Goal: Task Accomplishment & Management: Complete application form

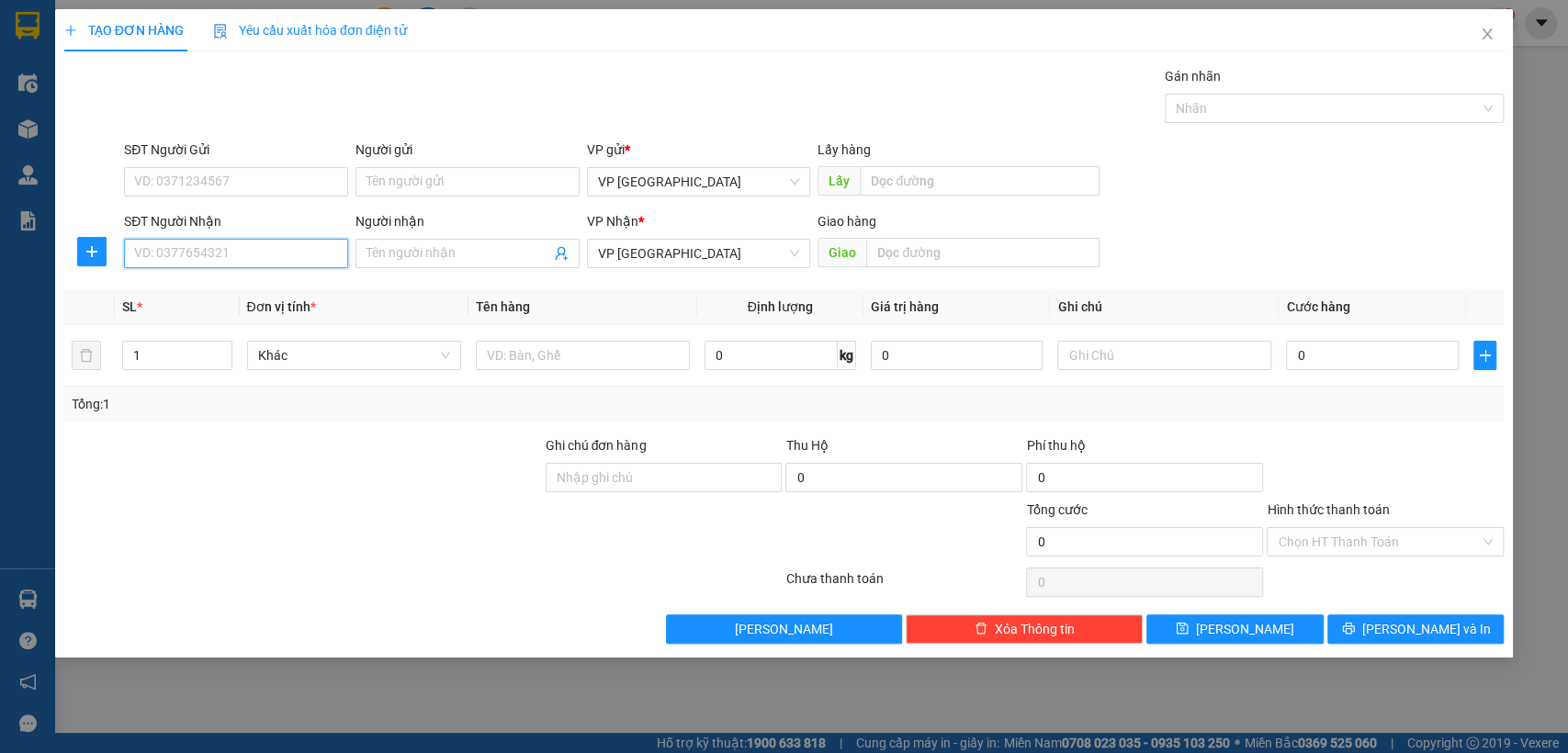
click at [258, 247] on input "SĐT Người Nhận" at bounding box center [236, 253] width 224 height 30
type input "0778855572"
click at [249, 292] on div "0778855572 - xuyến" at bounding box center [236, 289] width 202 height 20
type input "xuyến"
type input "xuyen ben cat"
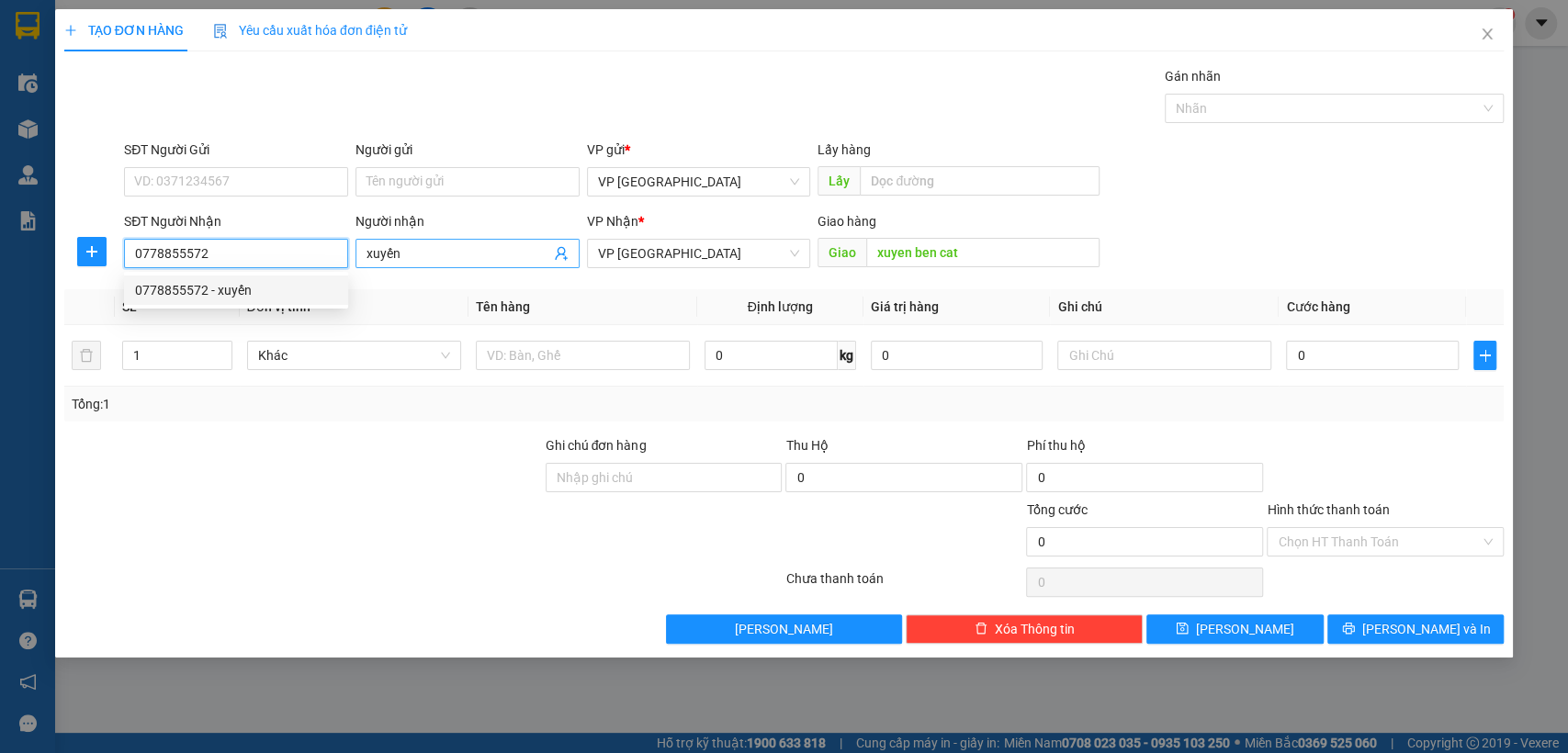
type input "30.000"
type input "0778855572"
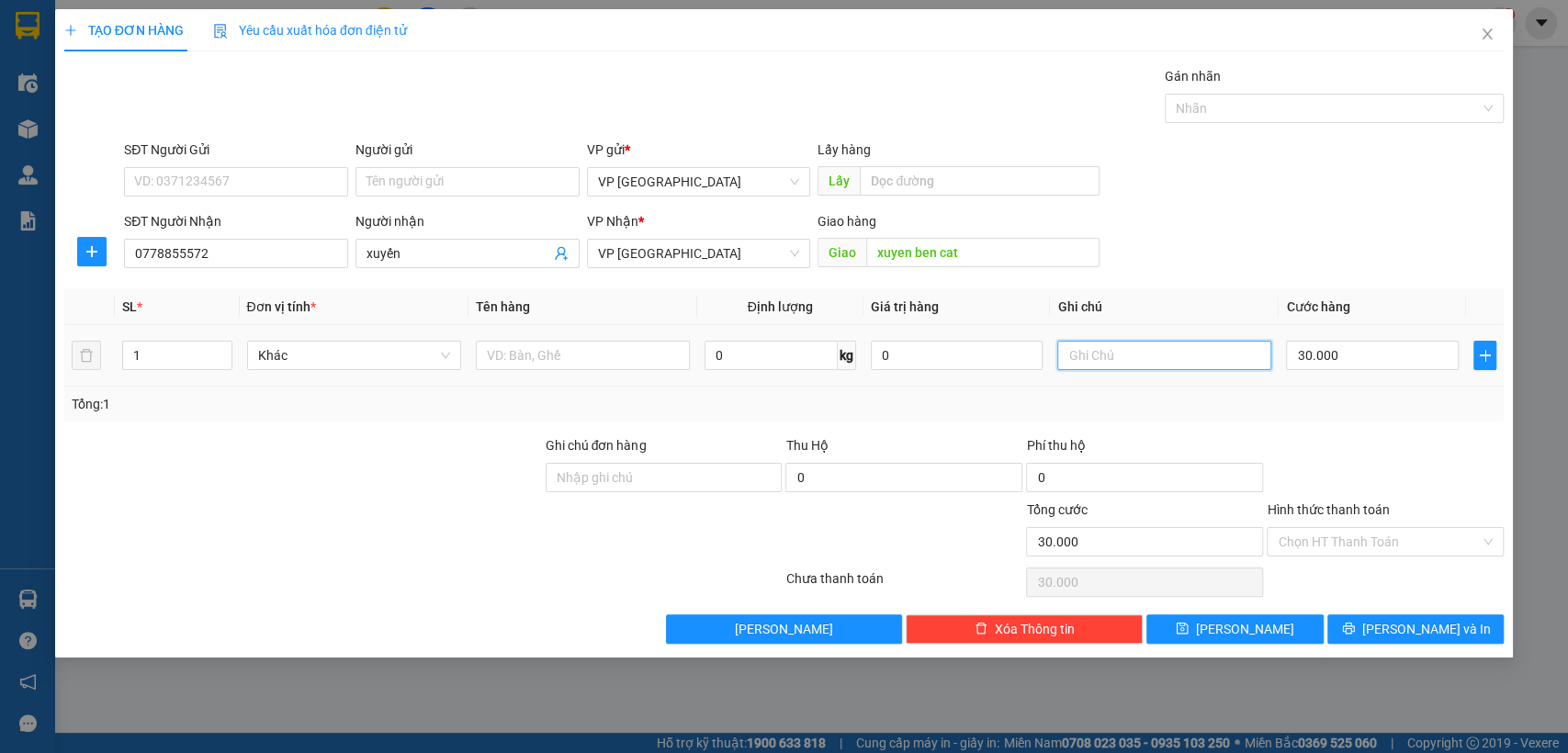
click at [1119, 350] on input "text" at bounding box center [1164, 355] width 214 height 30
type input "2k"
click at [1328, 348] on input "30.000" at bounding box center [1372, 355] width 173 height 30
type input "6"
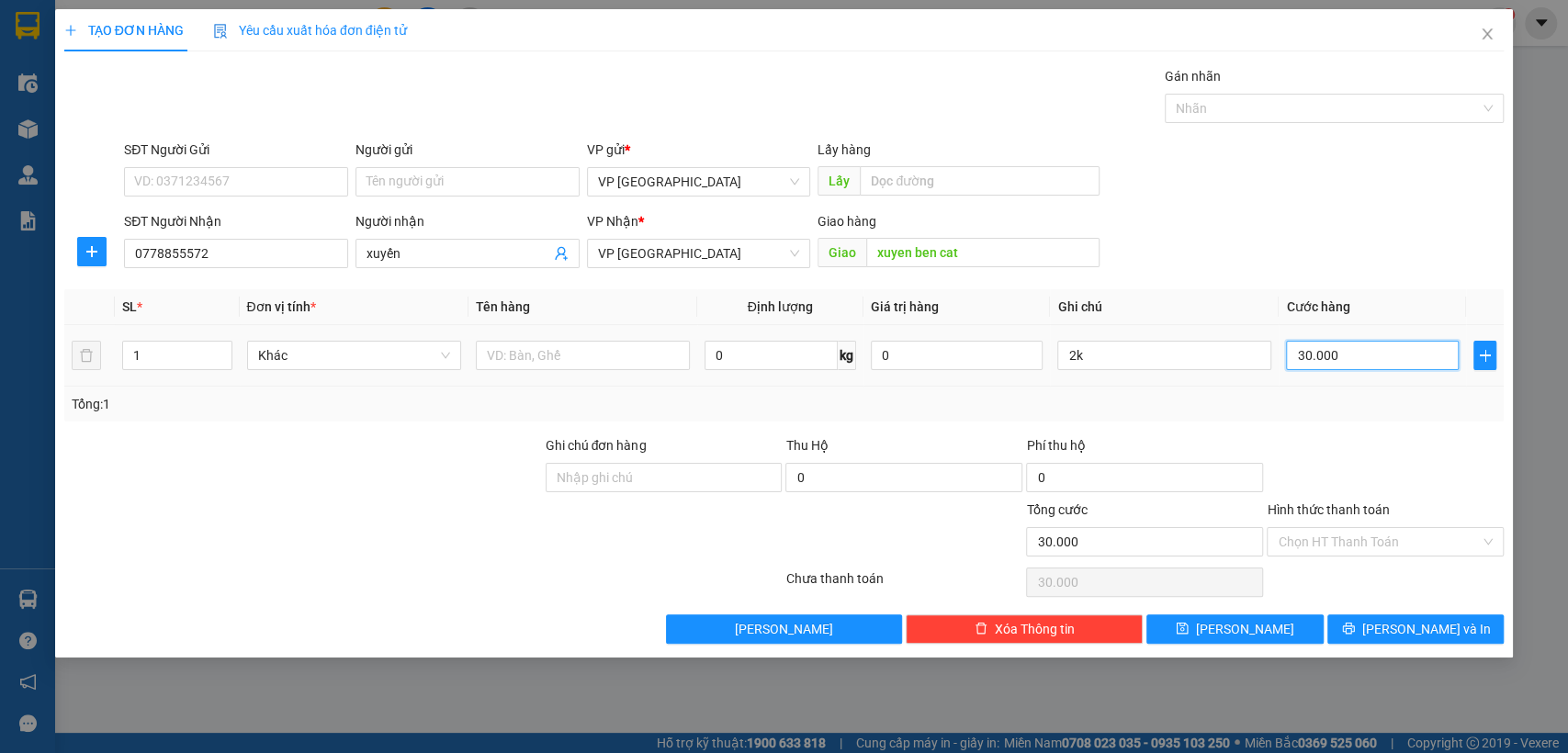
type input "6"
type input "60"
type input "600"
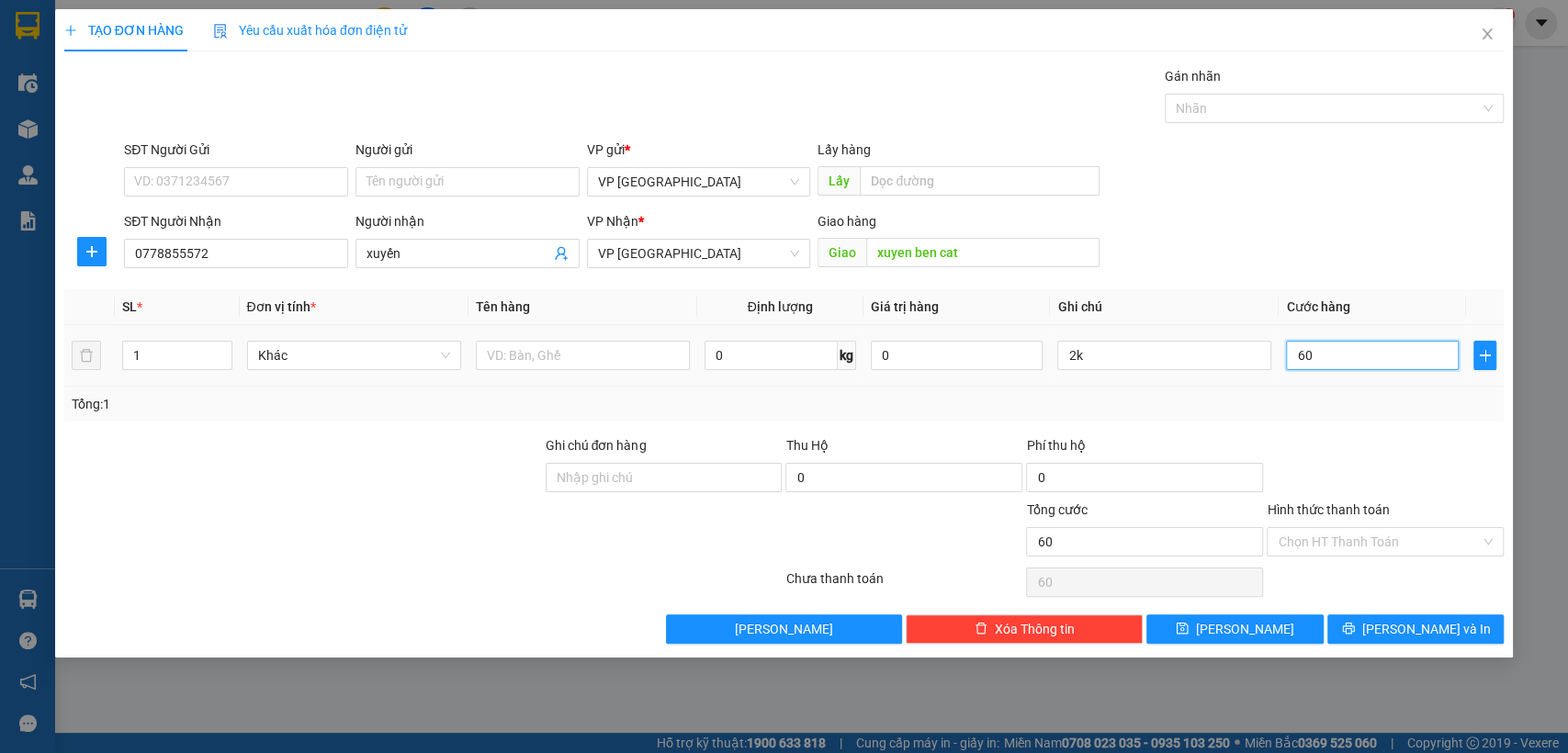
type input "600"
type input "6.000"
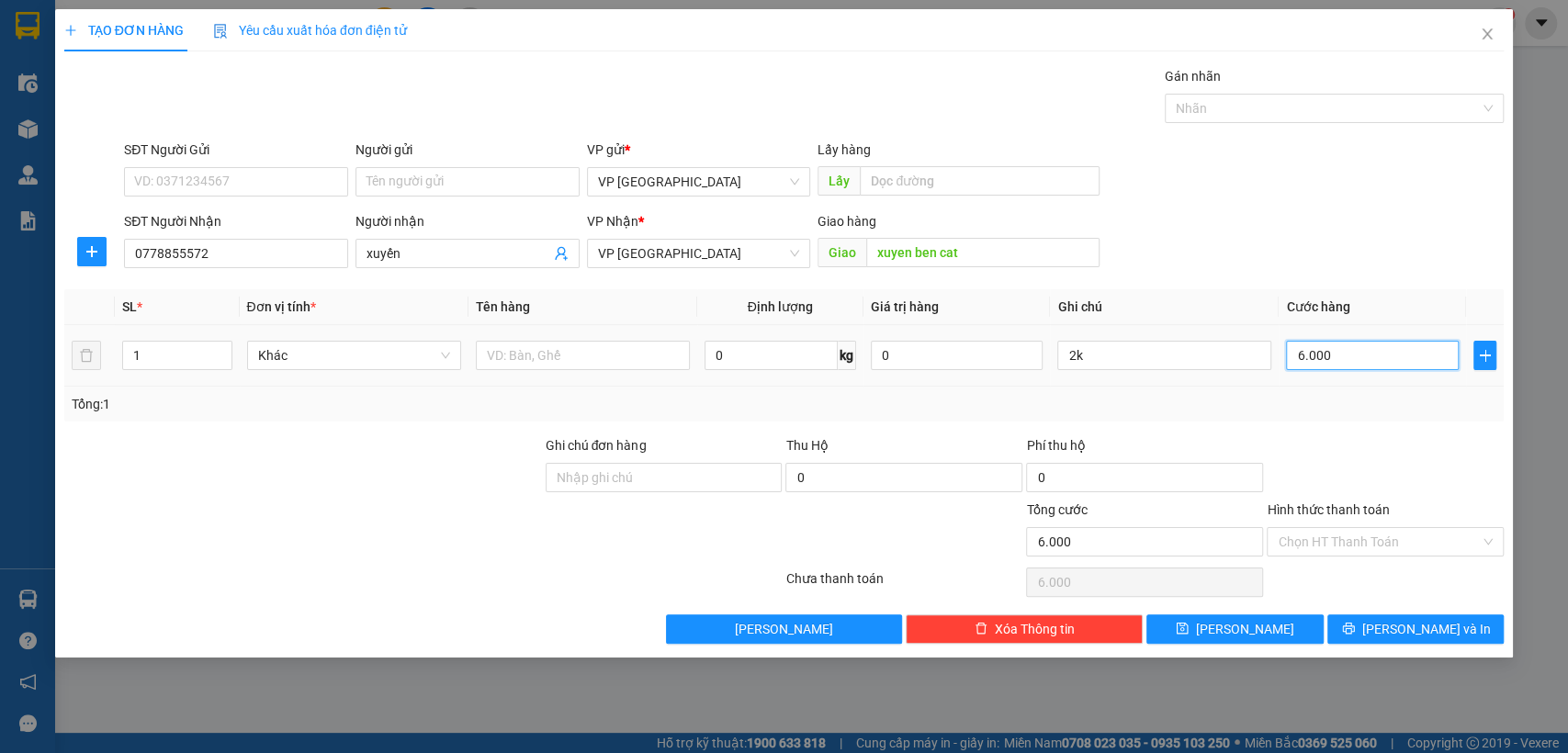
type input "60.000"
drag, startPoint x: 1251, startPoint y: 627, endPoint x: 1155, endPoint y: 595, distance: 101.2
click at [1250, 627] on span "[PERSON_NAME]" at bounding box center [1245, 628] width 99 height 20
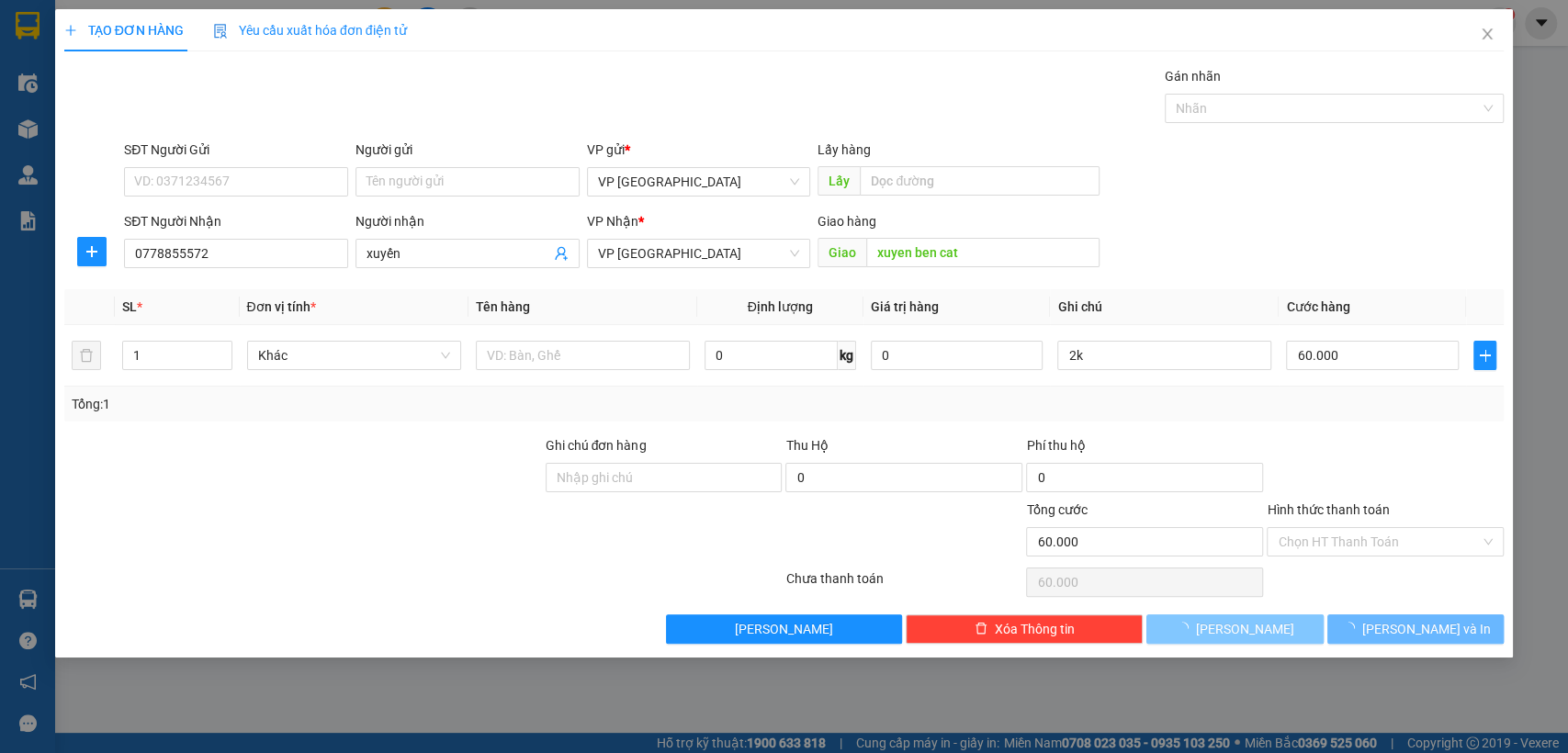
type input "0"
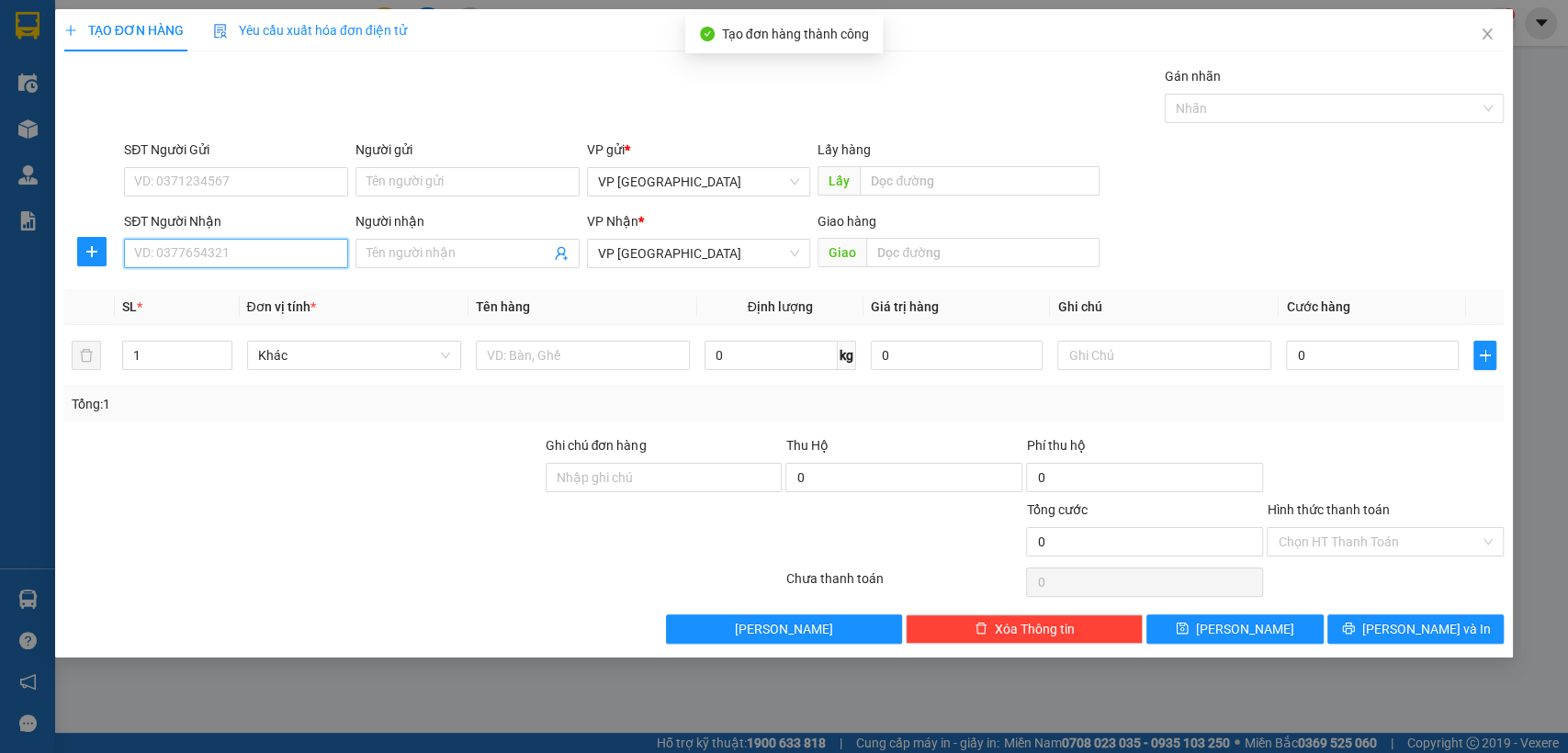
click at [233, 255] on input "SĐT Người Nhận" at bounding box center [236, 253] width 224 height 30
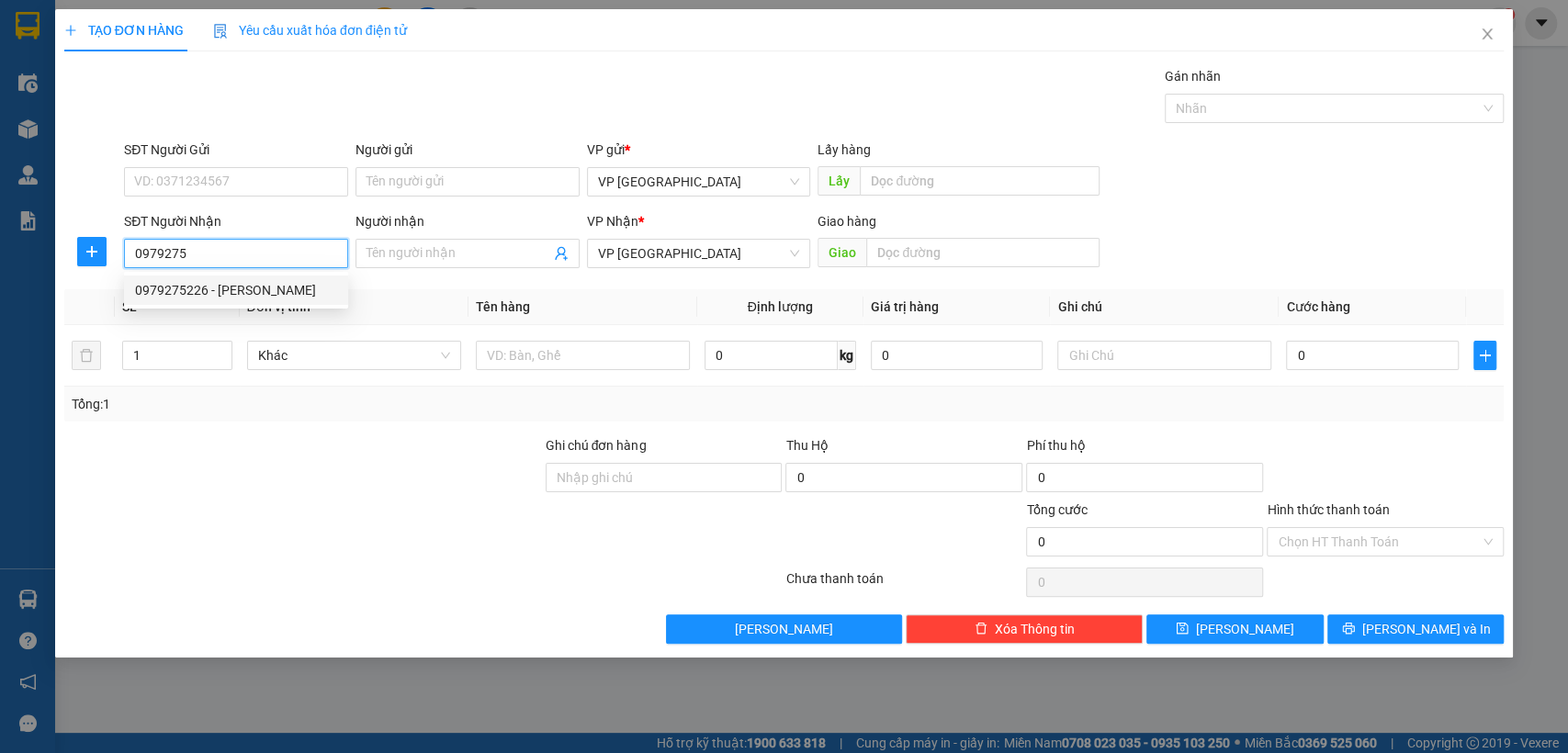
click at [247, 286] on div "0979275226 - [PERSON_NAME]" at bounding box center [236, 289] width 202 height 20
type input "0979275226"
type input "[PERSON_NAME]"
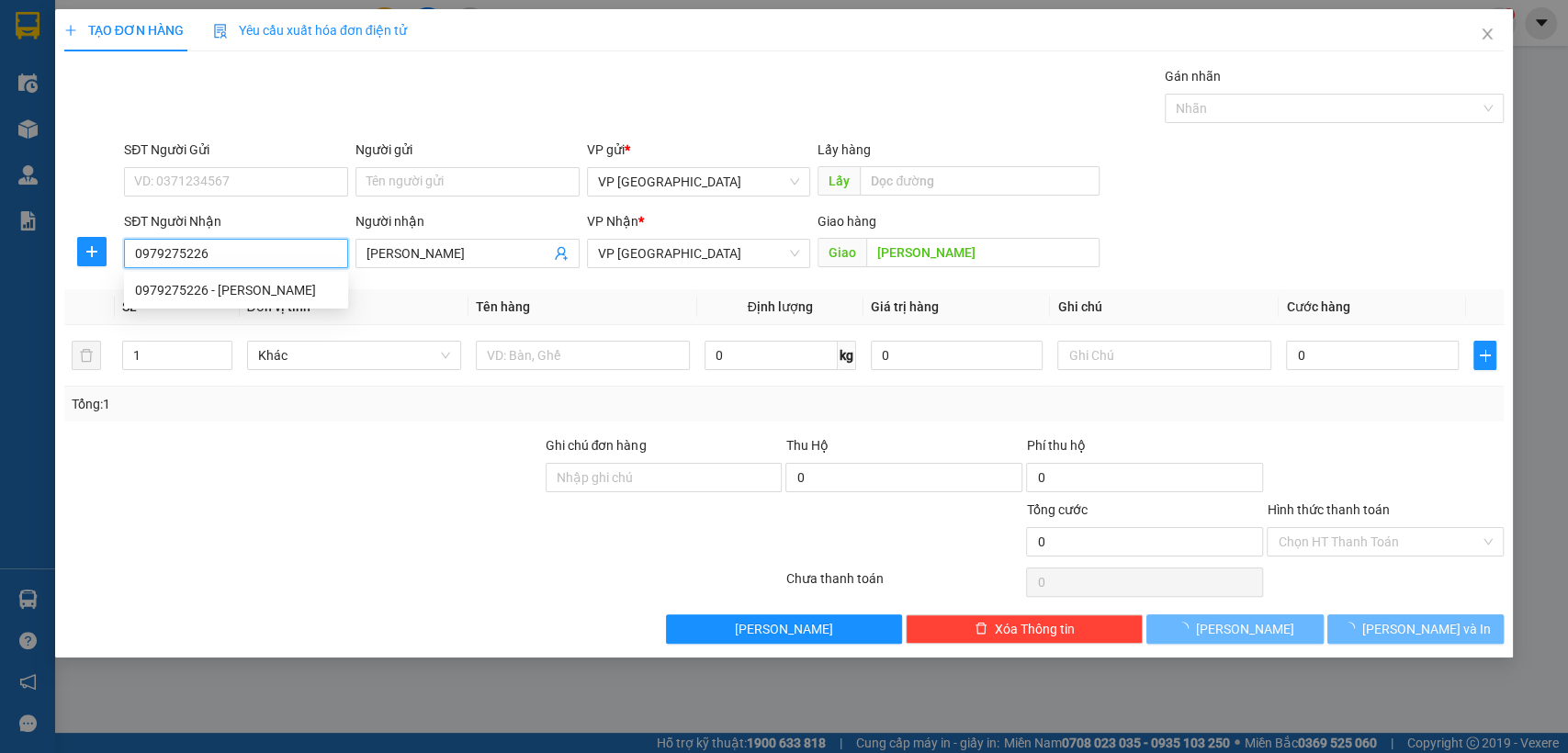
type input "30.000"
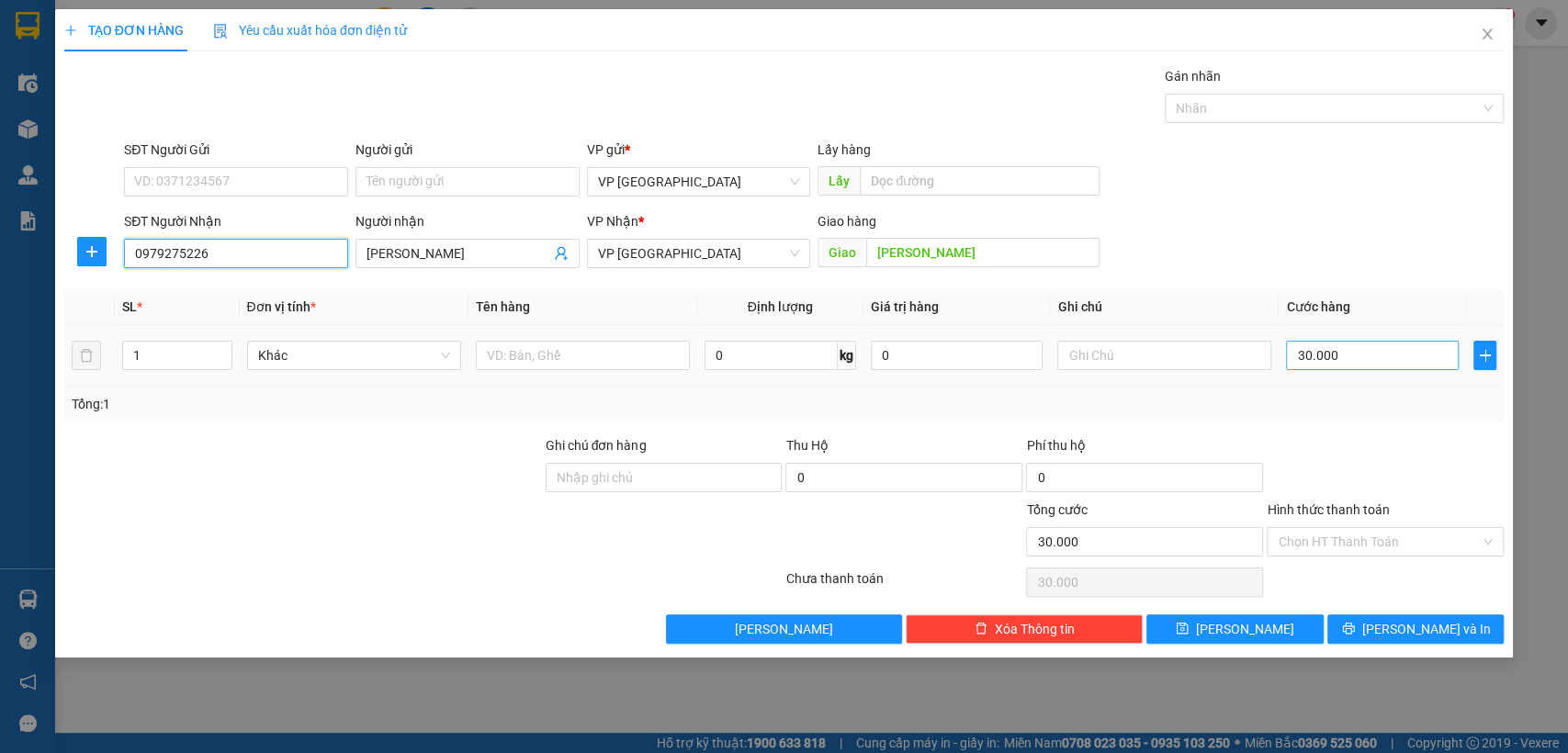
type input "0979275226"
click at [1326, 355] on input "30.000" at bounding box center [1372, 355] width 173 height 30
type input "4"
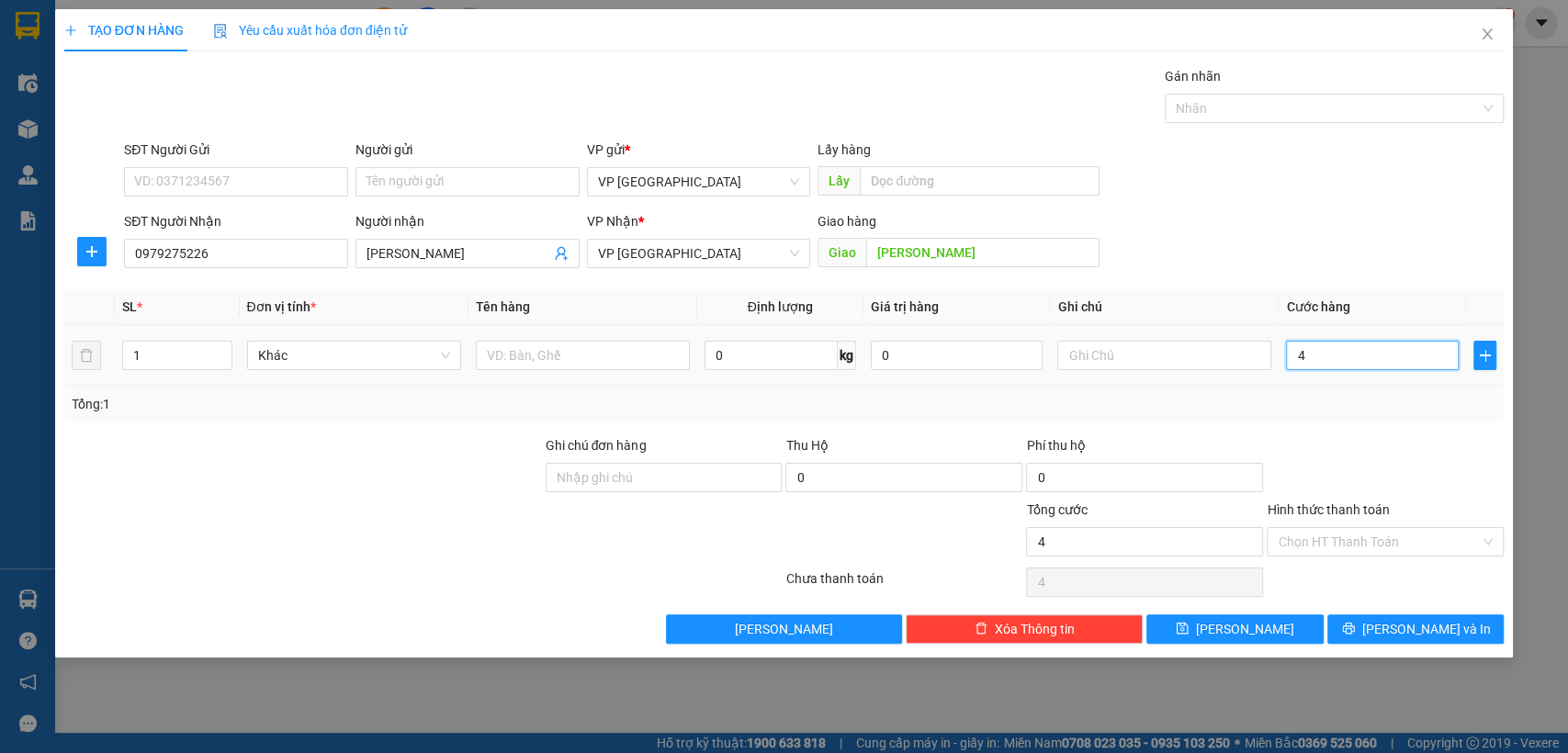
type input "40"
type input "400"
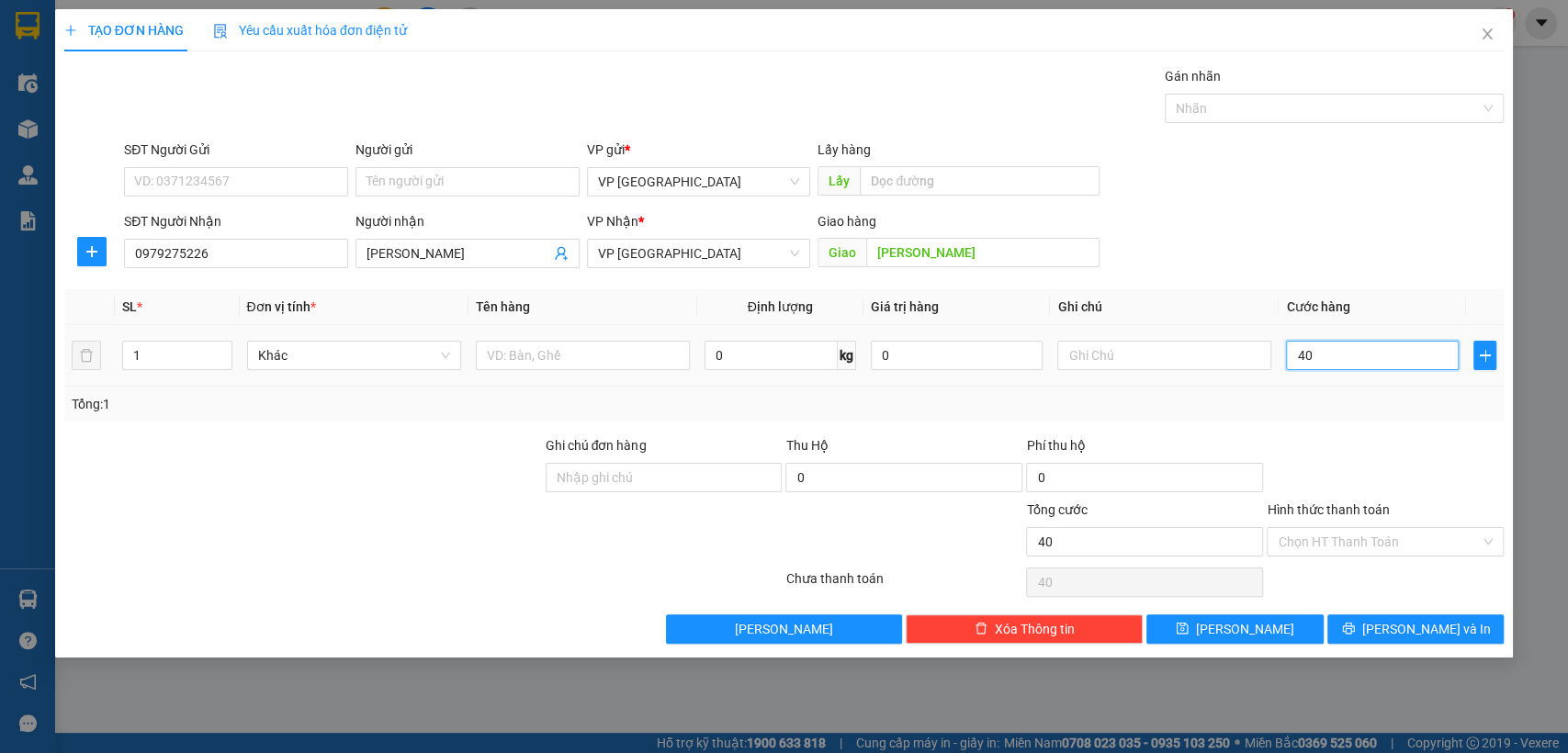
type input "400"
type input "4.000"
type input "40.000"
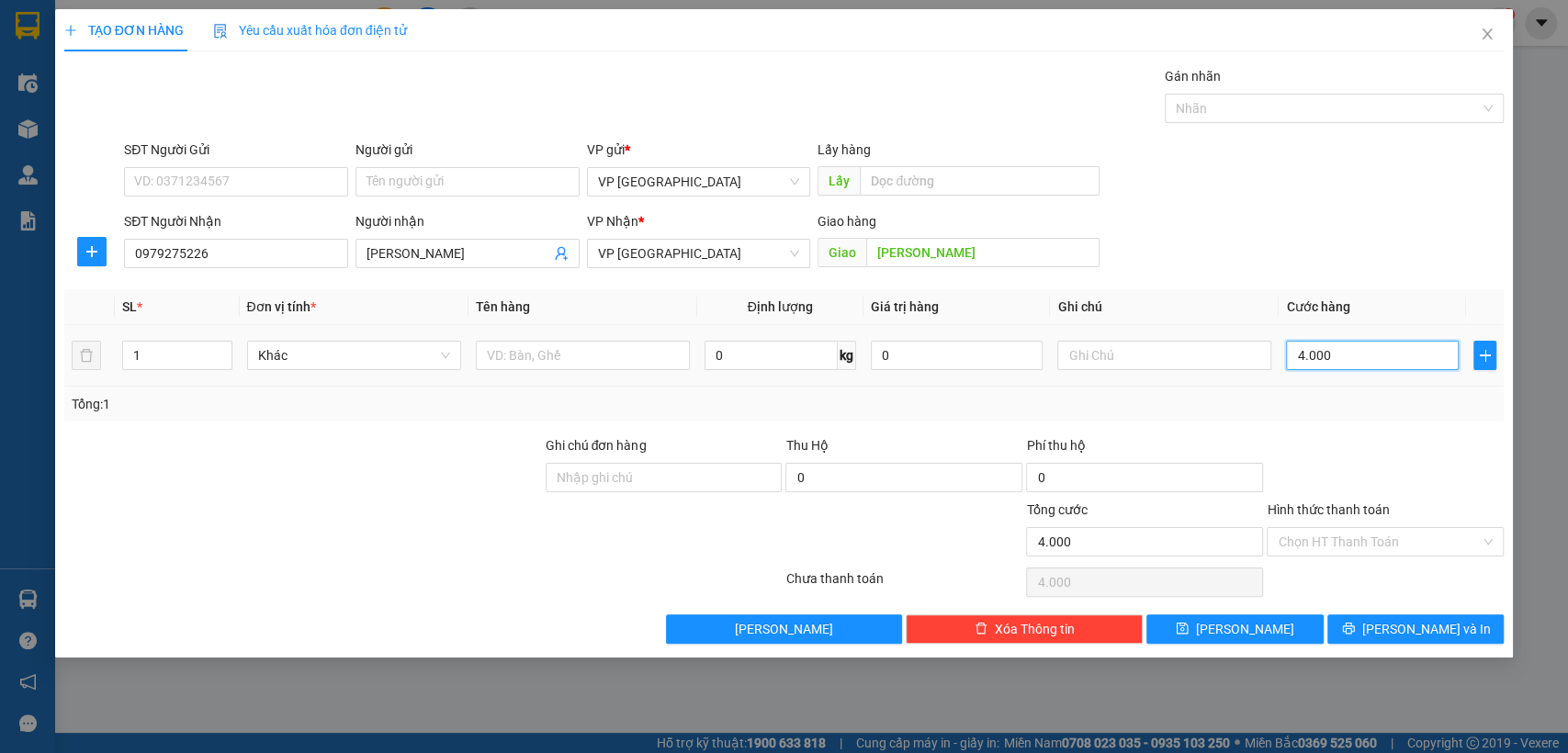
type input "40.000"
drag, startPoint x: 1294, startPoint y: 619, endPoint x: 1118, endPoint y: 590, distance: 178.4
click at [1292, 619] on button "[PERSON_NAME]" at bounding box center [1234, 628] width 176 height 30
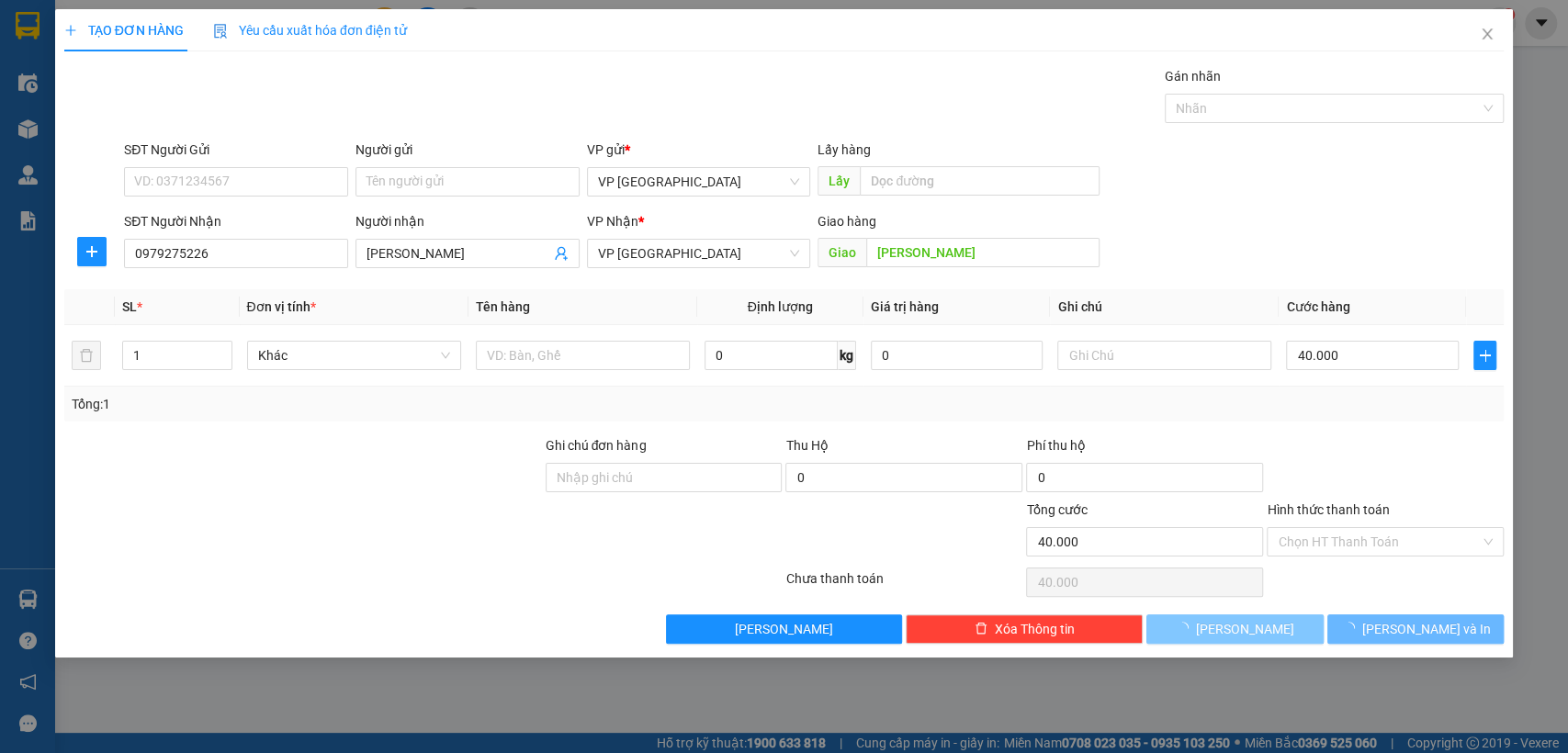
type input "0"
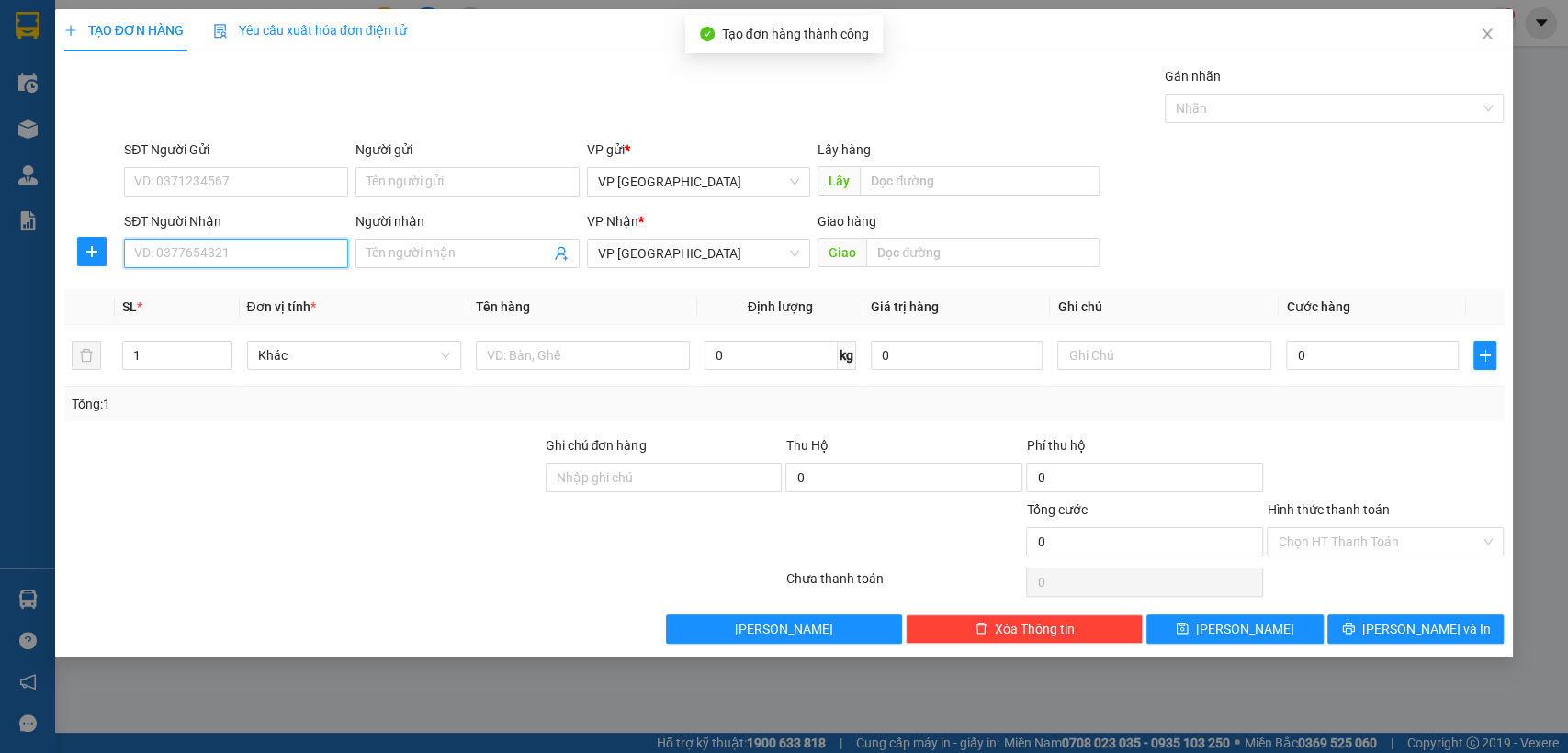
click at [238, 251] on input "SĐT Người Nhận" at bounding box center [236, 253] width 224 height 30
type input "0376235294"
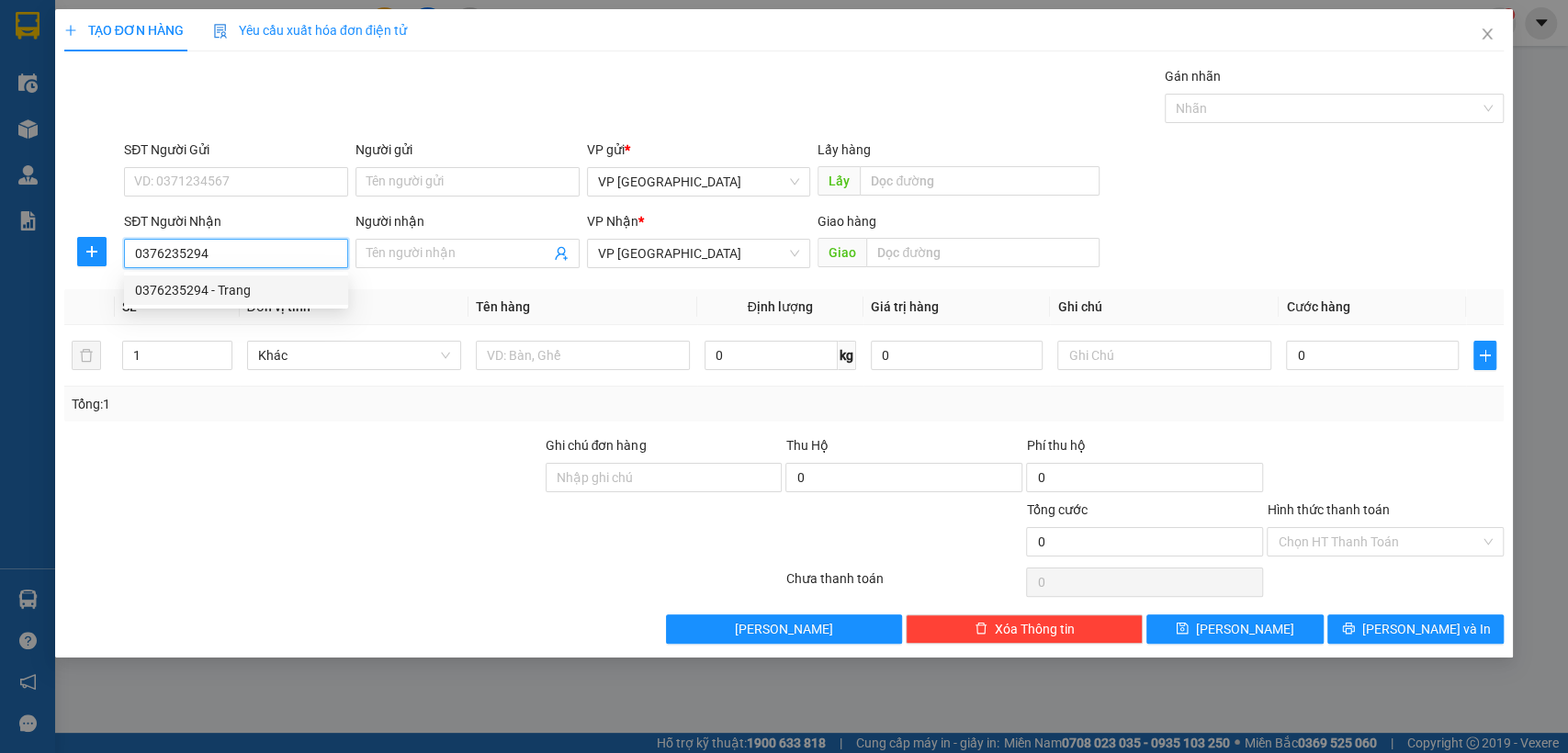
click at [274, 296] on div "0376235294 - Trang" at bounding box center [236, 289] width 202 height 20
type input "Trang"
type input "c trang [GEOGRAPHIC_DATA]"
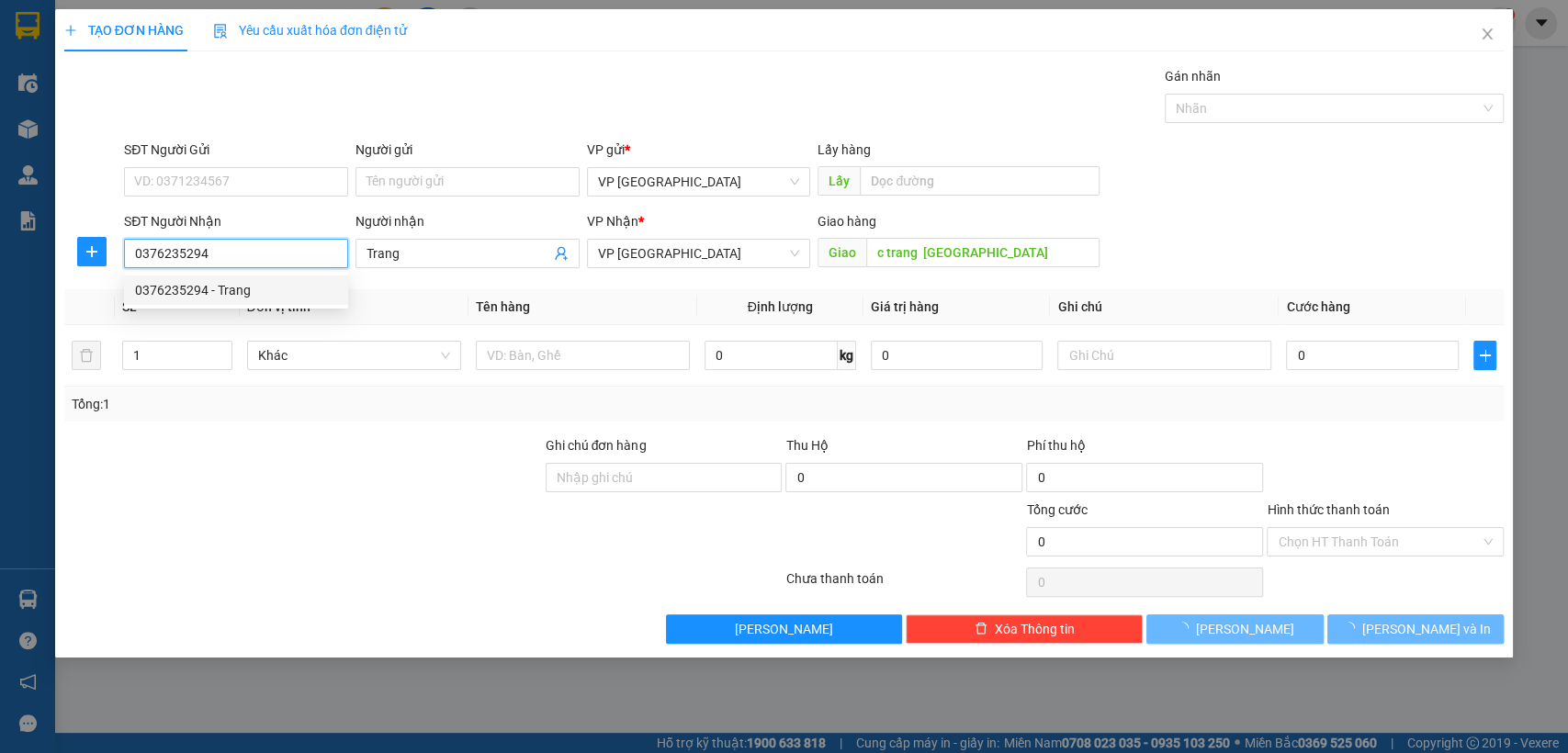
type input "30.000"
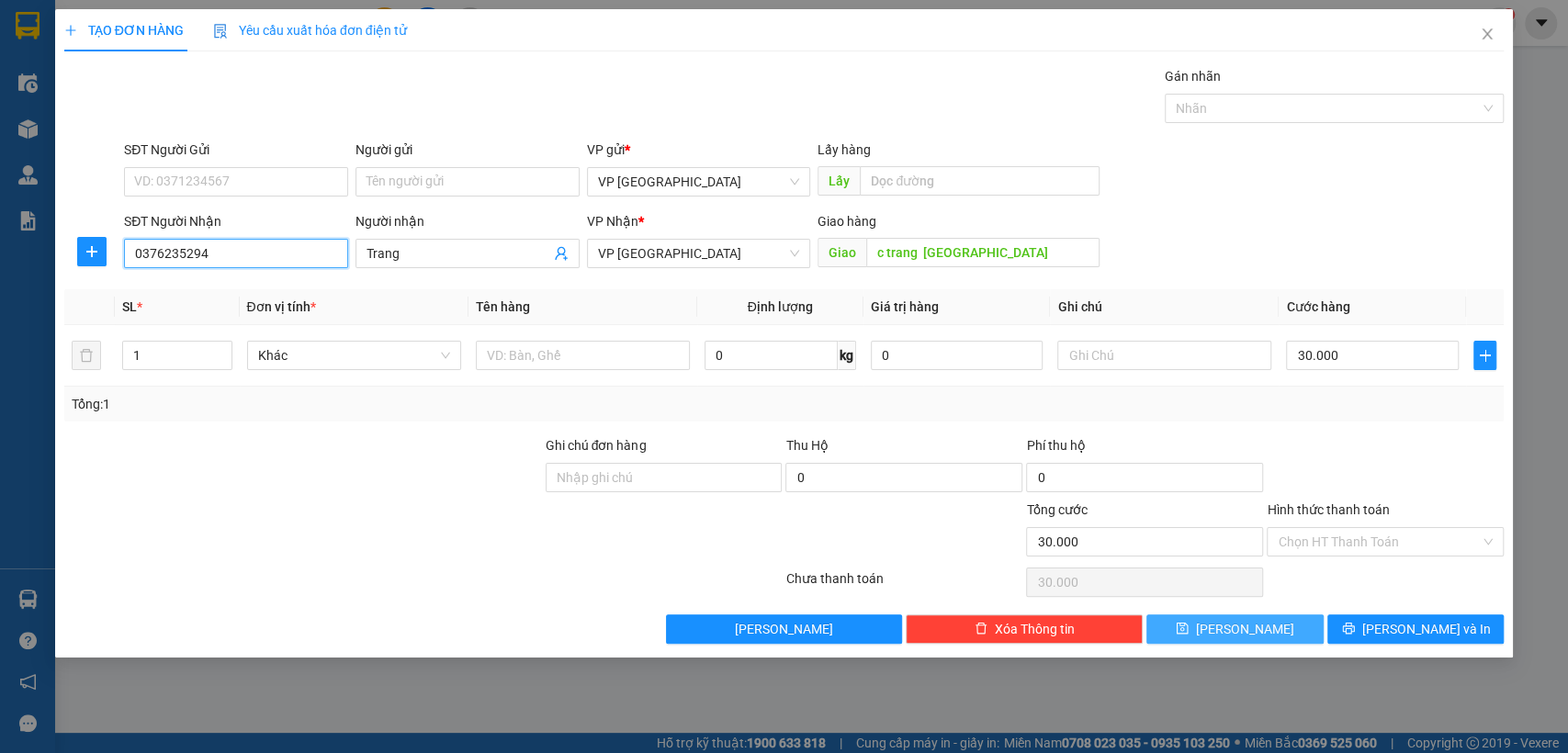
type input "0376235294"
drag, startPoint x: 1270, startPoint y: 623, endPoint x: 936, endPoint y: 549, distance: 342.1
click at [1271, 623] on button "[PERSON_NAME]" at bounding box center [1234, 628] width 176 height 30
type input "0"
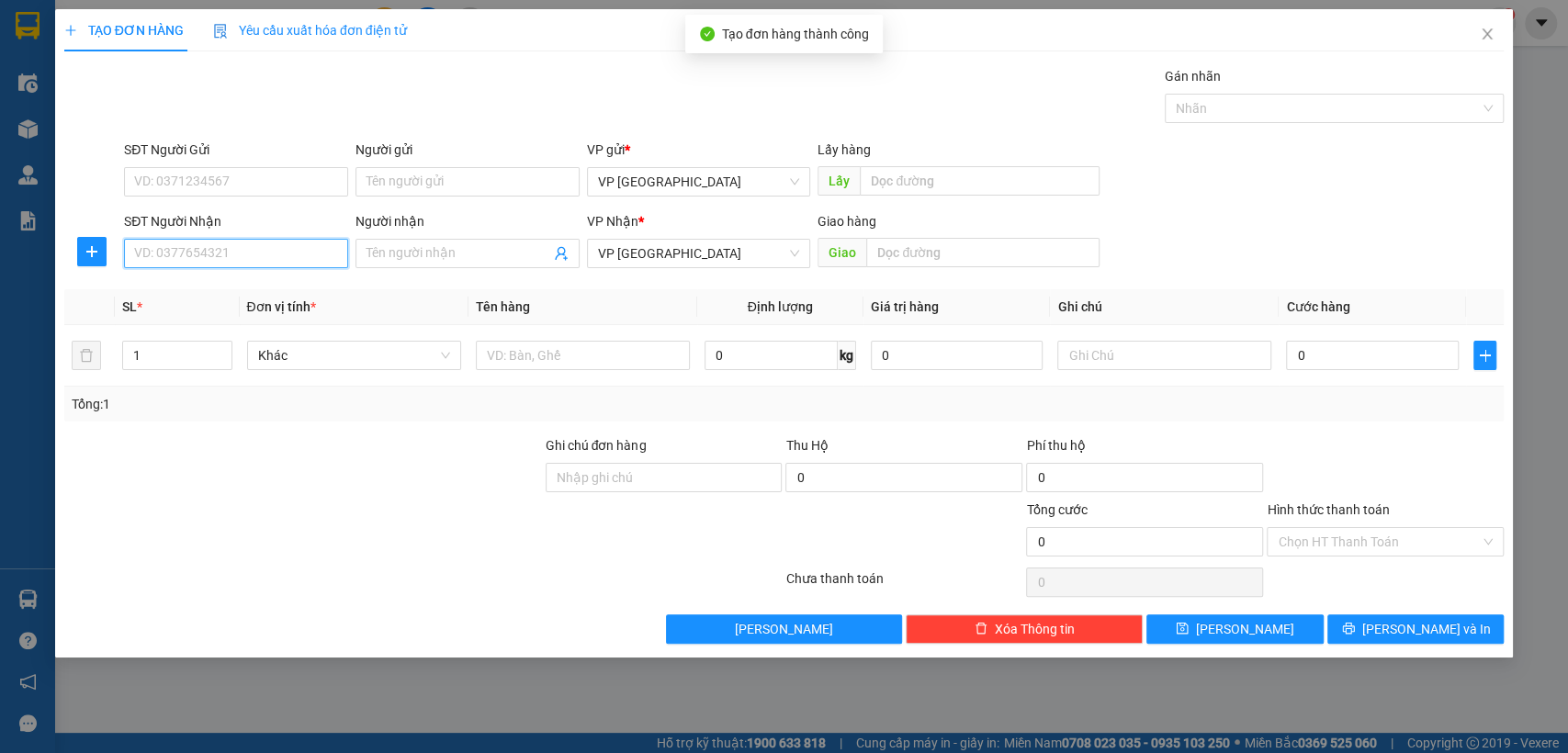
click at [294, 257] on input "SĐT Người Nhận" at bounding box center [236, 253] width 224 height 30
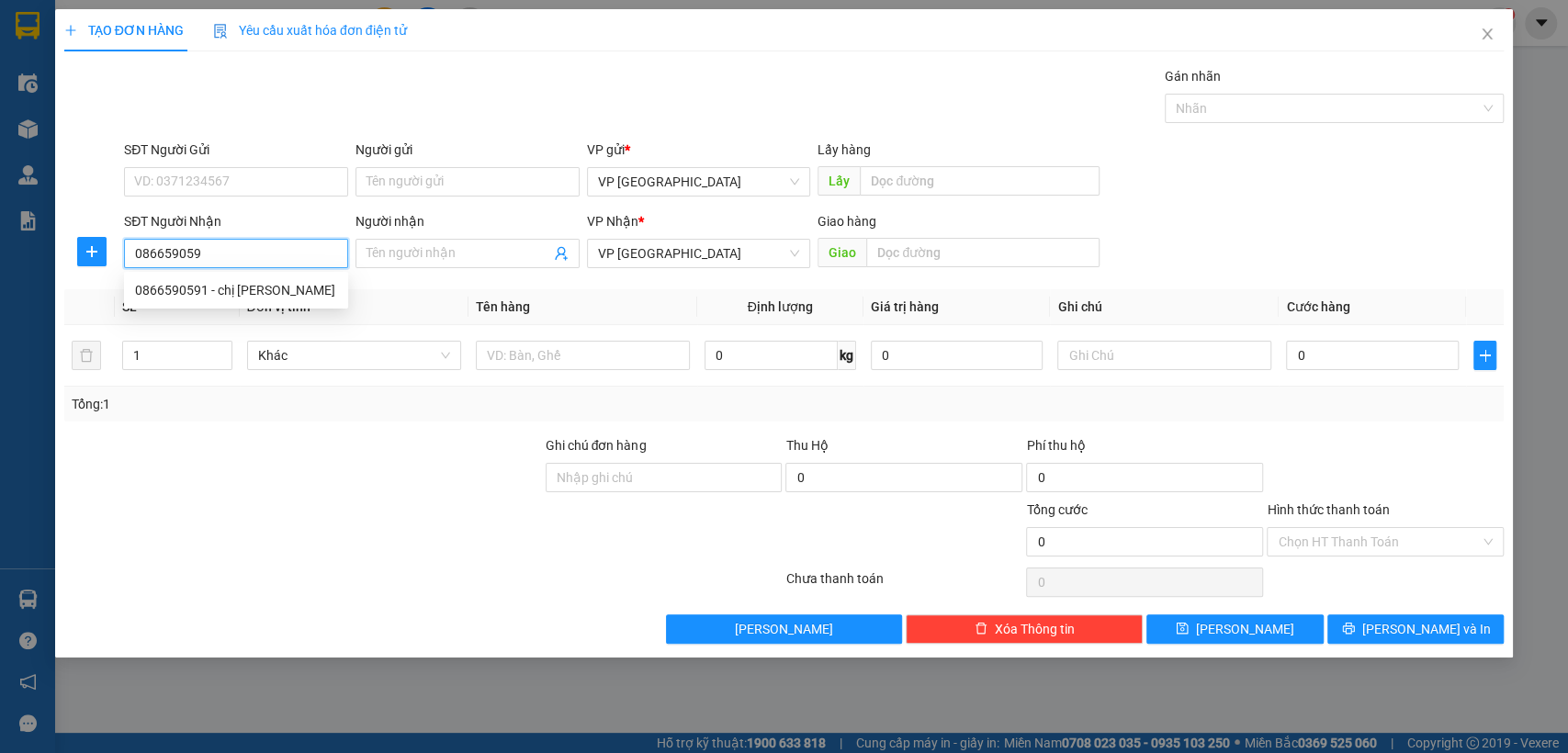
type input "0866590591"
click at [278, 298] on div "0866590591 - chị [PERSON_NAME]" at bounding box center [236, 289] width 202 height 20
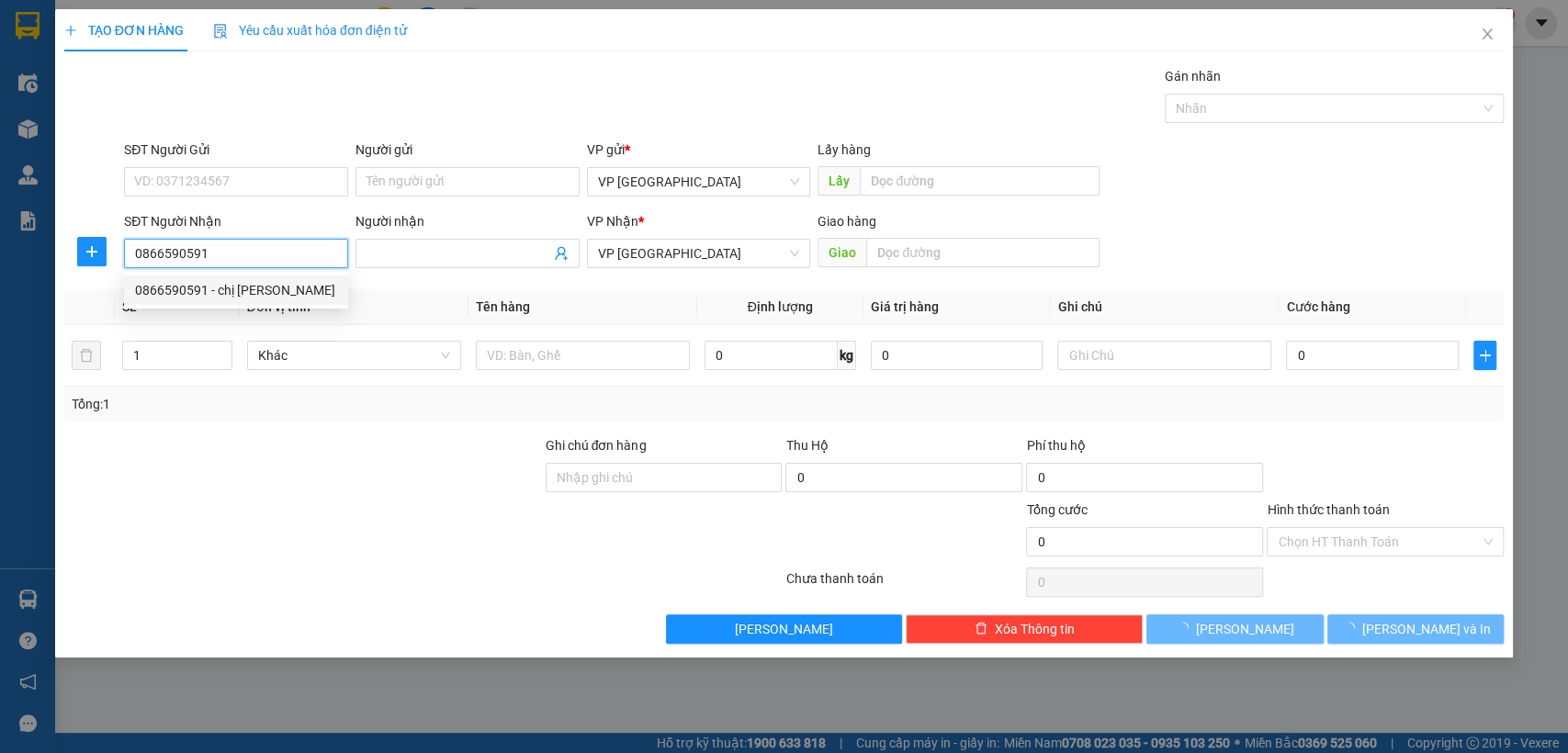
type input "chị [PERSON_NAME]"
type input "binh long"
type input "100.000"
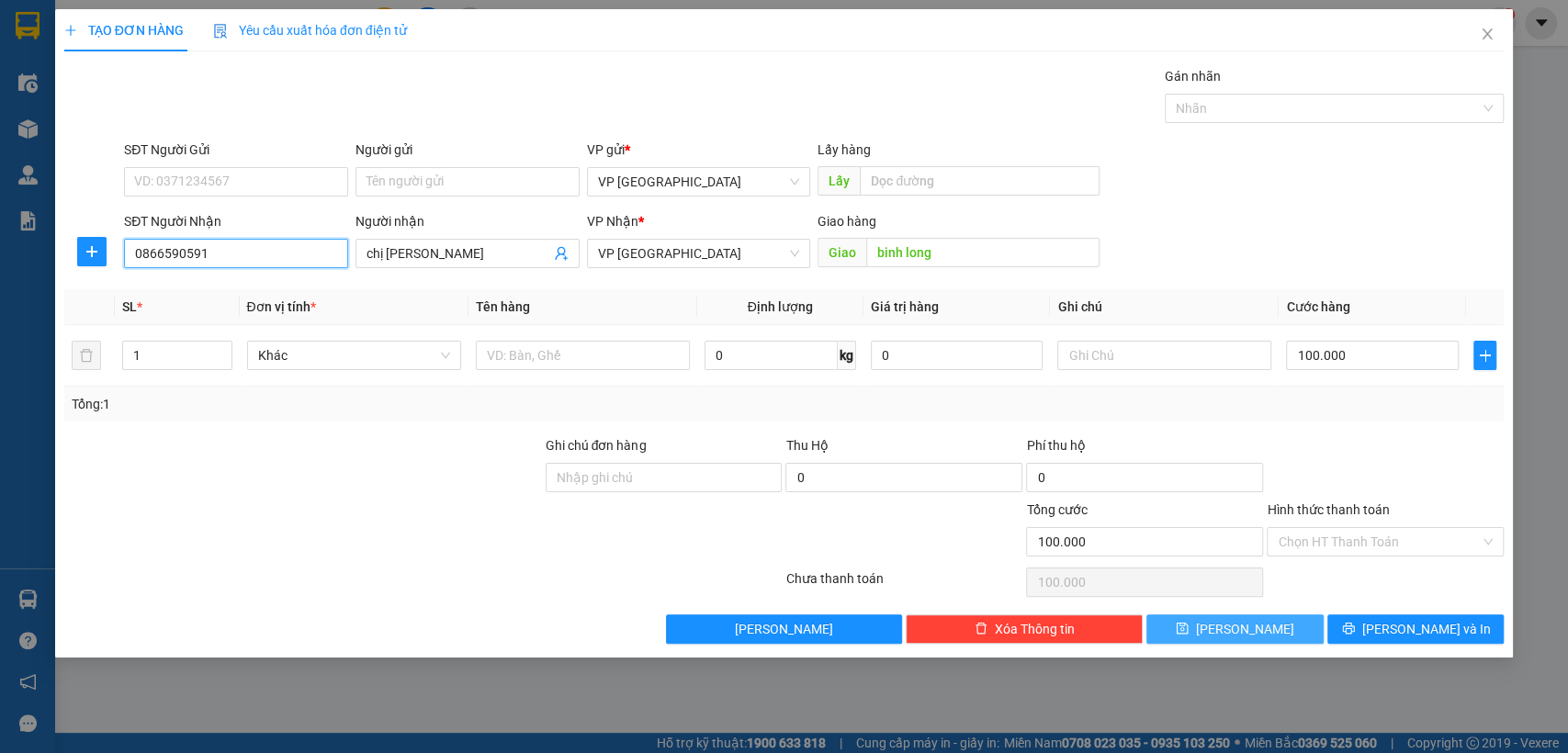
type input "0866590591"
drag, startPoint x: 1268, startPoint y: 621, endPoint x: 1136, endPoint y: 597, distance: 134.2
click at [1268, 623] on button "[PERSON_NAME]" at bounding box center [1234, 628] width 176 height 30
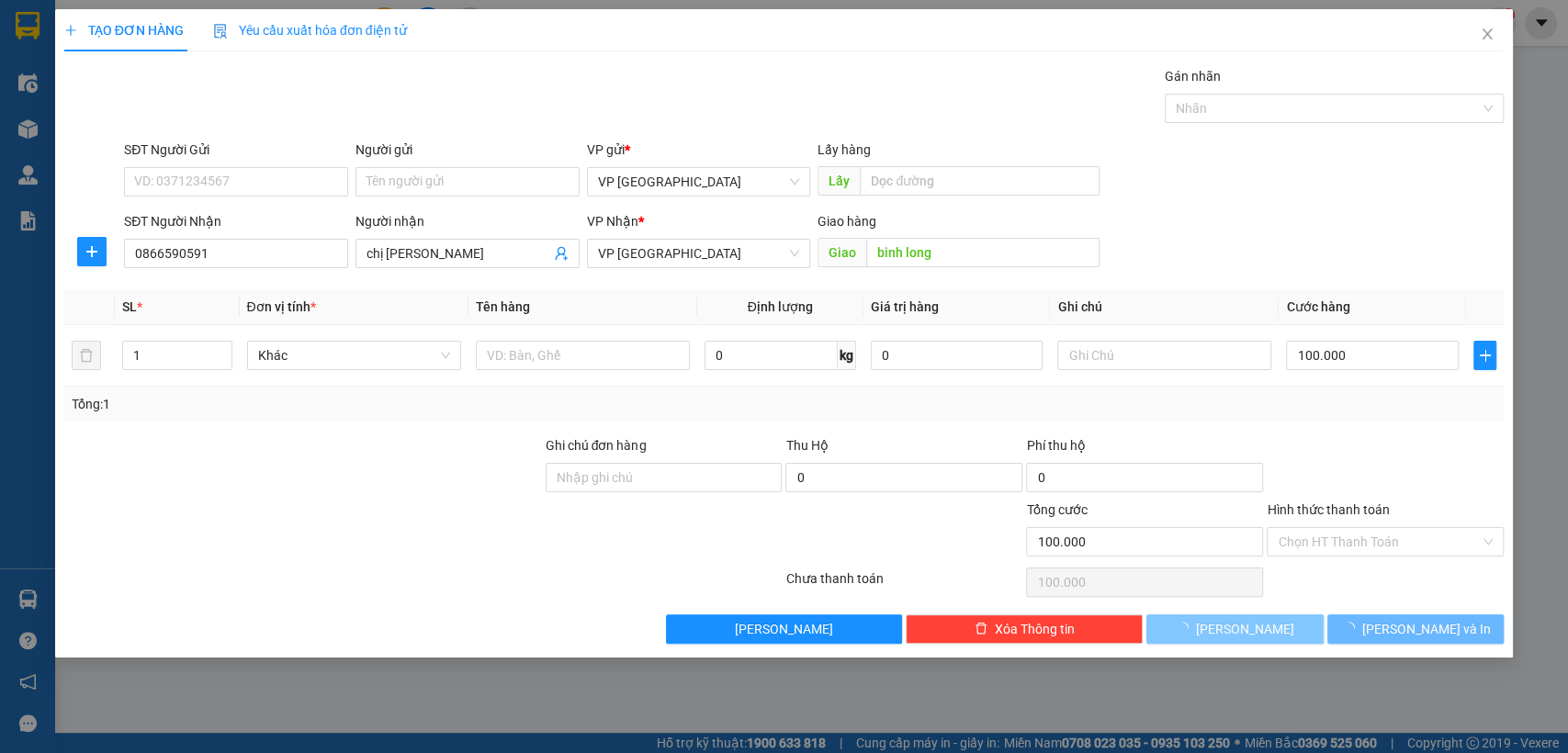
type input "0"
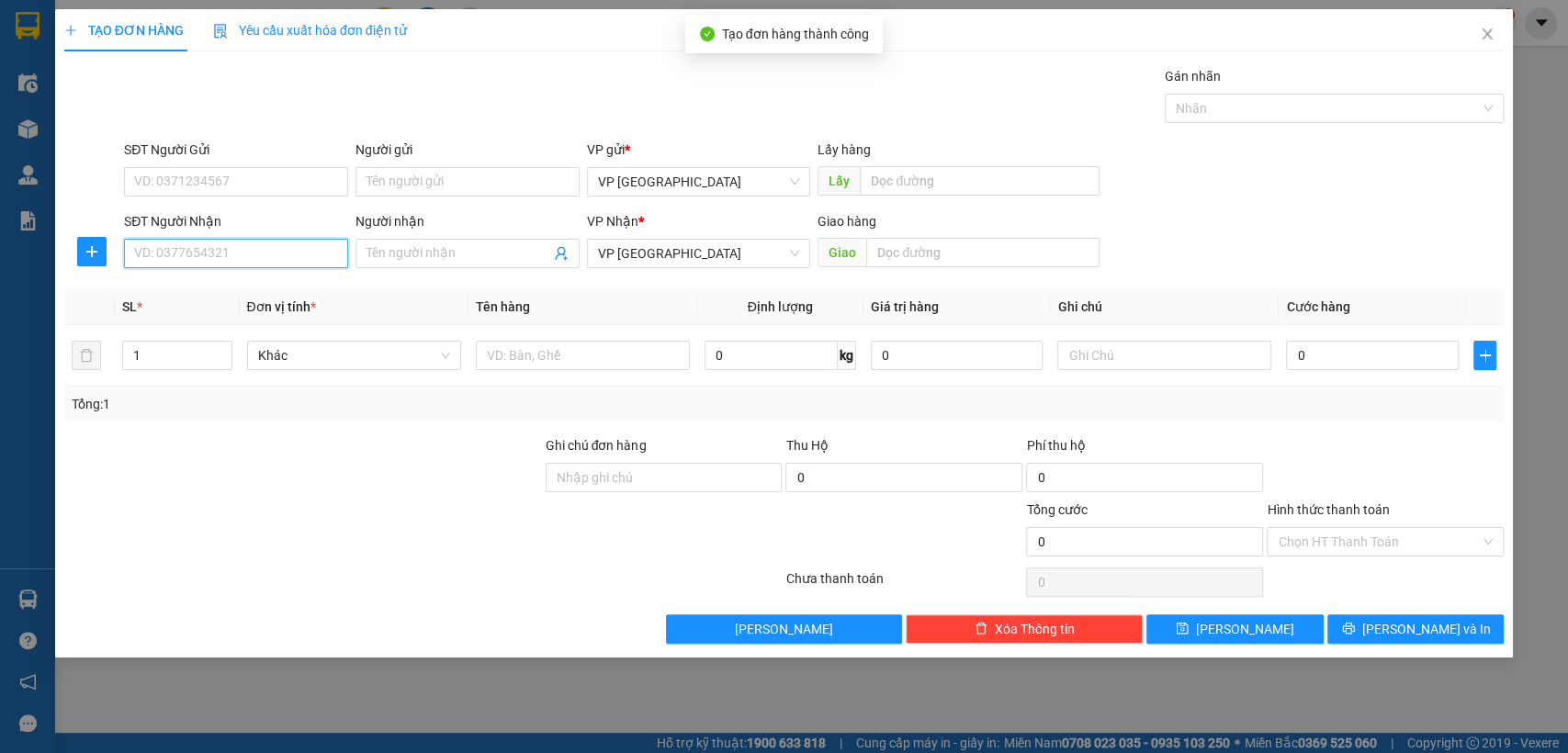
click at [271, 247] on input "SĐT Người Nhận" at bounding box center [236, 253] width 224 height 30
type input "0943736151"
click at [265, 280] on div "0943736151" at bounding box center [236, 289] width 202 height 20
type input "n3 đồng tâm"
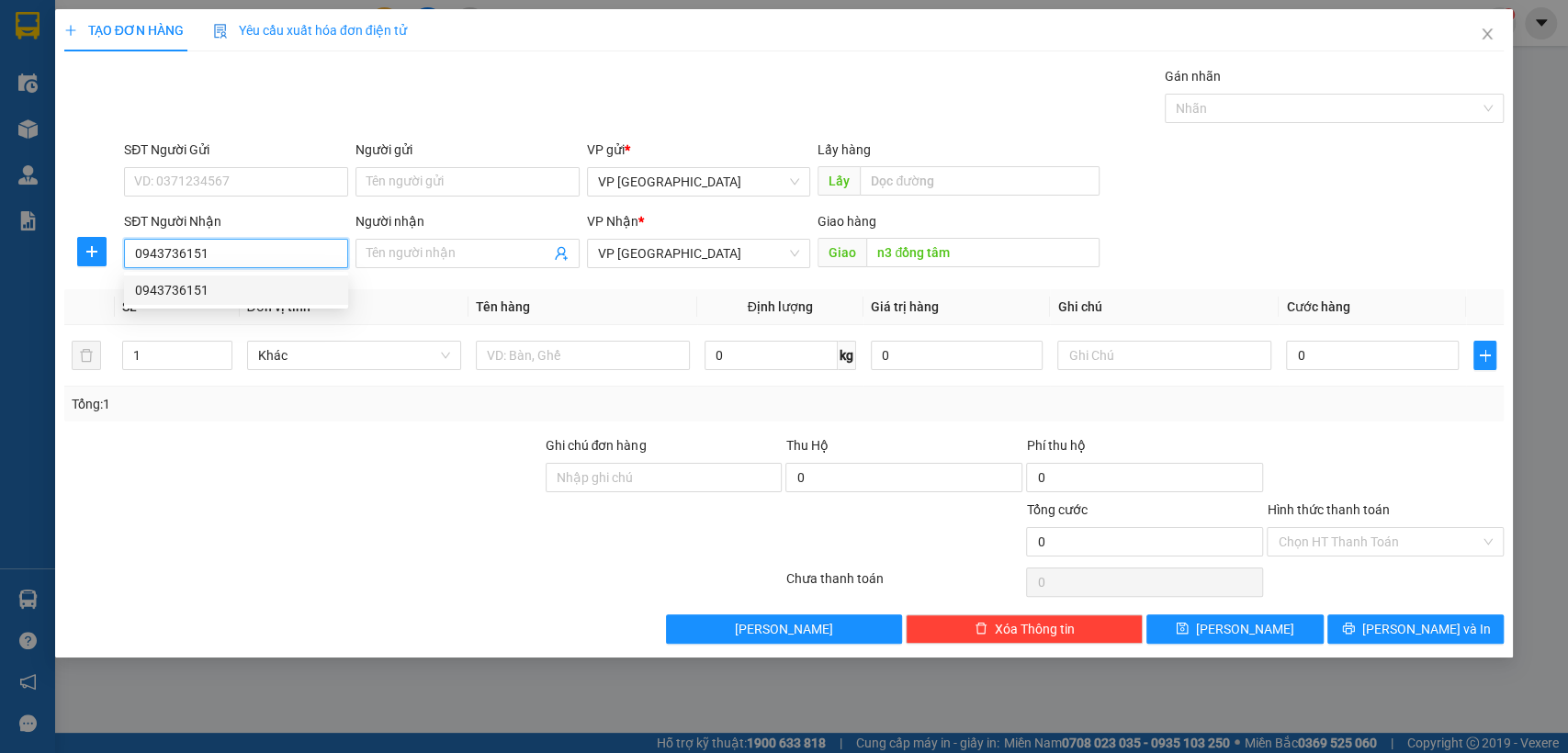
type input "40.000"
type input "0943736151"
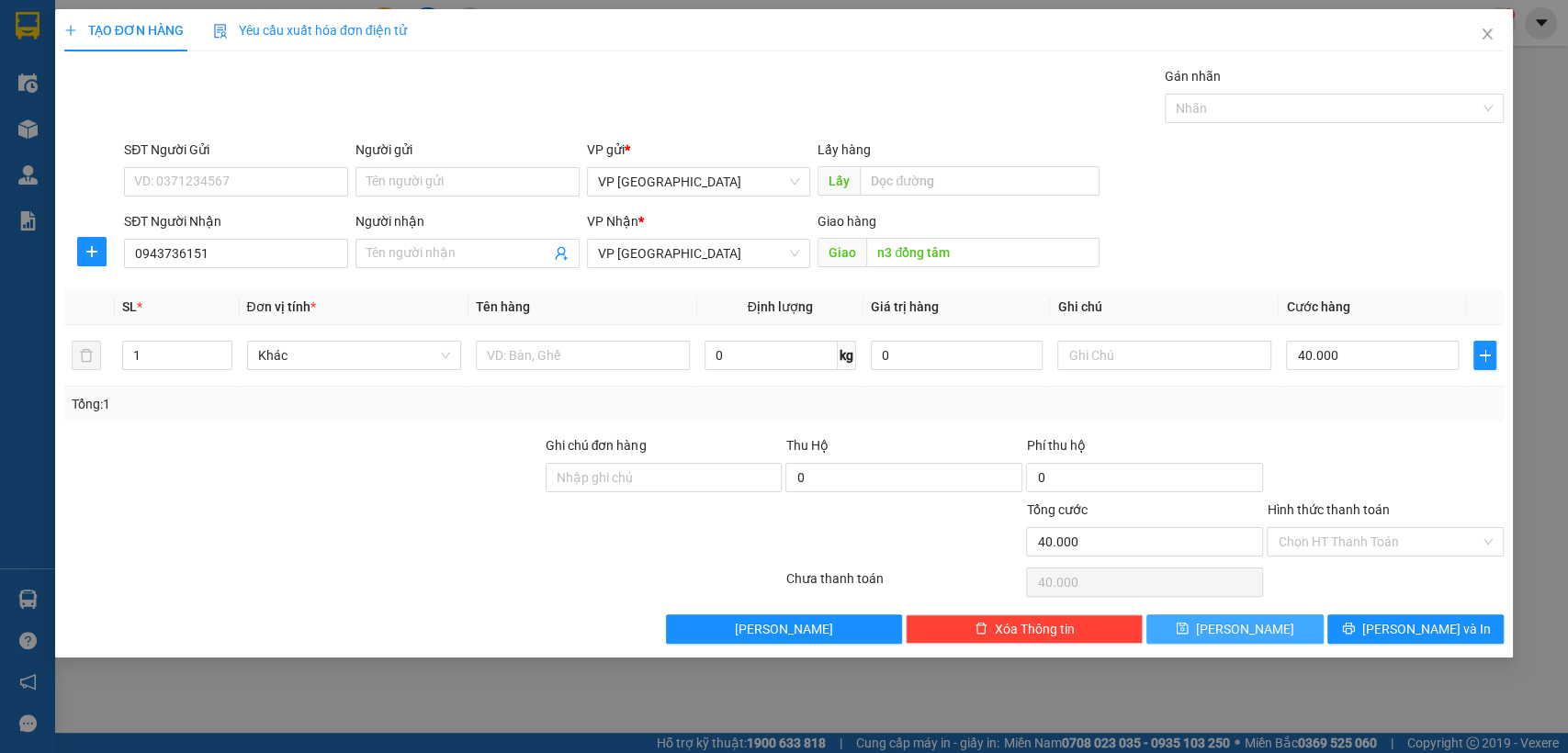
drag, startPoint x: 1227, startPoint y: 628, endPoint x: 1237, endPoint y: 644, distance: 18.9
click at [1232, 638] on button "[PERSON_NAME]" at bounding box center [1234, 628] width 176 height 30
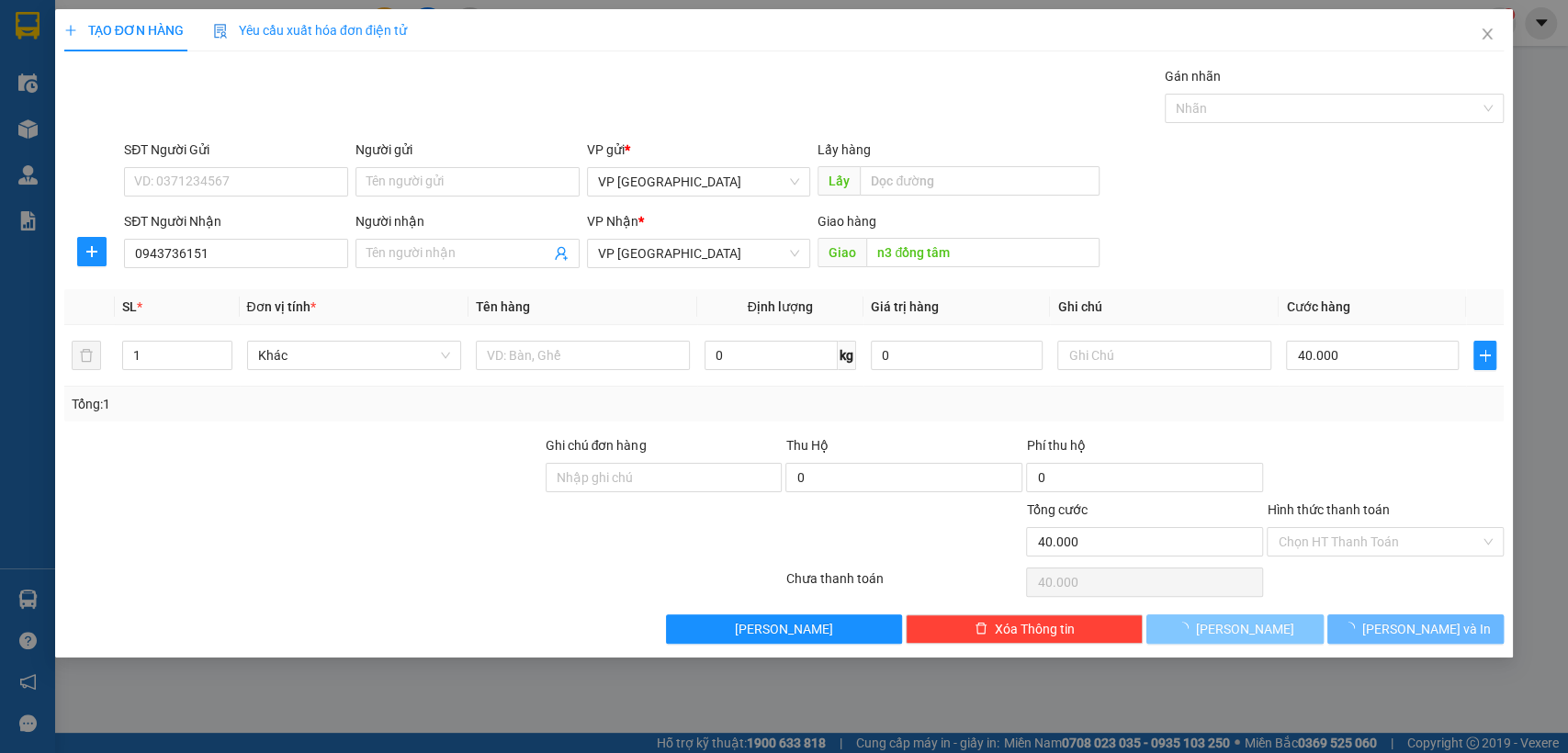
type input "0"
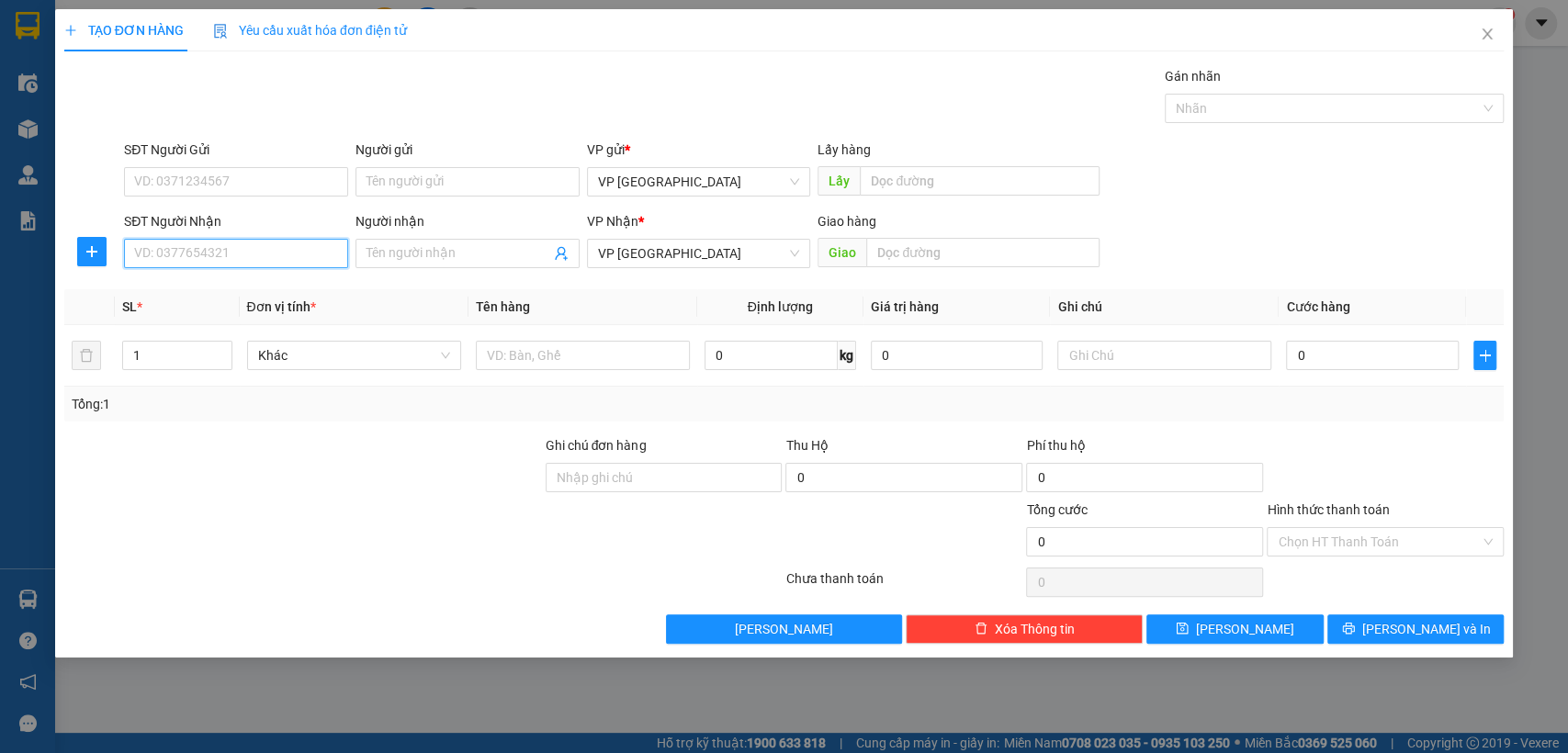
click at [311, 255] on input "SĐT Người Nhận" at bounding box center [236, 253] width 224 height 30
click at [249, 245] on input "0936131636" at bounding box center [236, 253] width 224 height 30
type input "0936131636"
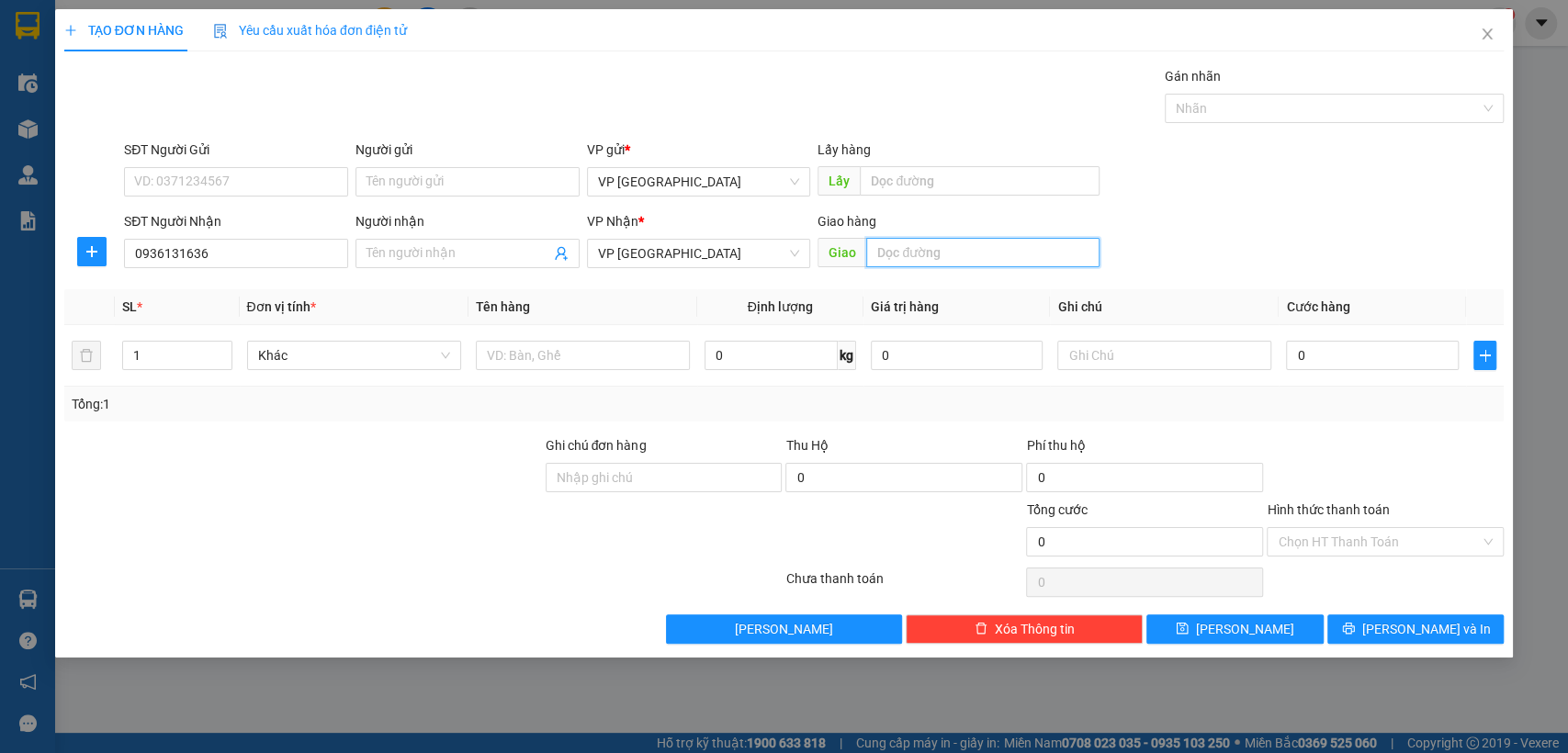
click at [896, 256] on input "text" at bounding box center [982, 252] width 233 height 30
type input "loc ninh"
click at [1349, 351] on input "0" at bounding box center [1372, 355] width 173 height 30
type input "4"
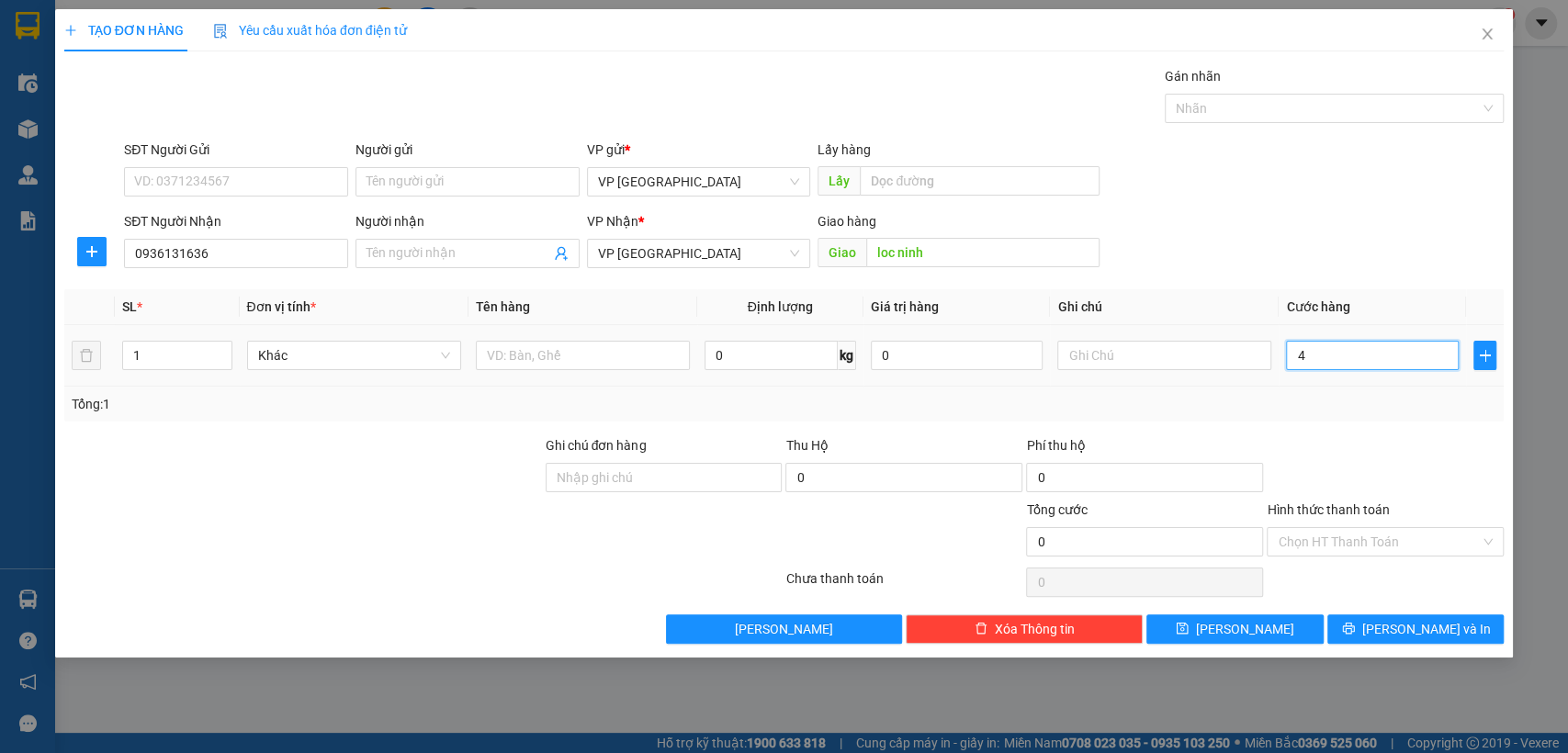
type input "4"
type input "40"
type input "400"
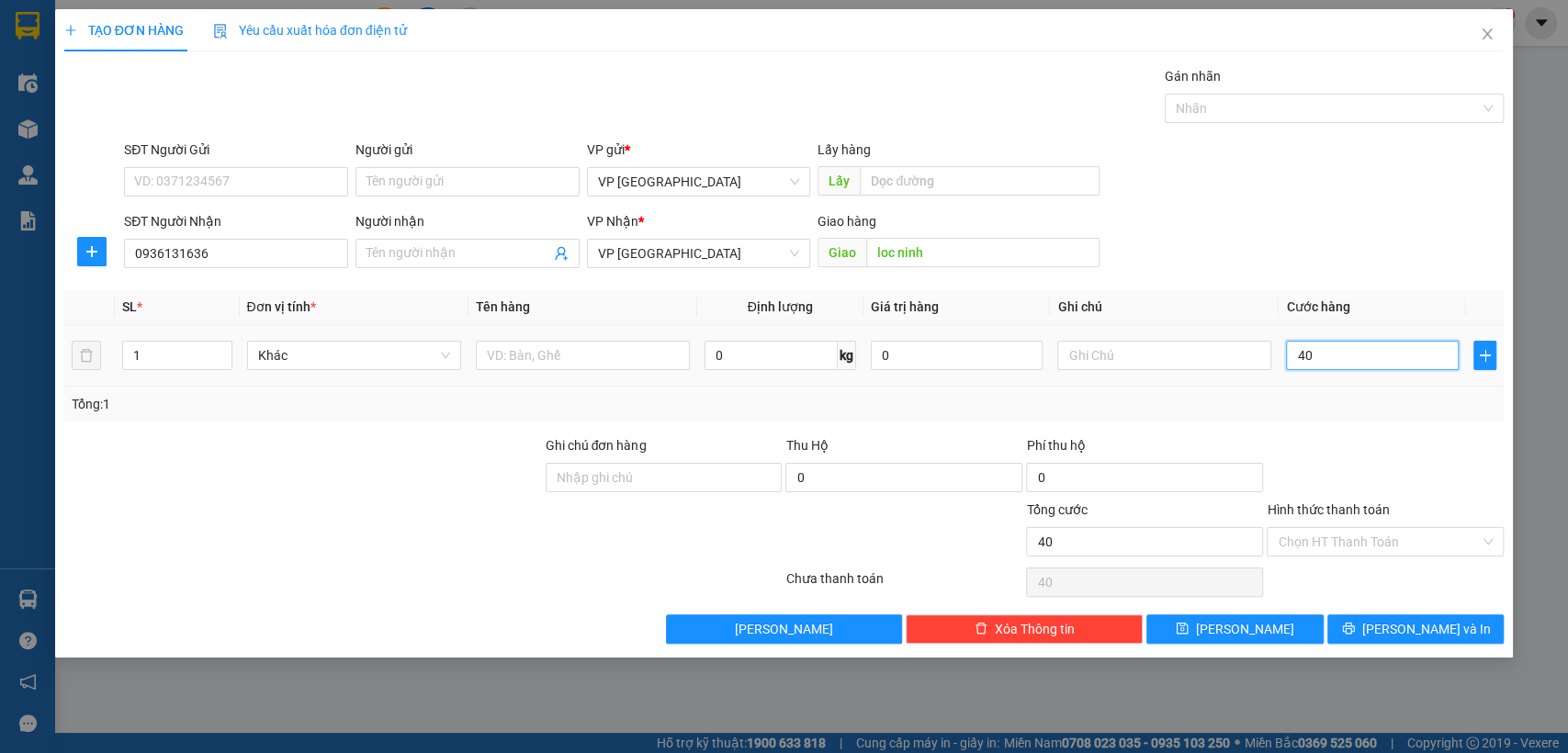
type input "400"
type input "4.000"
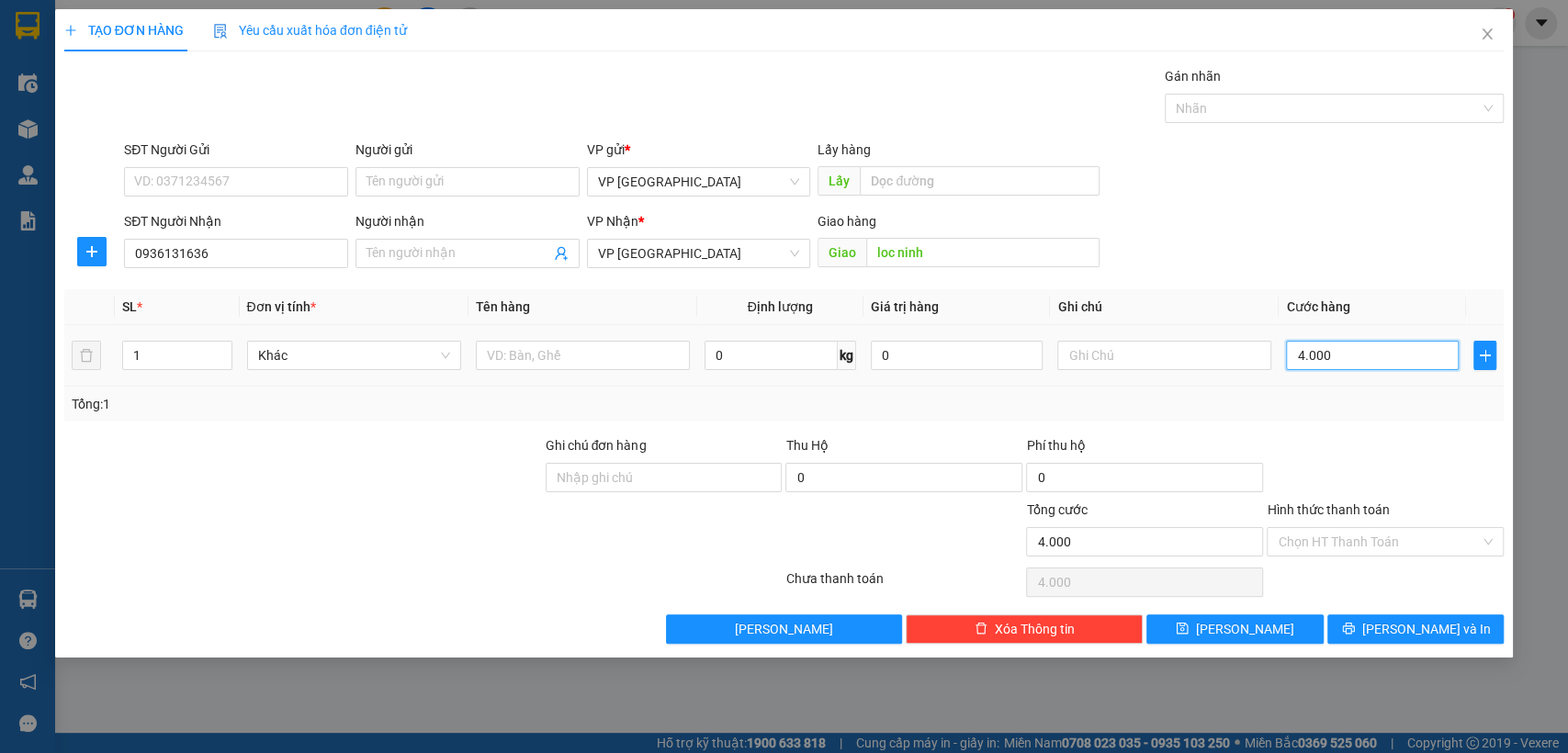
type input "40.000"
click at [1275, 627] on button "[PERSON_NAME]" at bounding box center [1234, 628] width 176 height 30
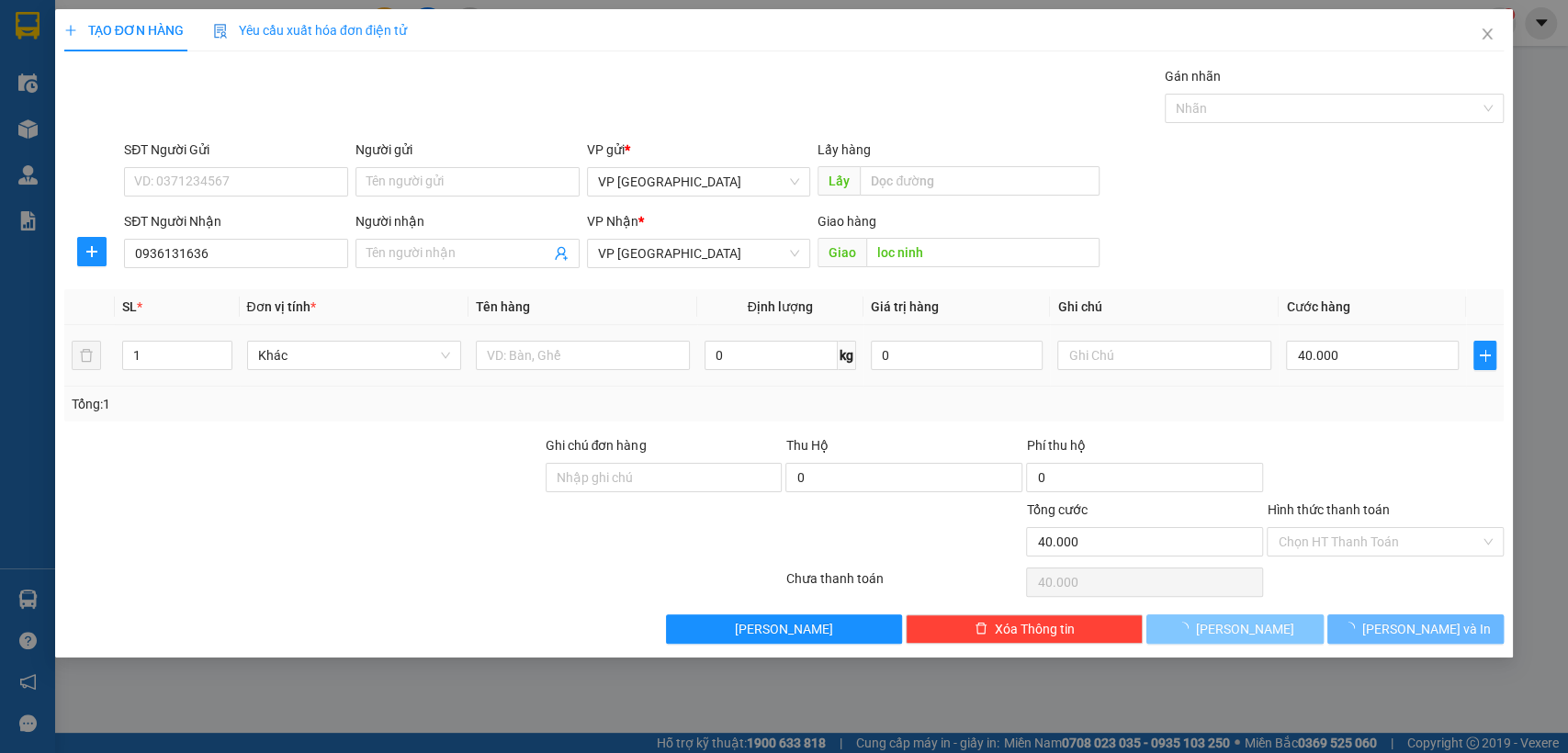
type input "0"
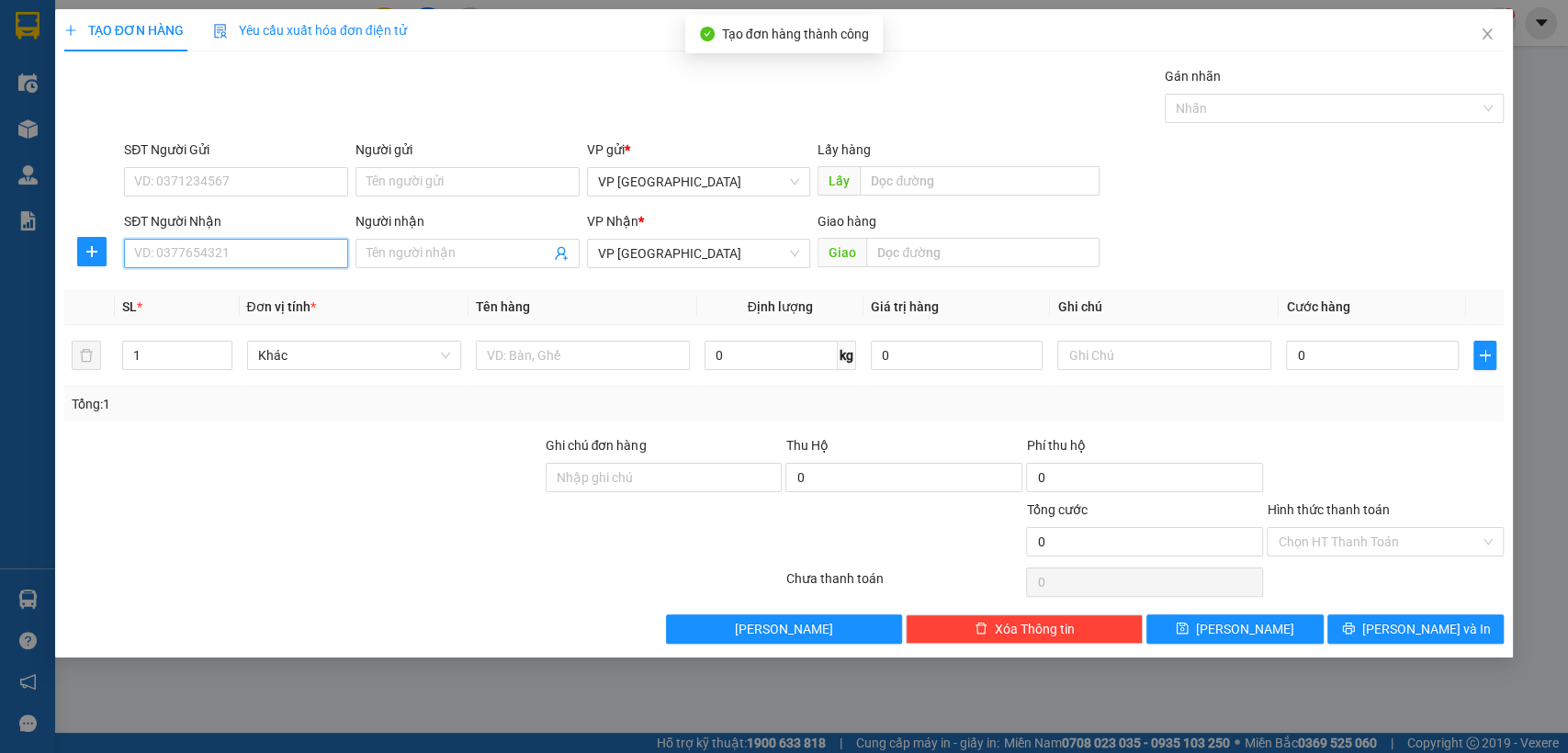
click at [319, 257] on input "SĐT Người Nhận" at bounding box center [236, 253] width 224 height 30
type input "0566560560"
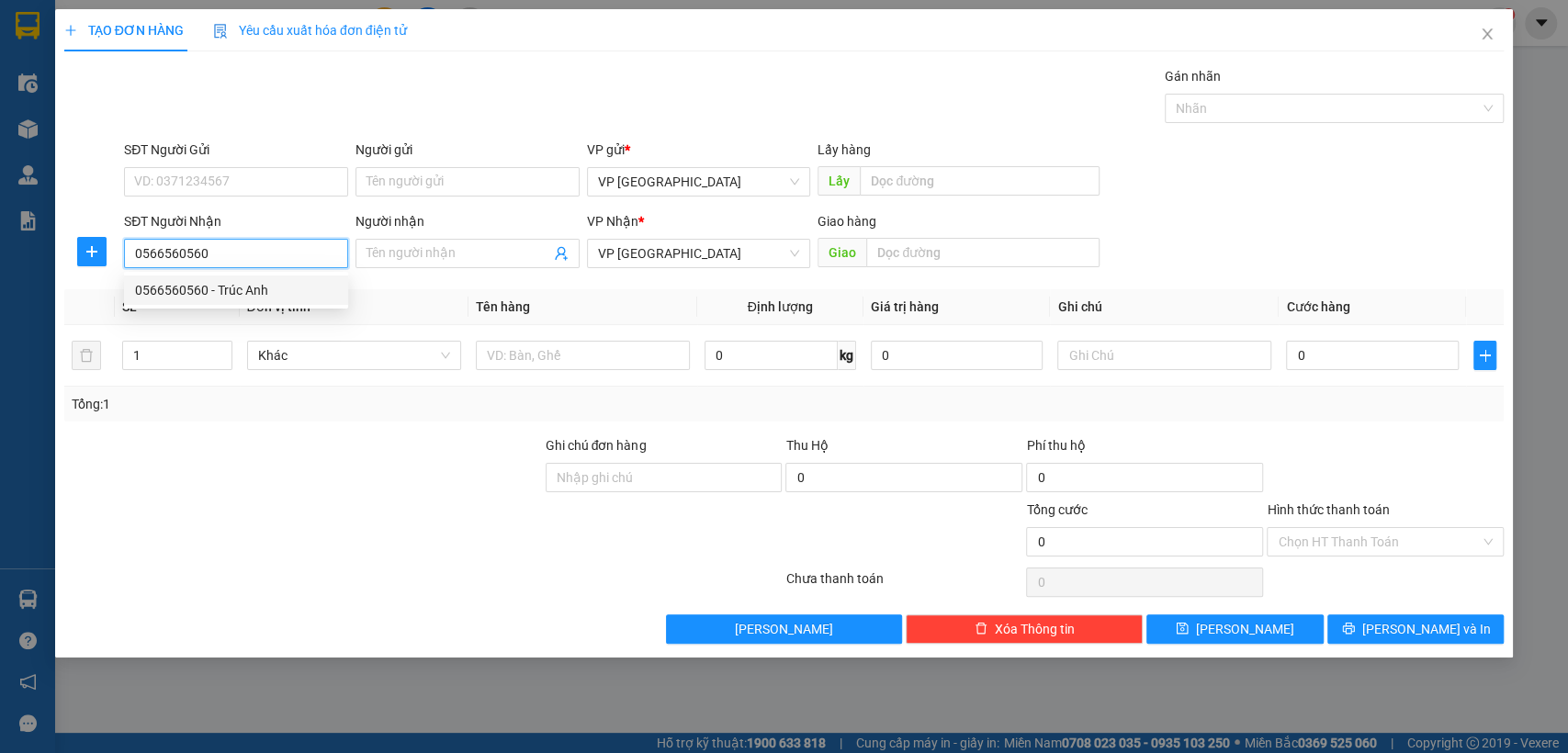
click at [277, 298] on div "0566560560 - Trúc Anh" at bounding box center [236, 289] width 202 height 20
type input "Trúc Anh"
type input "[GEOGRAPHIC_DATA]"
type input "40.000"
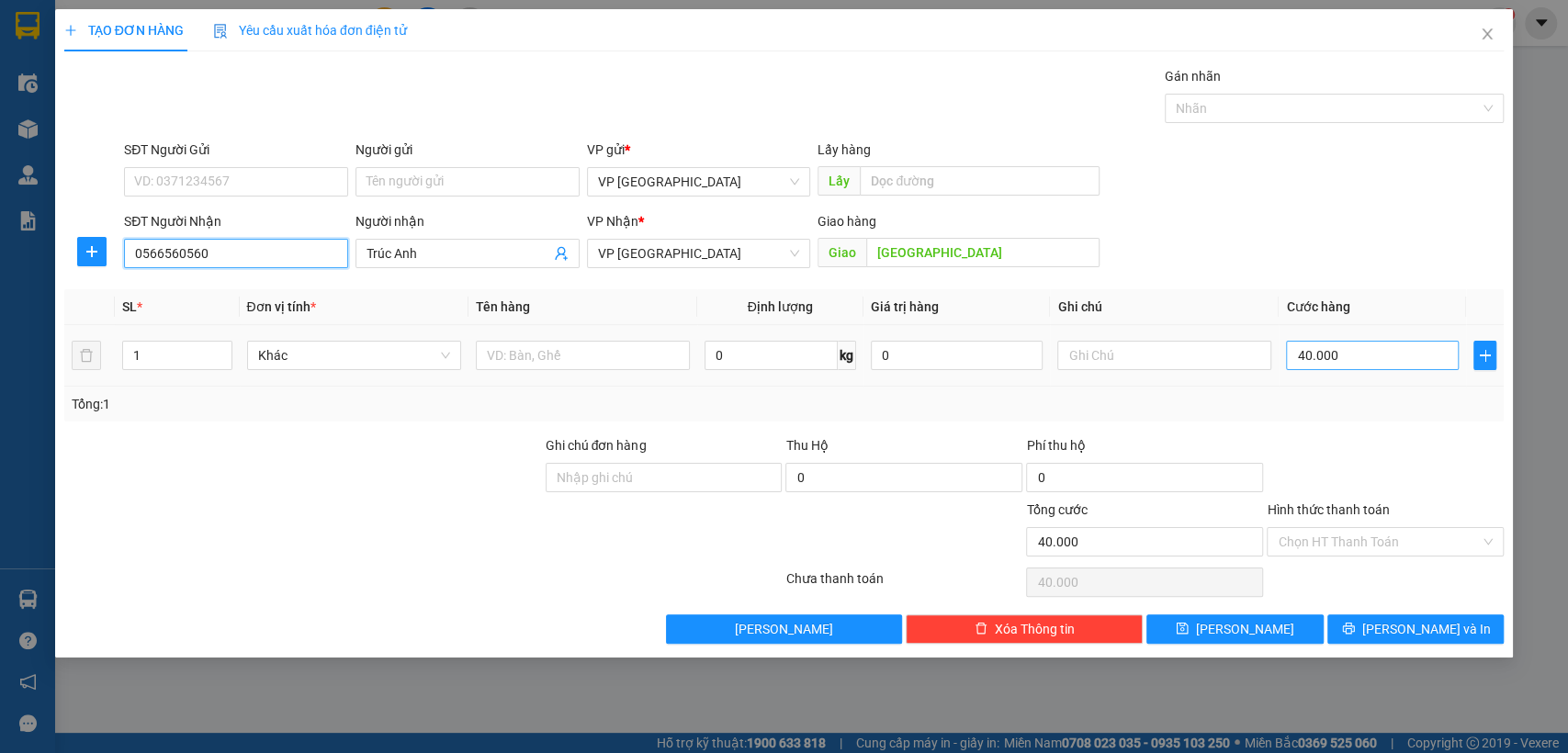
type input "0566560560"
click at [1308, 359] on input "40.000" at bounding box center [1372, 355] width 173 height 30
type input "3"
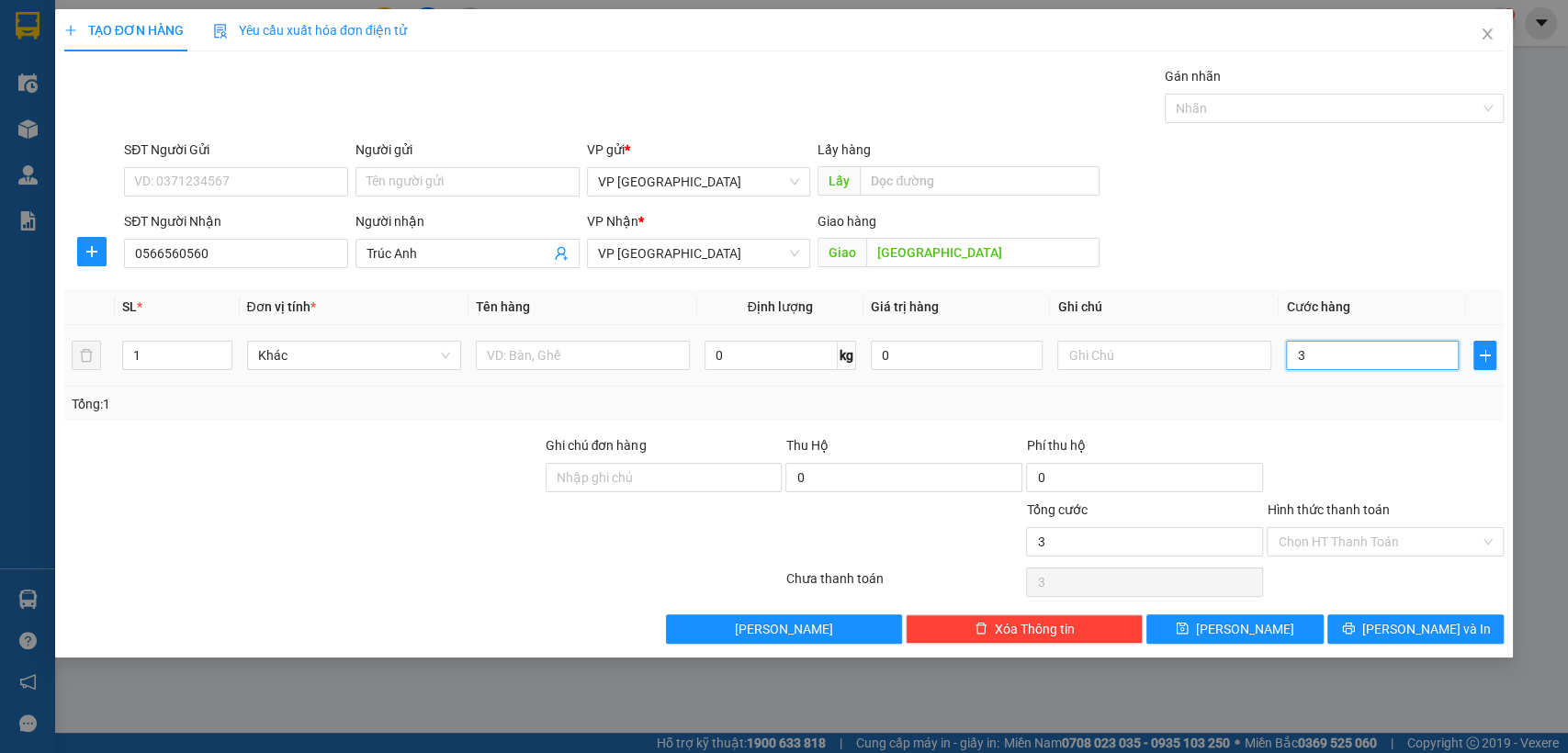
type input "30"
type input "300"
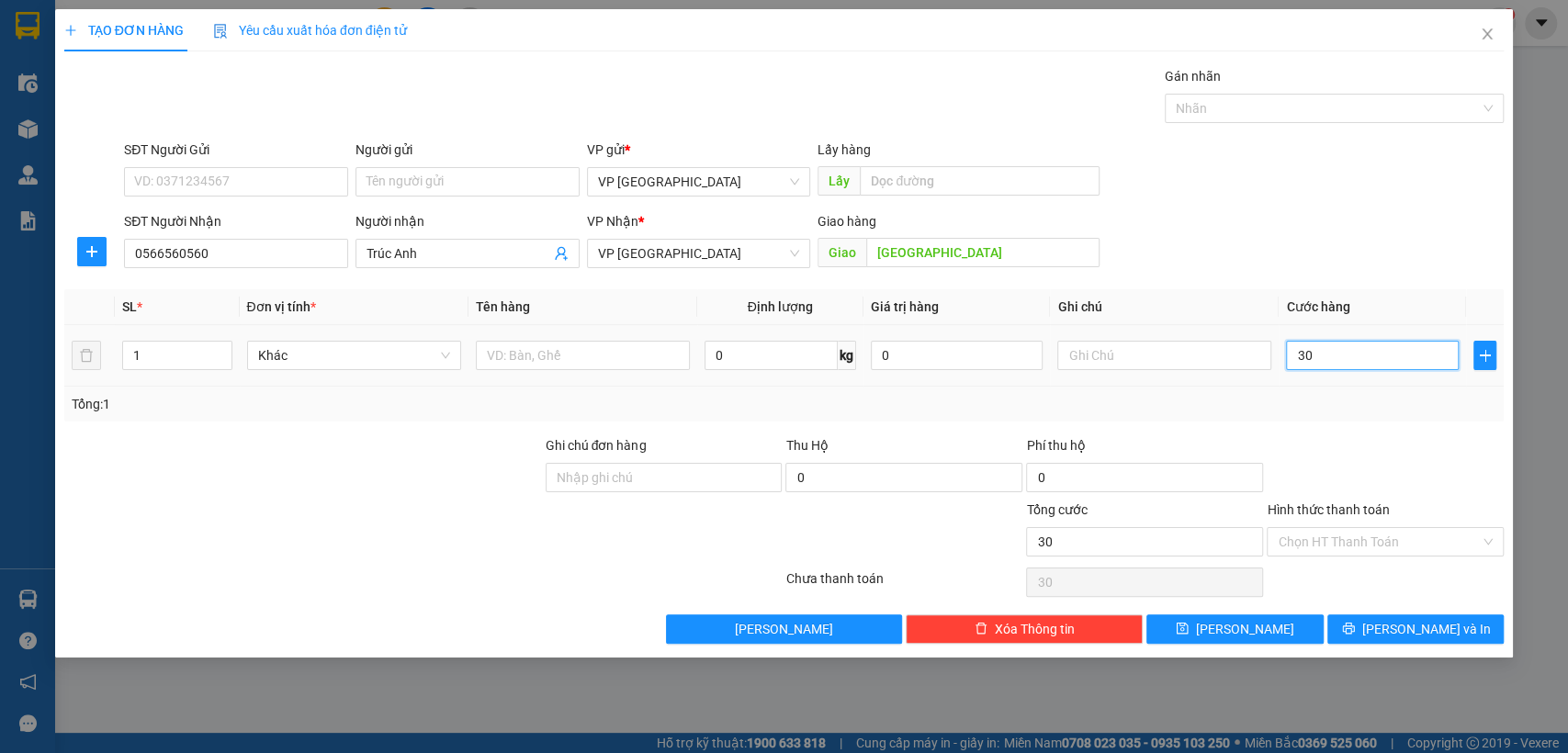
type input "300"
type input "3.000"
type input "30.000"
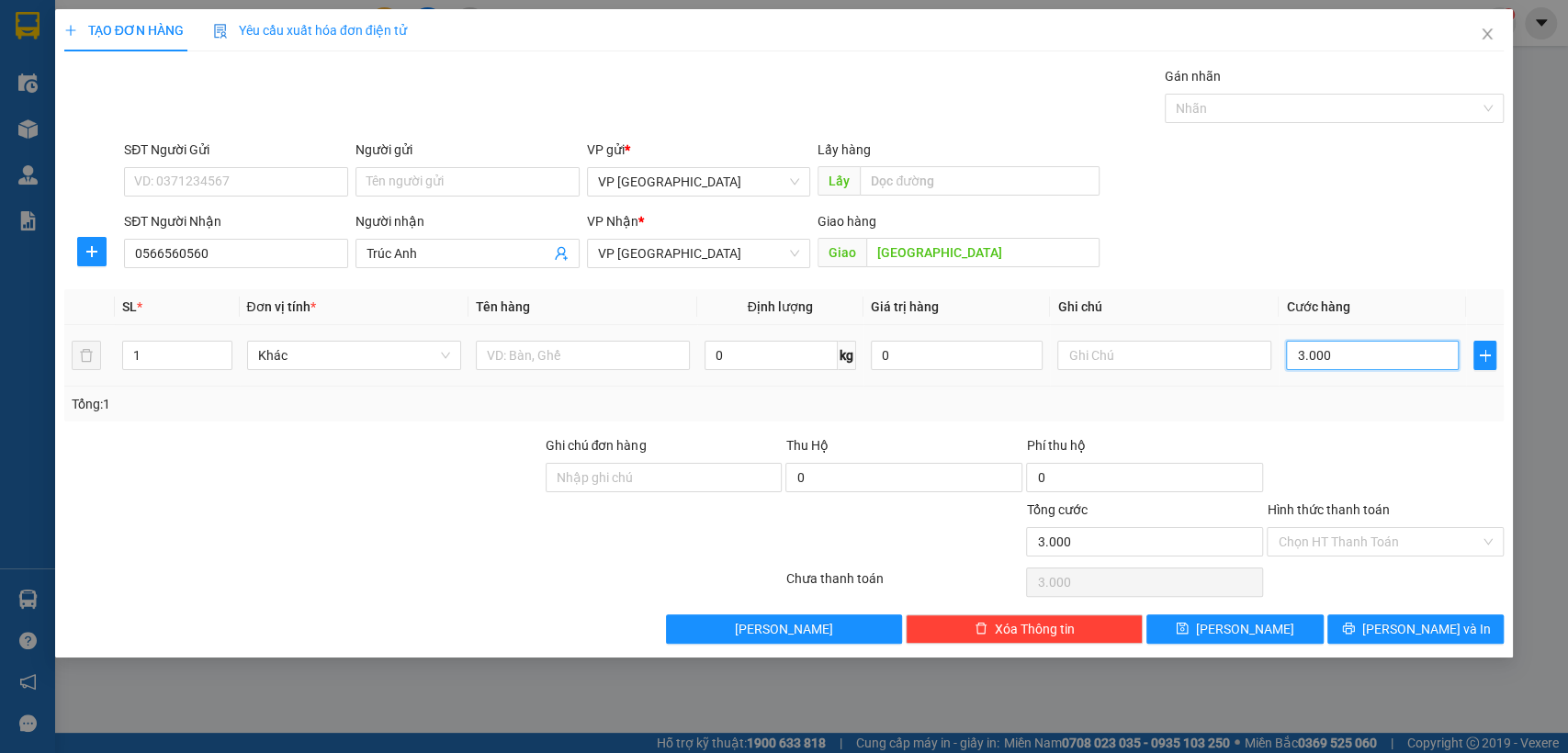
type input "30.000"
click at [1275, 627] on button "[PERSON_NAME]" at bounding box center [1234, 628] width 176 height 30
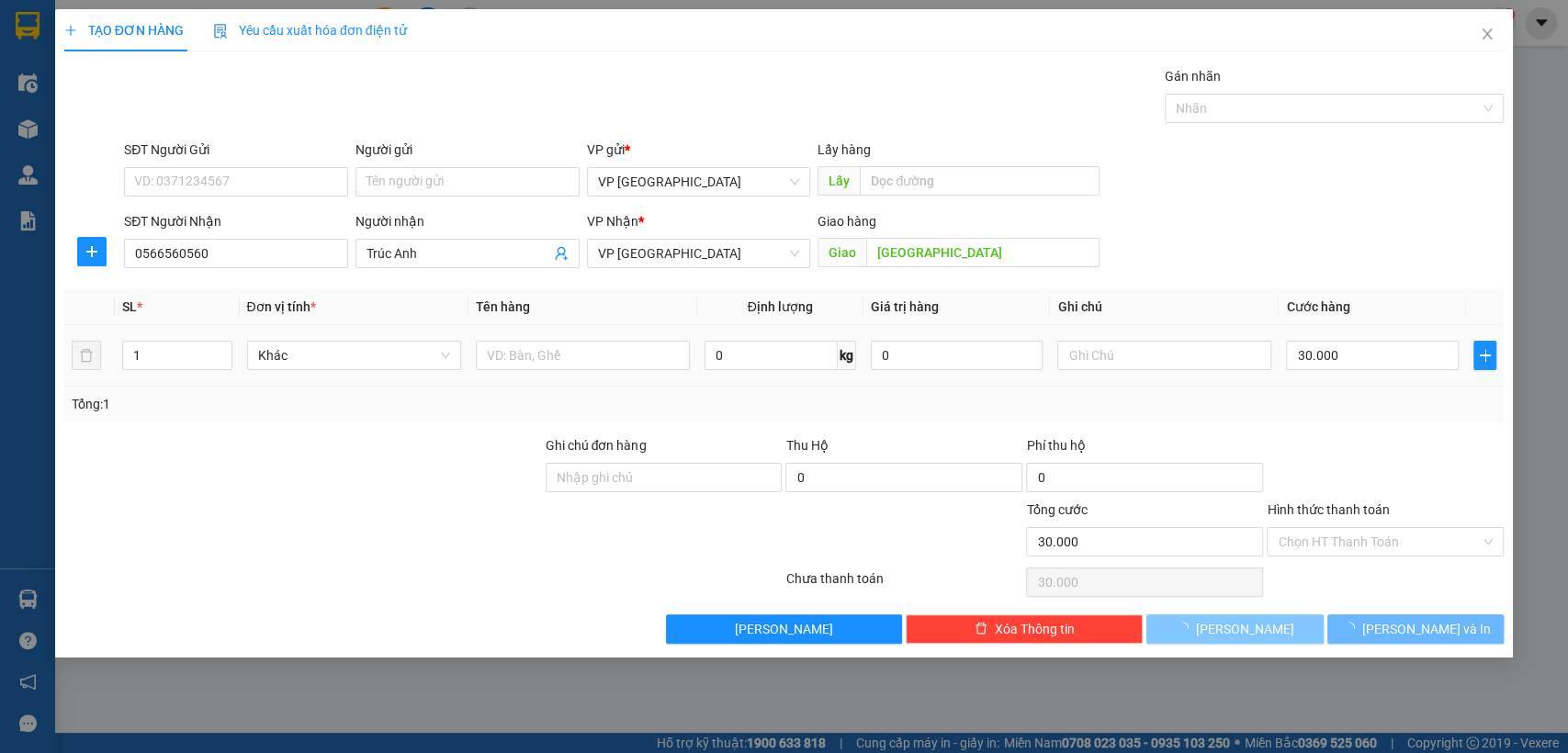
type input "0"
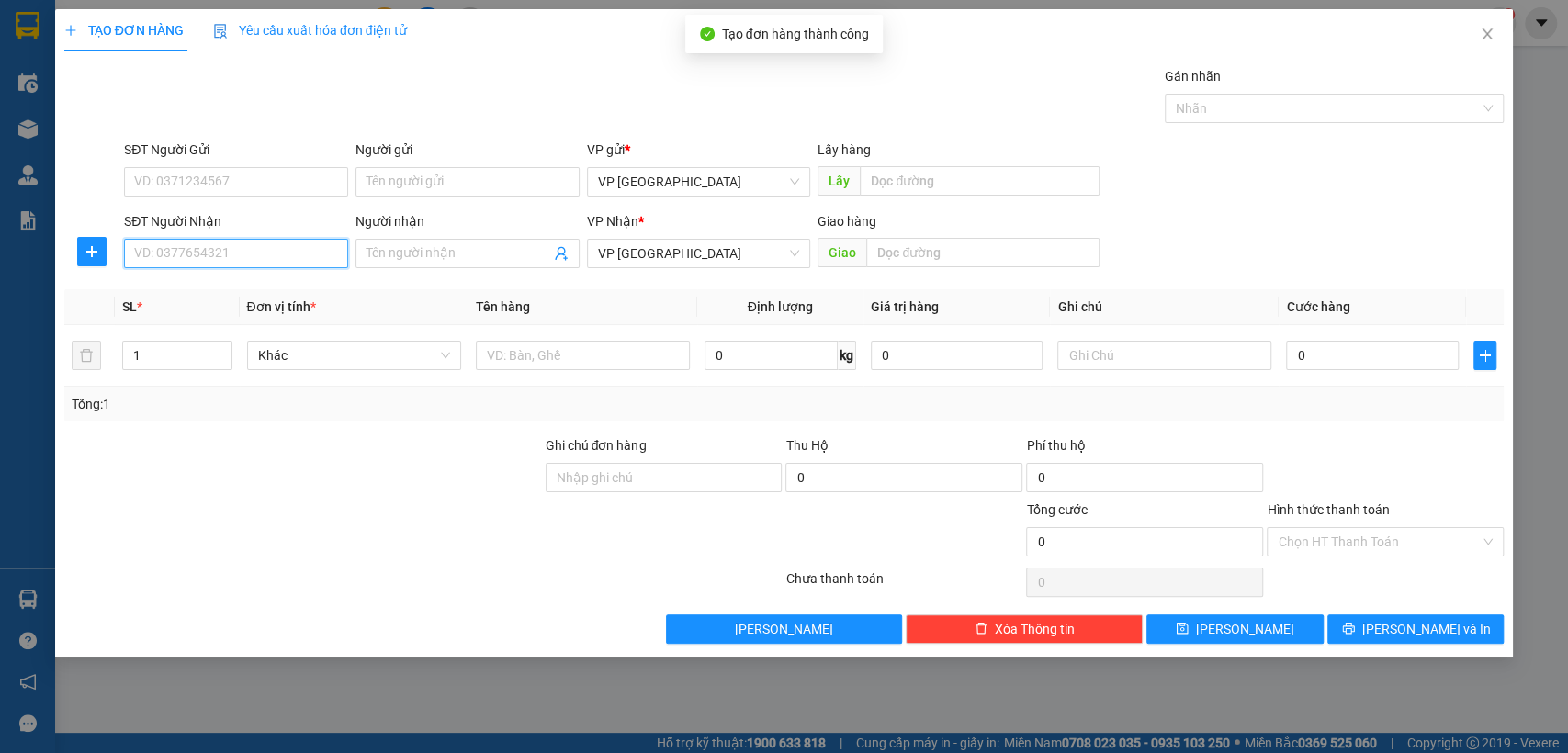
click at [309, 258] on input "SĐT Người Nhận" at bounding box center [236, 253] width 224 height 30
click at [296, 296] on div "0963607075" at bounding box center [236, 289] width 202 height 20
type input "0963607075"
type input "binh long"
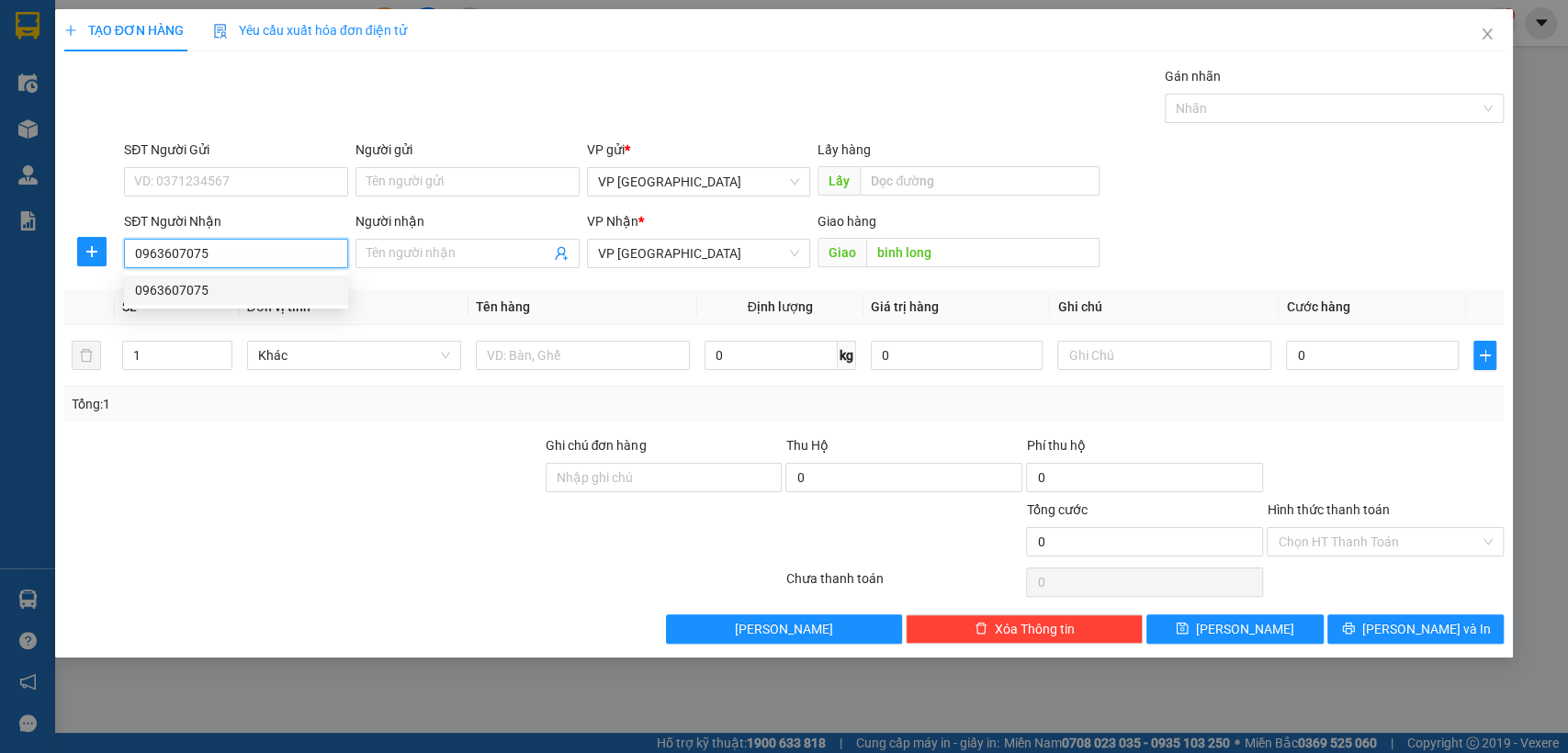
type input "30.000"
type input "0963607075"
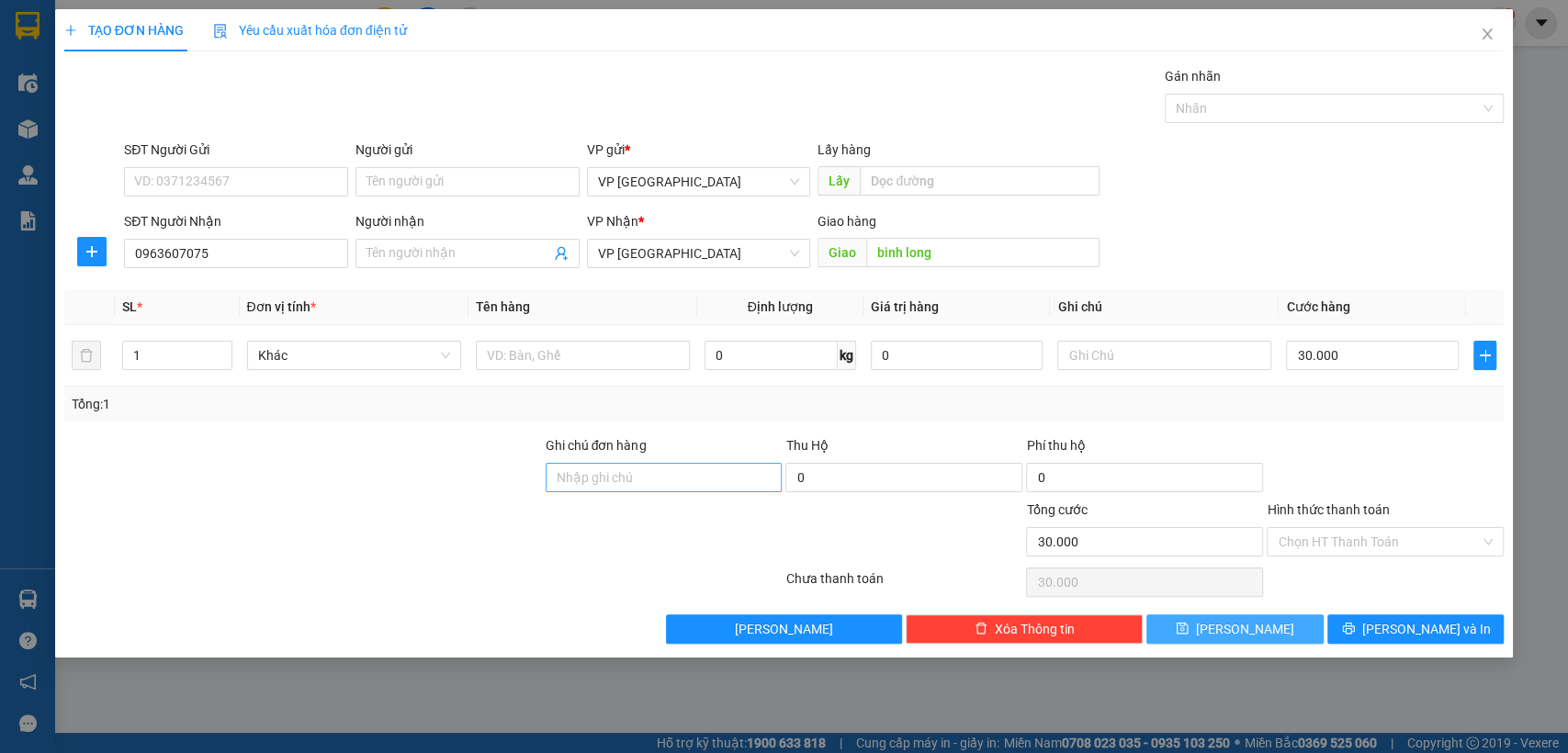
drag, startPoint x: 1276, startPoint y: 631, endPoint x: 588, endPoint y: 467, distance: 707.3
click at [1261, 626] on button "[PERSON_NAME]" at bounding box center [1234, 628] width 176 height 30
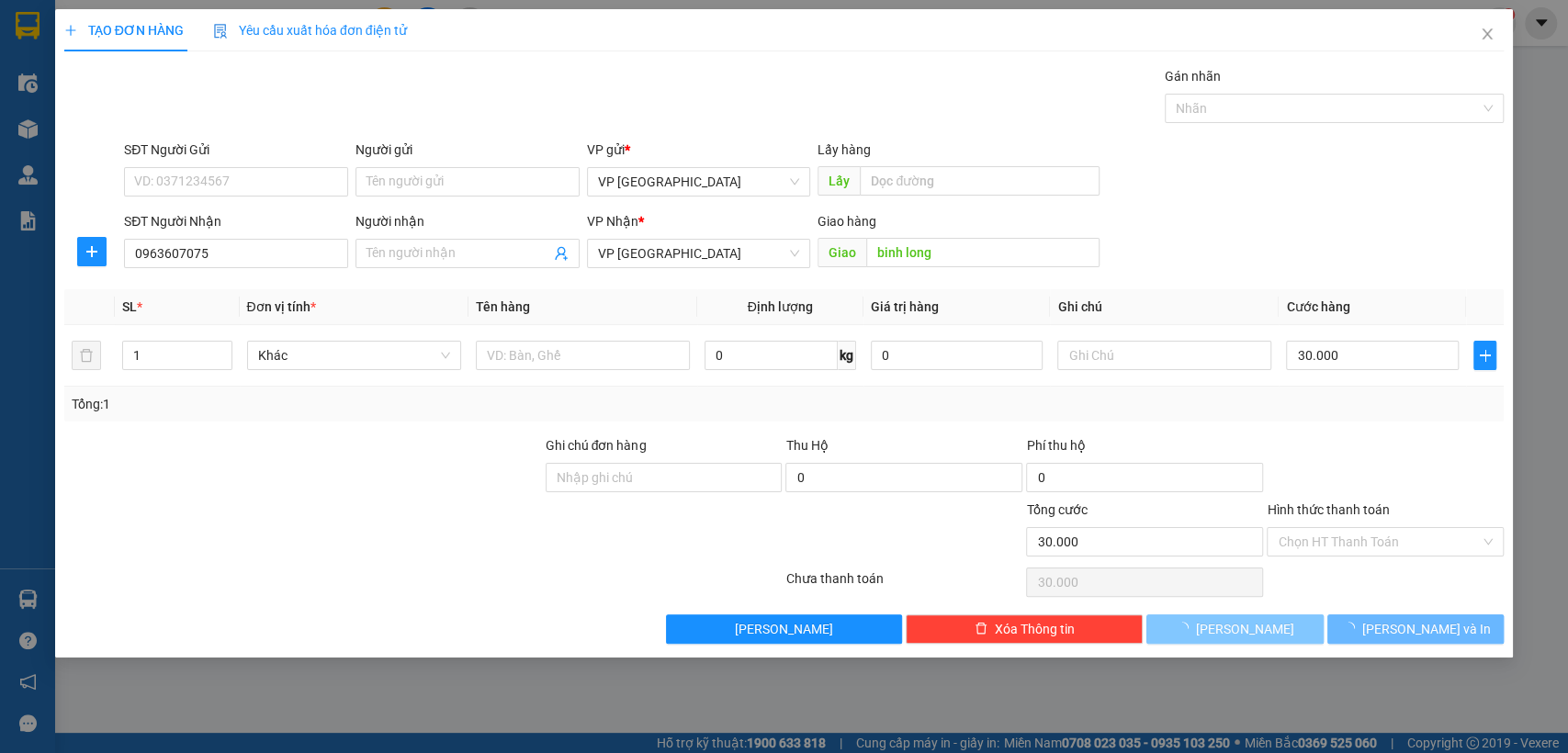
type input "0"
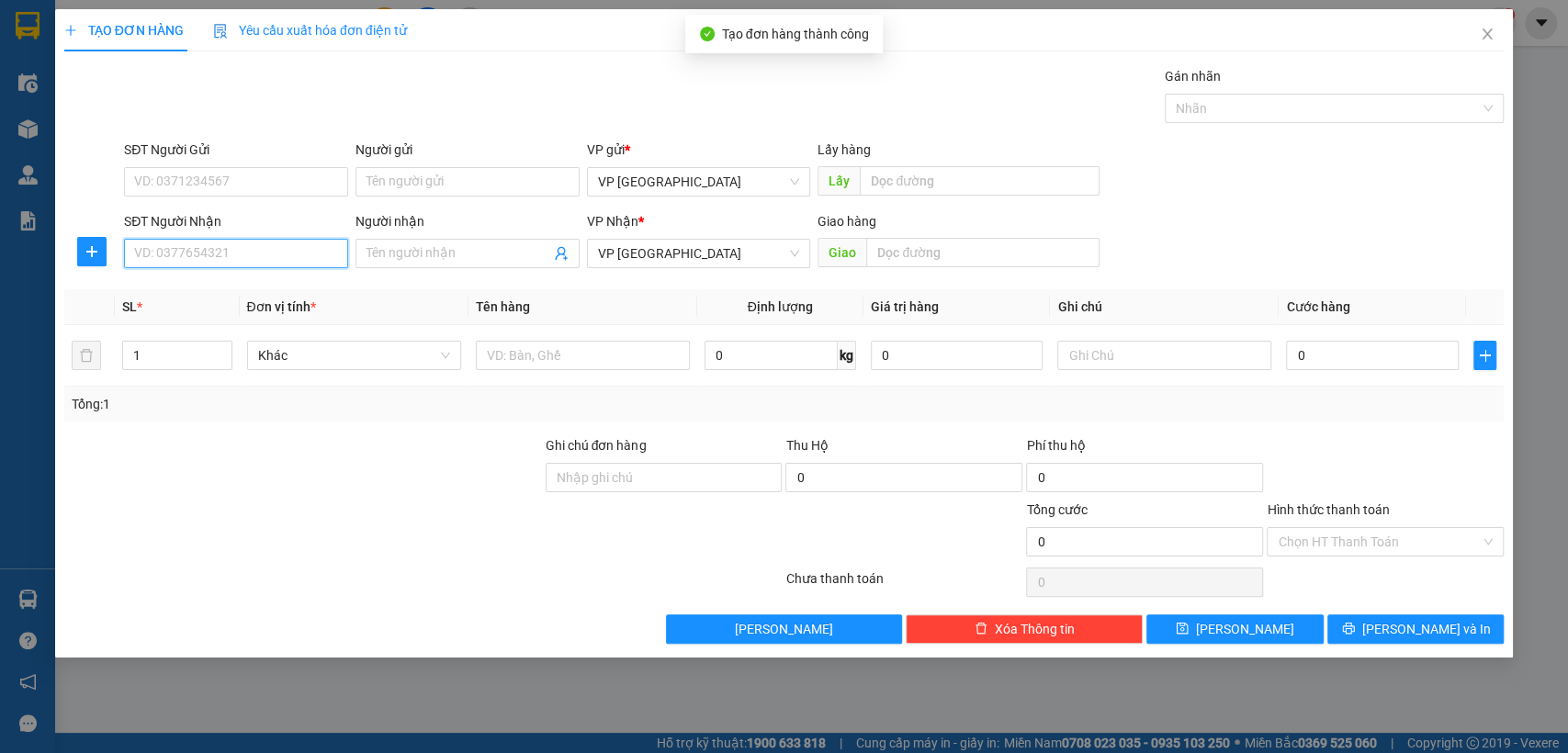
drag, startPoint x: 246, startPoint y: 257, endPoint x: 219, endPoint y: 257, distance: 27.0
click at [247, 257] on input "SĐT Người Nhận" at bounding box center [236, 253] width 224 height 30
type input "0325571572"
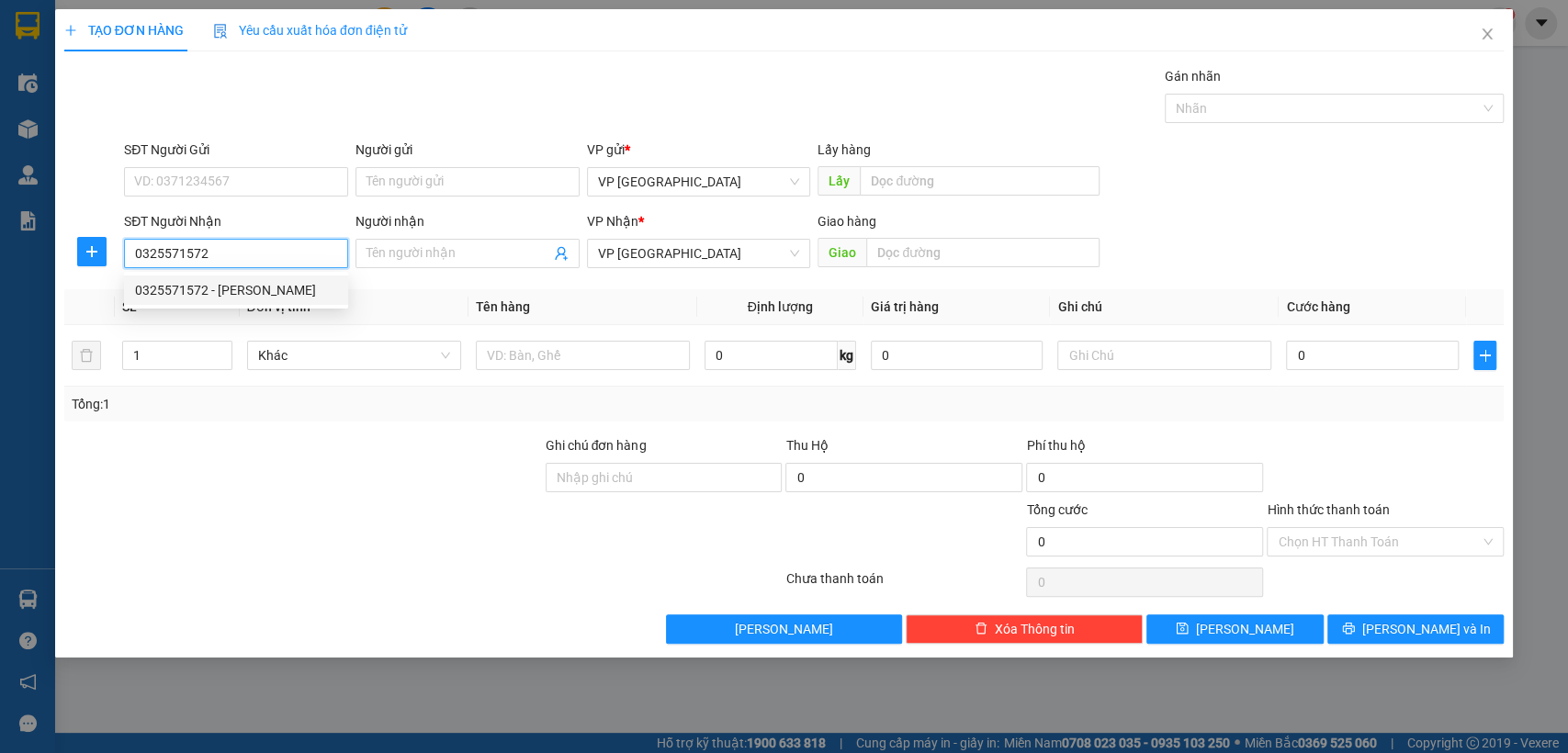
click at [230, 289] on div "0325571572 - [PERSON_NAME]" at bounding box center [236, 289] width 202 height 20
type input "[PERSON_NAME]"
type input "lộc ninh"
type input "30.000"
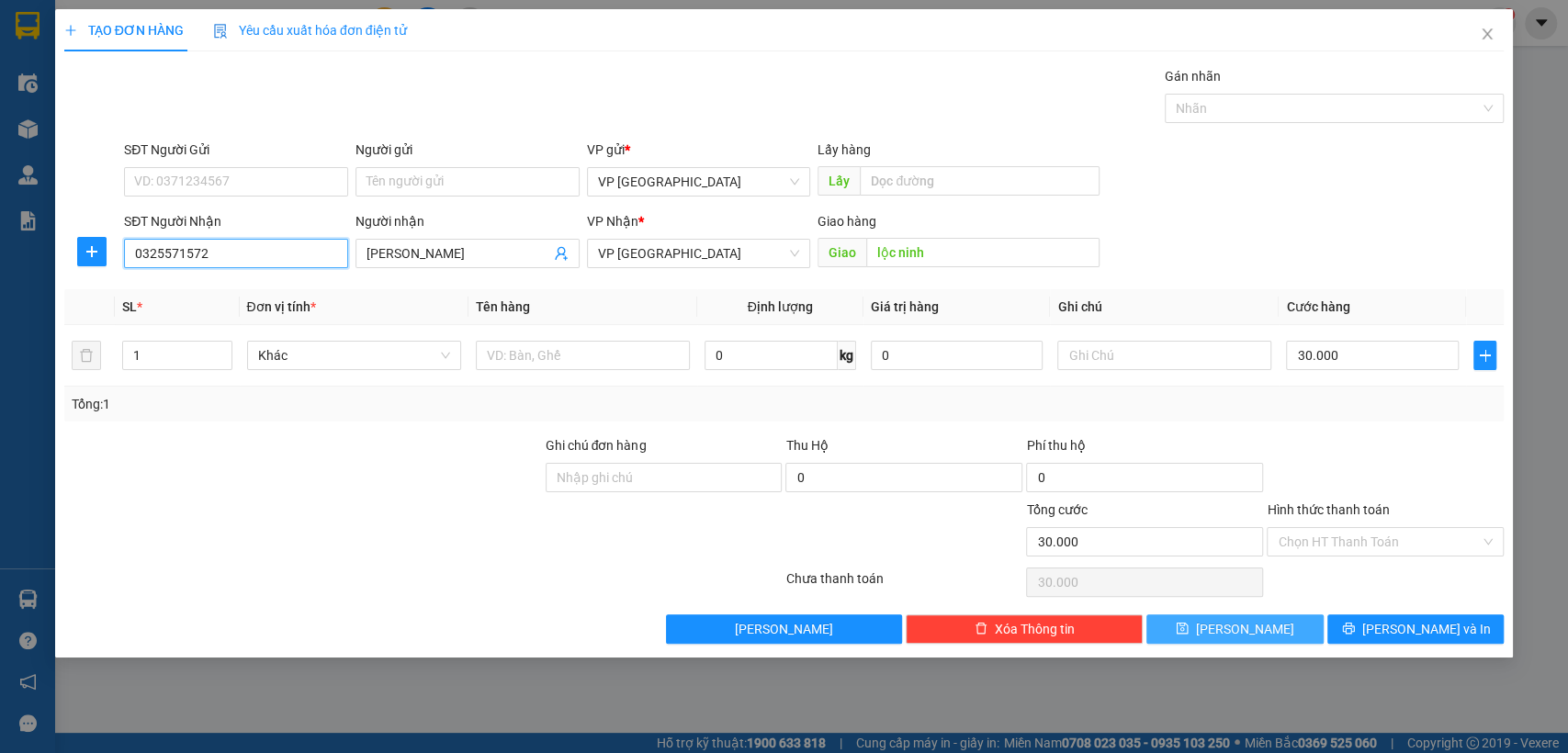
type input "0325571572"
drag, startPoint x: 1252, startPoint y: 619, endPoint x: 1077, endPoint y: 594, distance: 176.8
click at [1242, 614] on button "[PERSON_NAME]" at bounding box center [1234, 628] width 176 height 30
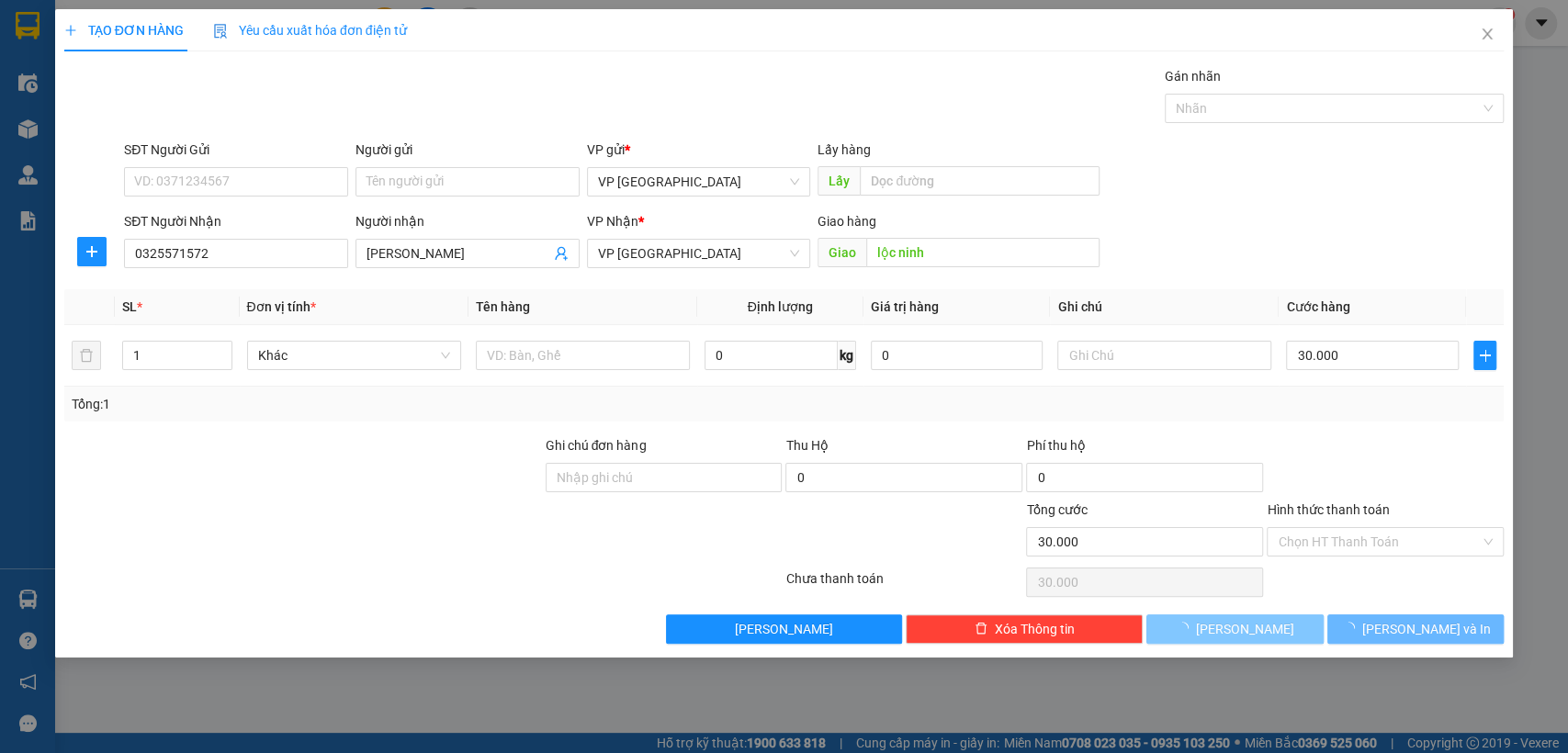
type input "0"
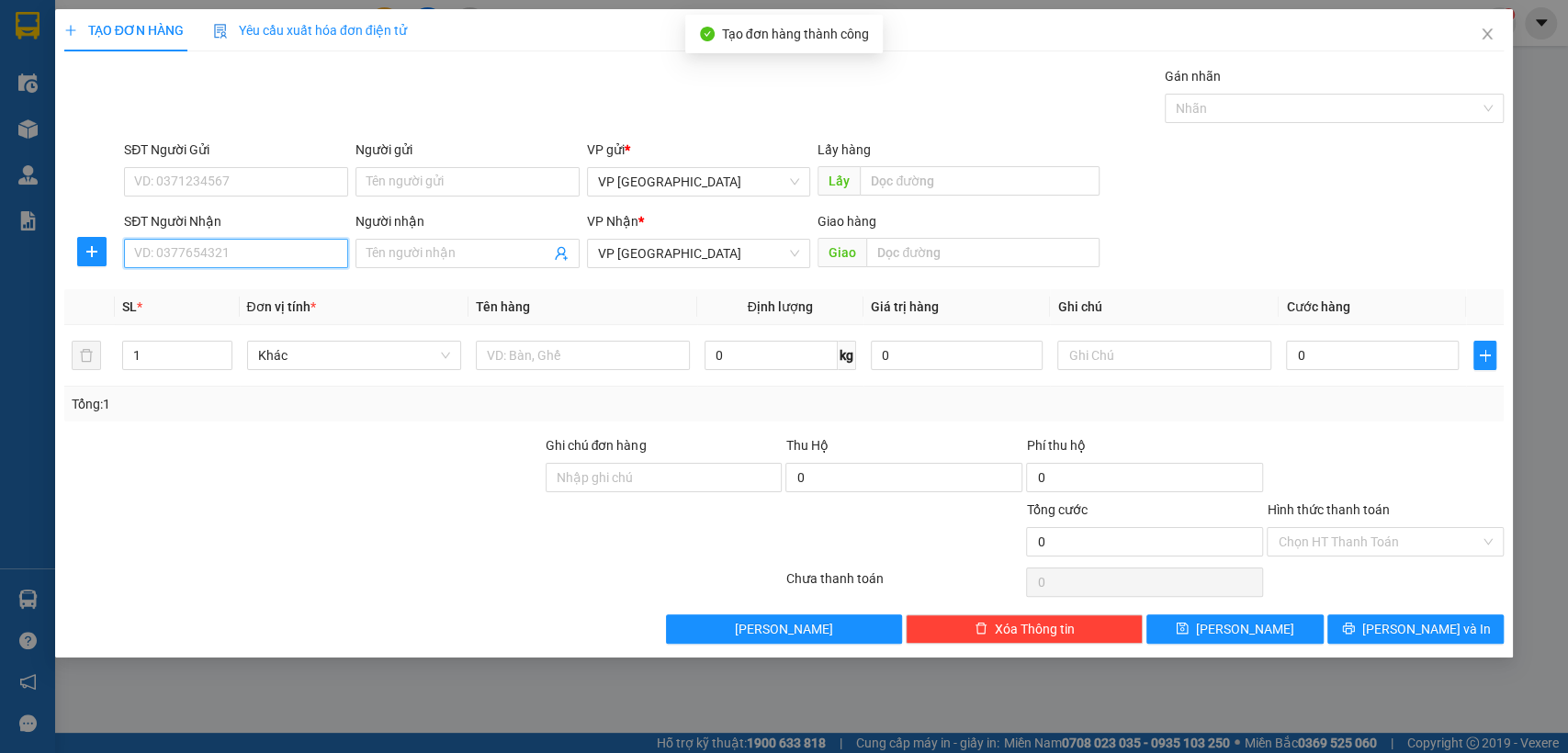
click at [311, 242] on input "SĐT Người Nhận" at bounding box center [236, 253] width 224 height 30
click at [289, 292] on div "0986214087" at bounding box center [236, 289] width 202 height 20
type input "0986214087"
type input "nk thanh luong"
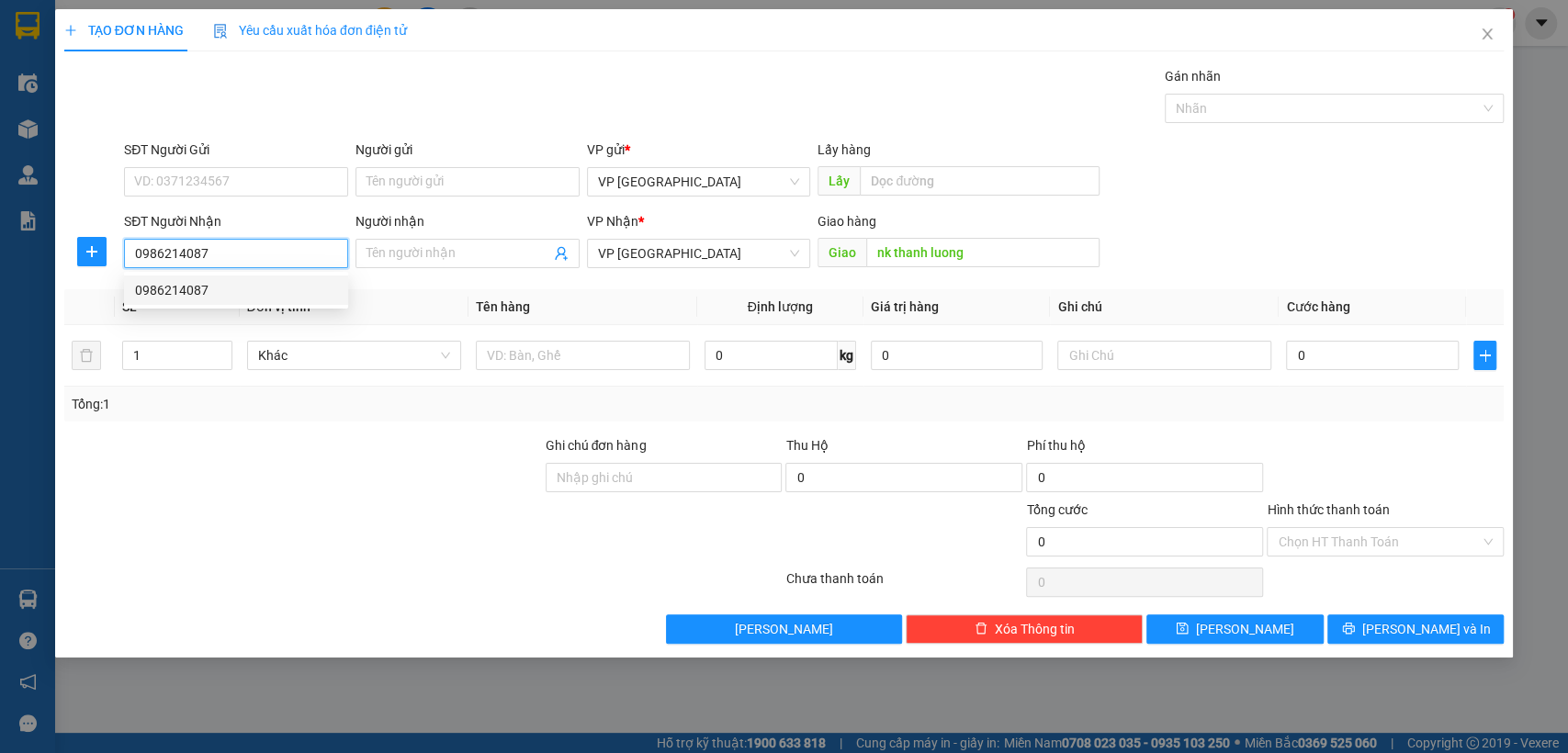
type input "30.000"
type input "0986214087"
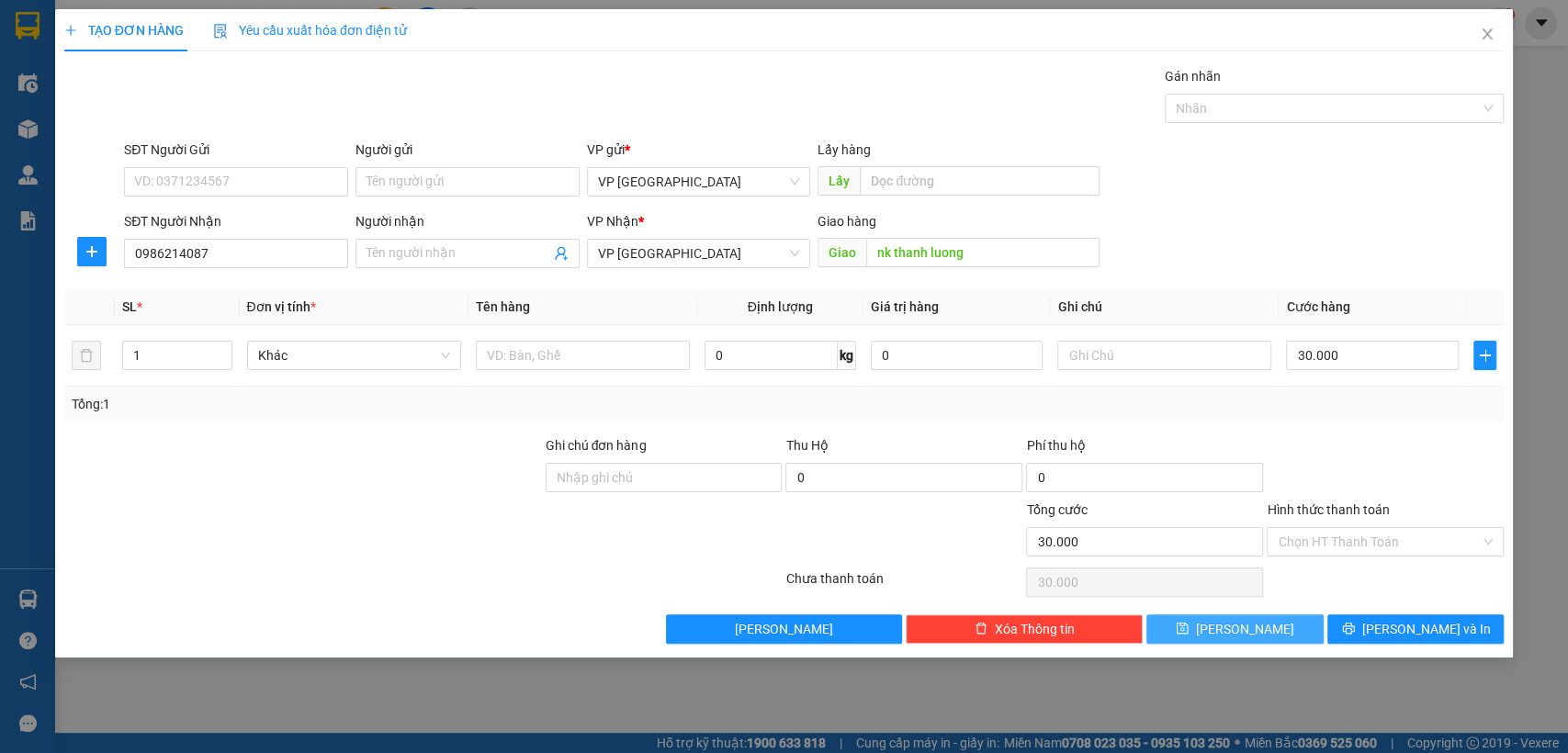
click at [1239, 624] on span "[PERSON_NAME]" at bounding box center [1245, 628] width 99 height 20
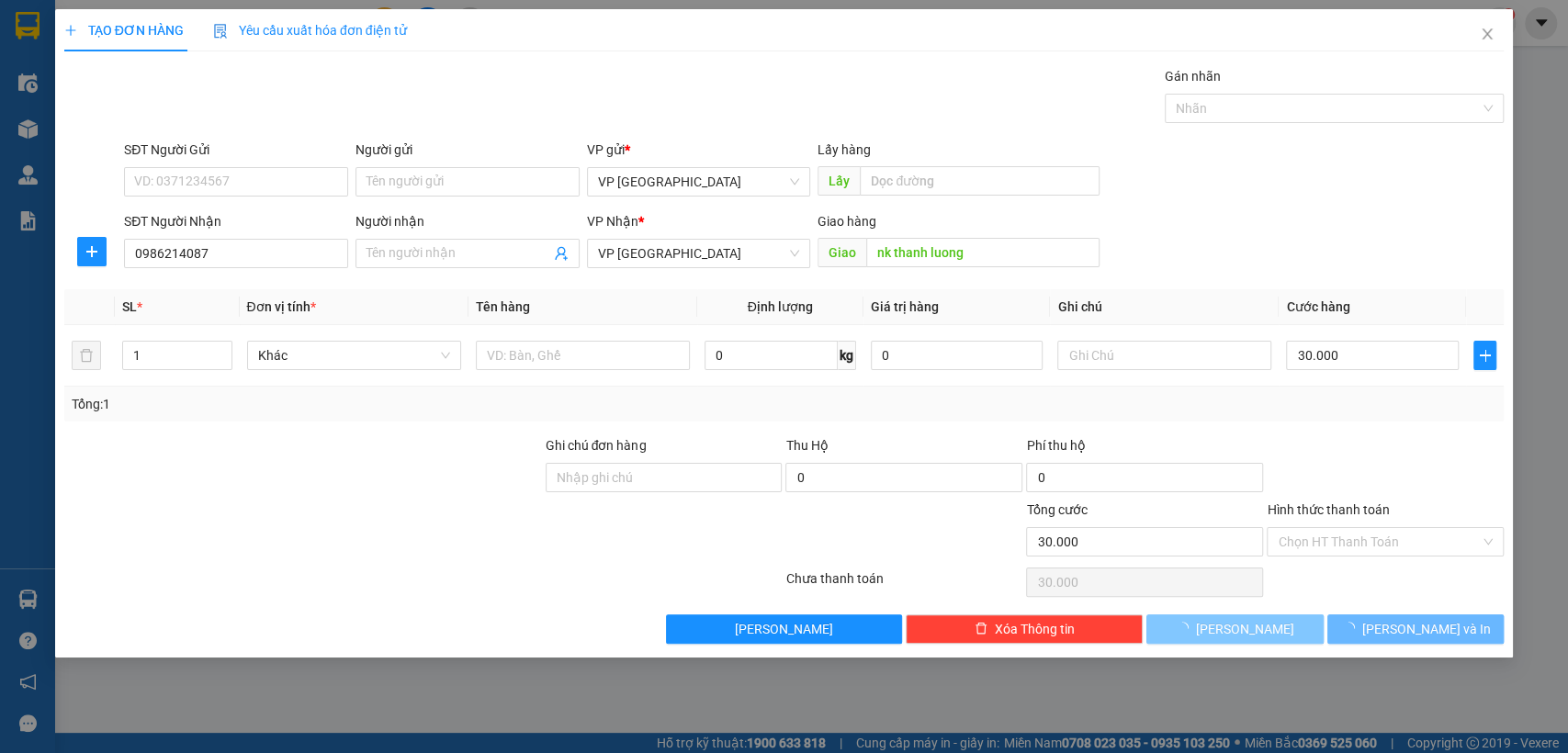
type input "0"
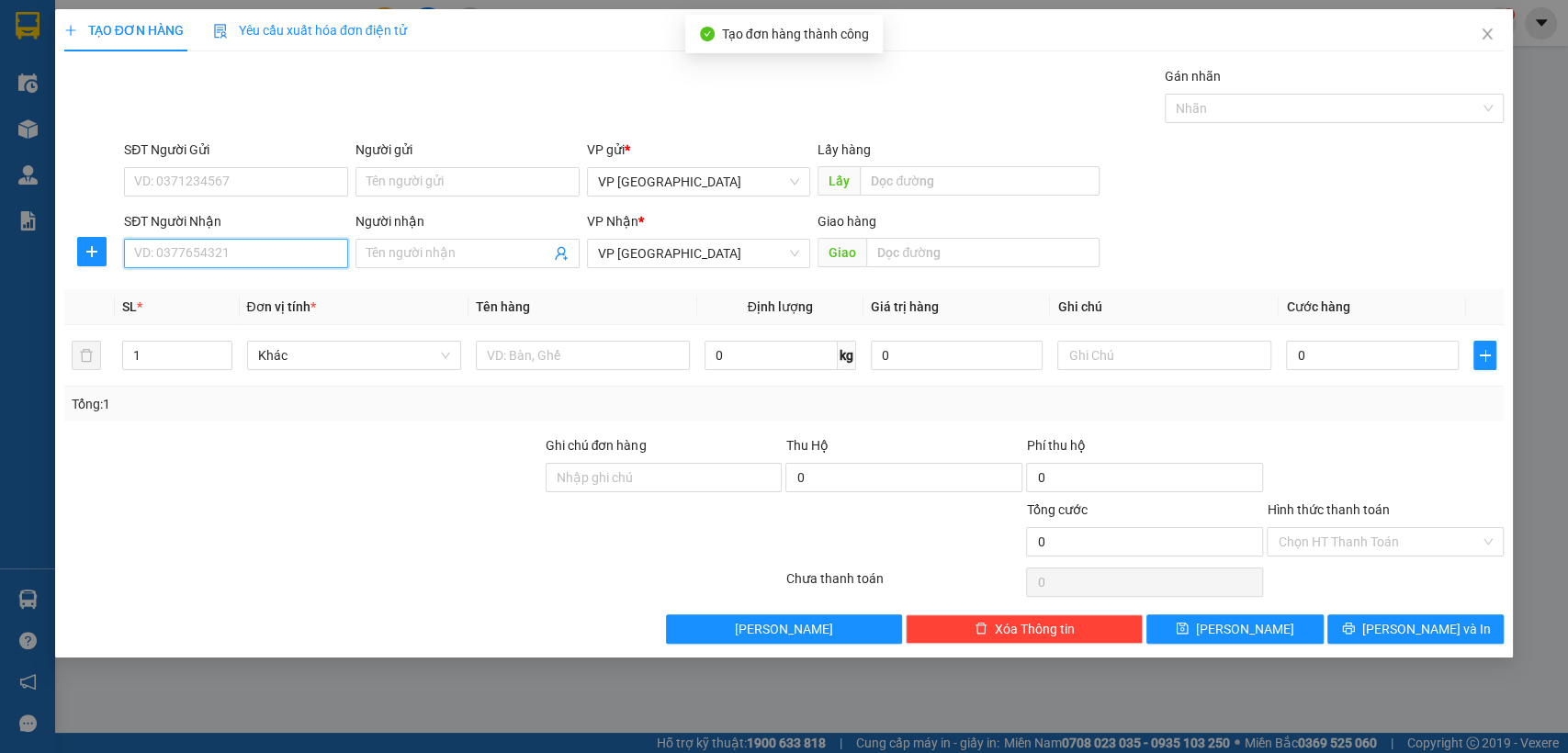
click at [291, 252] on input "SĐT Người Nhận" at bounding box center [236, 253] width 224 height 30
type input "0986973544"
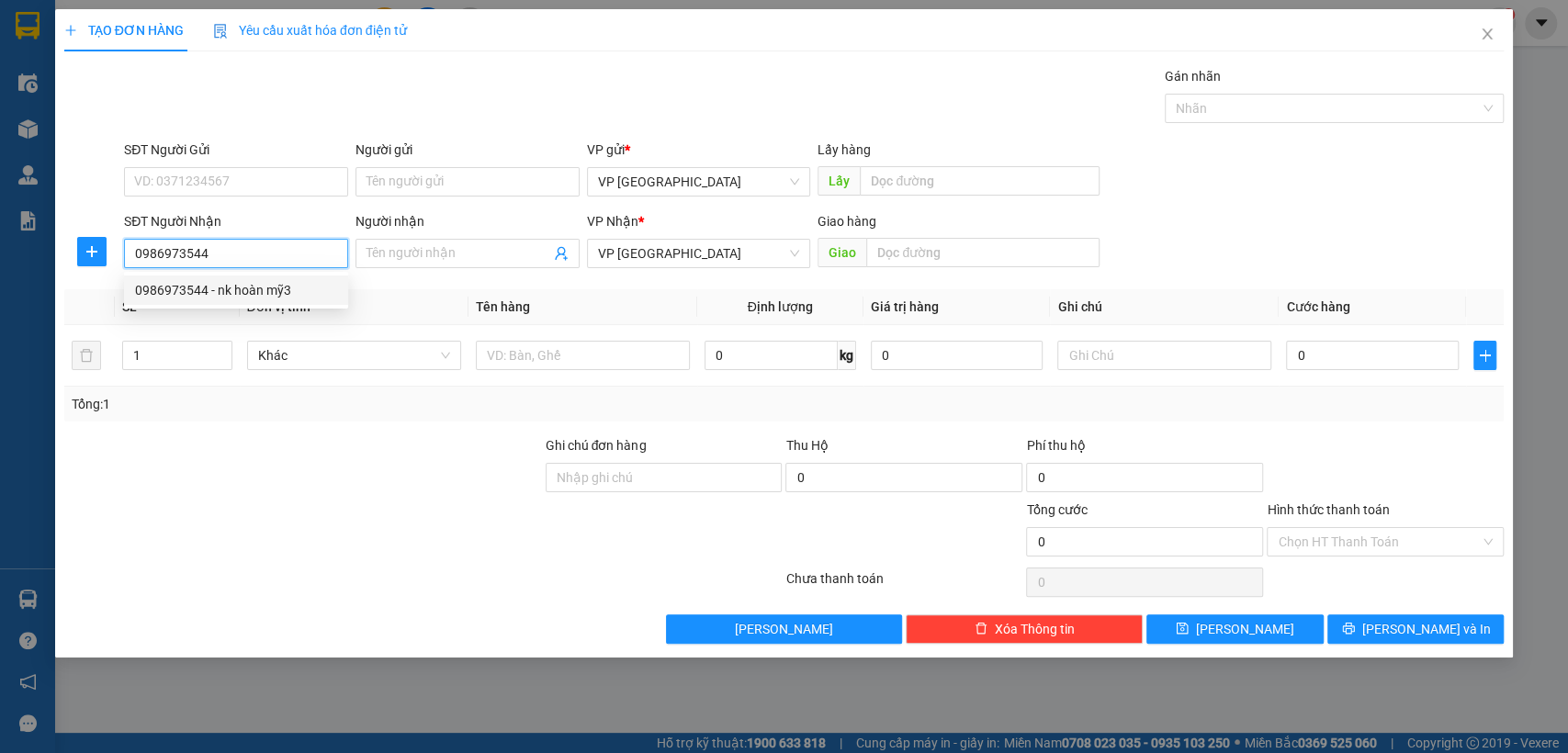
click at [267, 292] on div "0986973544 - nk hoàn mỹ3" at bounding box center [236, 289] width 202 height 20
type input "nk hoàn mỹ3"
type input "[PERSON_NAME]("
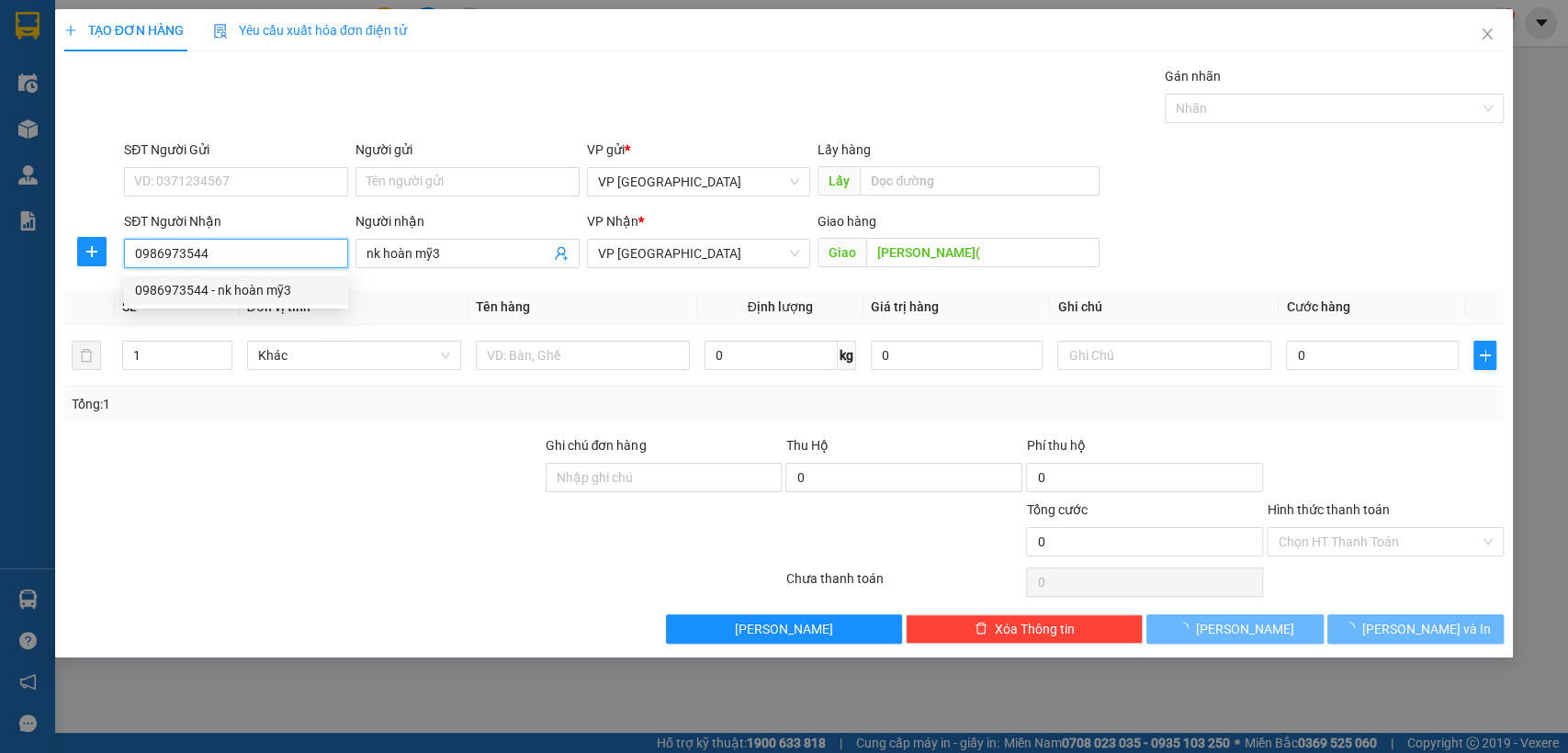
type input "30.000"
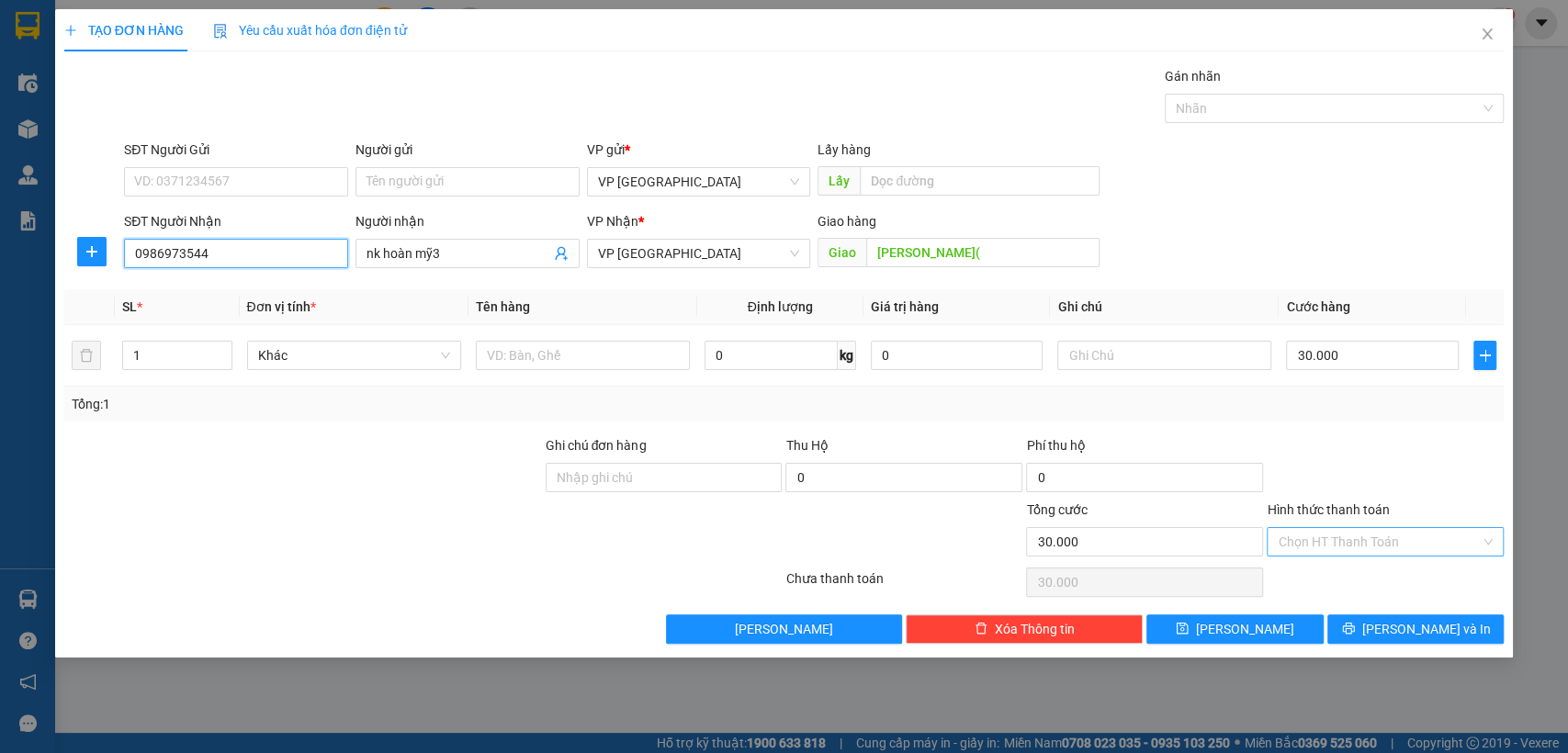
type input "0986973544"
click at [1338, 536] on input "Hình thức thanh toán" at bounding box center [1378, 541] width 202 height 28
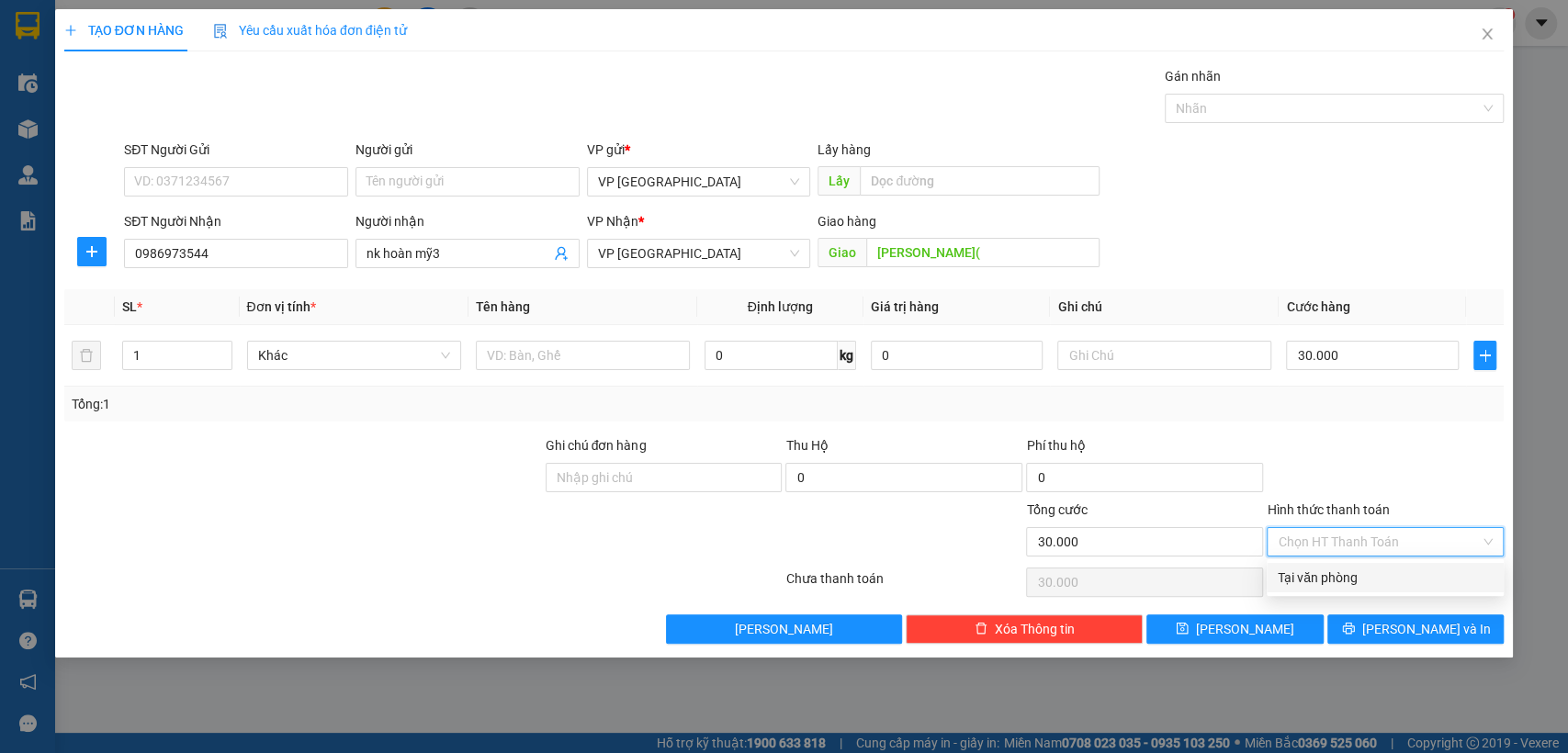
drag, startPoint x: 1308, startPoint y: 576, endPoint x: 1296, endPoint y: 583, distance: 13.9
click at [1306, 566] on div "Tại văn phòng" at bounding box center [1385, 578] width 237 height 30
type input "0"
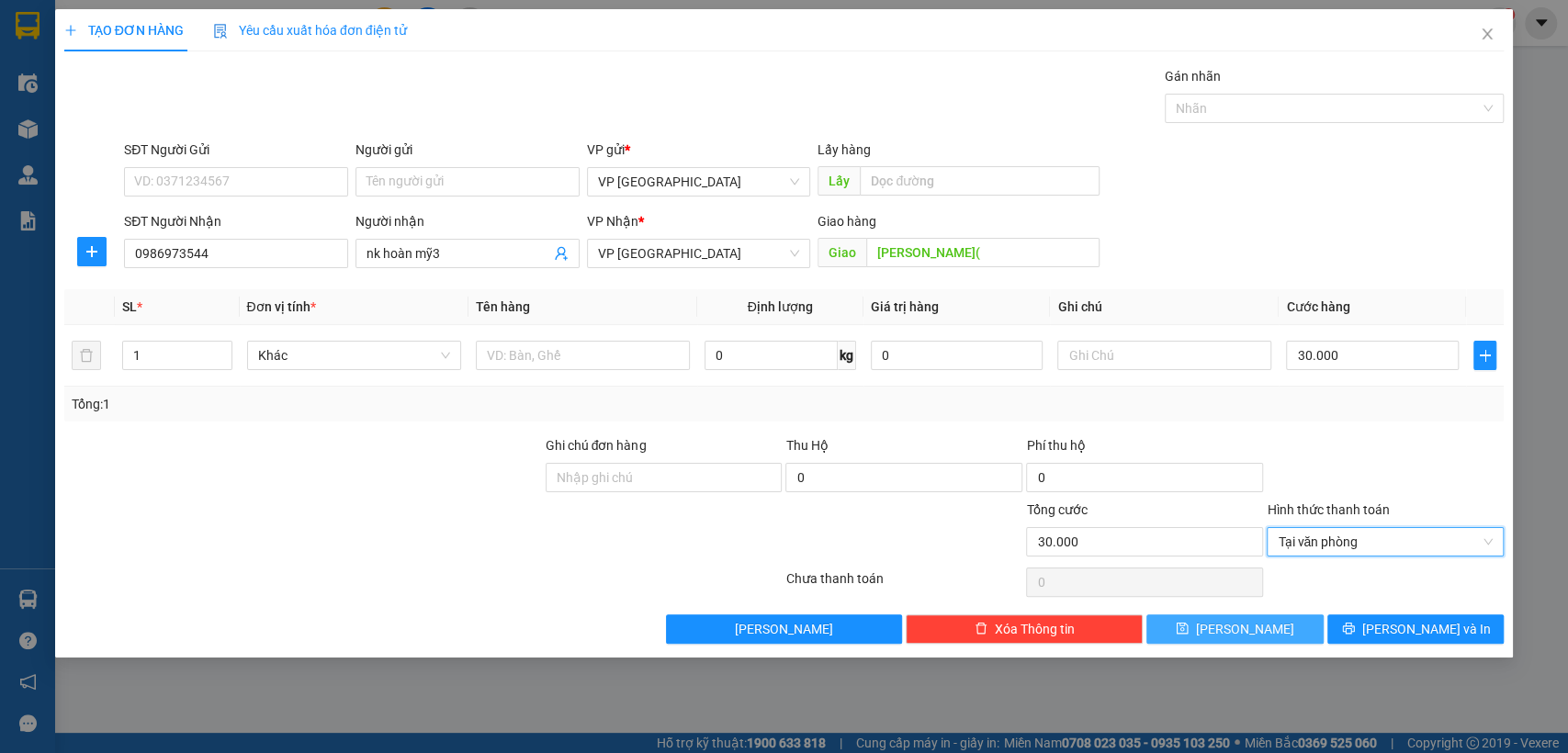
drag, startPoint x: 1260, startPoint y: 626, endPoint x: 1173, endPoint y: 615, distance: 87.7
click at [1257, 626] on button "[PERSON_NAME]" at bounding box center [1234, 628] width 176 height 30
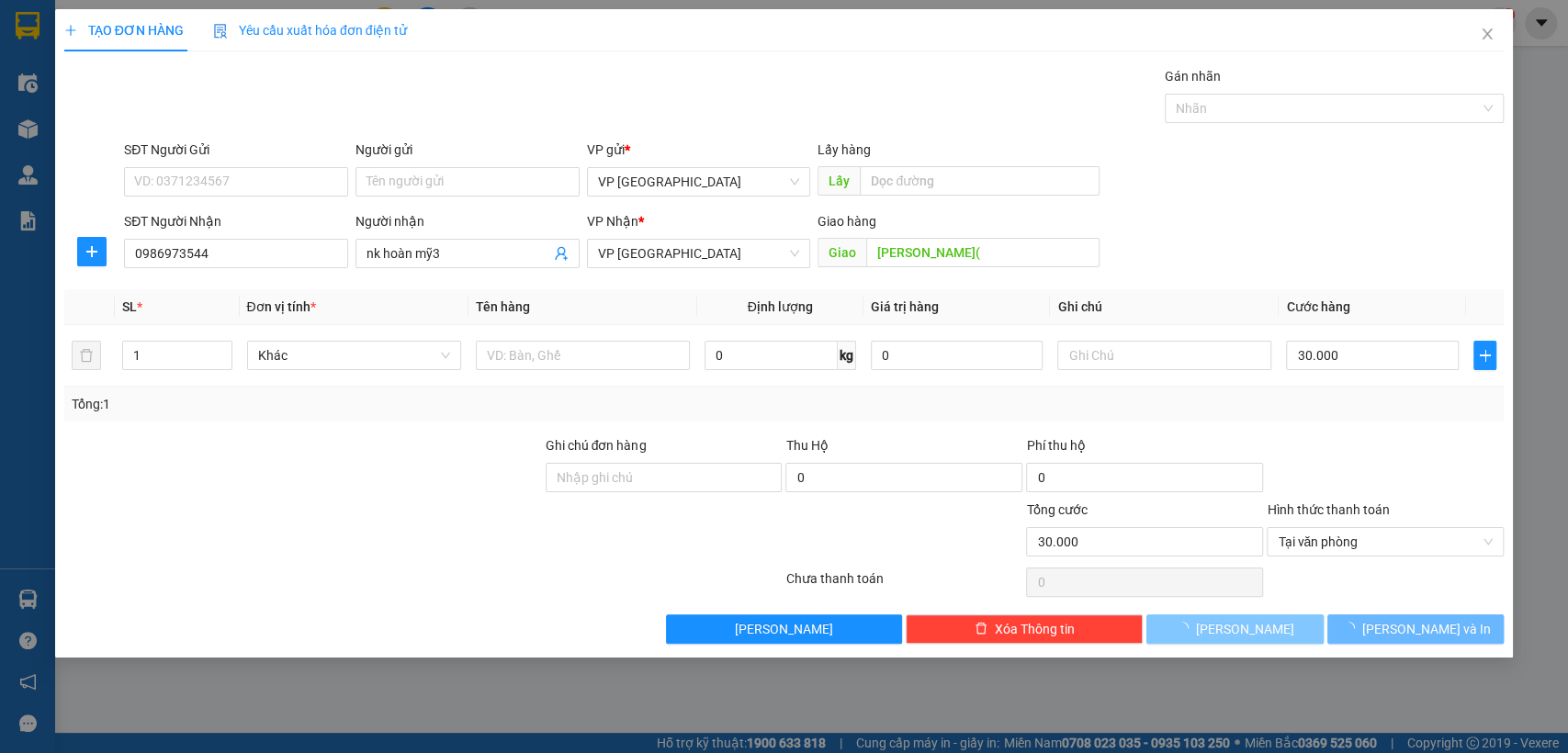
type input "0"
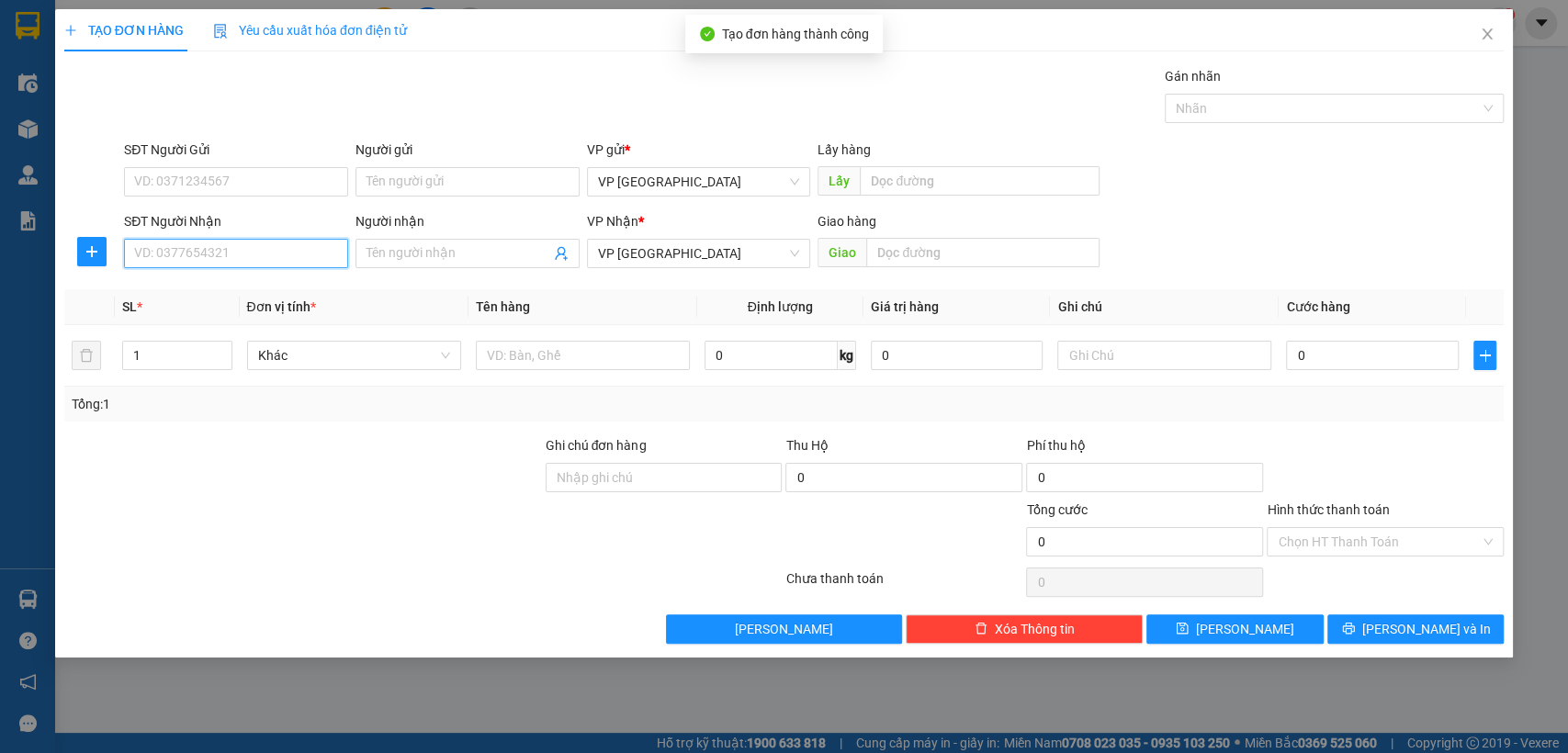
click at [263, 249] on input "SĐT Người Nhận" at bounding box center [236, 253] width 224 height 30
click at [209, 291] on div "0947115155 - Còi" at bounding box center [236, 289] width 202 height 20
type input "0947115155"
type input "Còi"
type input "còi loc ninh"
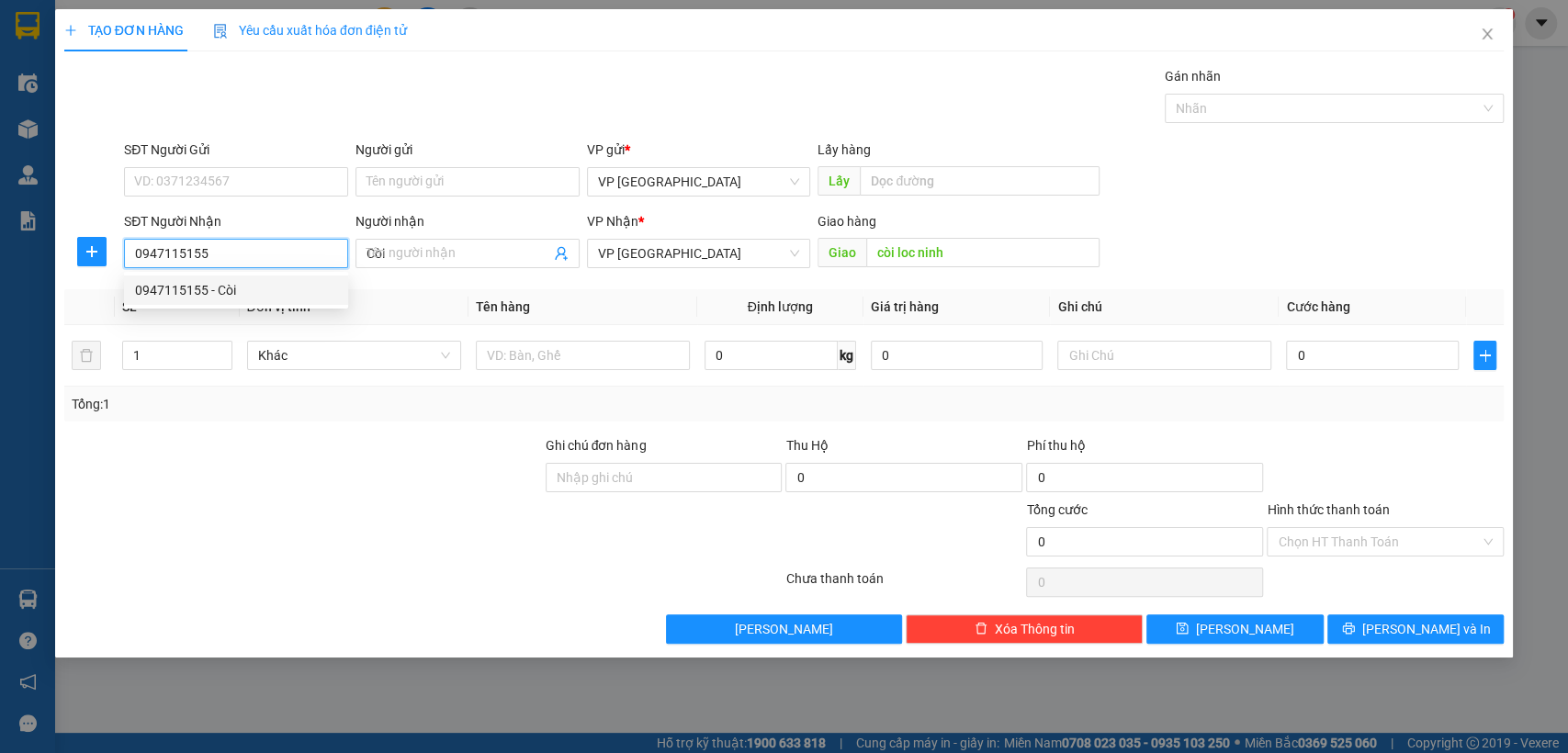
type input "30.000"
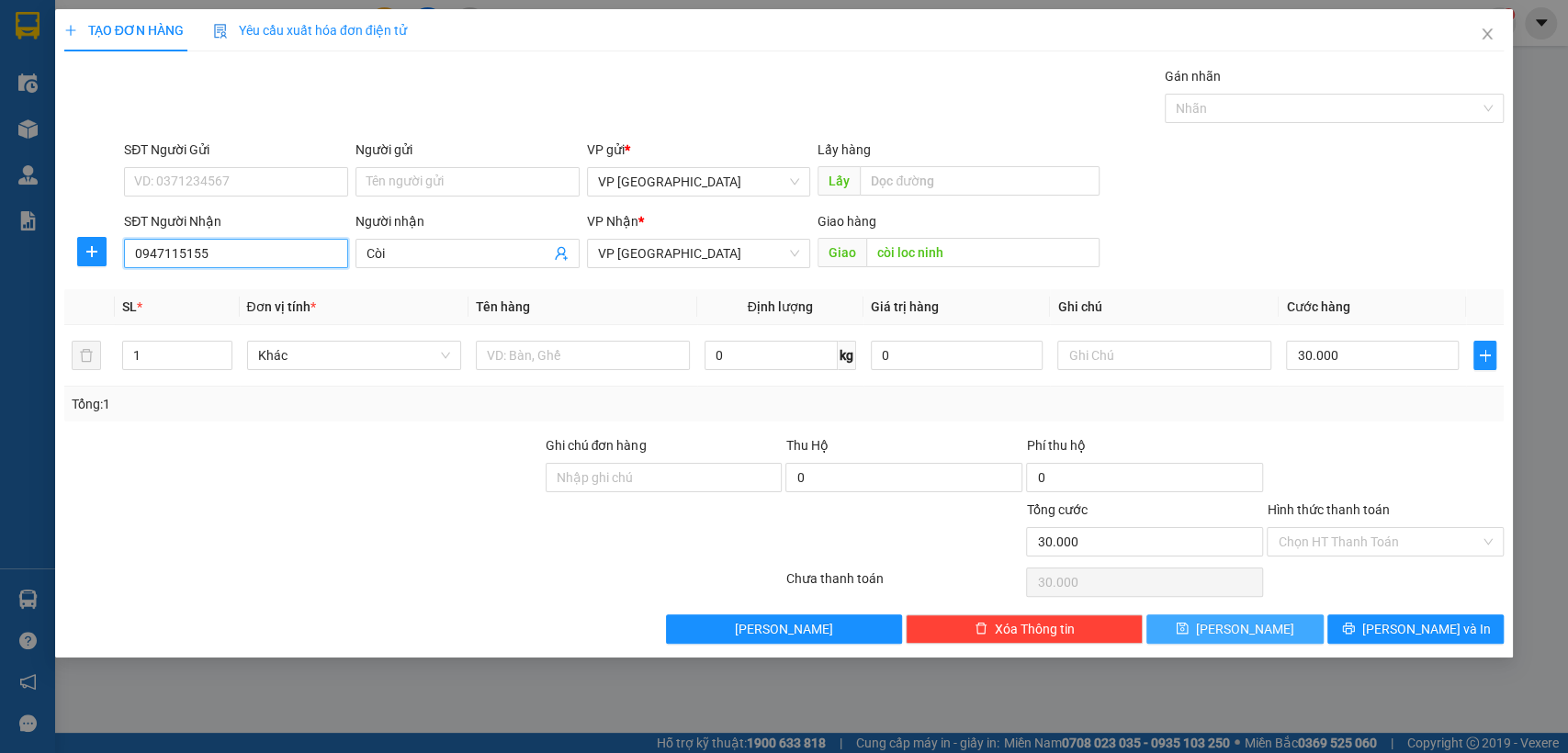
type input "0947115155"
drag, startPoint x: 1234, startPoint y: 626, endPoint x: 1190, endPoint y: 623, distance: 44.1
click at [1234, 626] on span "[PERSON_NAME]" at bounding box center [1245, 628] width 99 height 20
type input "0"
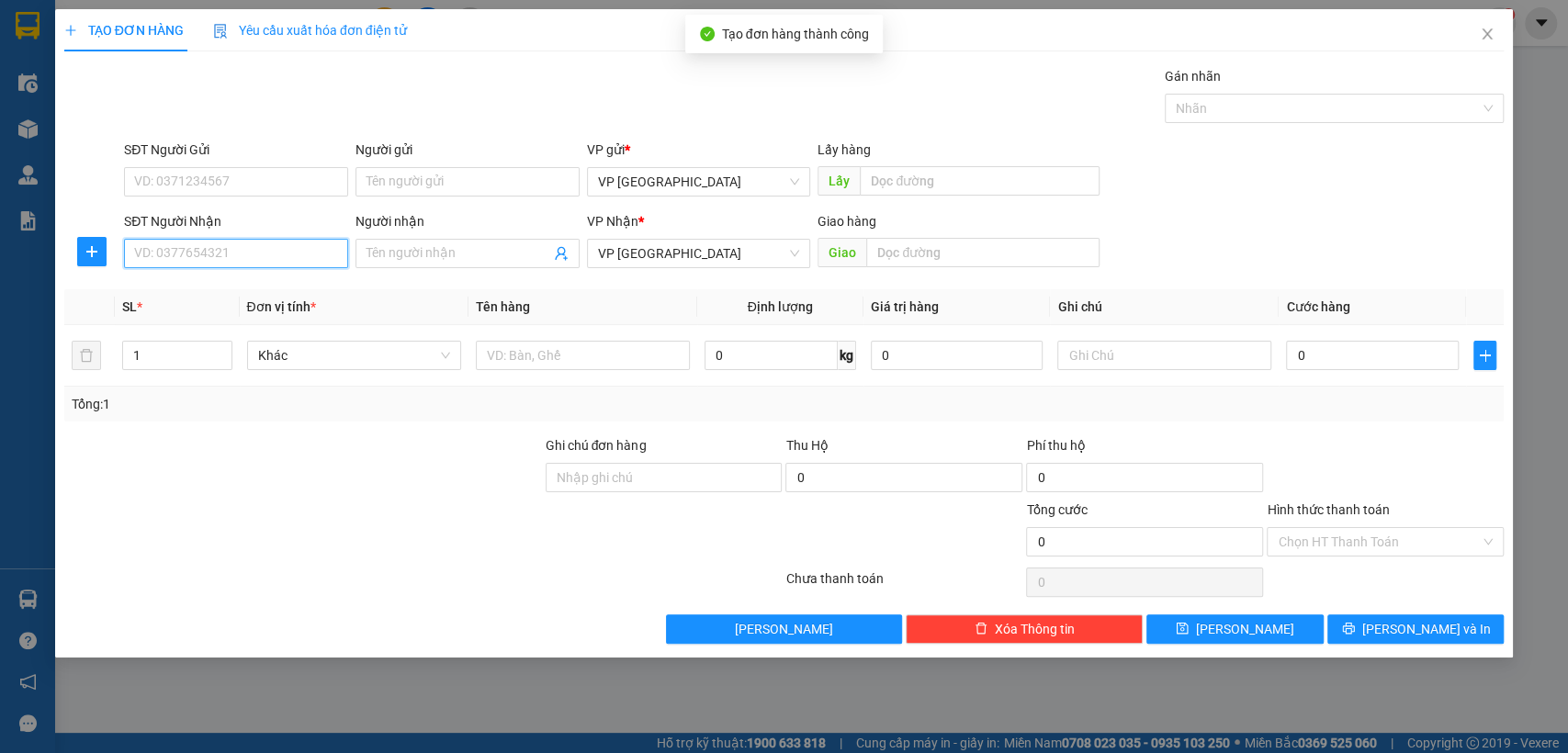
click at [257, 257] on input "SĐT Người Nhận" at bounding box center [236, 253] width 224 height 30
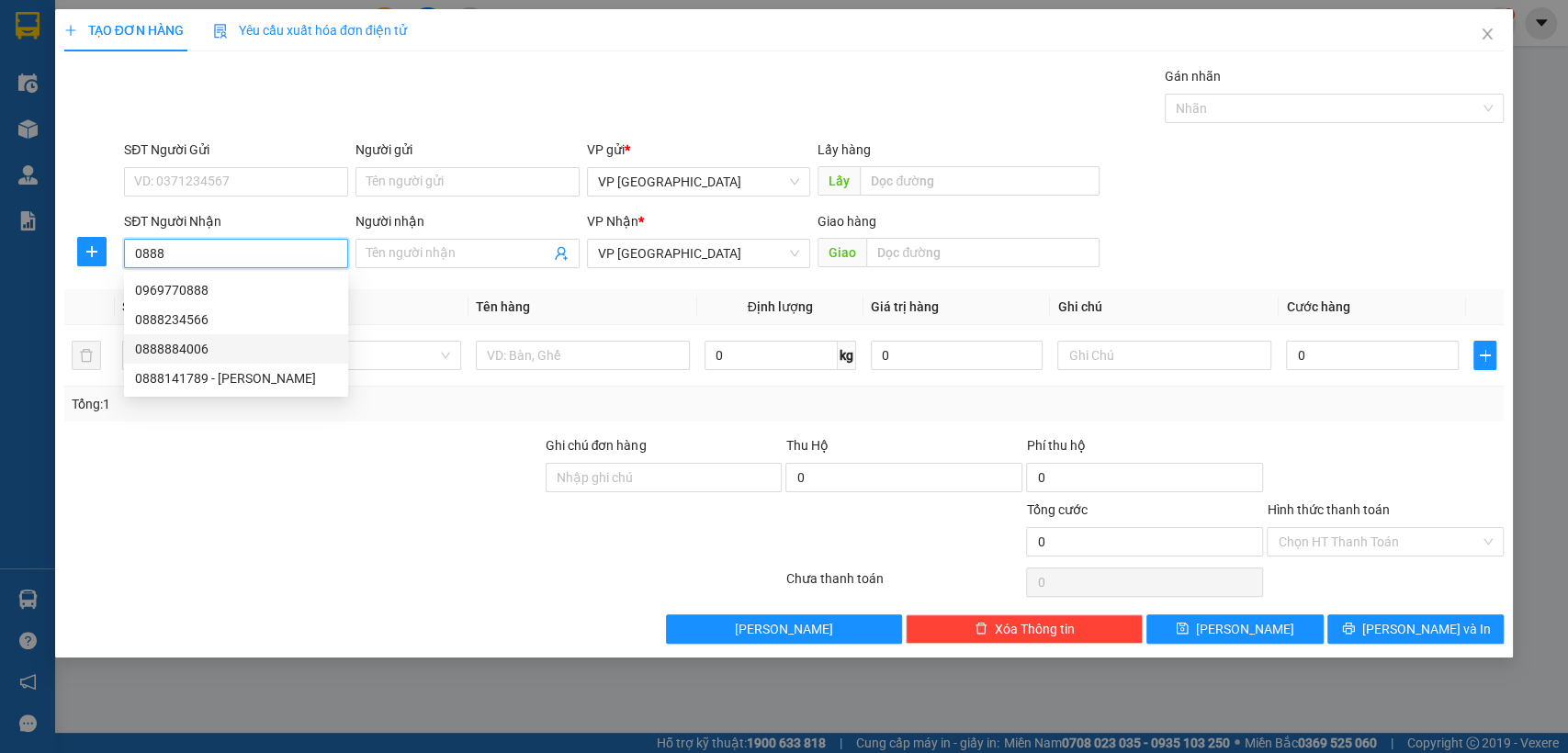
click at [221, 350] on div "0888884006" at bounding box center [236, 349] width 202 height 20
type input "0888884006"
type input "TUYEN BLONG"
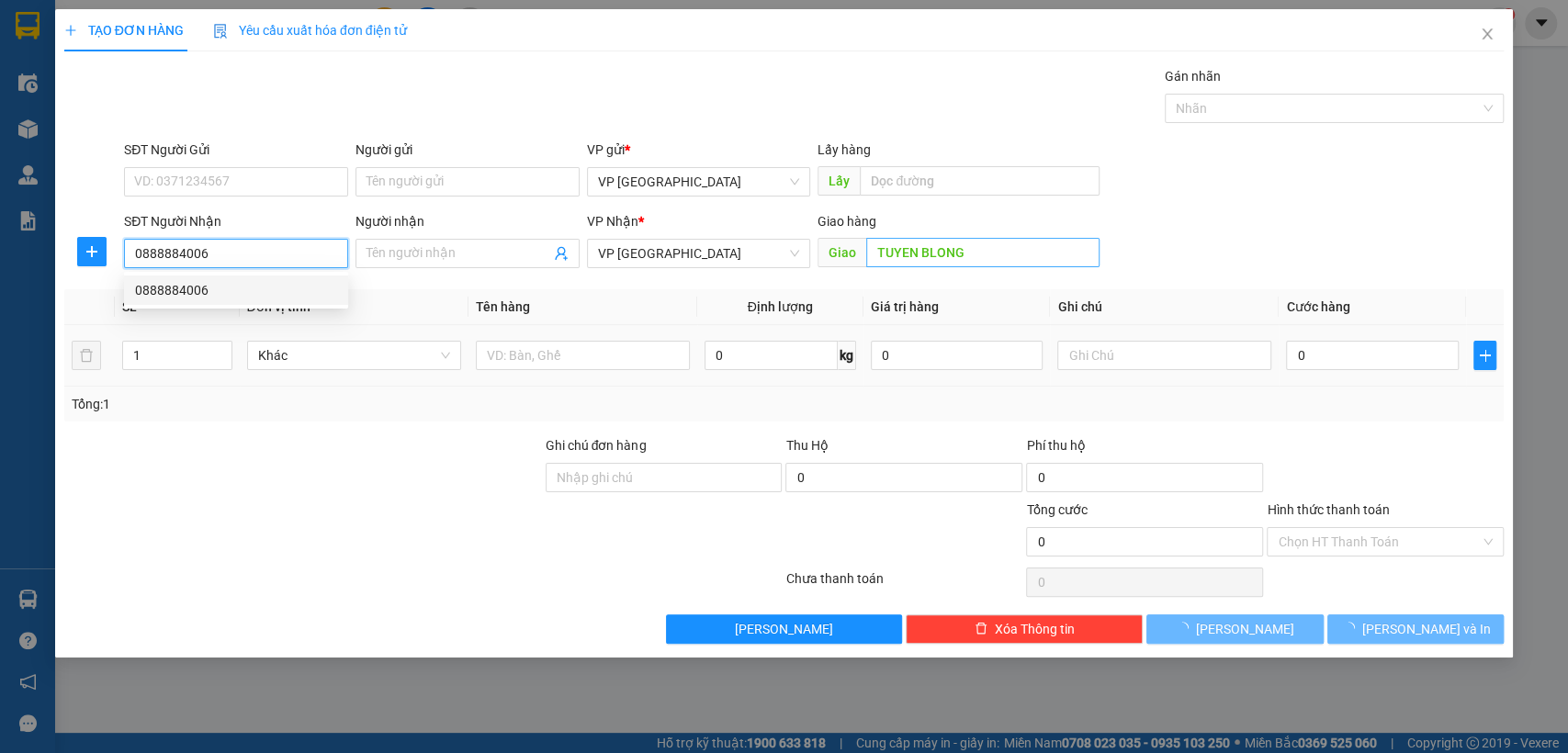
type input "50.000"
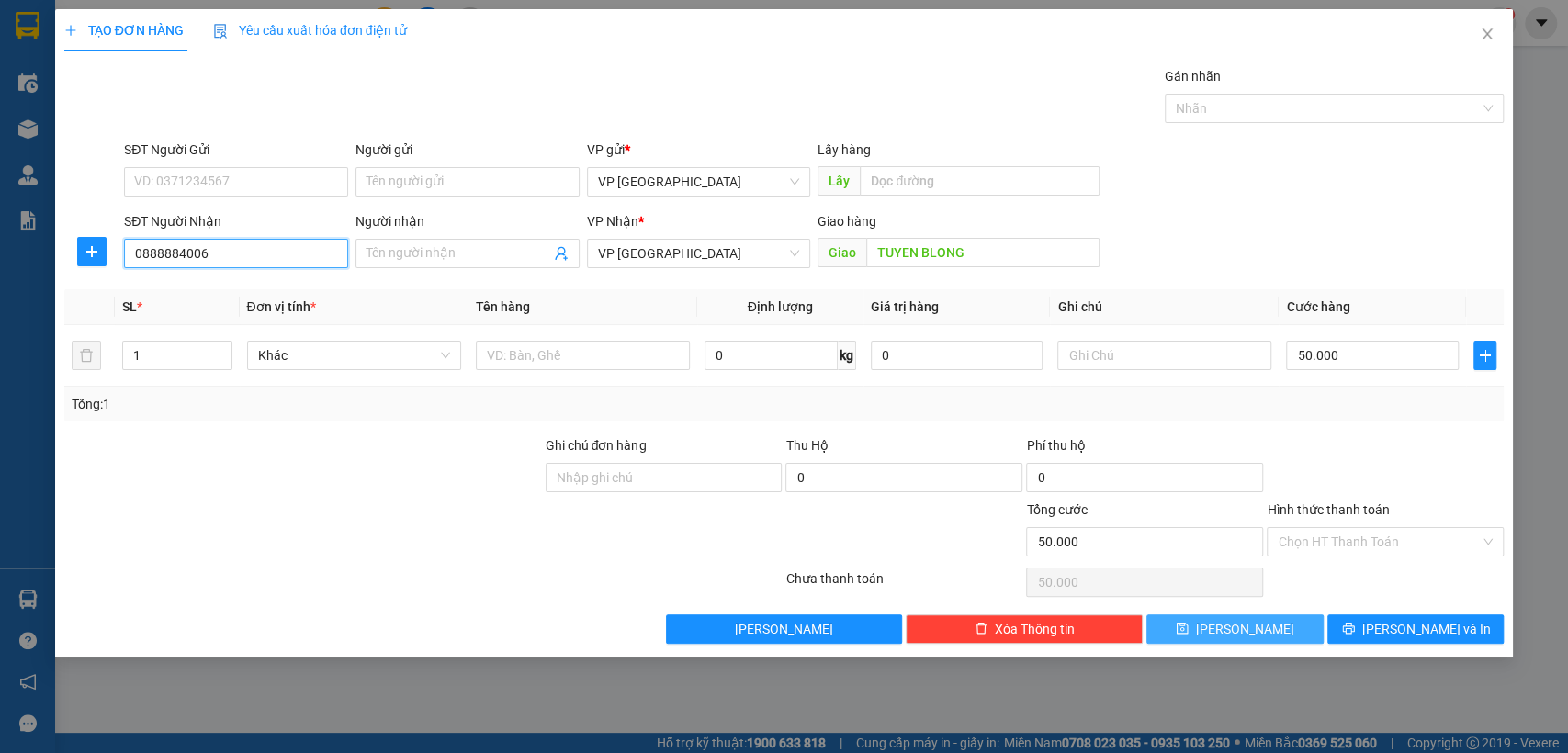
type input "0888884006"
click at [1238, 627] on span "[PERSON_NAME]" at bounding box center [1245, 628] width 99 height 20
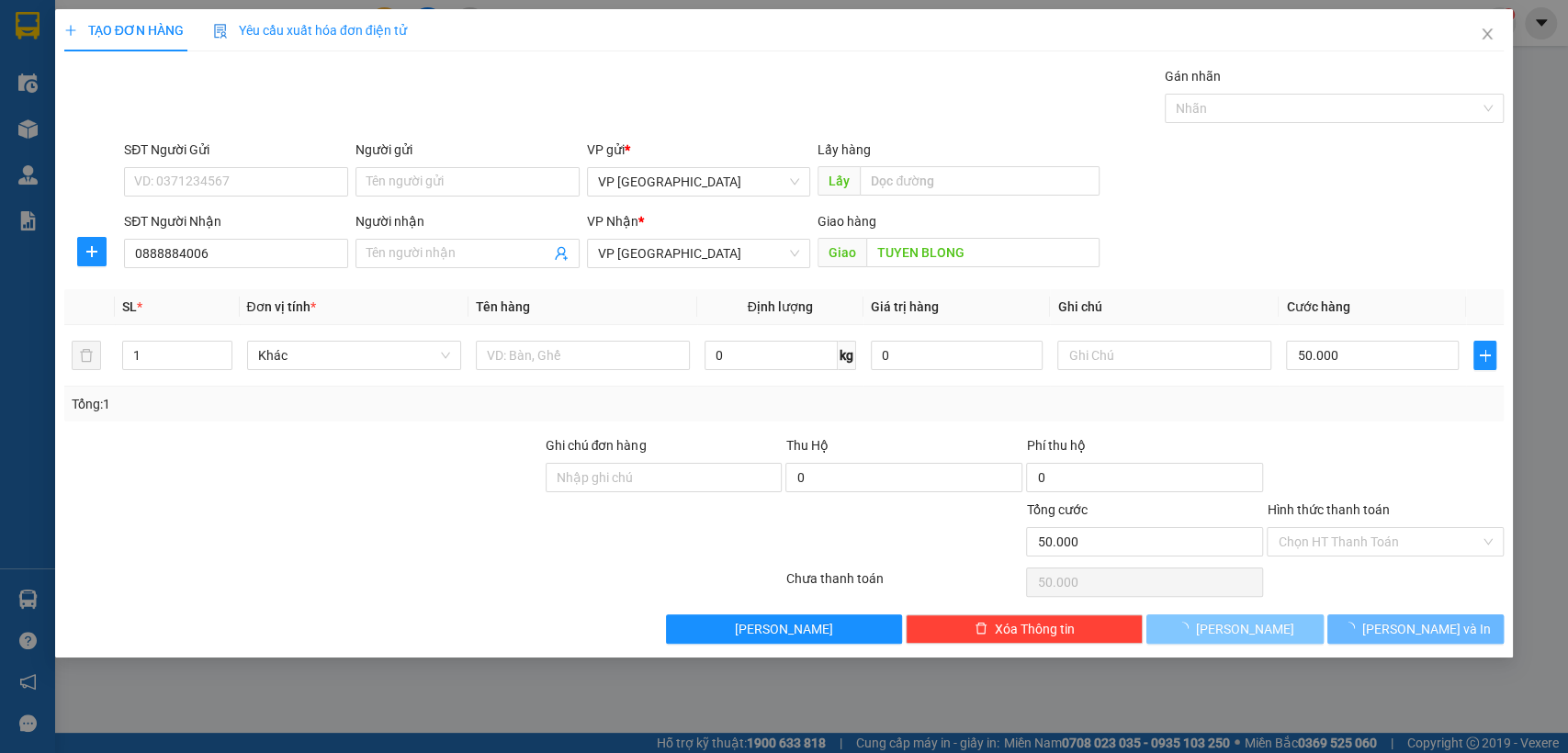
type input "0"
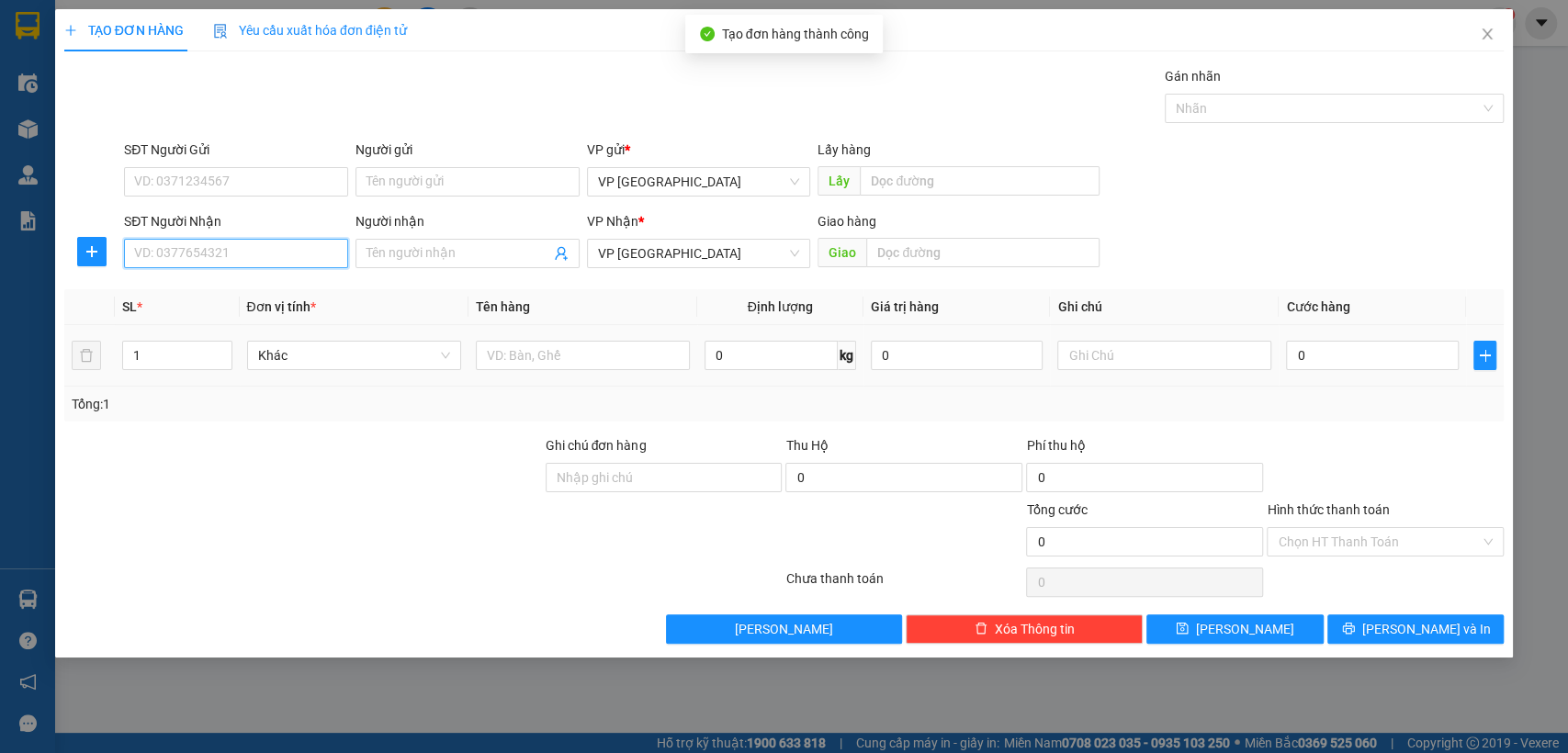
click at [295, 243] on input "SĐT Người Nhận" at bounding box center [236, 253] width 224 height 30
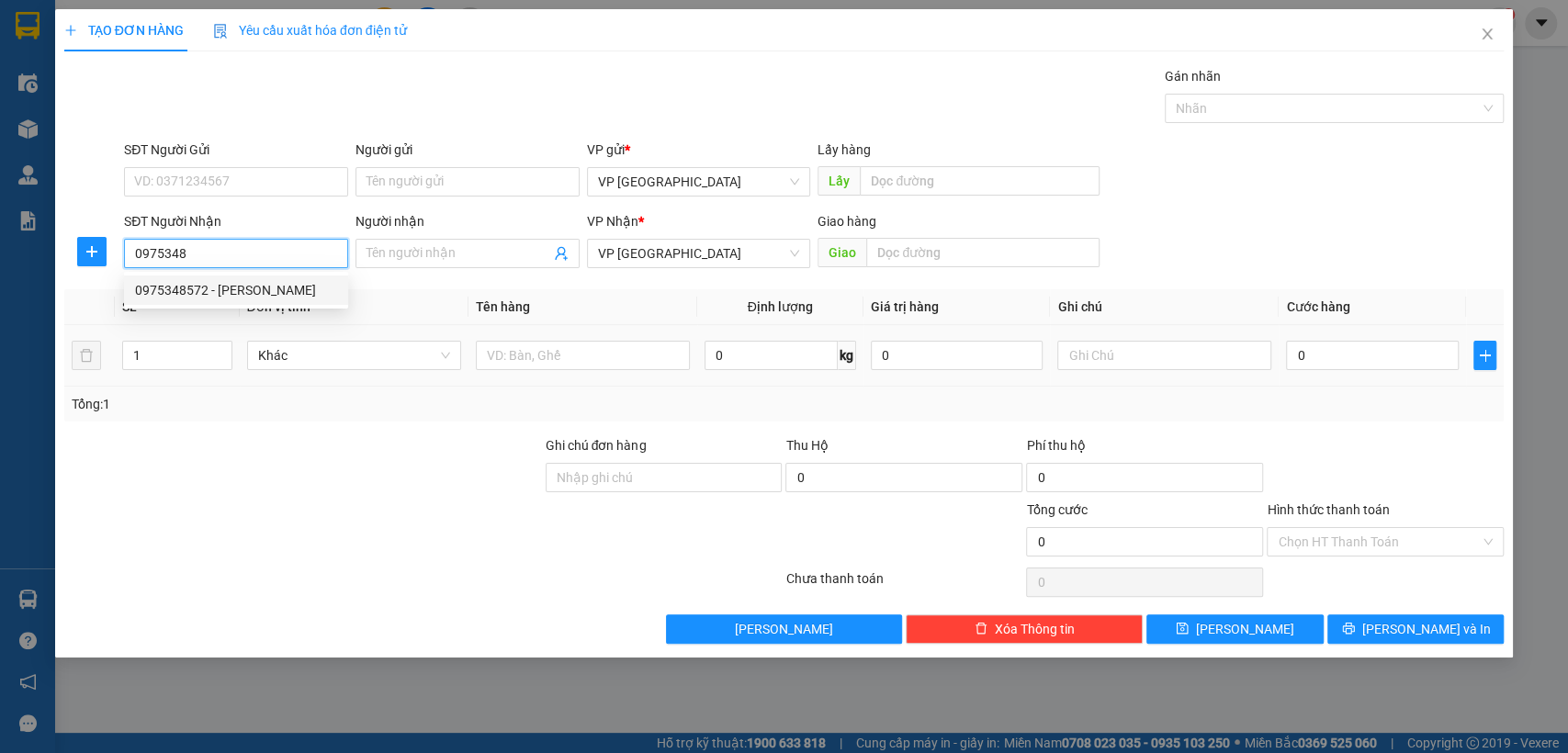
click at [311, 285] on div "0975348572 - [PERSON_NAME]" at bounding box center [236, 289] width 202 height 20
type input "0975348572"
type input "[PERSON_NAME]"
type input "30.000"
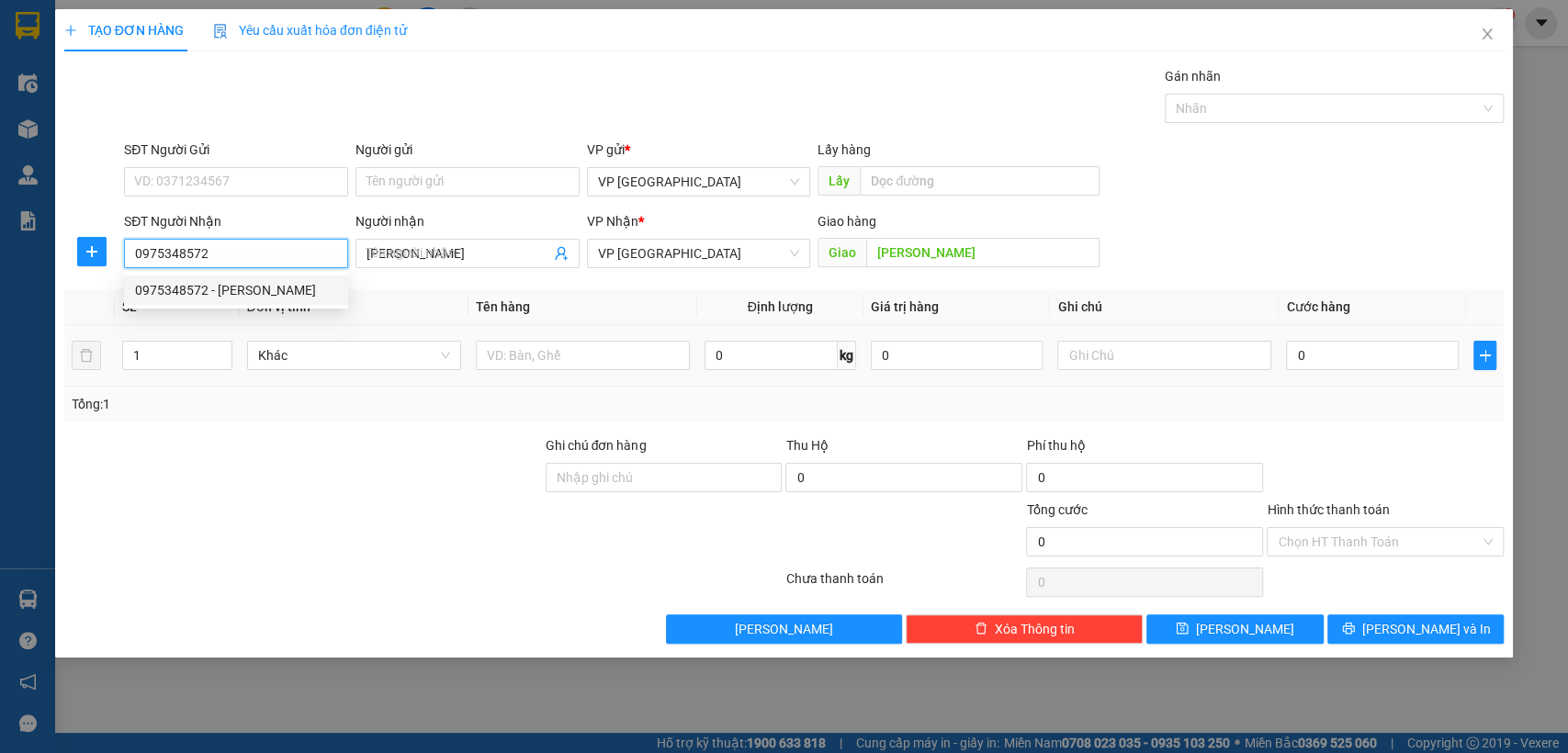
type input "30.000"
type input "0975348572"
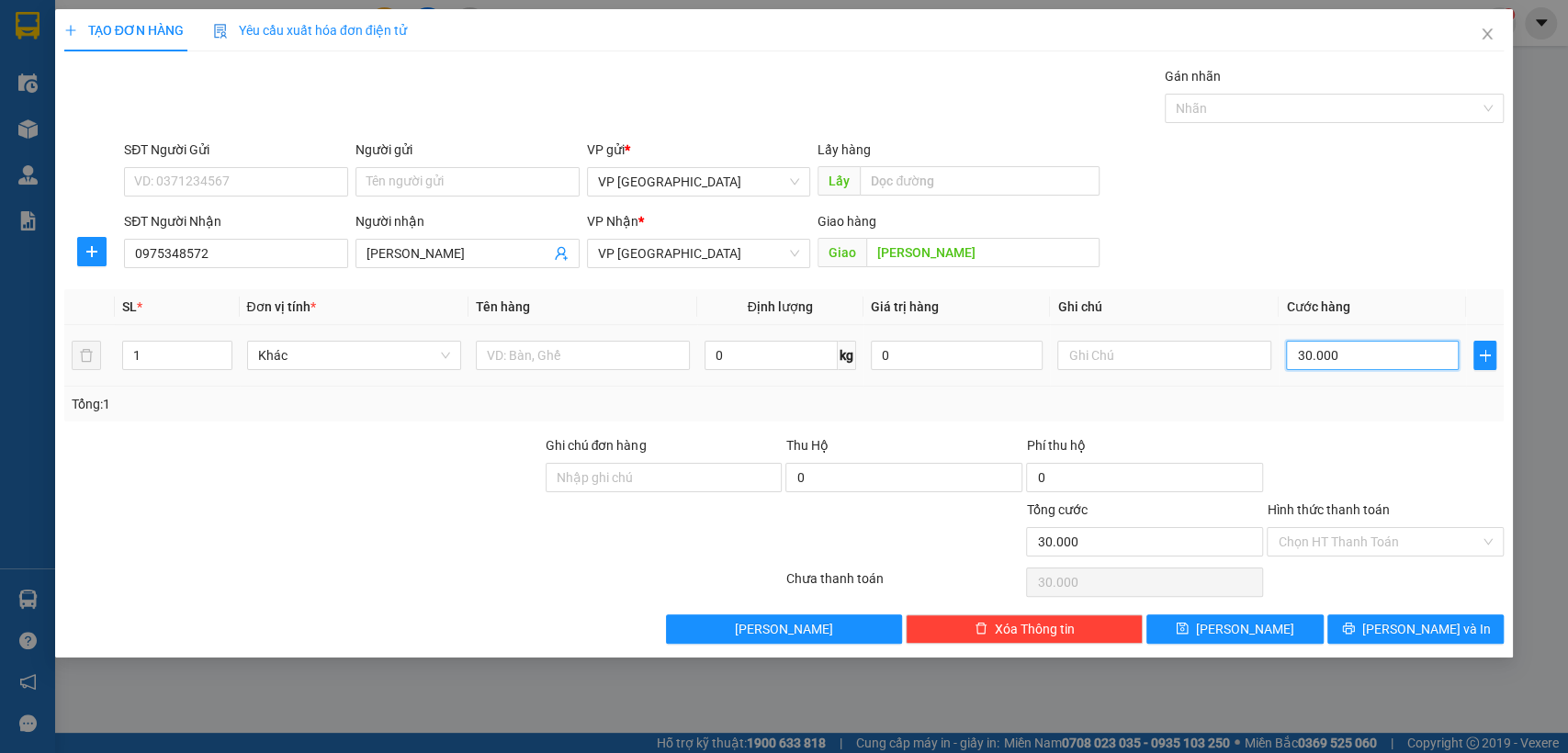
click at [1330, 356] on input "30.000" at bounding box center [1372, 355] width 173 height 30
type input "5"
click at [1285, 631] on button "[PERSON_NAME]" at bounding box center [1234, 628] width 176 height 30
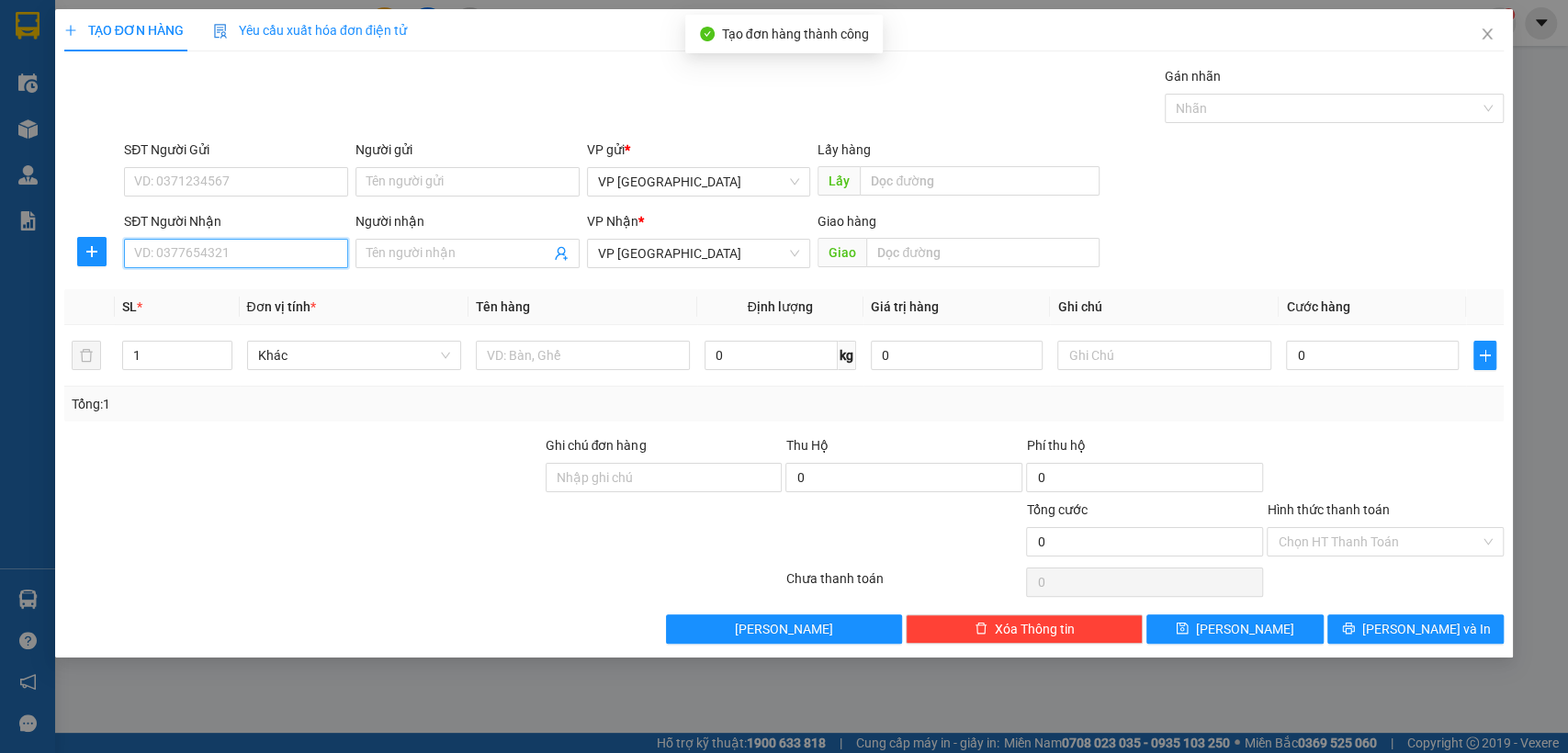
click at [299, 247] on input "SĐT Người Nhận" at bounding box center [236, 253] width 224 height 30
click at [287, 249] on input "SĐT Người Nhận" at bounding box center [236, 253] width 224 height 30
click at [227, 289] on div "0902284489" at bounding box center [236, 289] width 202 height 20
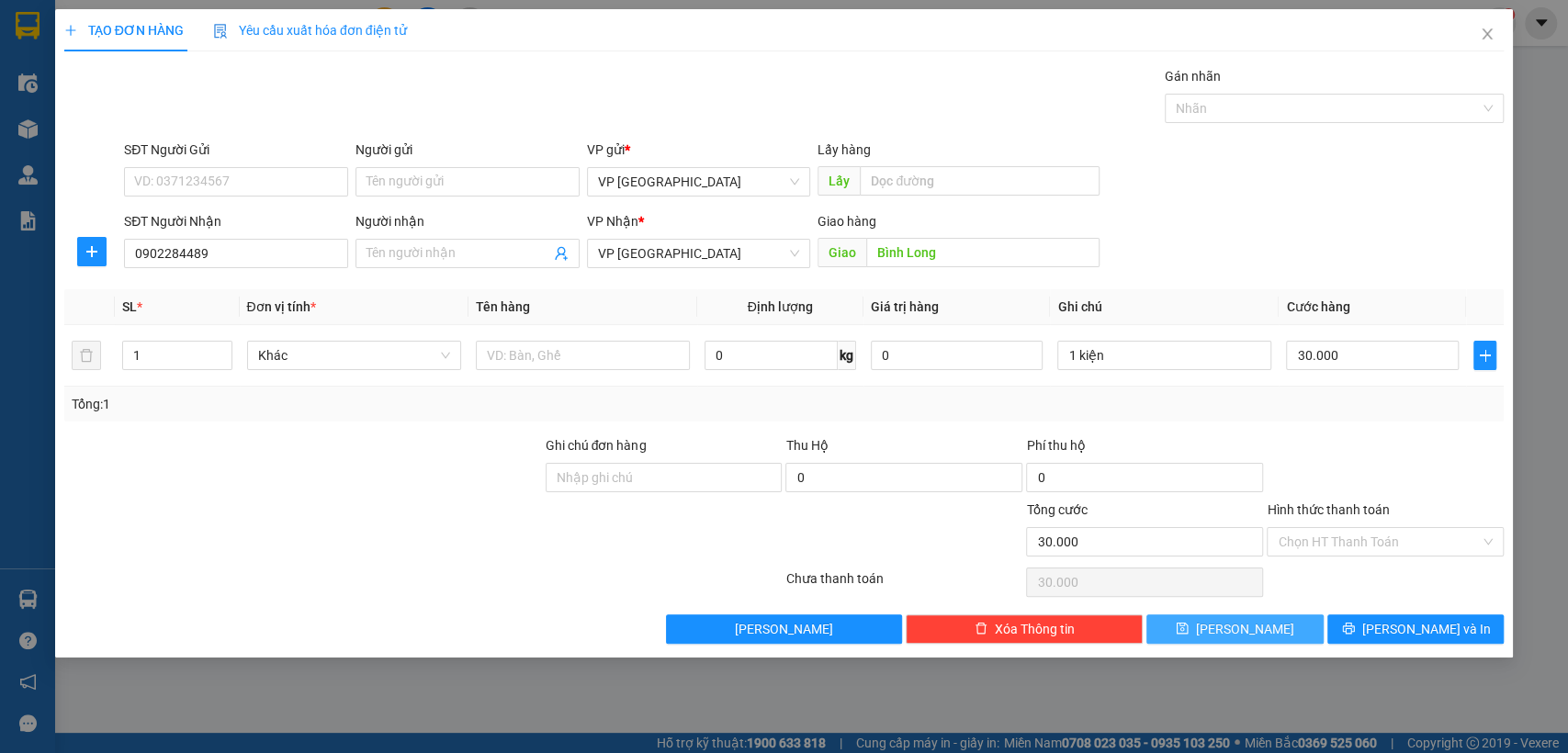
drag, startPoint x: 1267, startPoint y: 621, endPoint x: 1268, endPoint y: 641, distance: 20.0
click at [1275, 643] on div "TẠO ĐƠN HÀNG Yêu cầu xuất hóa đơn điện tử Transit Pickup Surcharge Ids Transit …" at bounding box center [785, 333] width 1459 height 649
click at [1267, 628] on button "[PERSON_NAME]" at bounding box center [1234, 628] width 176 height 30
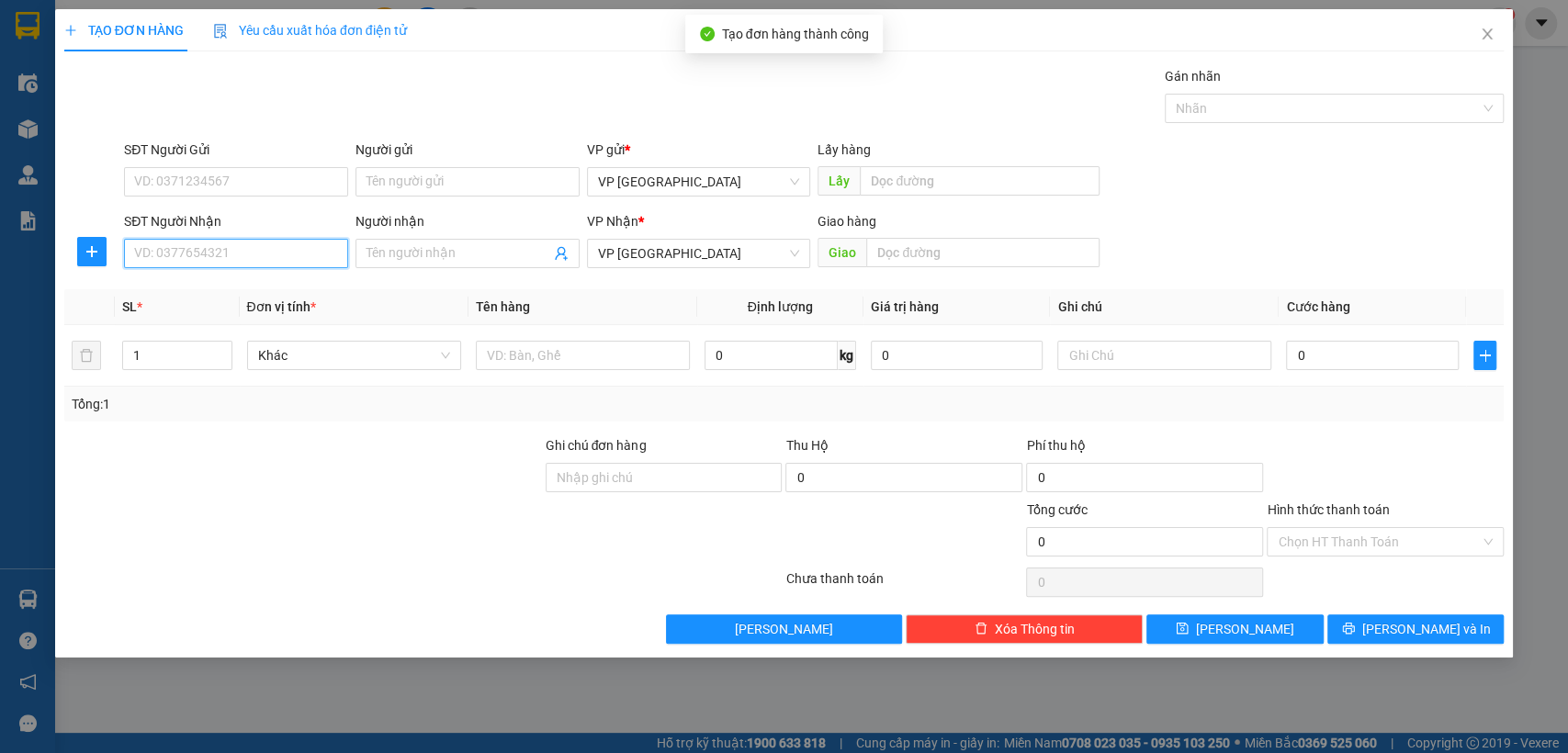
click at [233, 248] on input "SĐT Người Nhận" at bounding box center [236, 253] width 224 height 30
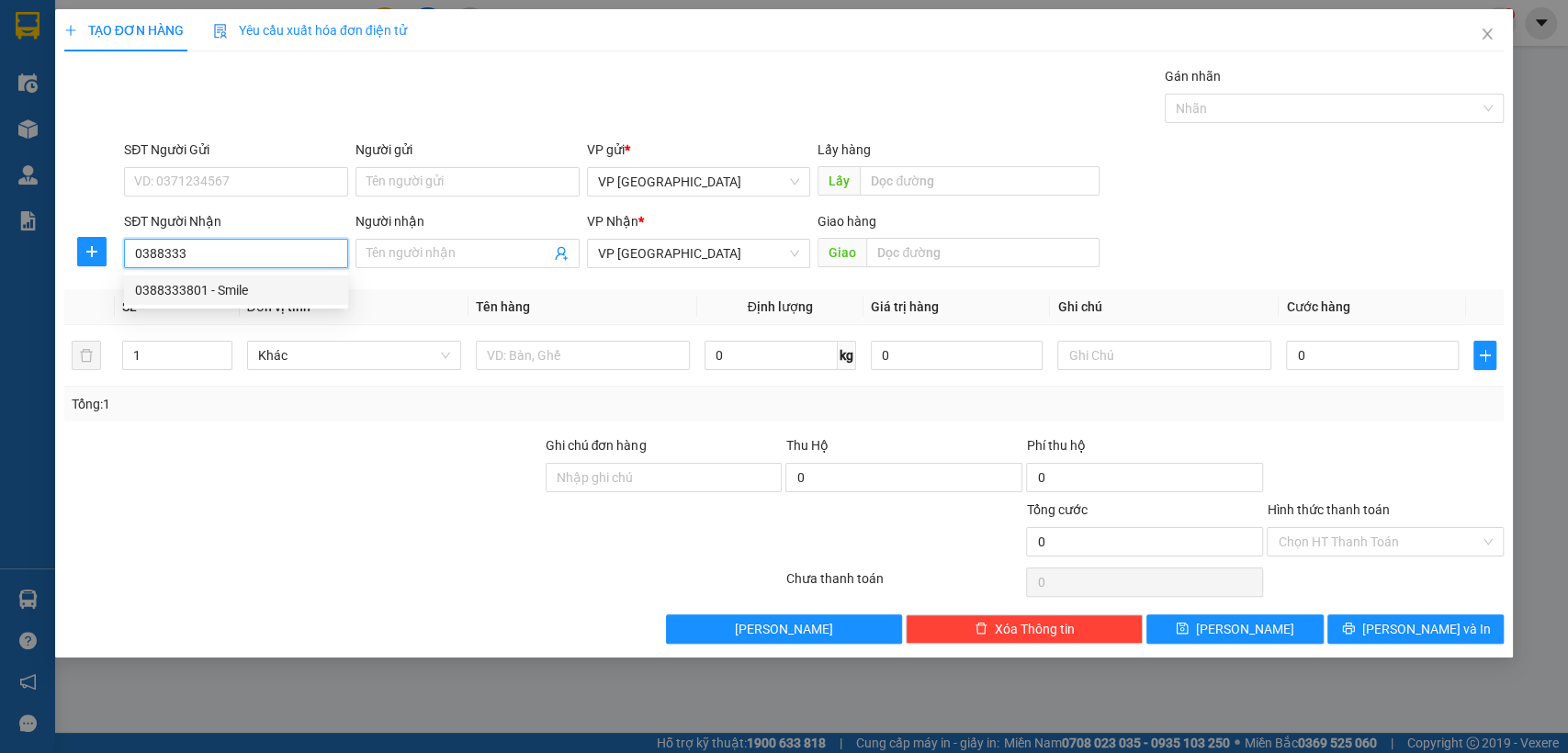
drag, startPoint x: 205, startPoint y: 296, endPoint x: 193, endPoint y: 298, distance: 12.2
click at [202, 296] on div "0388333801 - Smile" at bounding box center [236, 289] width 202 height 20
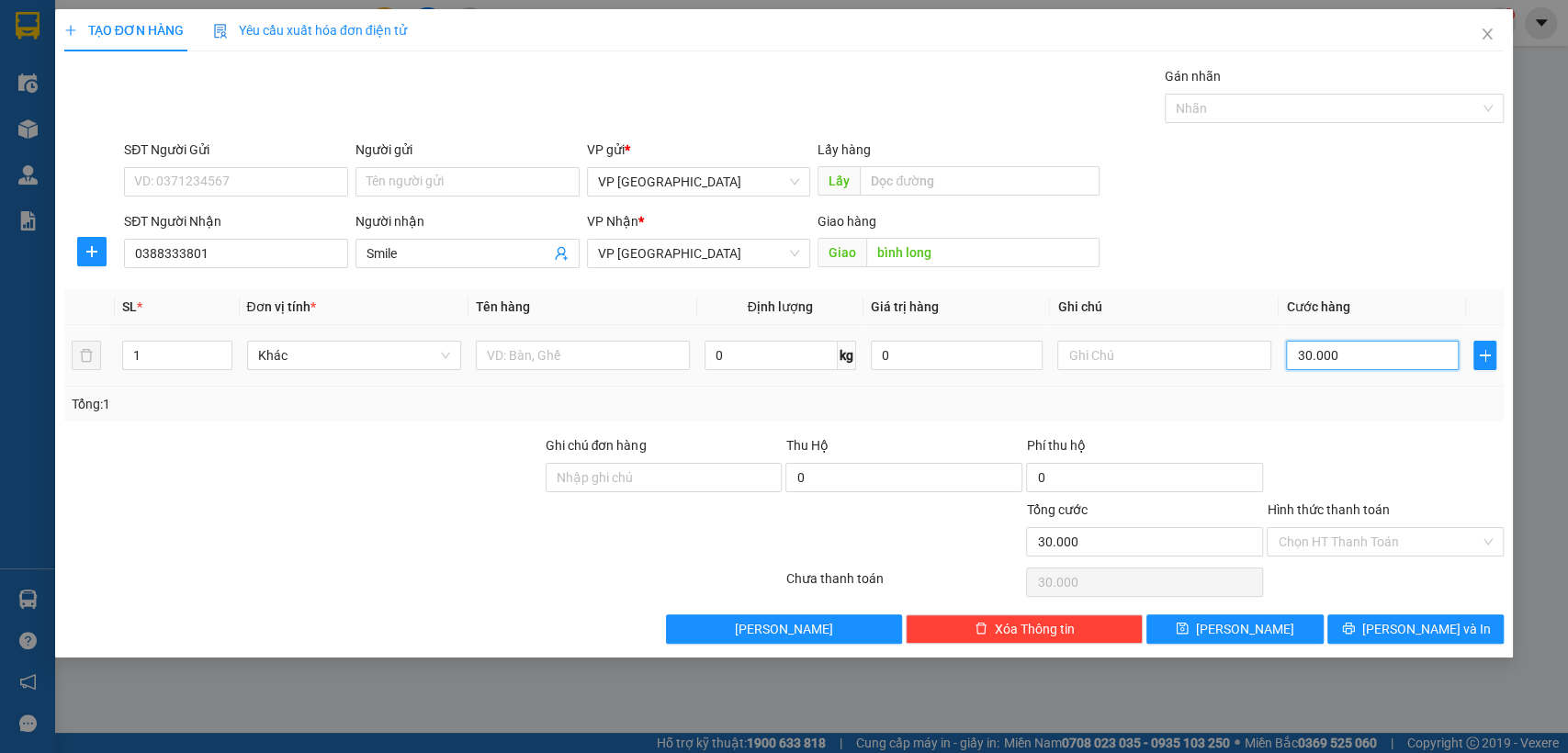
click at [1315, 362] on input "30.000" at bounding box center [1372, 355] width 173 height 30
drag, startPoint x: 1275, startPoint y: 626, endPoint x: 712, endPoint y: 456, distance: 588.1
click at [1273, 625] on button "[PERSON_NAME]" at bounding box center [1234, 628] width 176 height 30
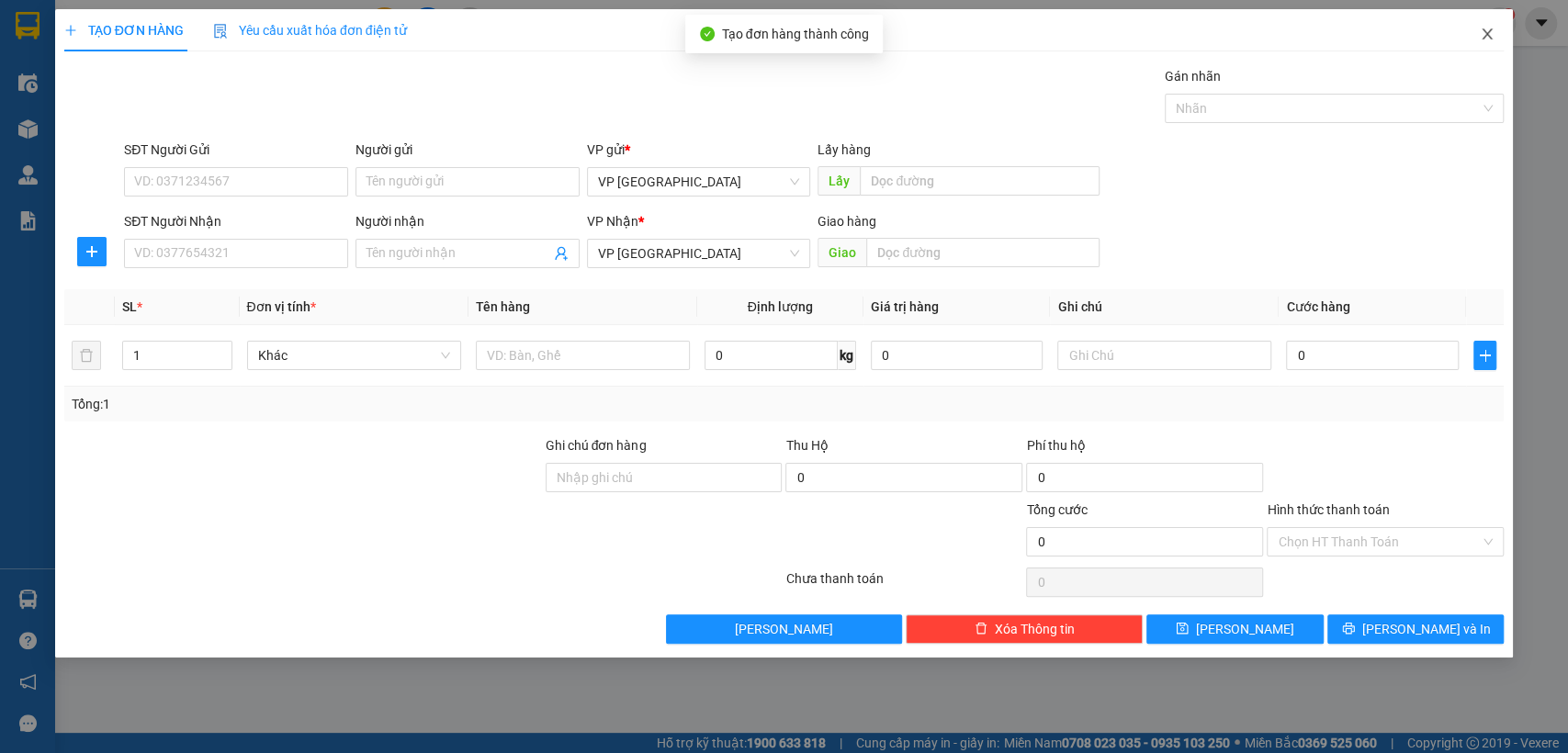
drag, startPoint x: 1485, startPoint y: 31, endPoint x: 565, endPoint y: 32, distance: 920.0
click at [1478, 31] on span "Close" at bounding box center [1487, 35] width 52 height 52
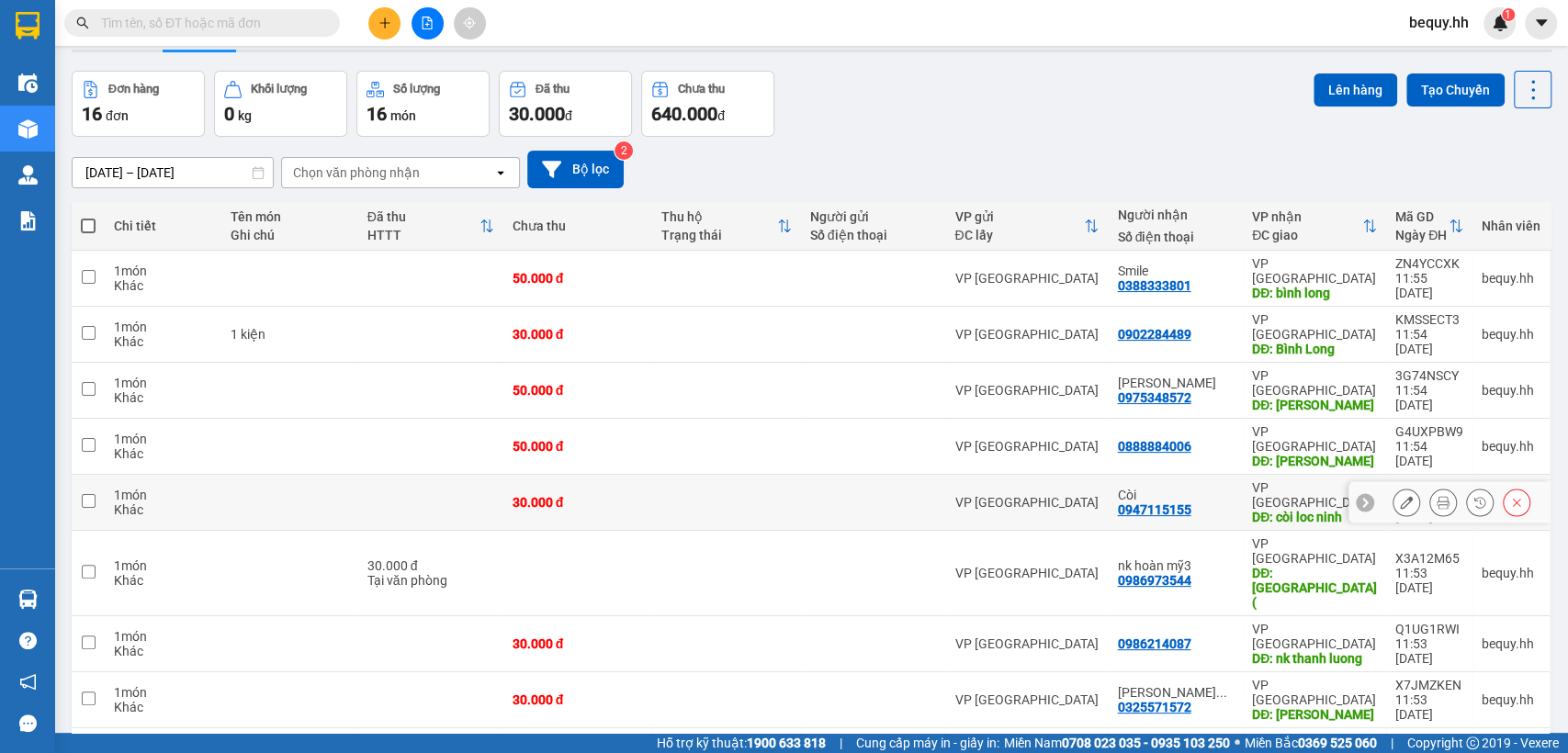
scroll to position [84, 0]
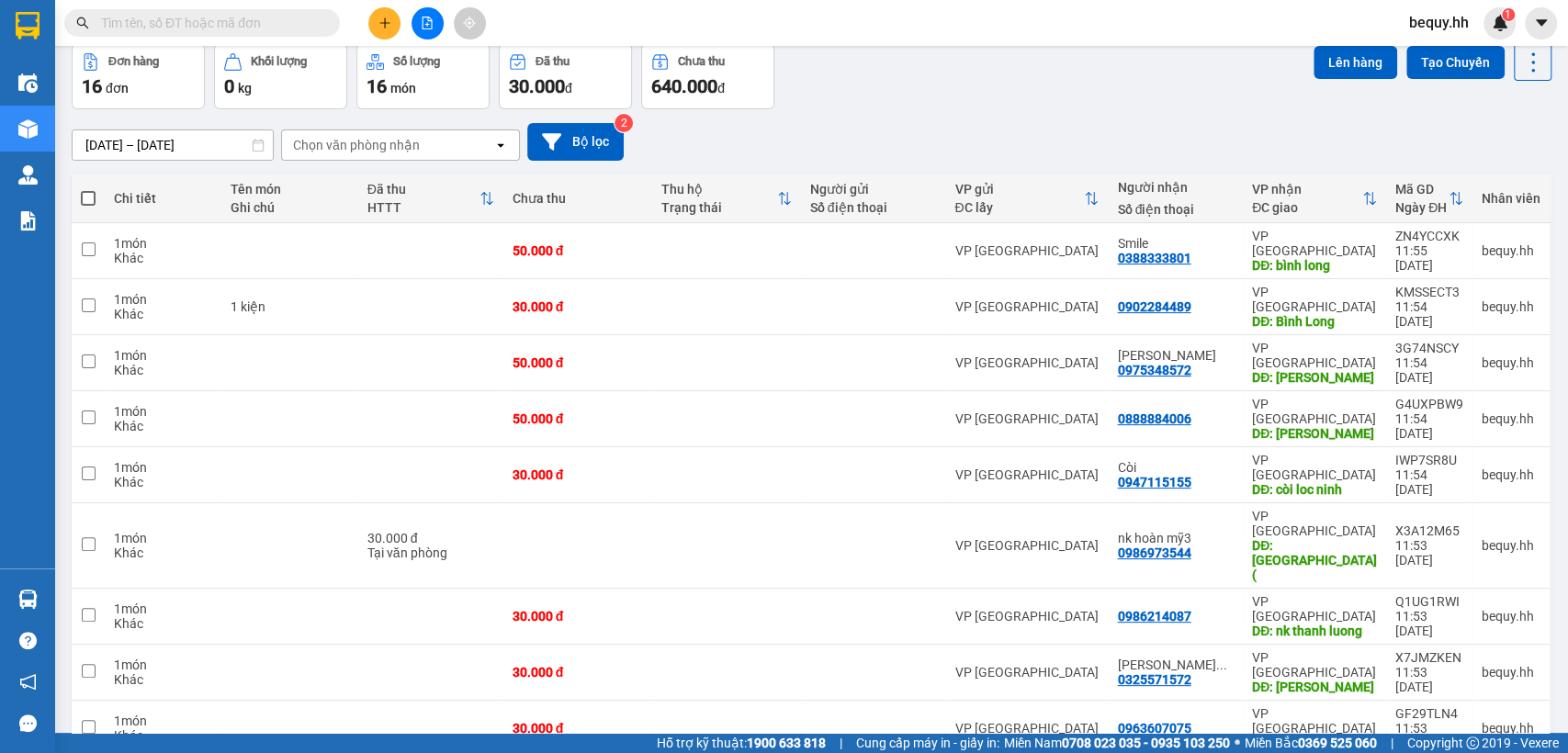
drag, startPoint x: 1441, startPoint y: 659, endPoint x: 1439, endPoint y: 676, distance: 17.1
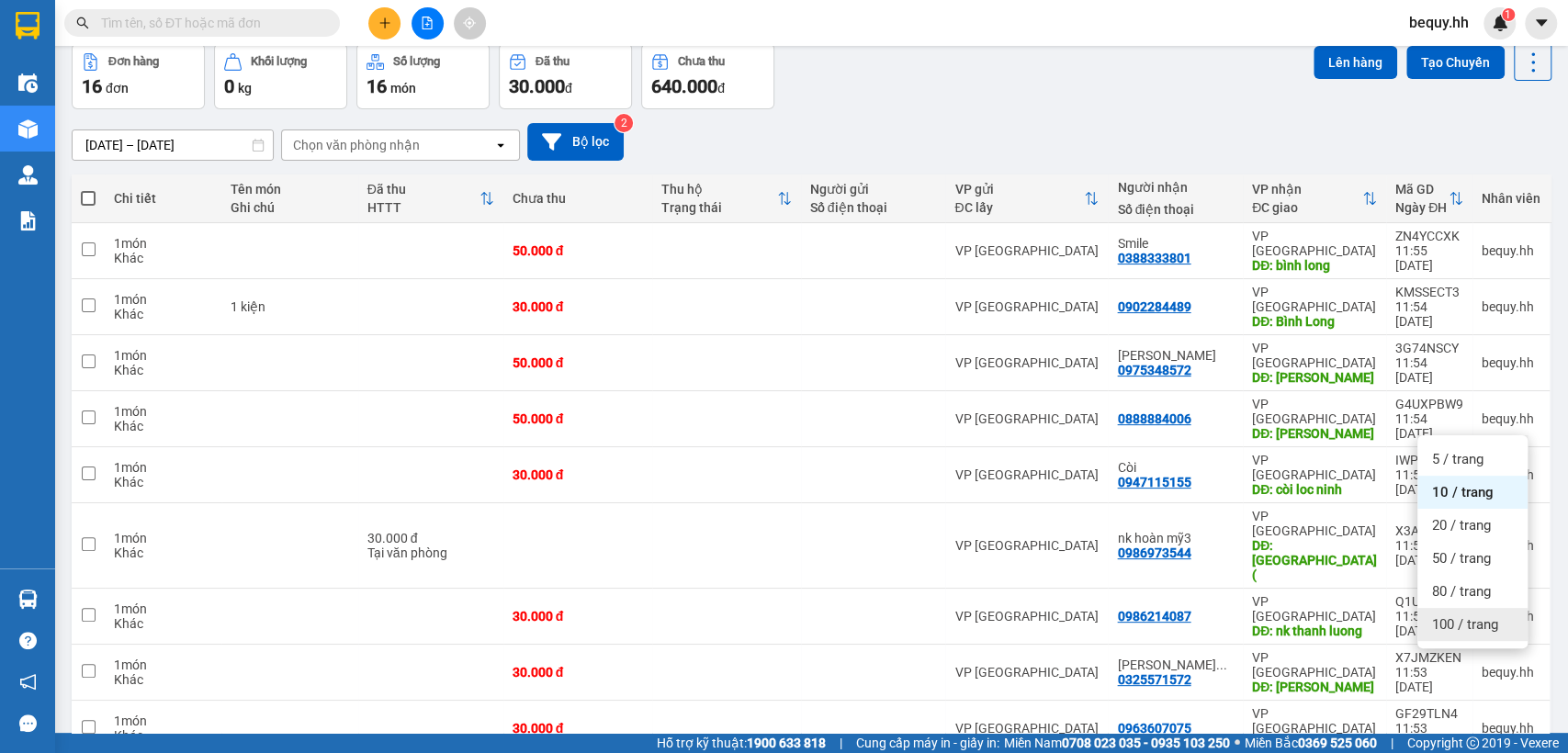
drag, startPoint x: 1449, startPoint y: 627, endPoint x: 1242, endPoint y: 621, distance: 207.1
click at [1433, 622] on span "100 / trang" at bounding box center [1464, 624] width 66 height 18
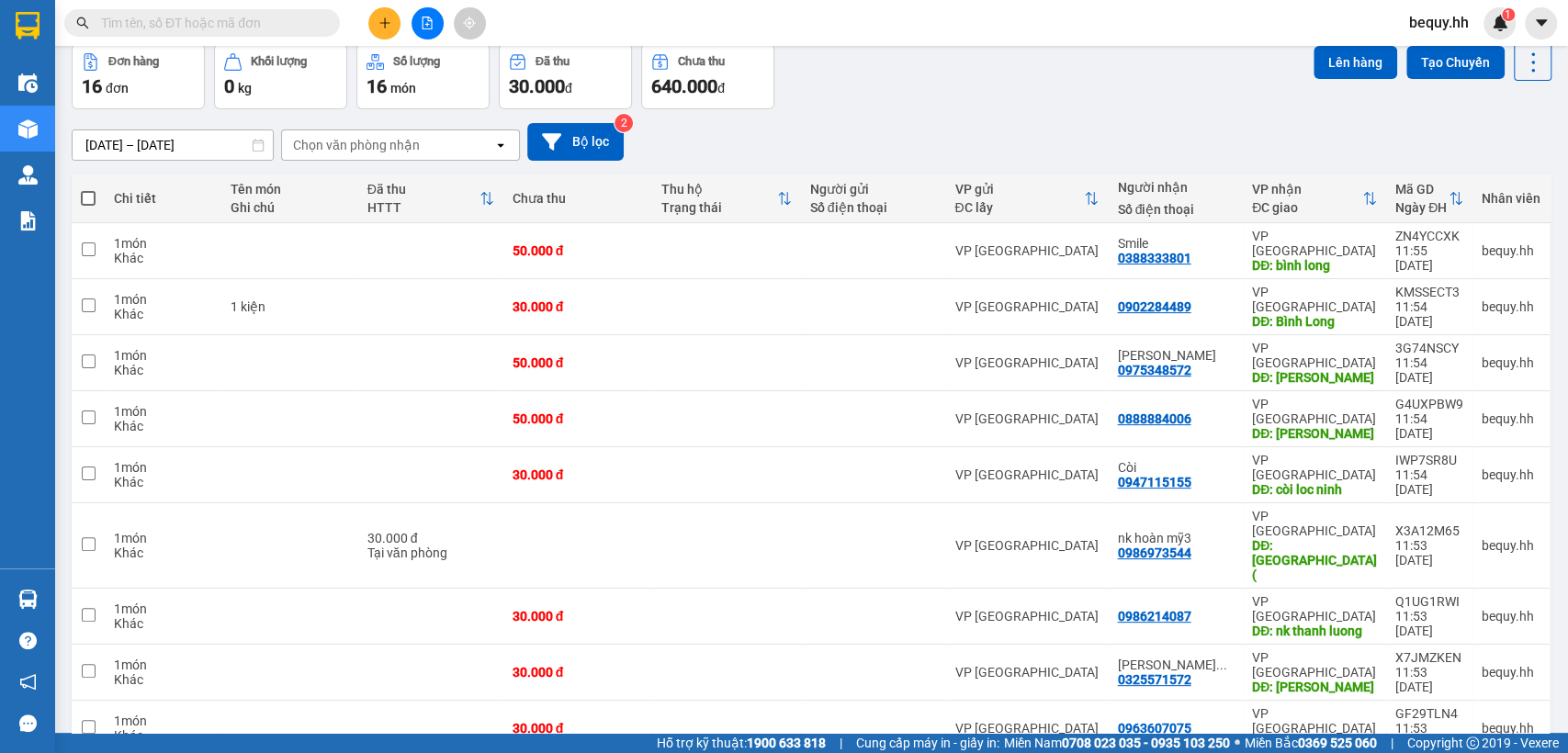
click at [81, 193] on span at bounding box center [87, 197] width 14 height 14
click at [88, 189] on input "checkbox" at bounding box center [88, 189] width 0 height 0
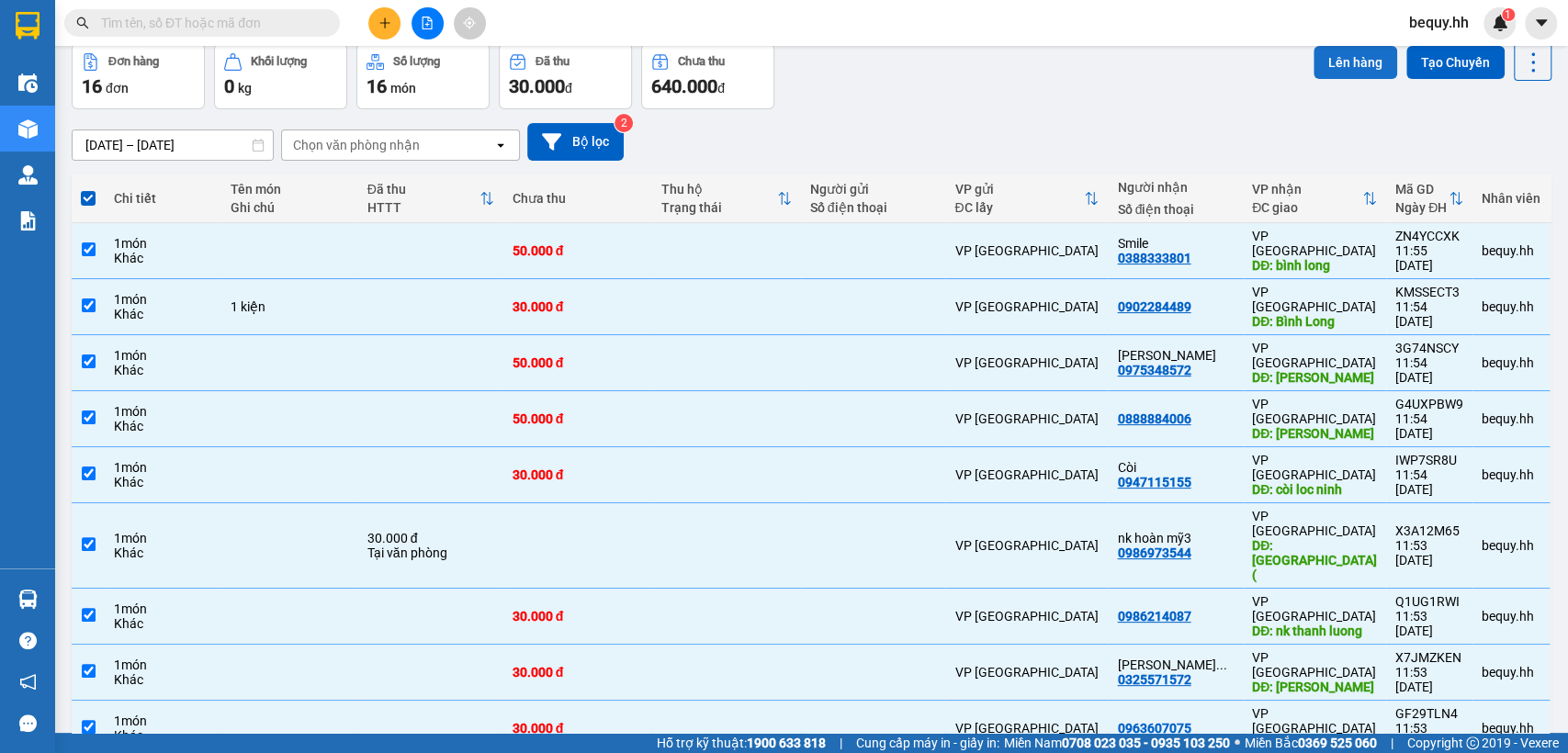
click at [1356, 56] on button "Lên hàng" at bounding box center [1355, 62] width 83 height 34
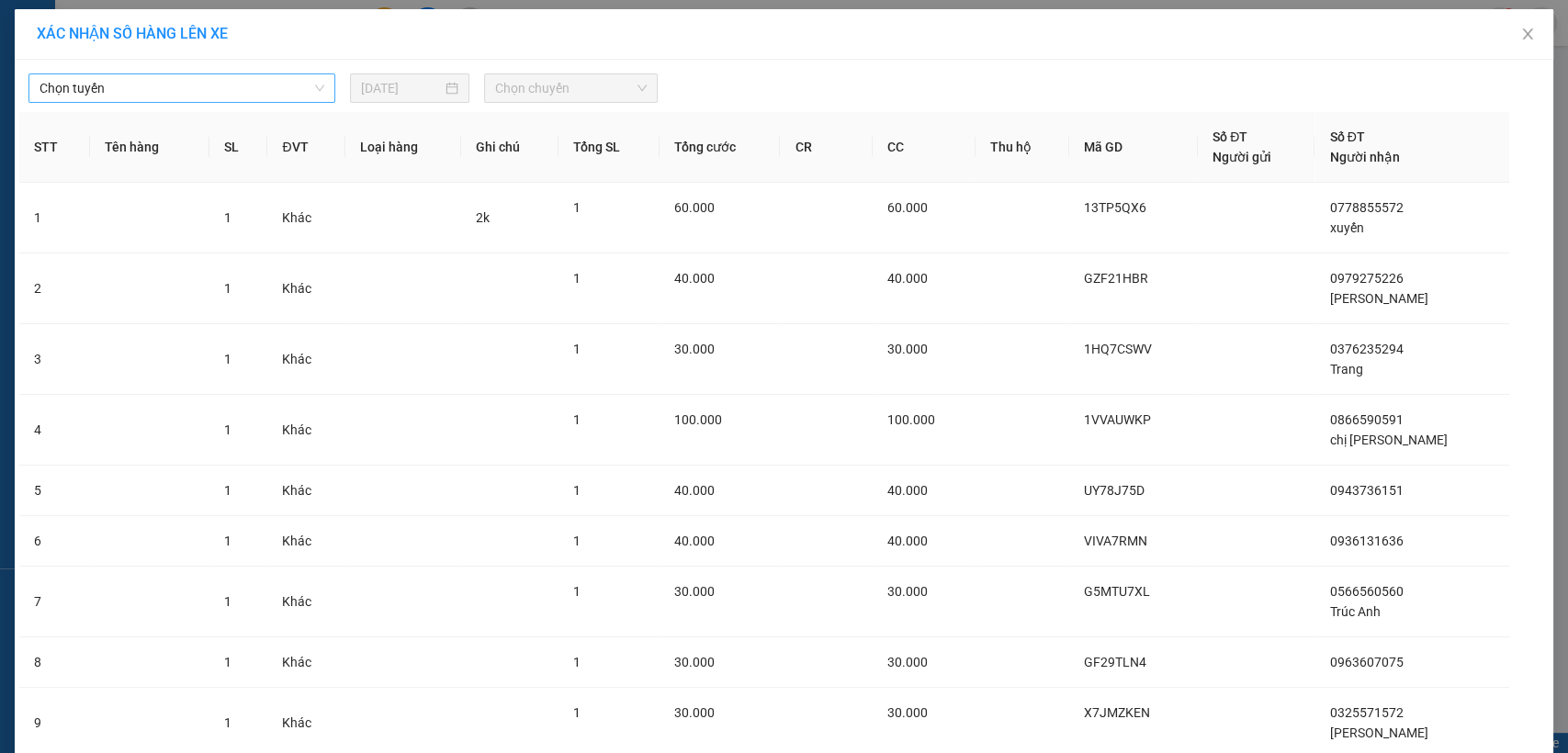
click at [262, 82] on span "Chọn tuyến" at bounding box center [181, 88] width 285 height 28
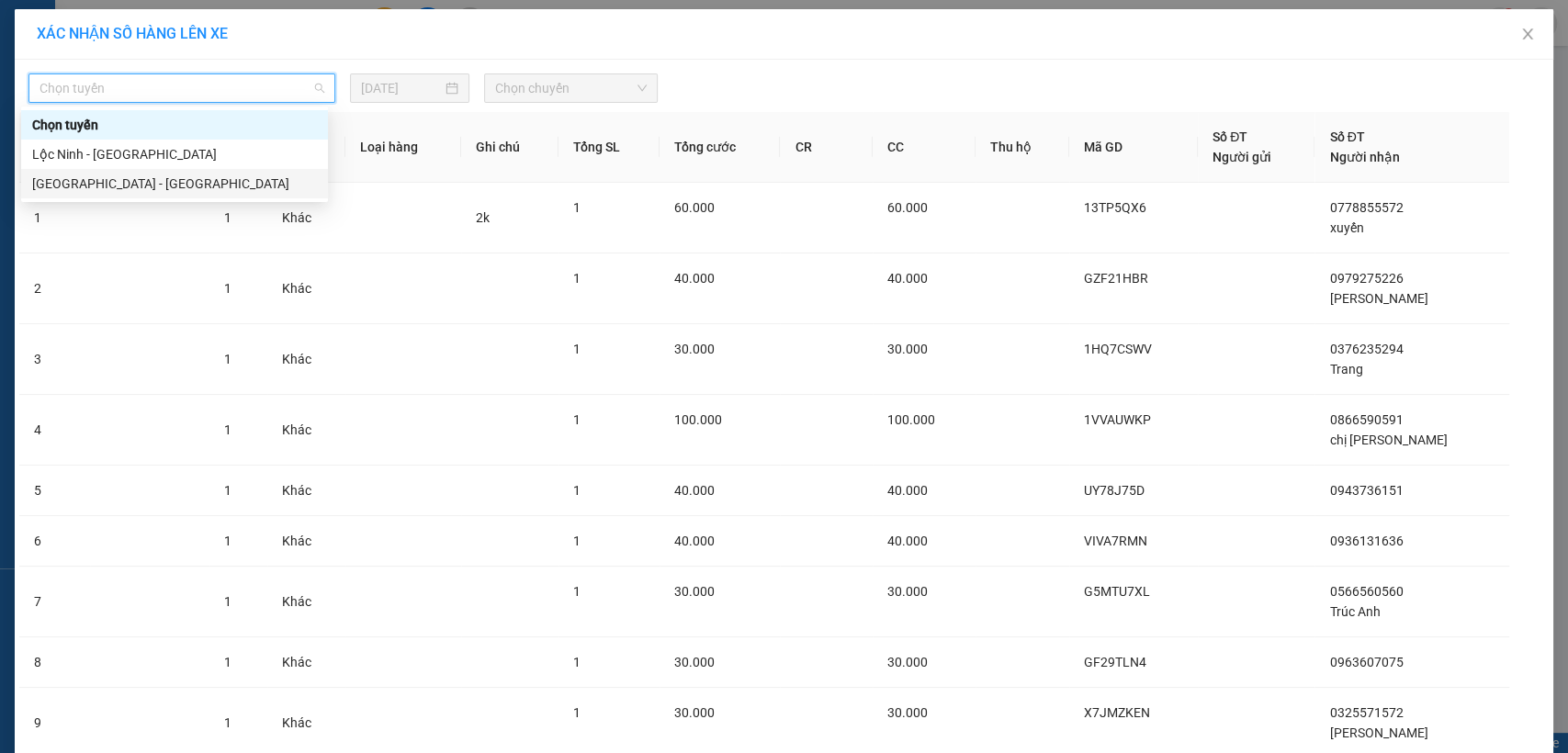
click at [188, 189] on div "[GEOGRAPHIC_DATA] - [GEOGRAPHIC_DATA]" at bounding box center [174, 183] width 285 height 20
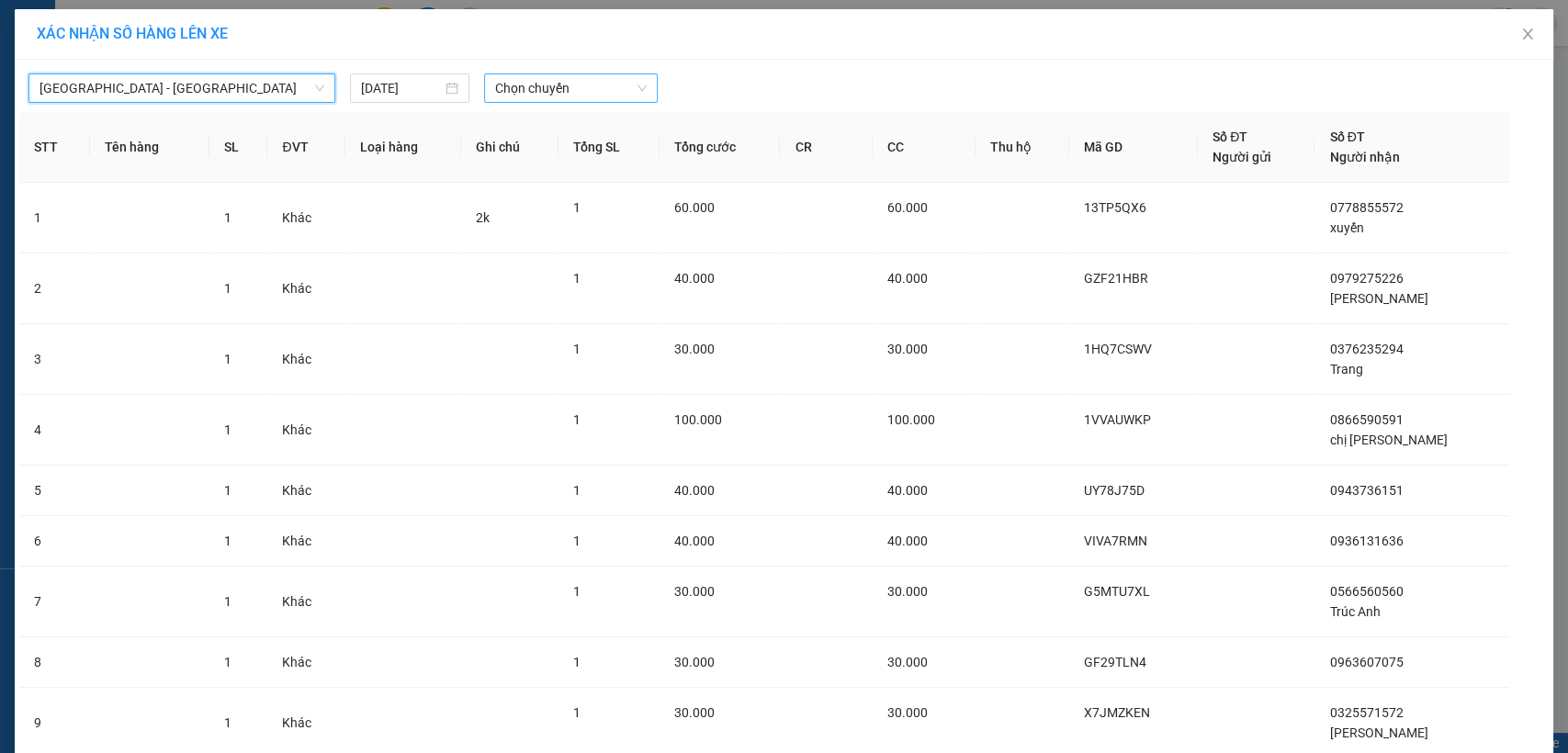
click at [527, 88] on span "Chọn chuyến" at bounding box center [570, 88] width 150 height 28
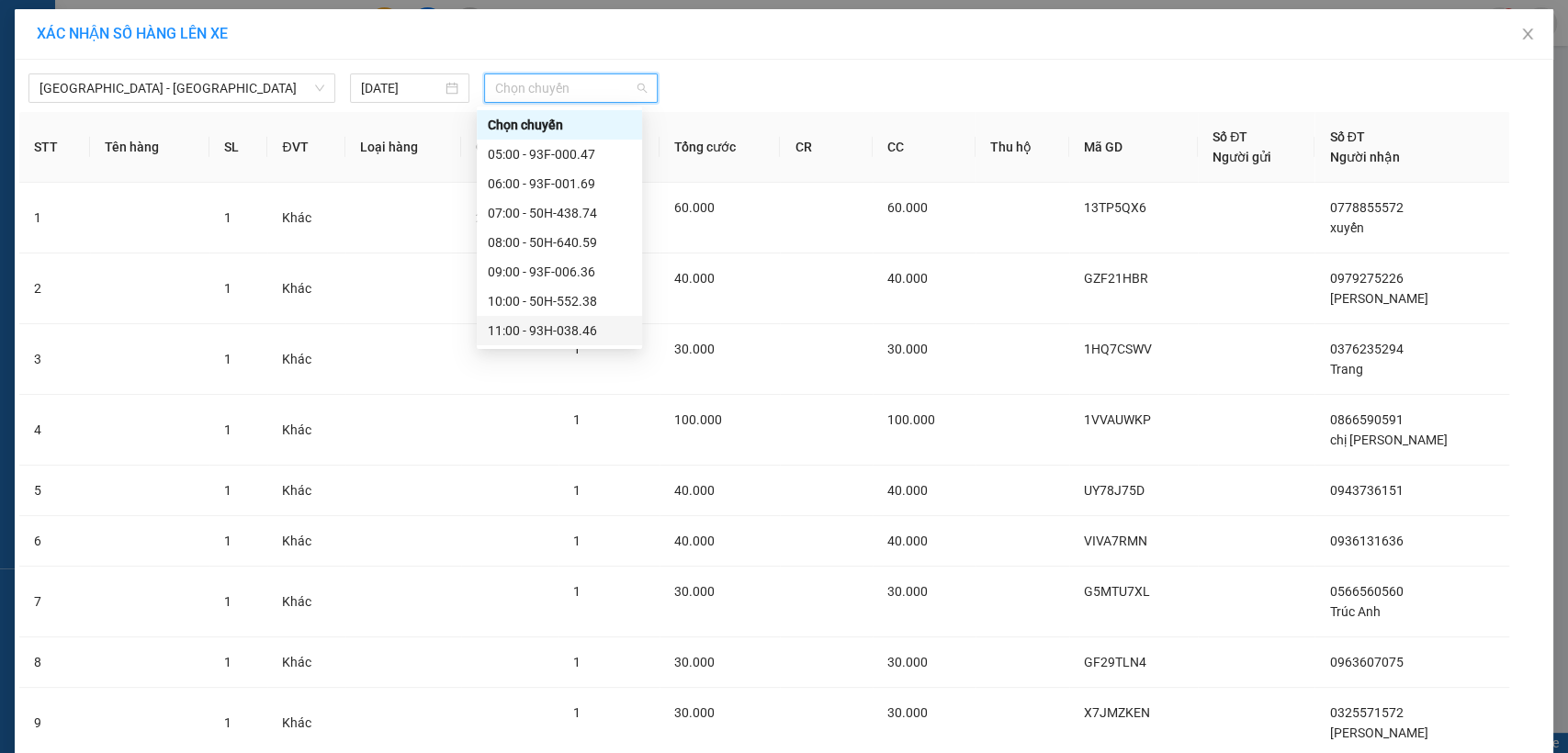
click at [572, 332] on div "11:00 - 93H-038.46" at bounding box center [560, 331] width 144 height 20
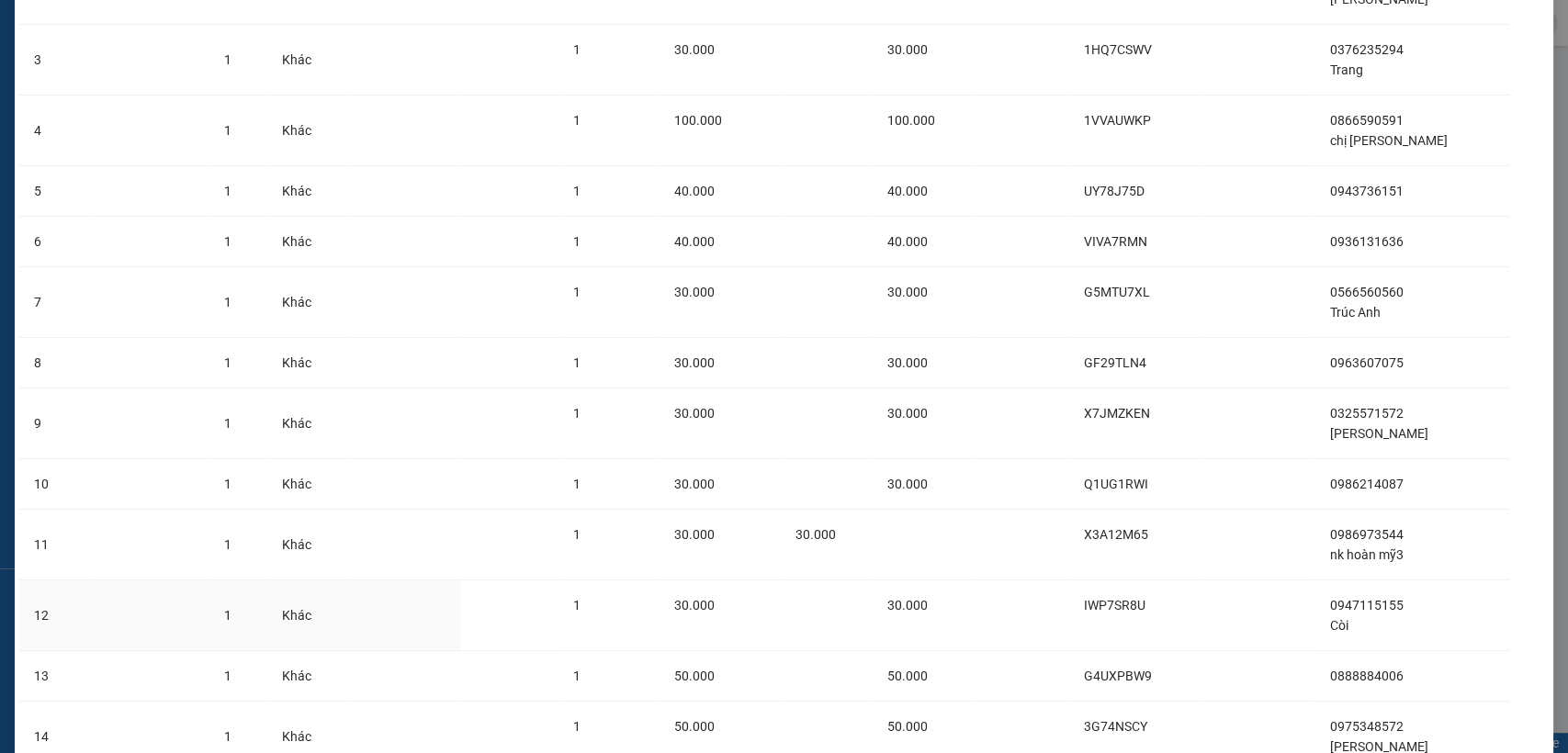
scroll to position [583, 0]
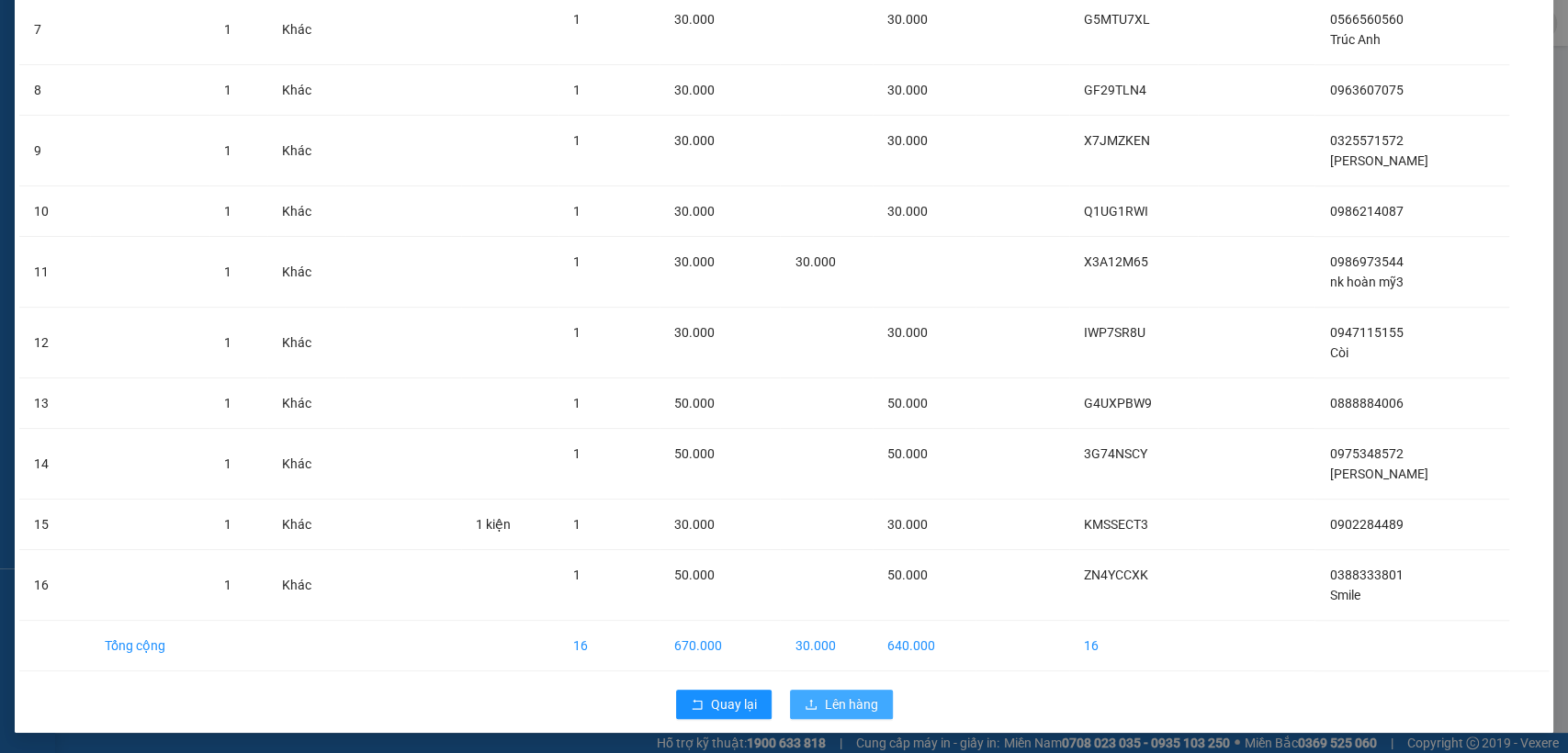
click at [844, 704] on span "Lên hàng" at bounding box center [852, 704] width 54 height 20
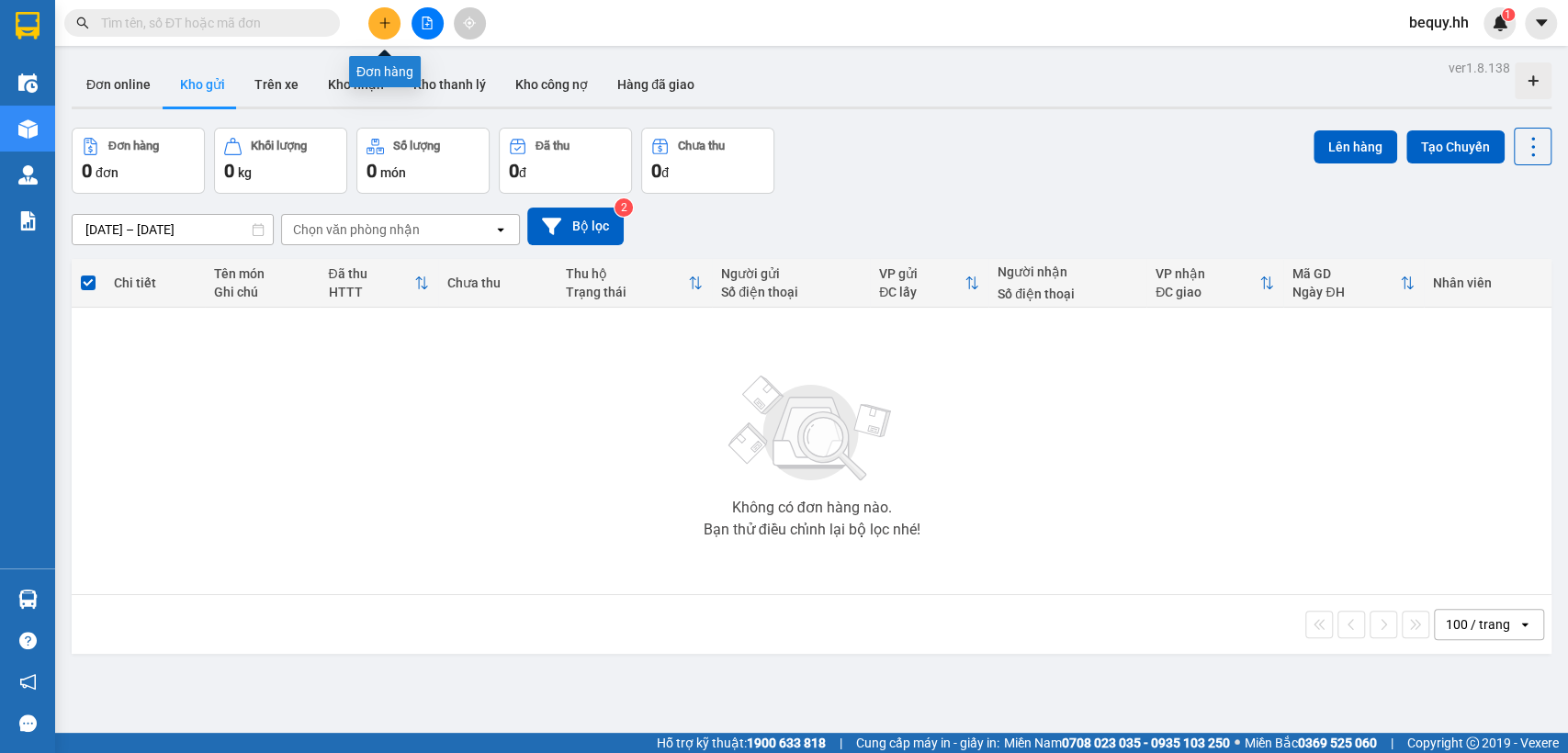
click at [379, 25] on icon "plus" at bounding box center [384, 22] width 12 height 12
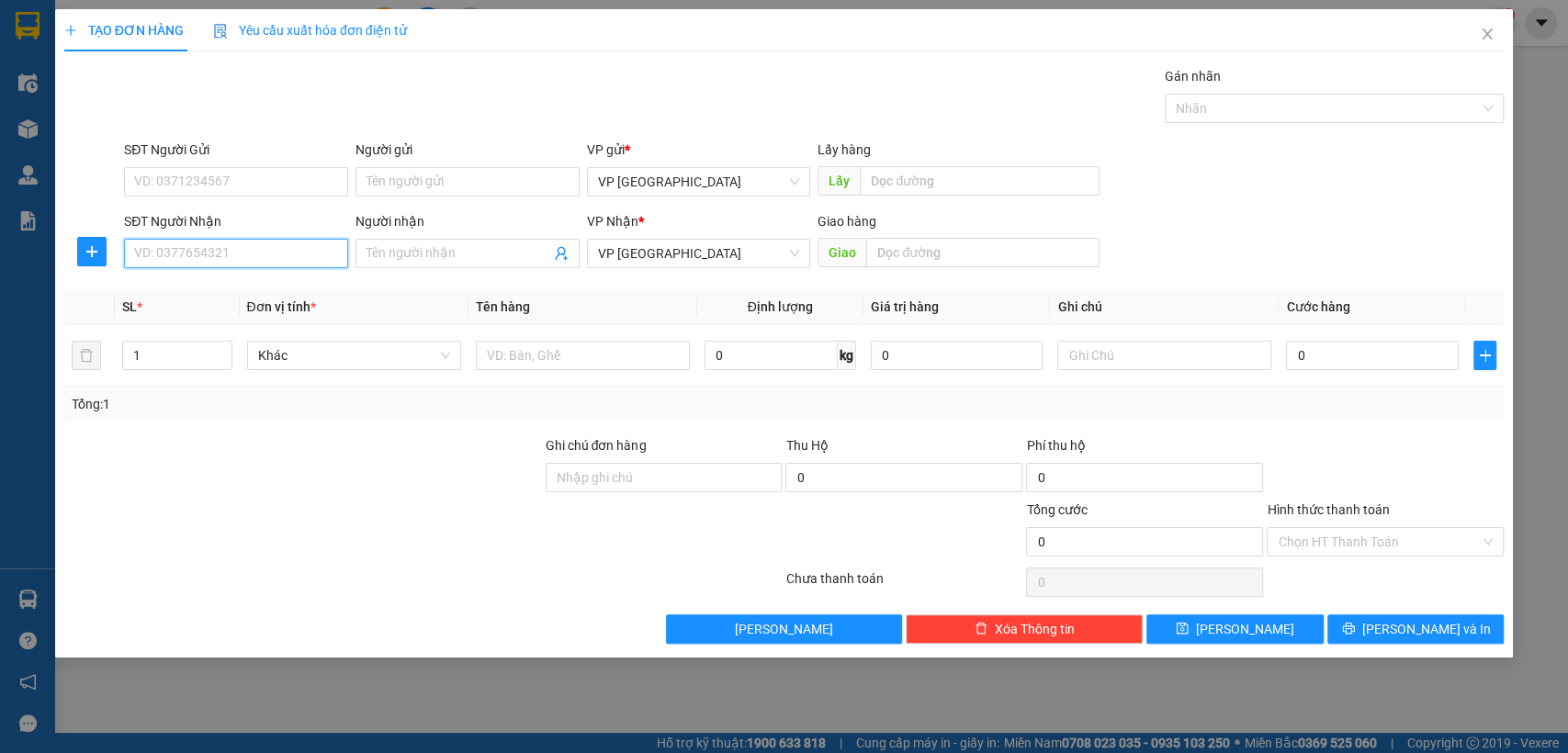
click at [241, 252] on input "SĐT Người Nhận" at bounding box center [236, 253] width 224 height 30
click at [242, 252] on input "SĐT Người Nhận" at bounding box center [236, 253] width 224 height 30
click at [237, 277] on div "0988345127" at bounding box center [236, 290] width 224 height 30
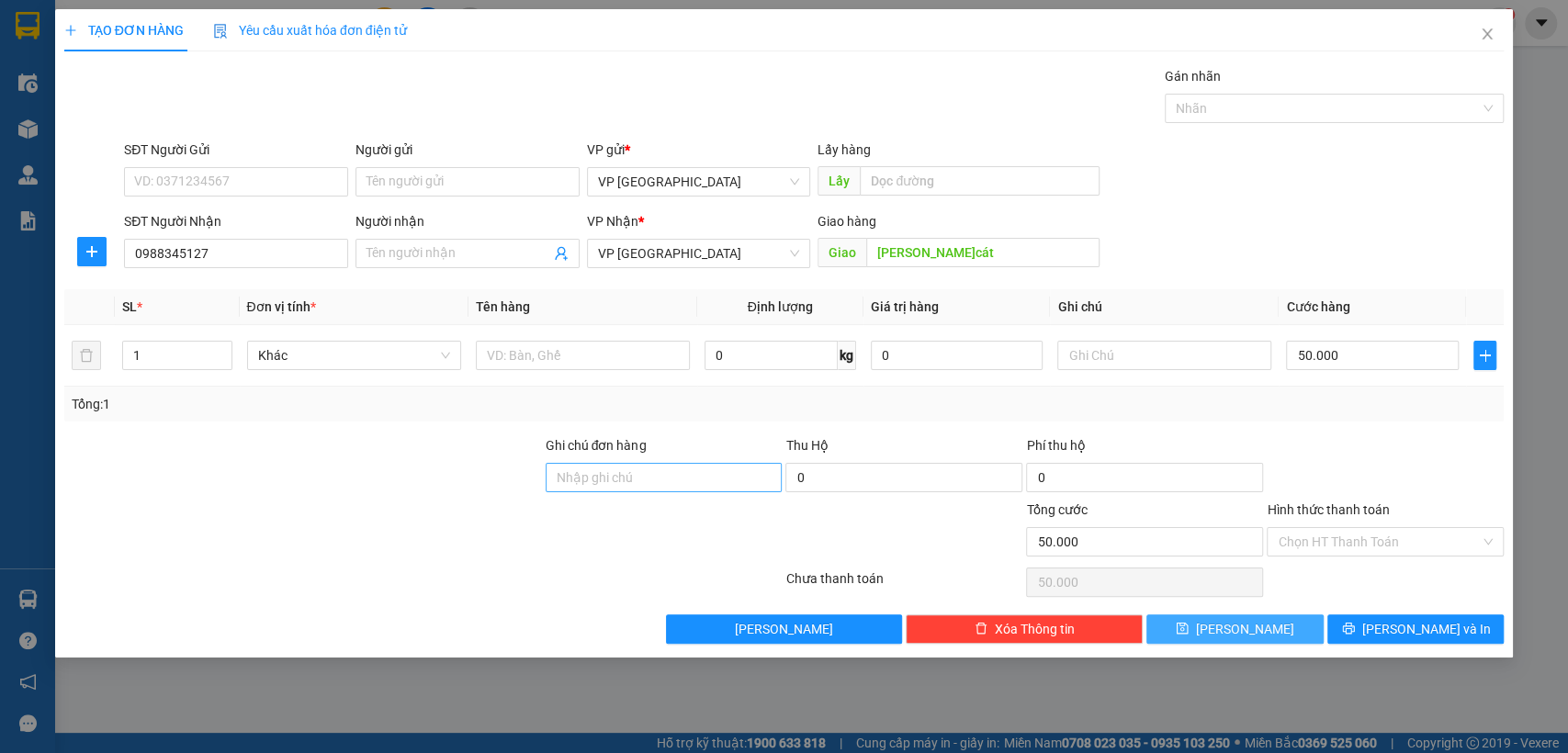
drag, startPoint x: 1206, startPoint y: 631, endPoint x: 677, endPoint y: 467, distance: 553.8
click at [1184, 627] on button "[PERSON_NAME]" at bounding box center [1234, 628] width 176 height 30
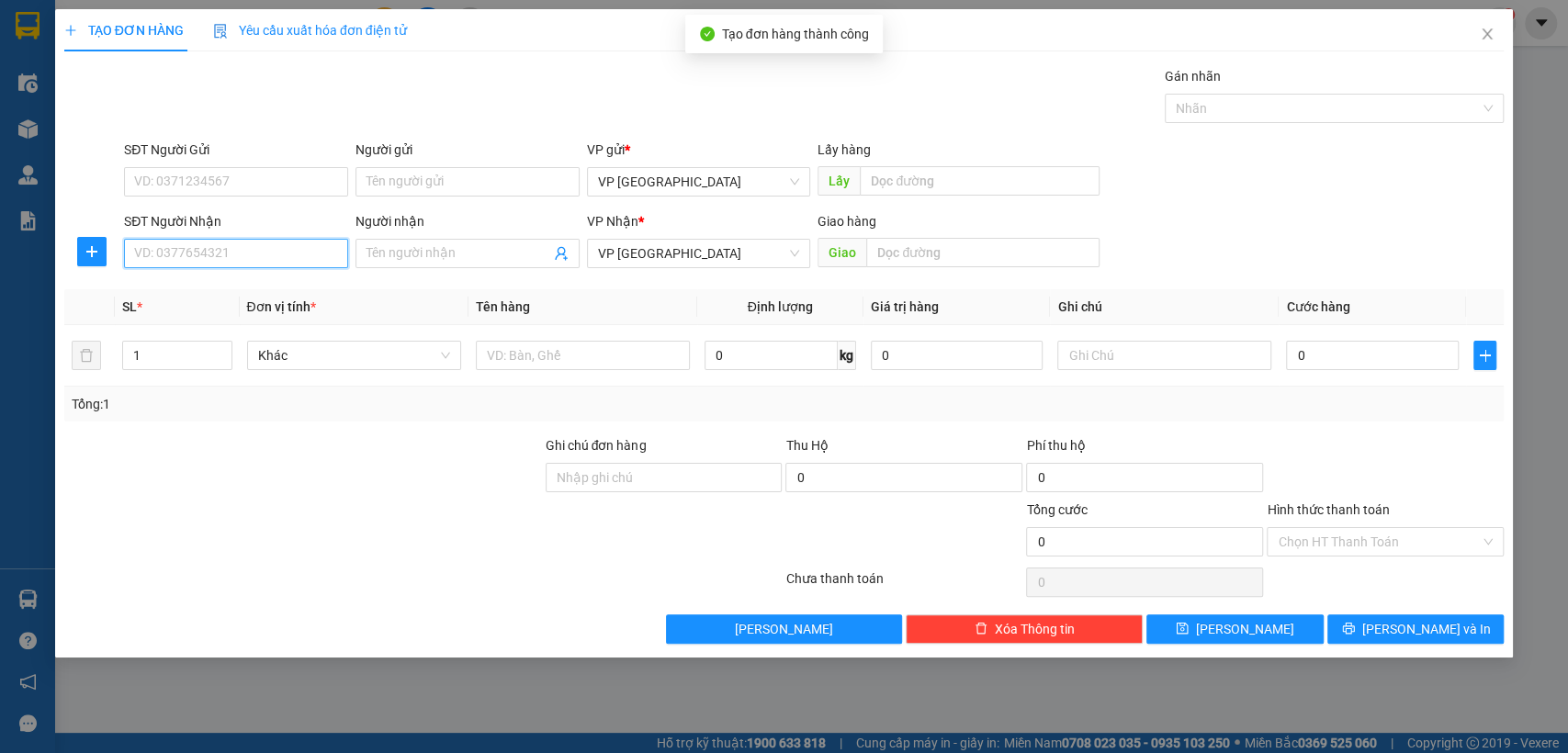
click at [298, 257] on input "SĐT Người Nhận" at bounding box center [236, 253] width 224 height 30
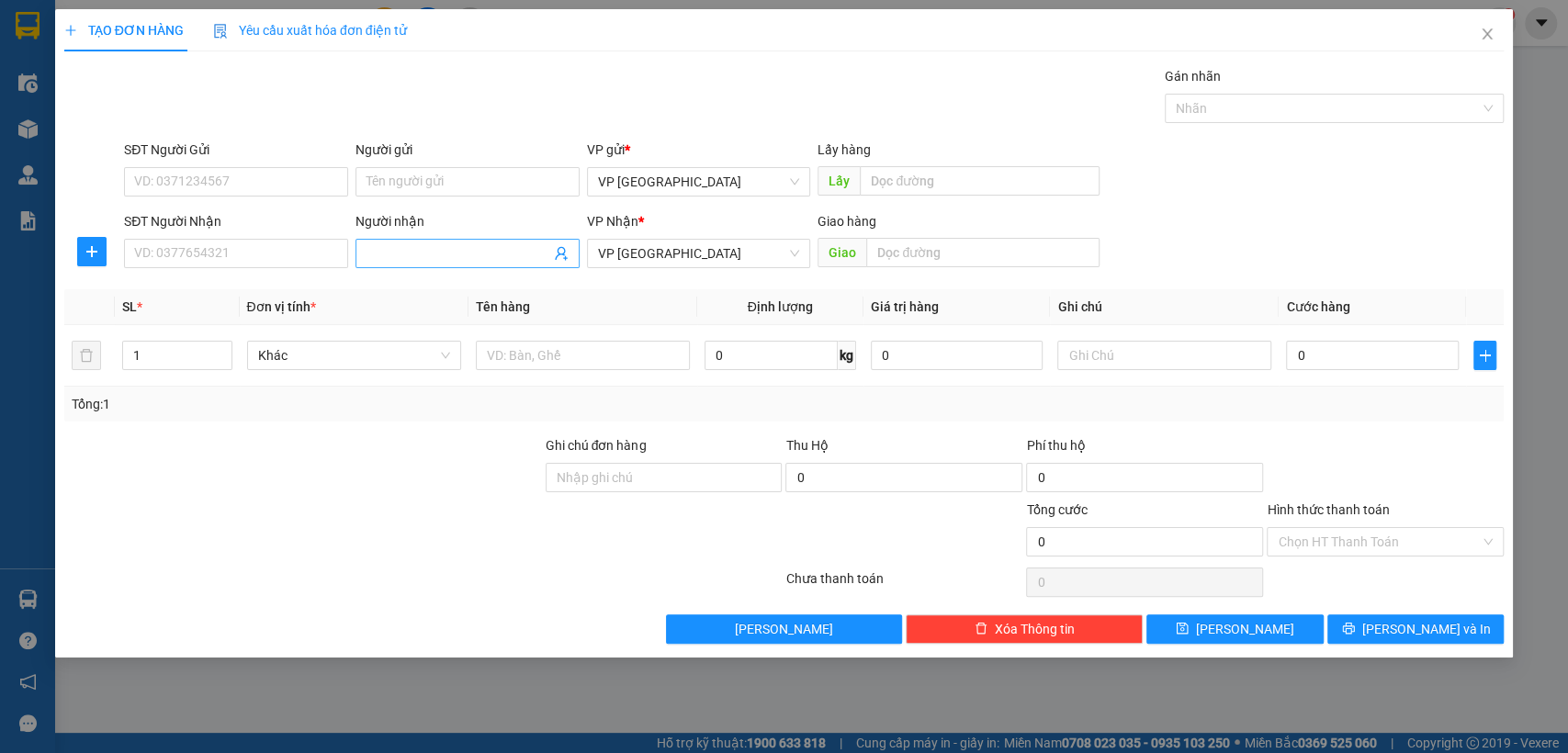
click at [476, 250] on input "Người nhận" at bounding box center [458, 253] width 184 height 20
click at [924, 249] on input "text" at bounding box center [982, 252] width 233 height 30
click at [1338, 359] on input "0" at bounding box center [1372, 355] width 173 height 30
click at [1193, 360] on input "text" at bounding box center [1164, 355] width 214 height 30
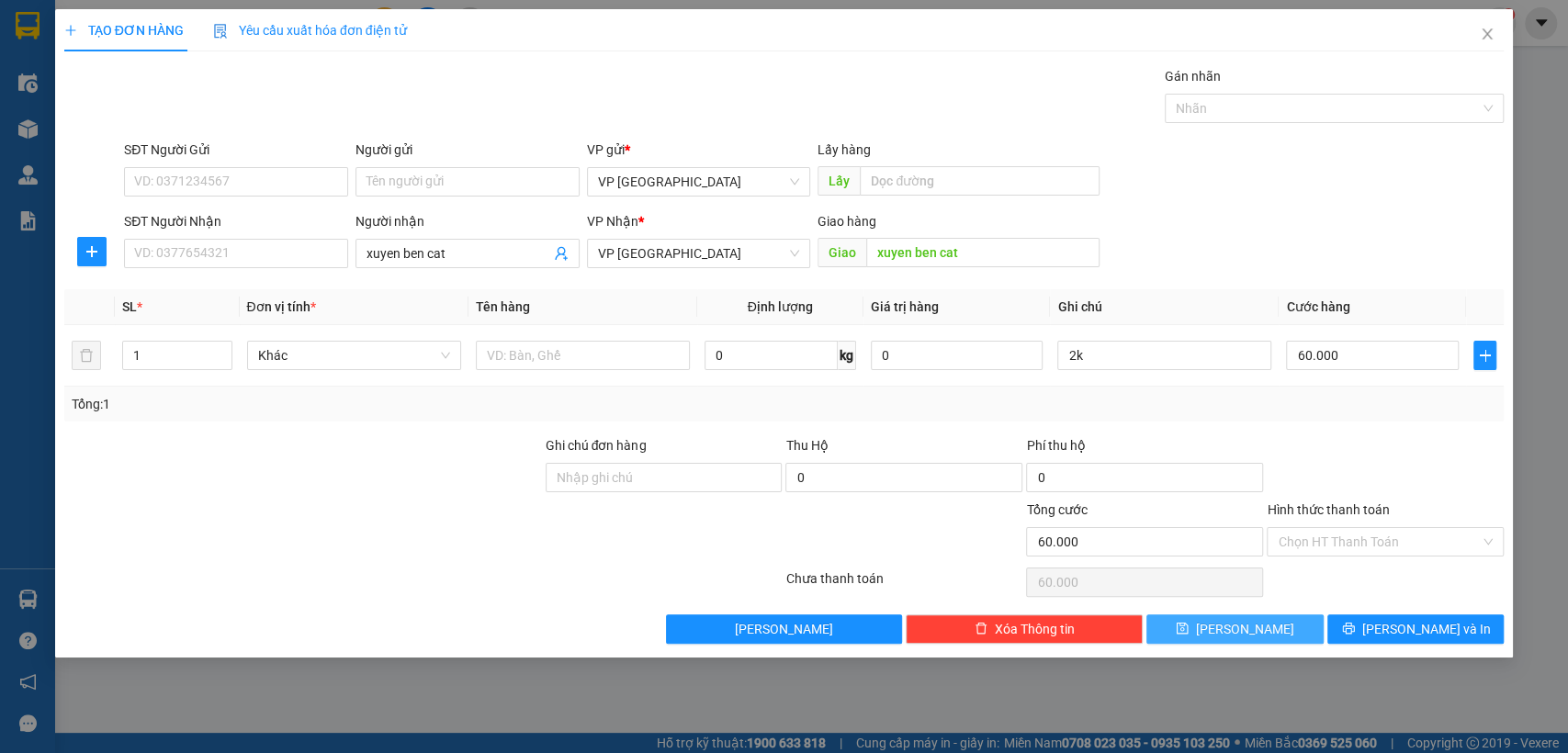
drag, startPoint x: 1274, startPoint y: 621, endPoint x: 735, endPoint y: 436, distance: 569.9
click at [1273, 621] on button "[PERSON_NAME]" at bounding box center [1234, 628] width 176 height 30
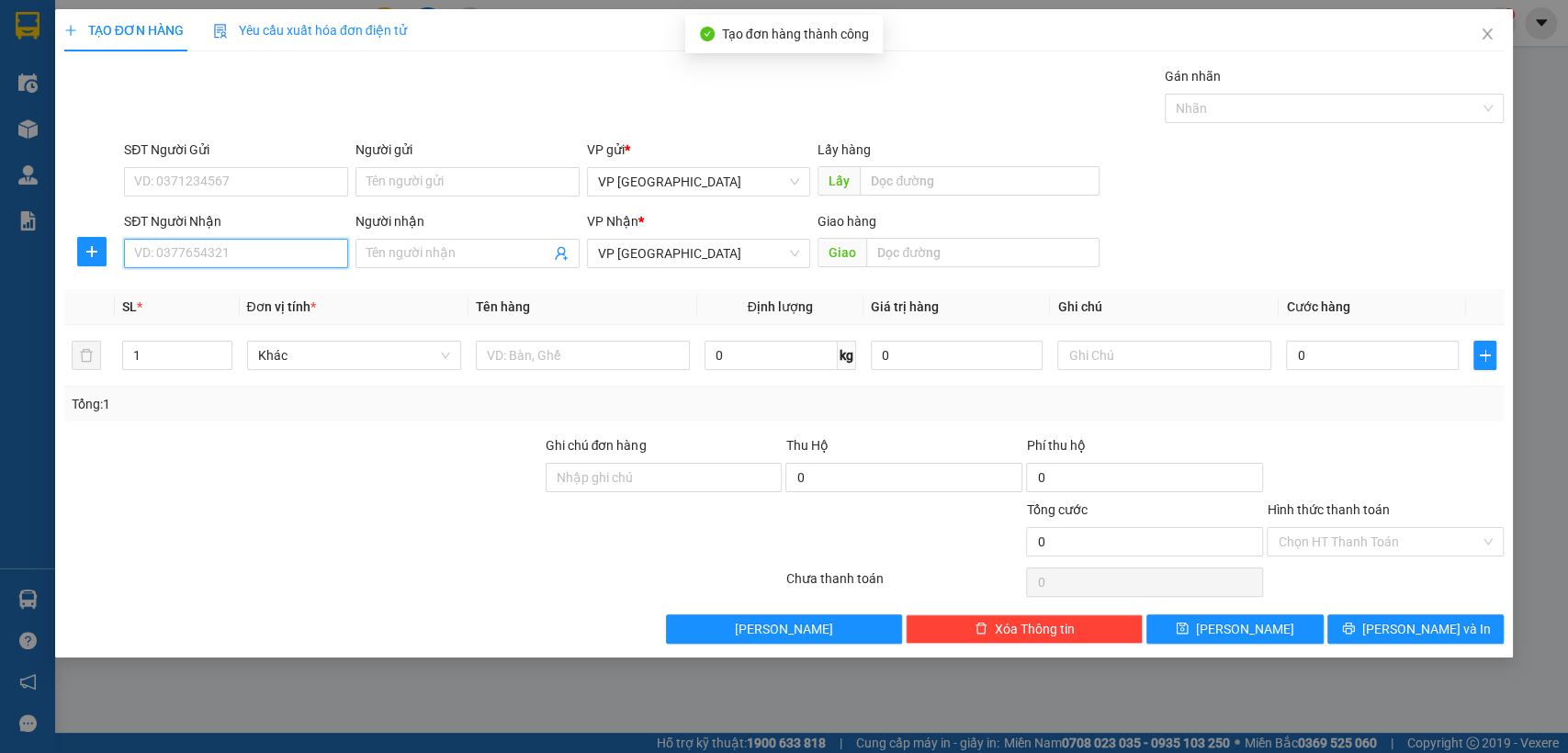
click at [265, 258] on input "SĐT Người Nhận" at bounding box center [236, 253] width 224 height 30
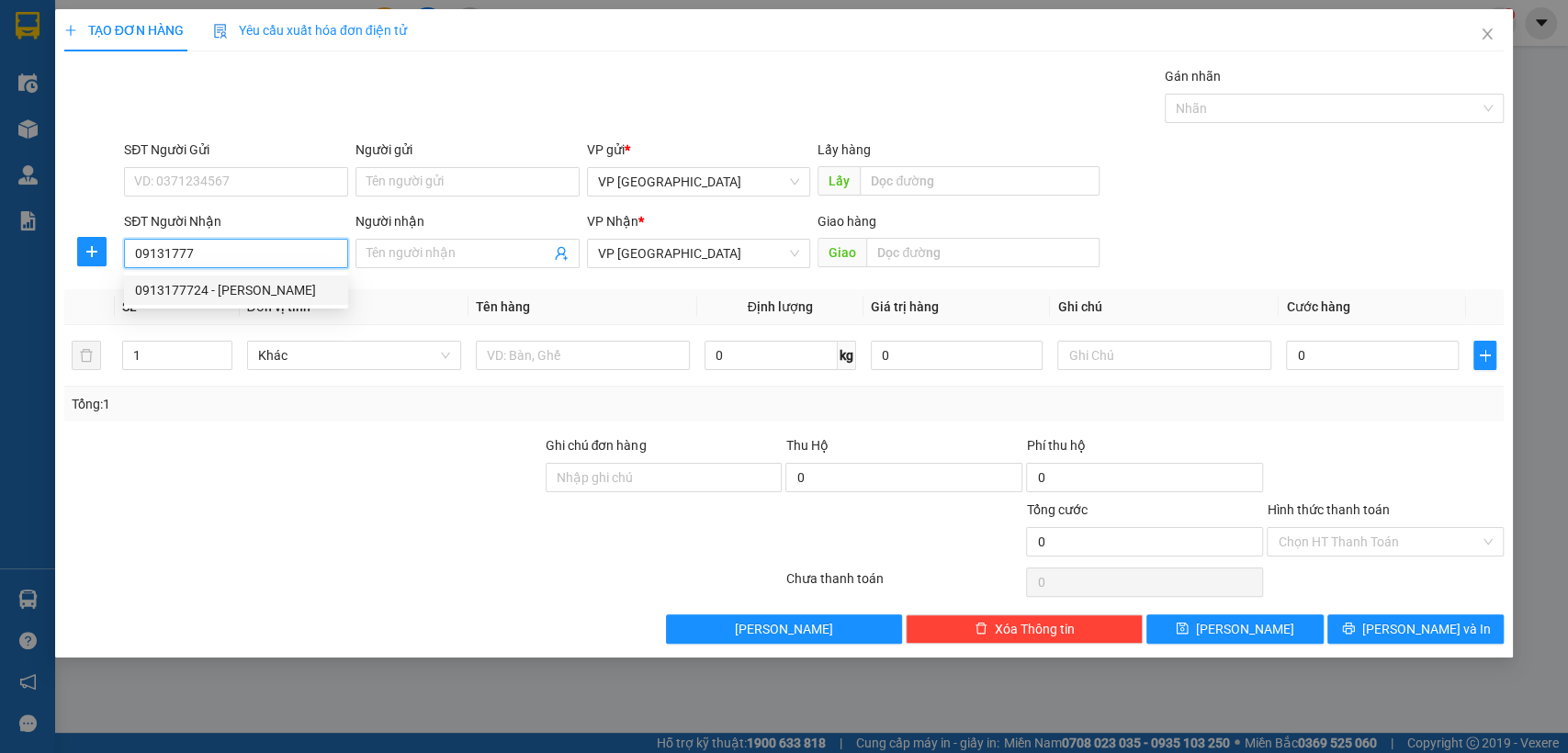
click at [266, 285] on div "0913177724 - [PERSON_NAME]" at bounding box center [236, 289] width 202 height 20
click at [701, 255] on span "VP [GEOGRAPHIC_DATA]" at bounding box center [699, 253] width 202 height 28
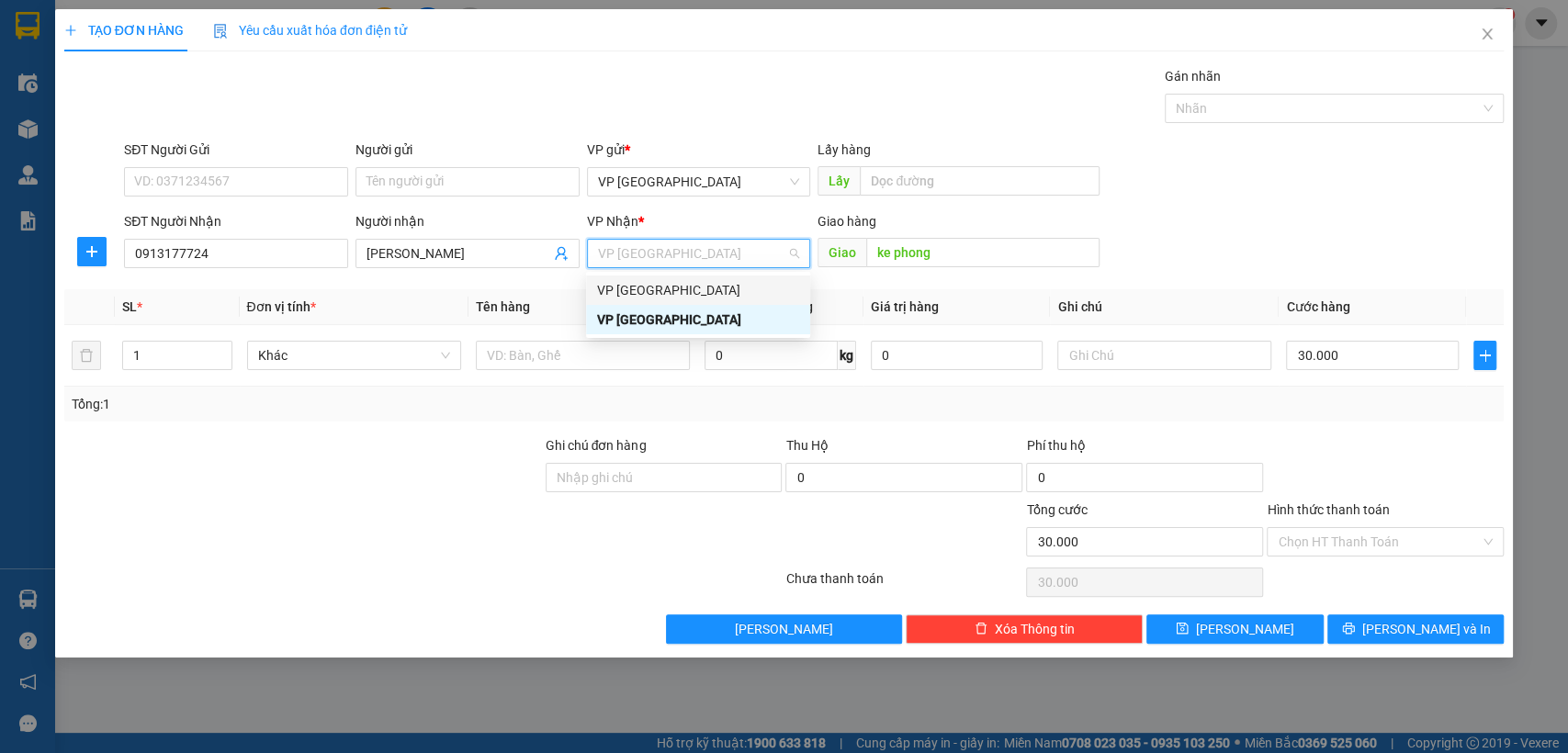
click at [687, 290] on div "VP [GEOGRAPHIC_DATA]" at bounding box center [698, 289] width 202 height 20
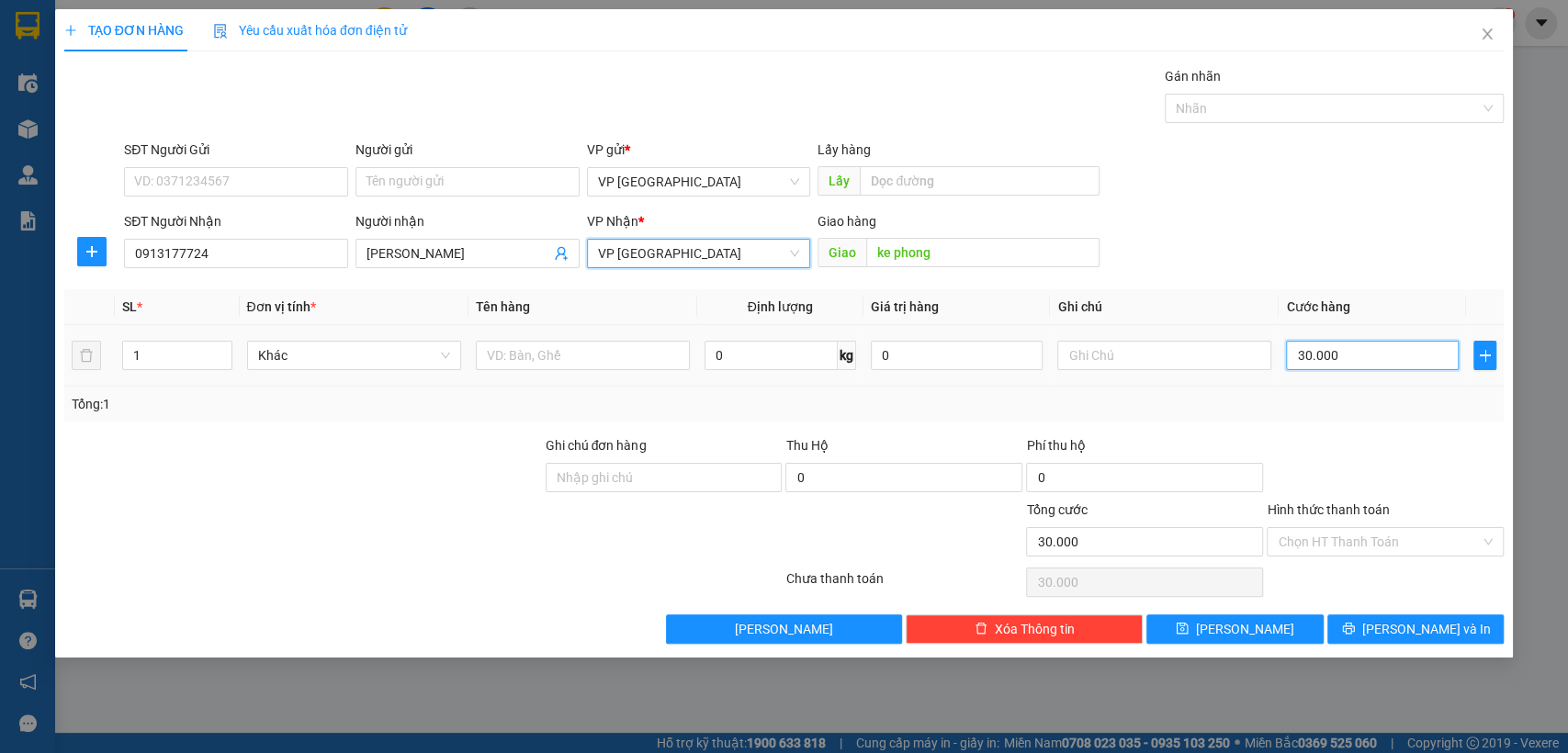
click at [1338, 347] on input "30.000" at bounding box center [1372, 355] width 173 height 30
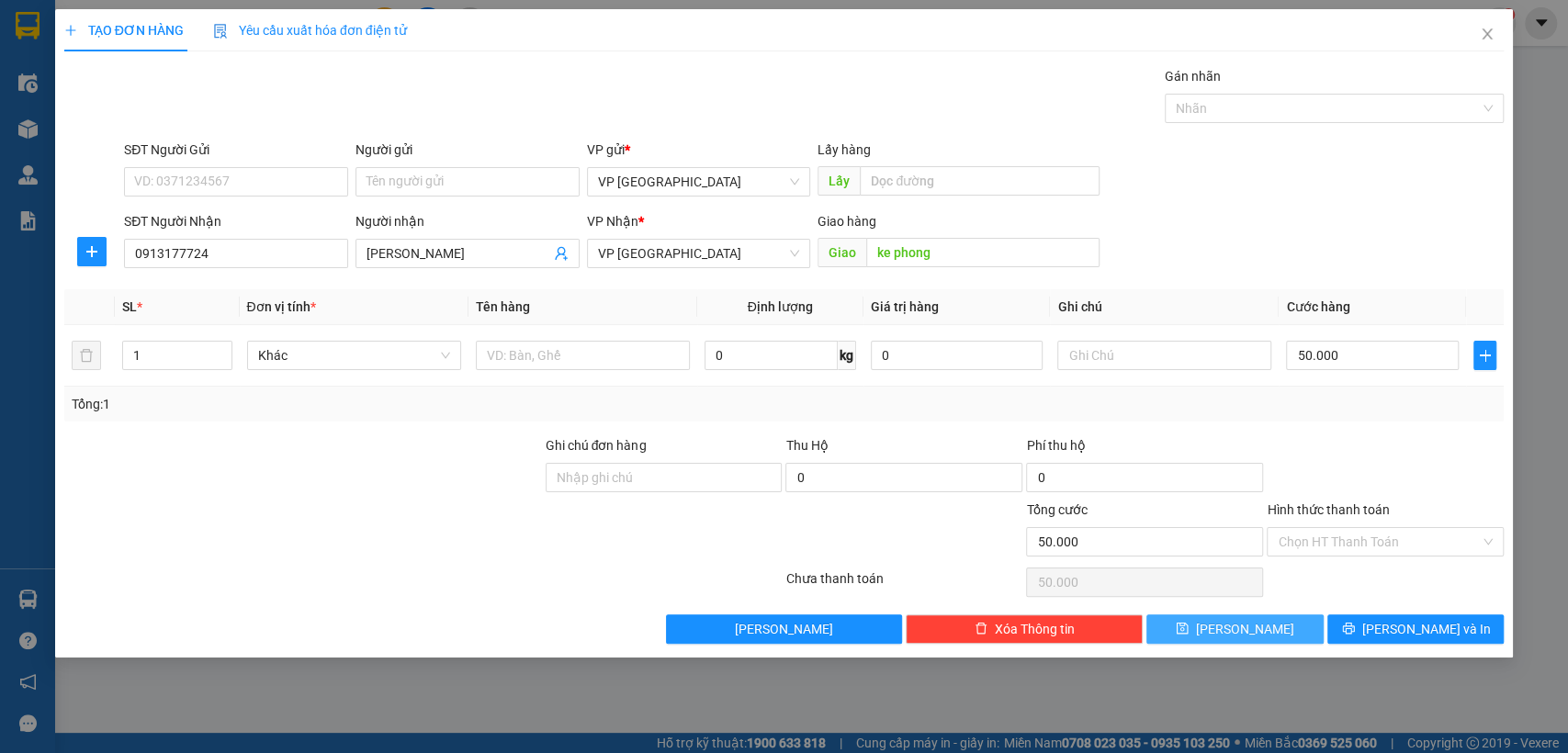
drag, startPoint x: 1270, startPoint y: 627, endPoint x: 912, endPoint y: 560, distance: 364.2
click at [1264, 625] on button "[PERSON_NAME]" at bounding box center [1234, 628] width 176 height 30
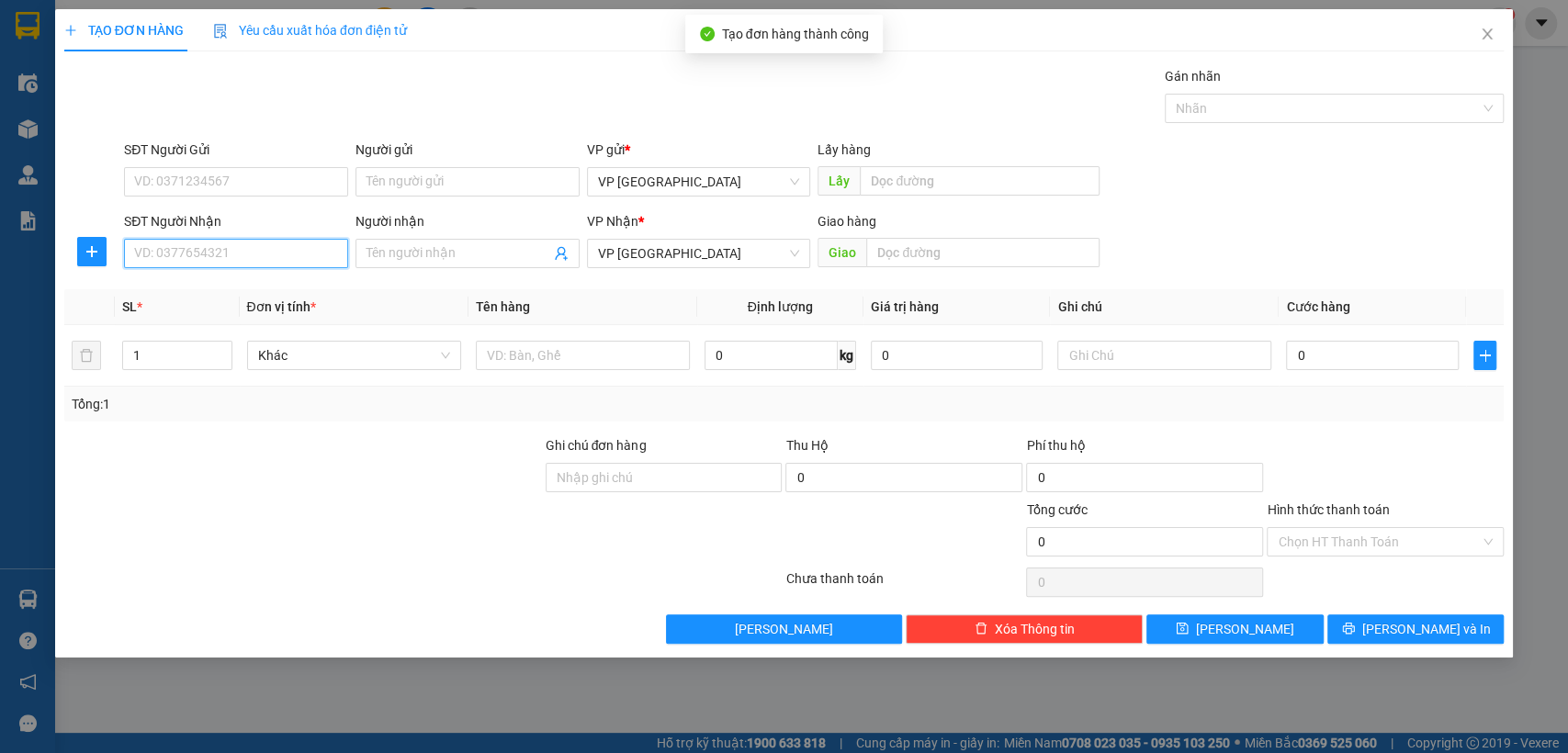
click at [275, 257] on input "SĐT Người Nhận" at bounding box center [236, 253] width 224 height 30
click at [186, 255] on input "0332222" at bounding box center [236, 253] width 224 height 30
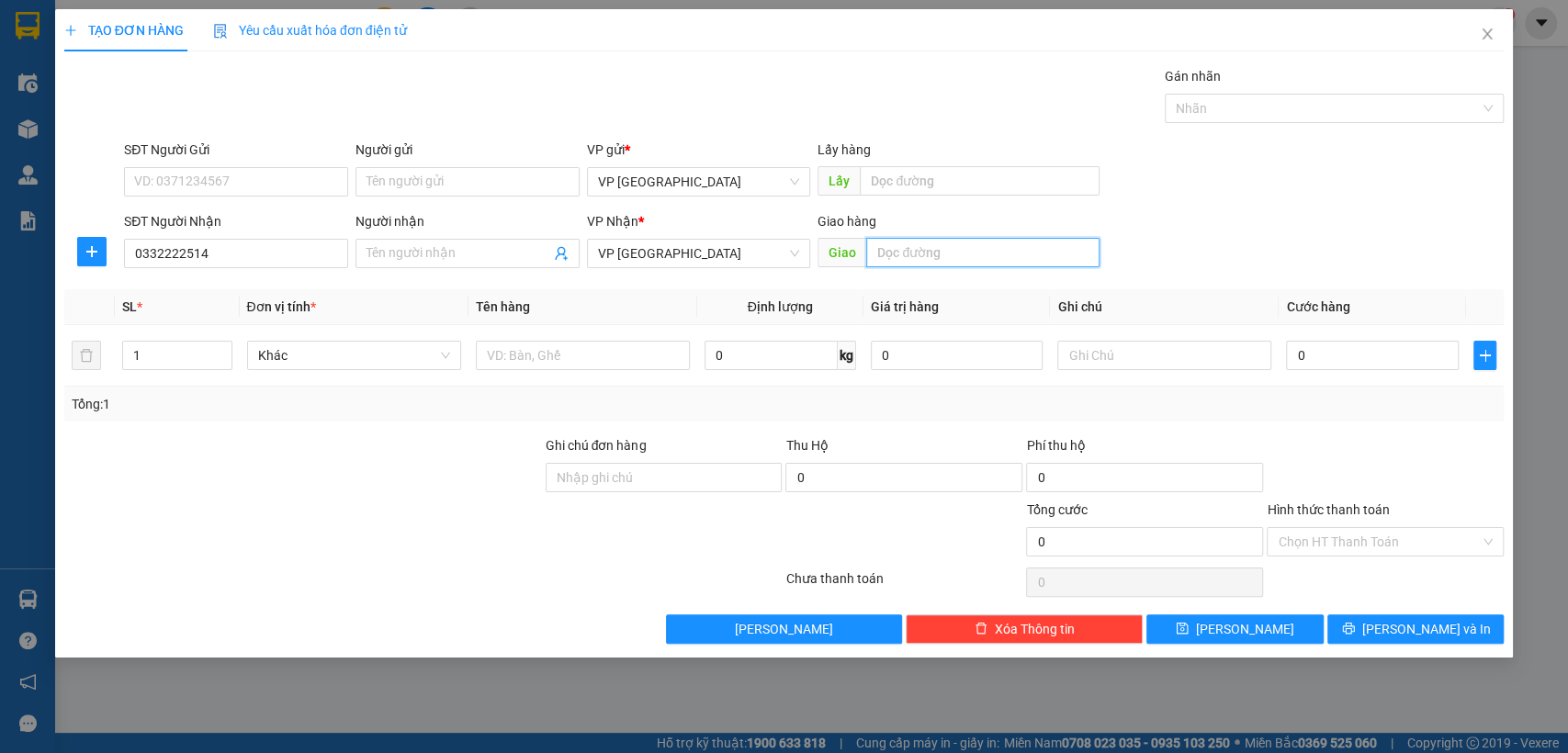
click at [950, 244] on input "text" at bounding box center [982, 252] width 233 height 30
click at [1319, 352] on input "0" at bounding box center [1372, 355] width 173 height 30
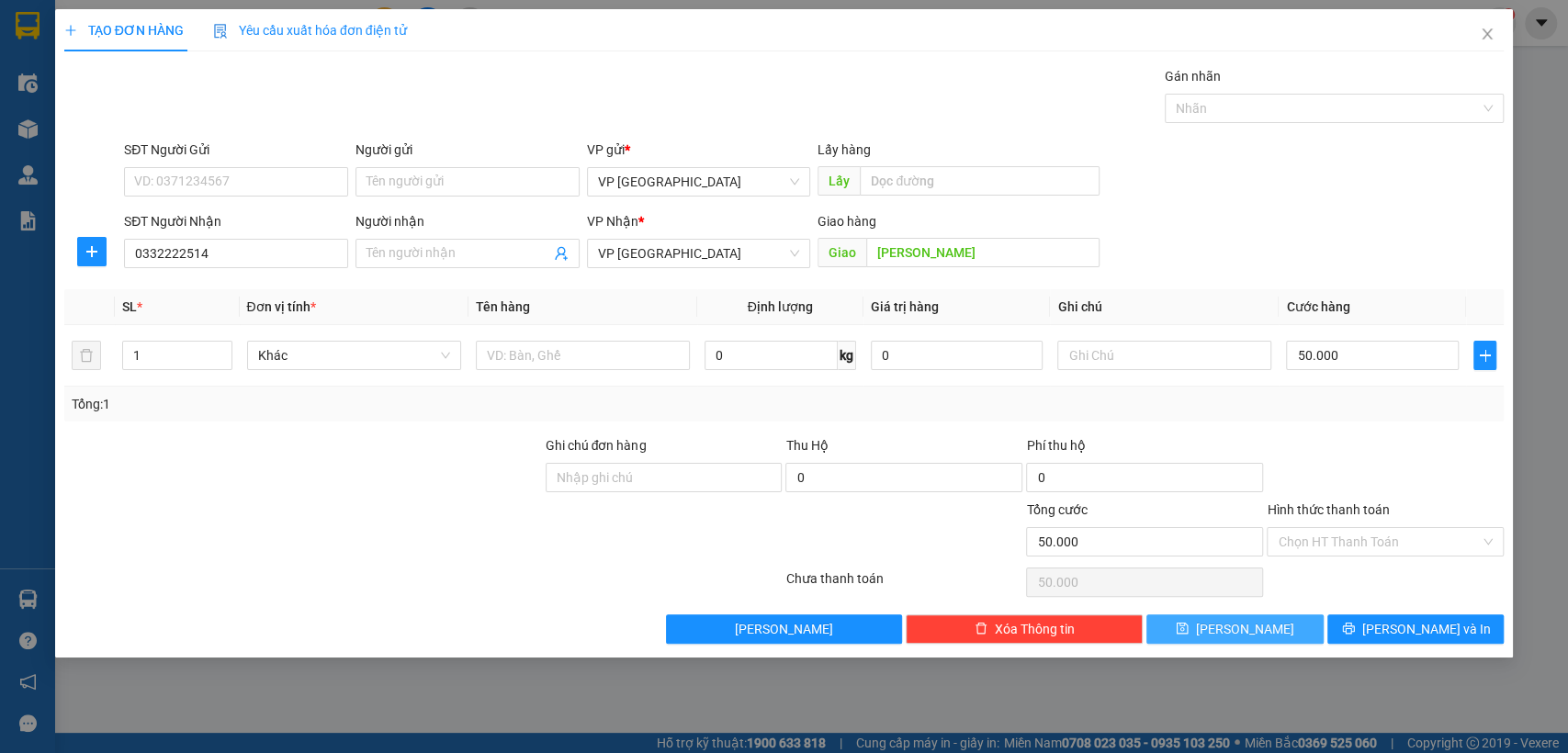
click at [1271, 624] on button "[PERSON_NAME]" at bounding box center [1234, 628] width 176 height 30
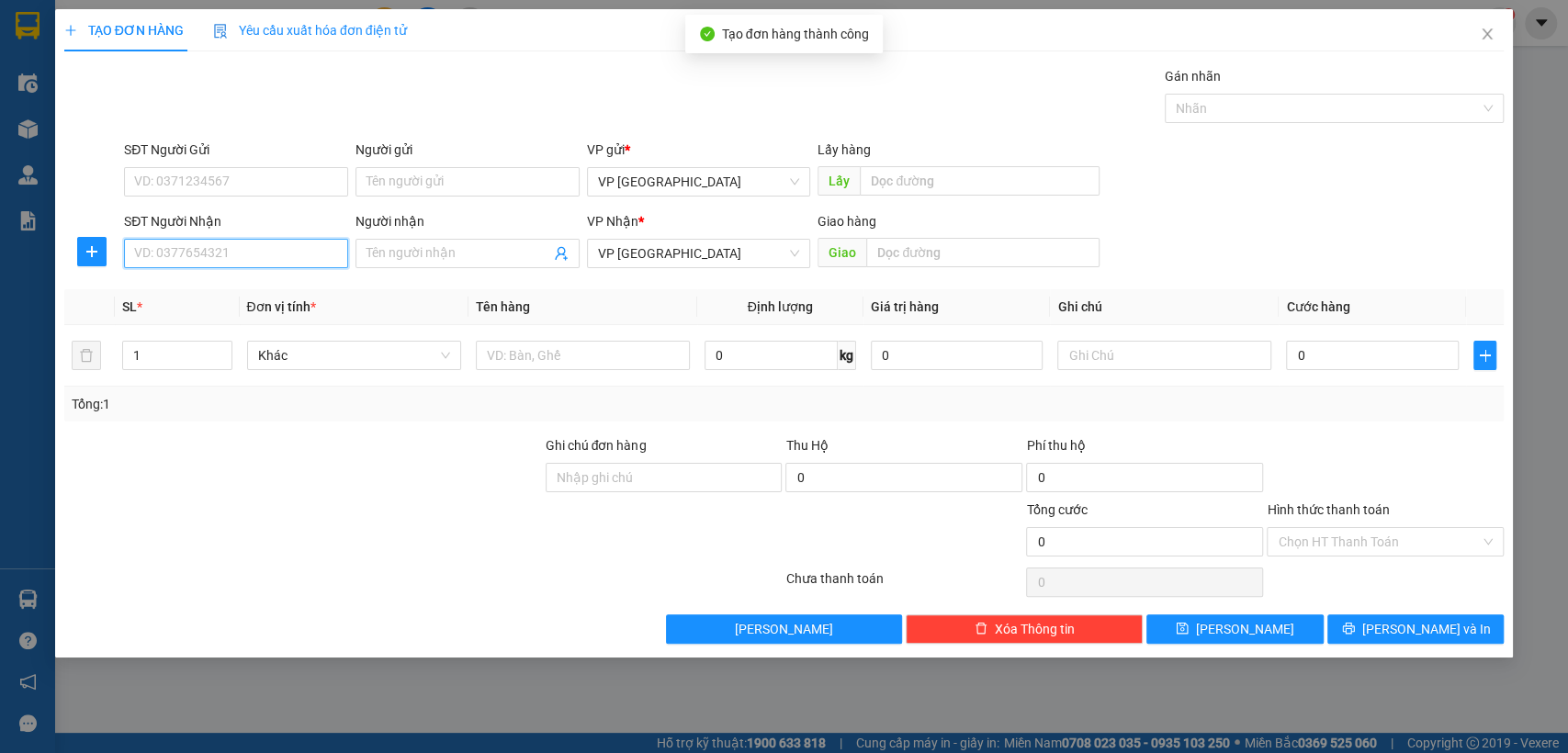
click at [256, 259] on input "SĐT Người Nhận" at bounding box center [236, 253] width 224 height 30
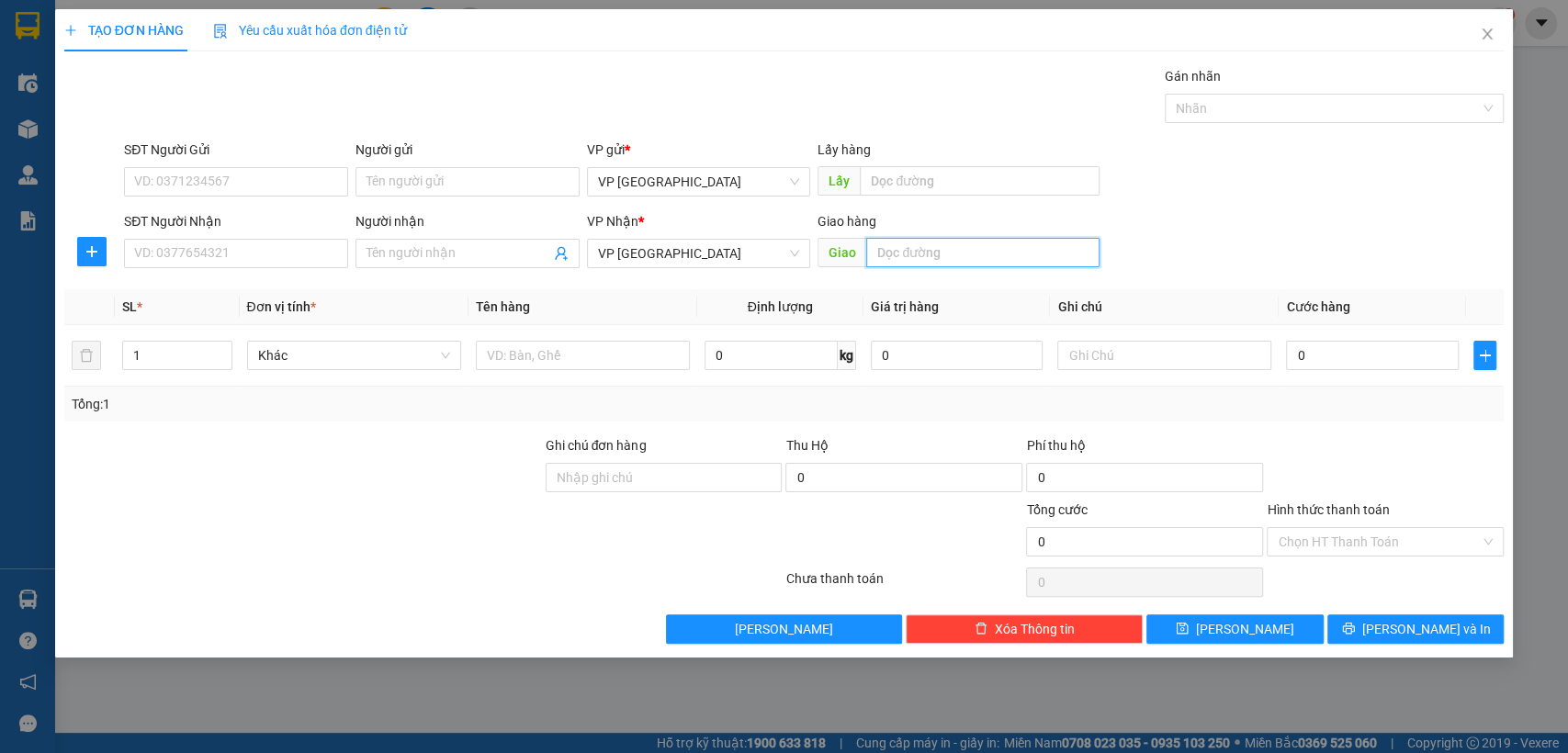
click at [980, 249] on input "text" at bounding box center [982, 252] width 233 height 30
click at [1330, 354] on input "0" at bounding box center [1372, 355] width 173 height 30
drag, startPoint x: 1149, startPoint y: 609, endPoint x: 1137, endPoint y: 607, distance: 12.2
click at [1145, 610] on div "Transit Pickup Surcharge Ids Transit Deliver Surcharge Ids Transit Deliver Surc…" at bounding box center [784, 354] width 1441 height 578
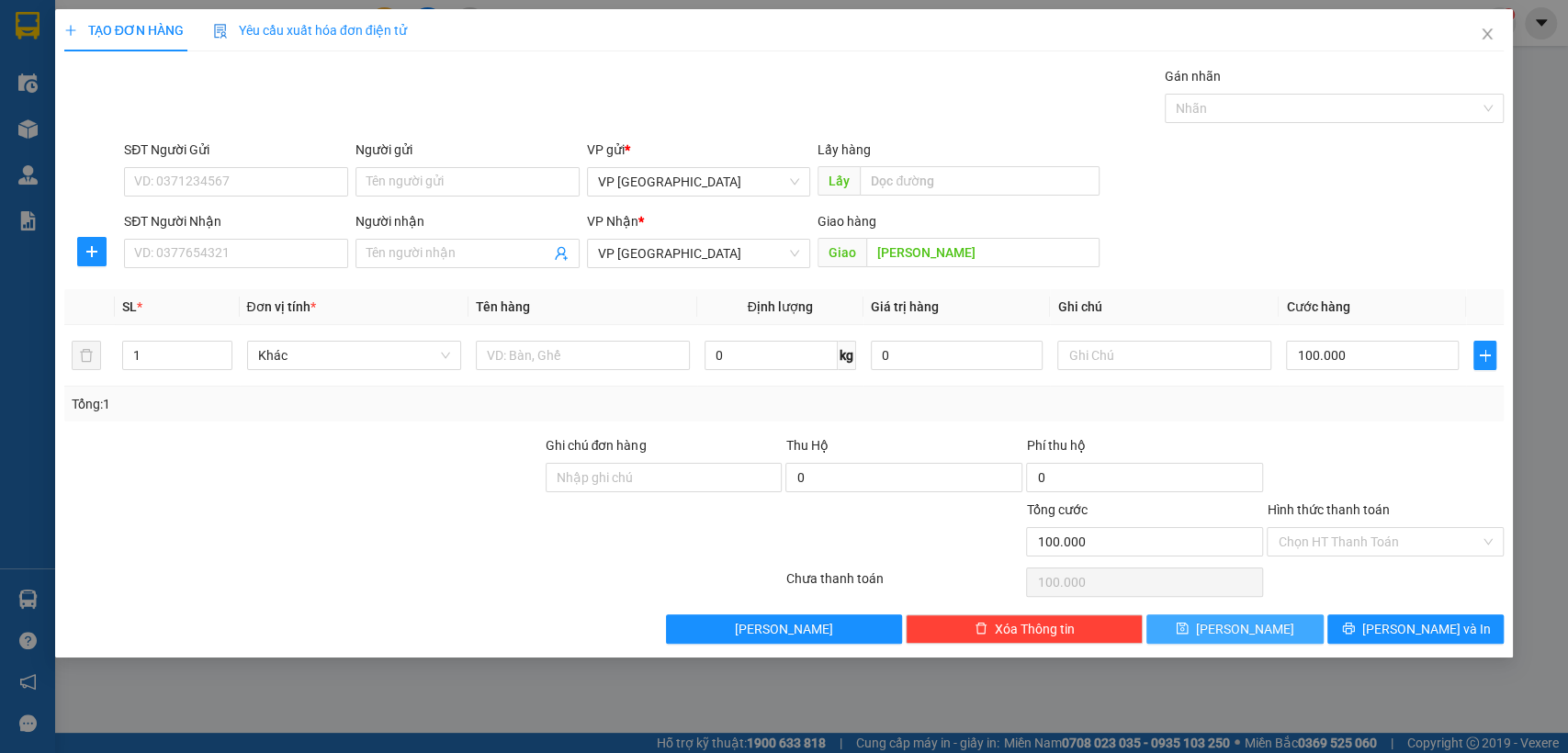
drag, startPoint x: 1218, startPoint y: 632, endPoint x: 970, endPoint y: 585, distance: 252.4
click at [1208, 628] on button "[PERSON_NAME]" at bounding box center [1234, 628] width 176 height 30
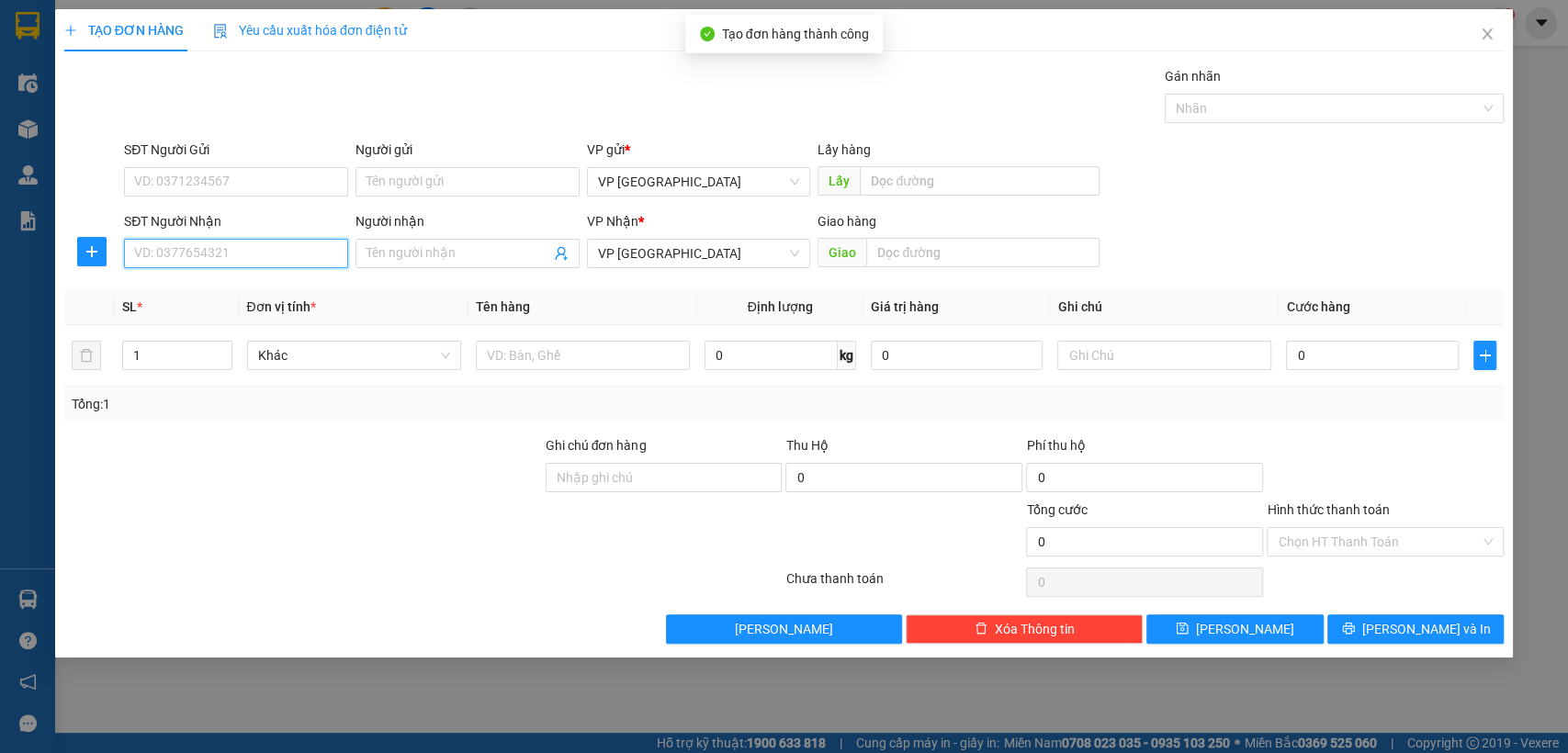
click at [277, 259] on input "SĐT Người Nhận" at bounding box center [236, 253] width 224 height 30
click at [268, 301] on div "0981128964" at bounding box center [236, 290] width 224 height 30
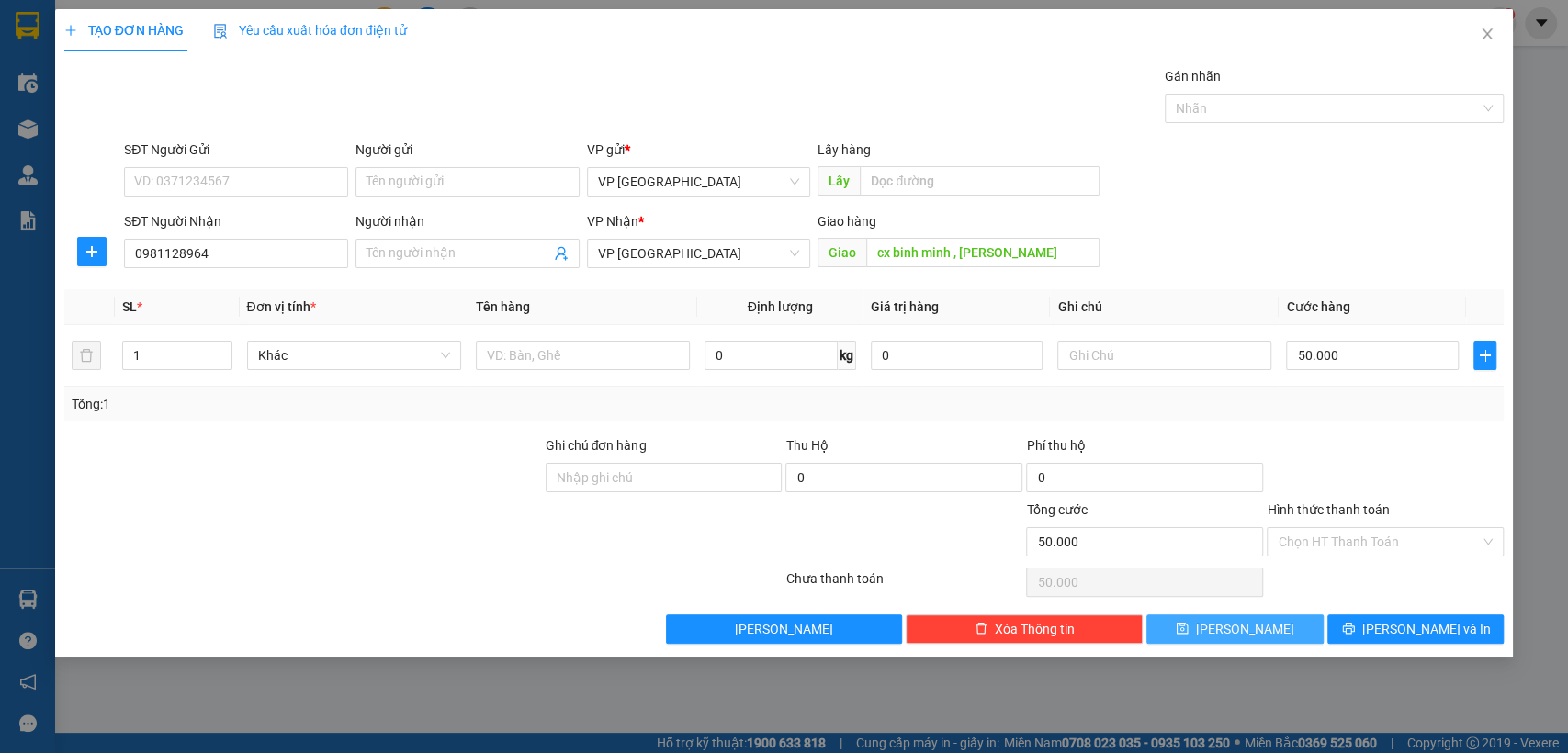
click at [1271, 627] on button "[PERSON_NAME]" at bounding box center [1234, 628] width 176 height 30
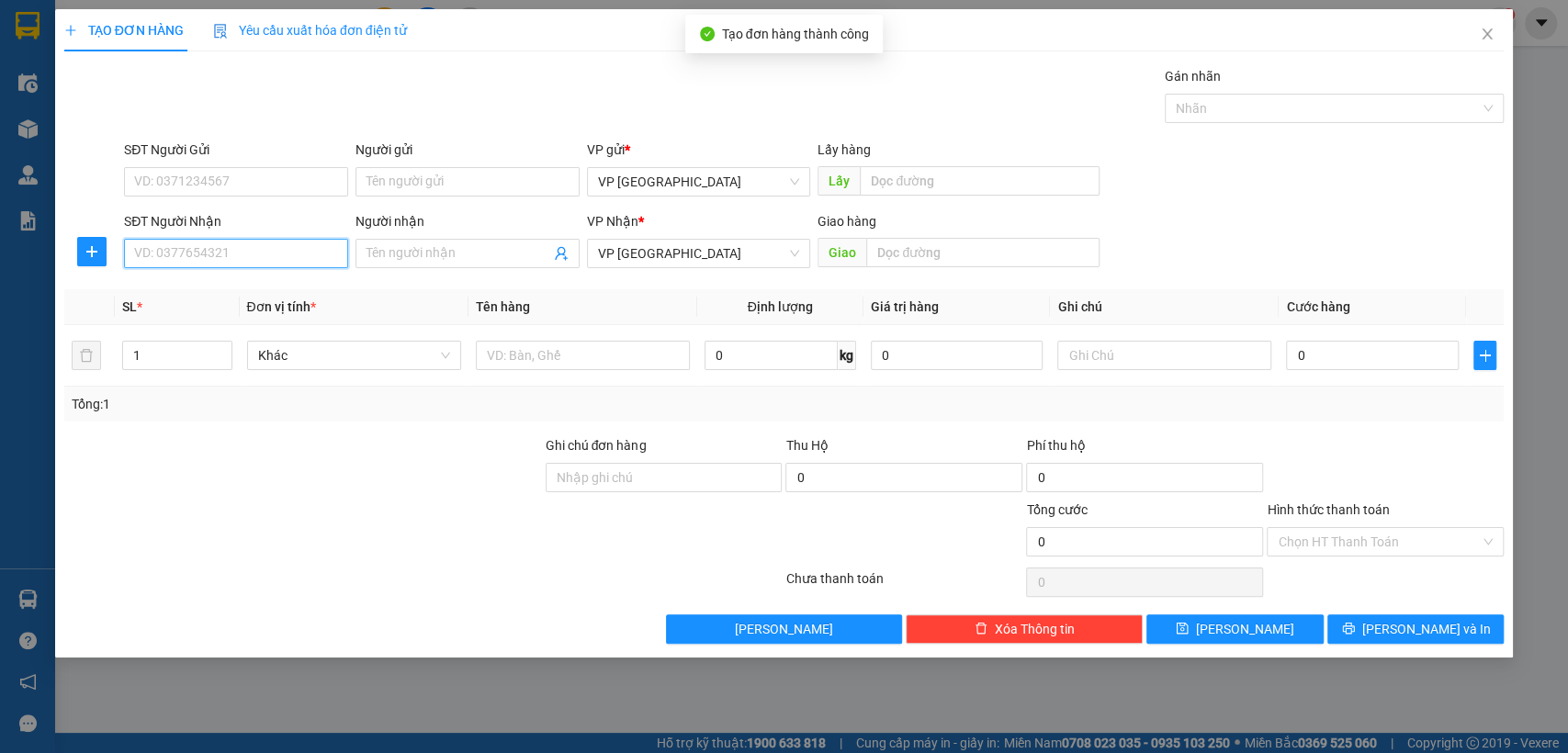
click at [286, 244] on input "SĐT Người Nhận" at bounding box center [236, 253] width 224 height 30
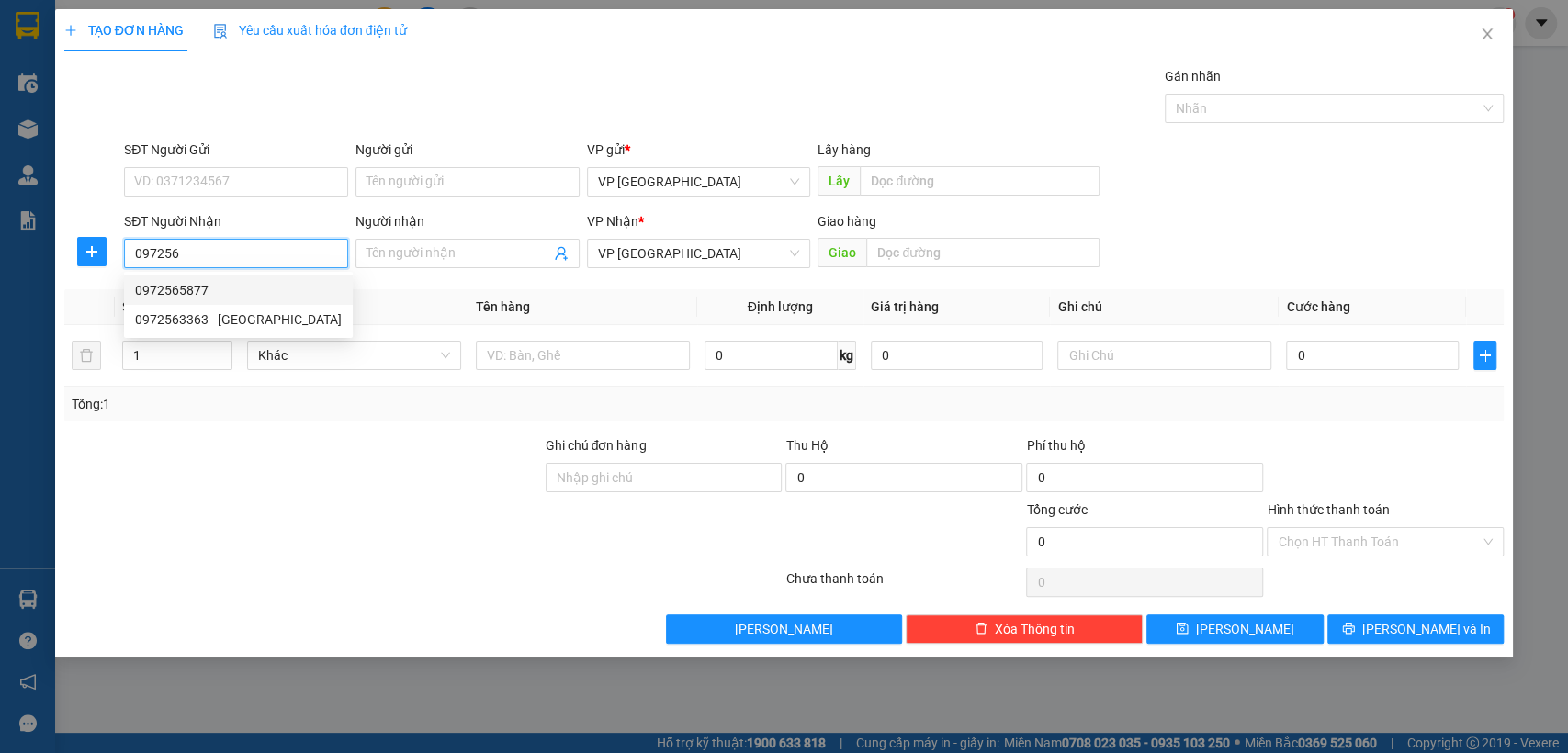
click at [248, 283] on div "0972565877" at bounding box center [239, 289] width 207 height 20
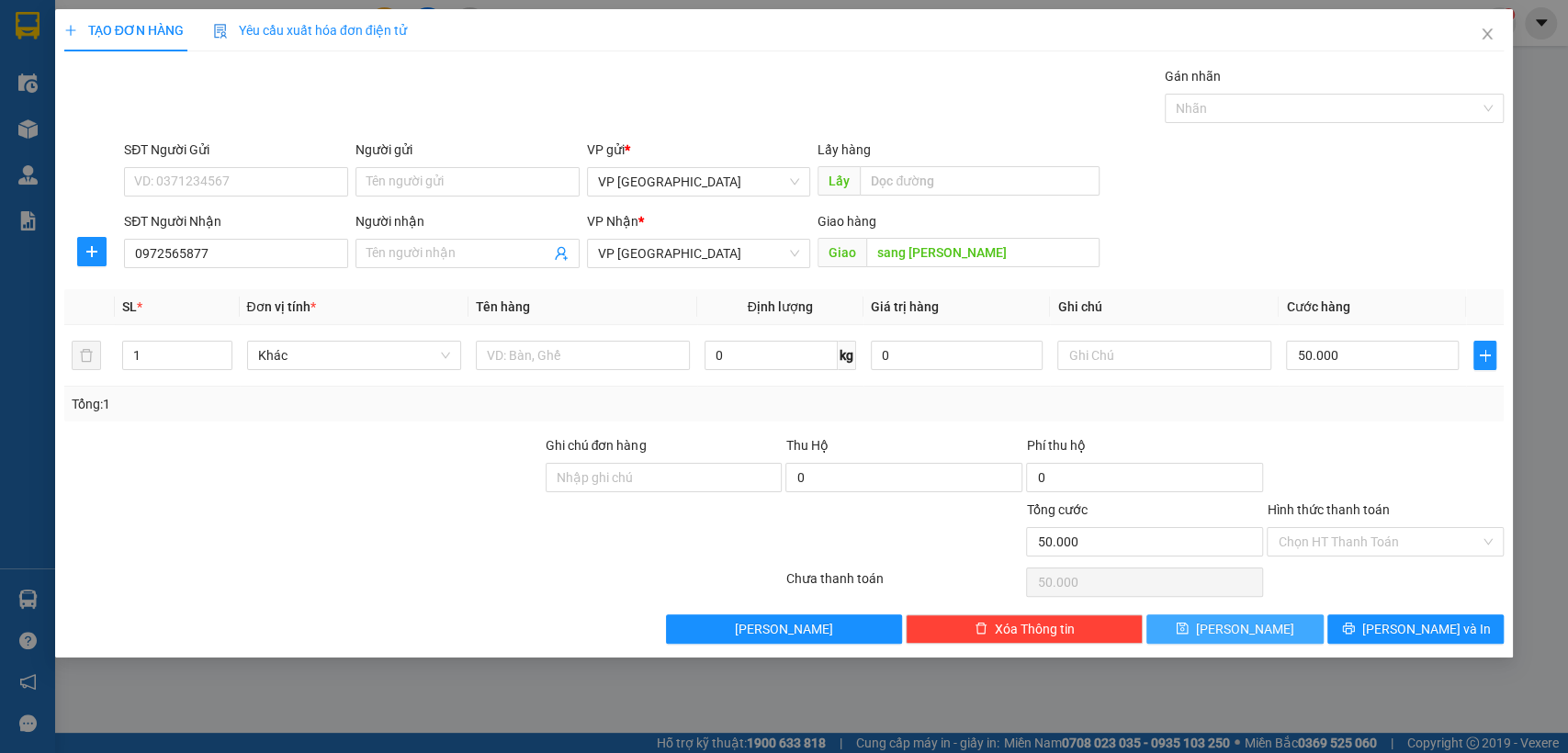
drag, startPoint x: 1259, startPoint y: 625, endPoint x: 720, endPoint y: 427, distance: 574.2
click at [1257, 625] on button "[PERSON_NAME]" at bounding box center [1234, 628] width 176 height 30
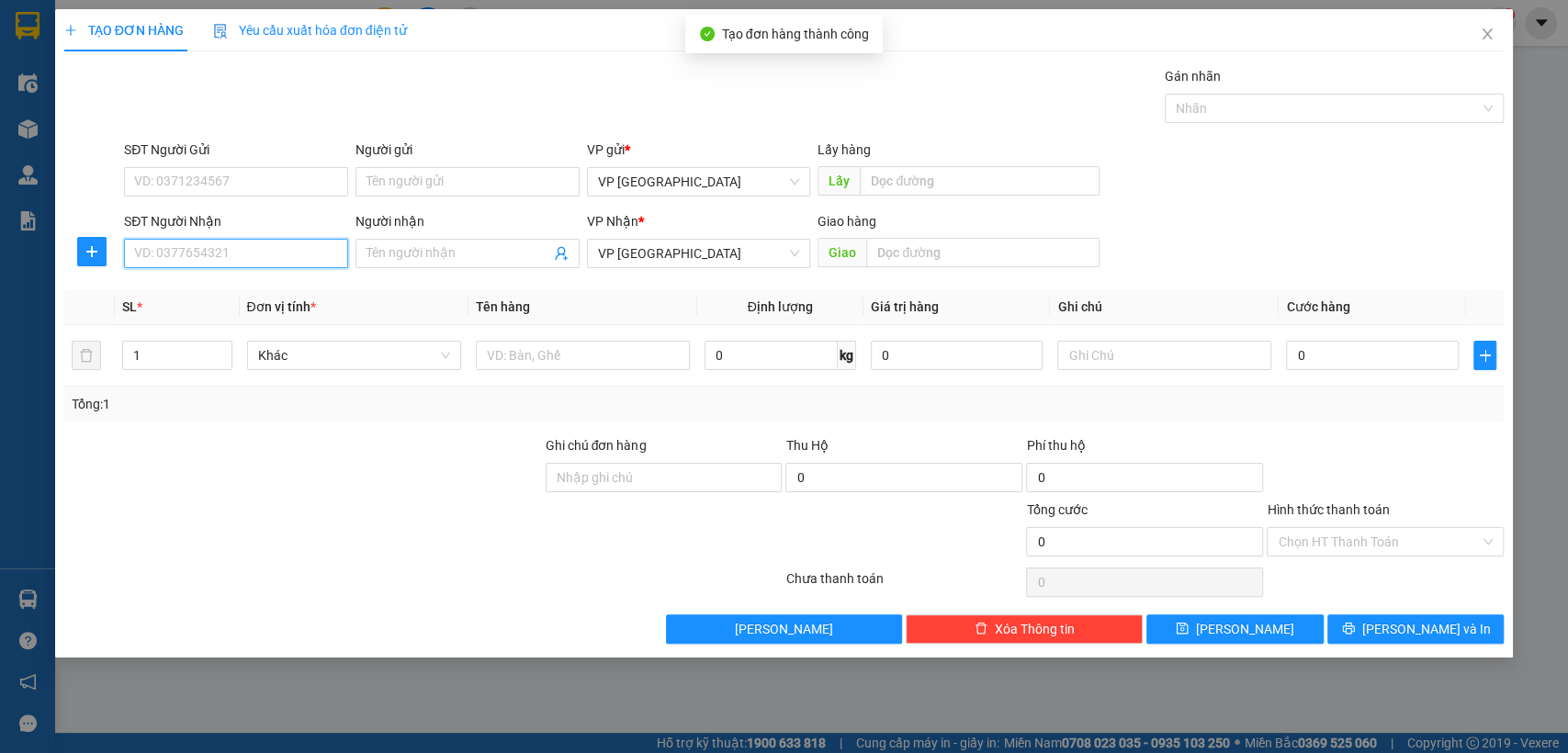
click at [283, 260] on input "SĐT Người Nhận" at bounding box center [236, 253] width 224 height 30
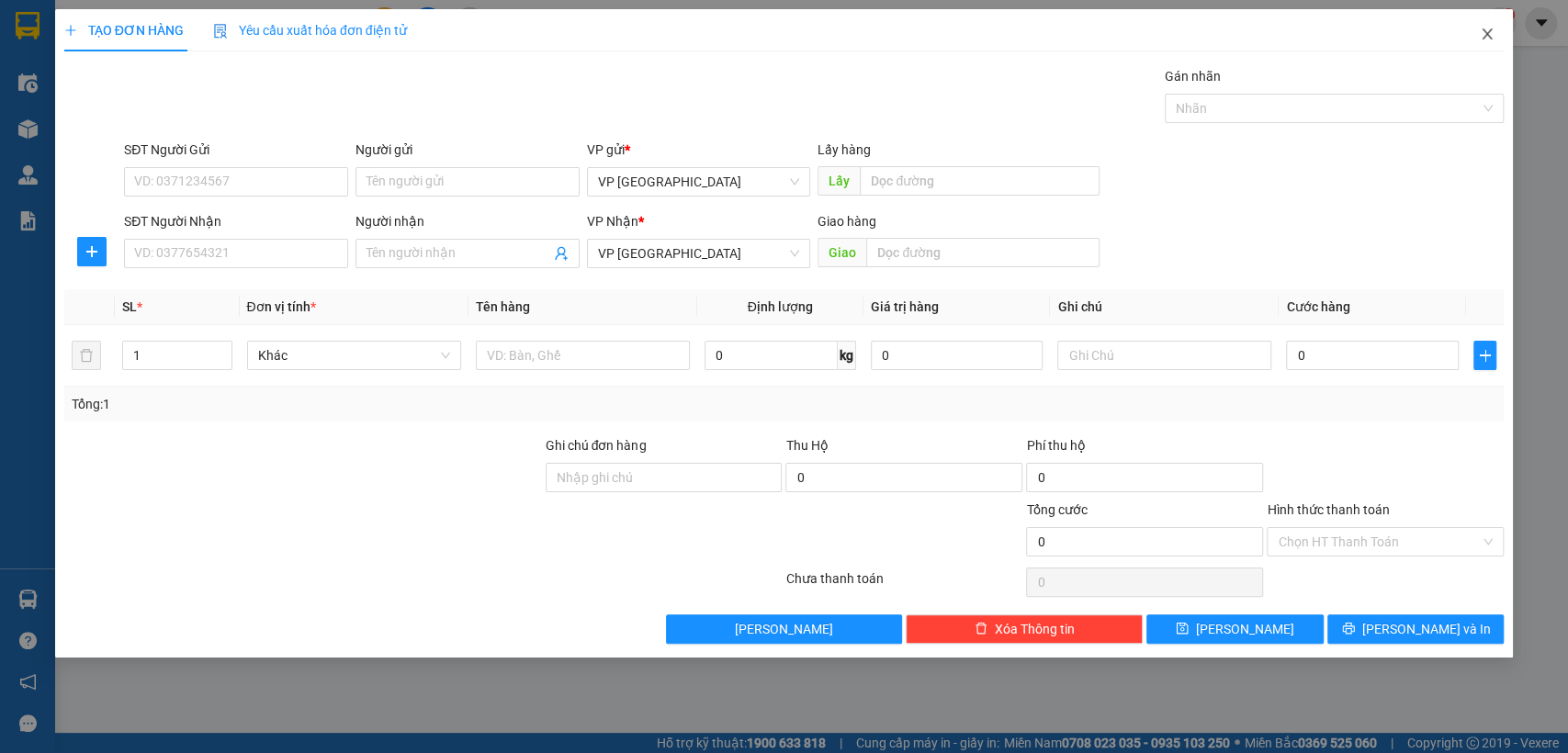
click at [1487, 28] on icon "close" at bounding box center [1487, 34] width 14 height 14
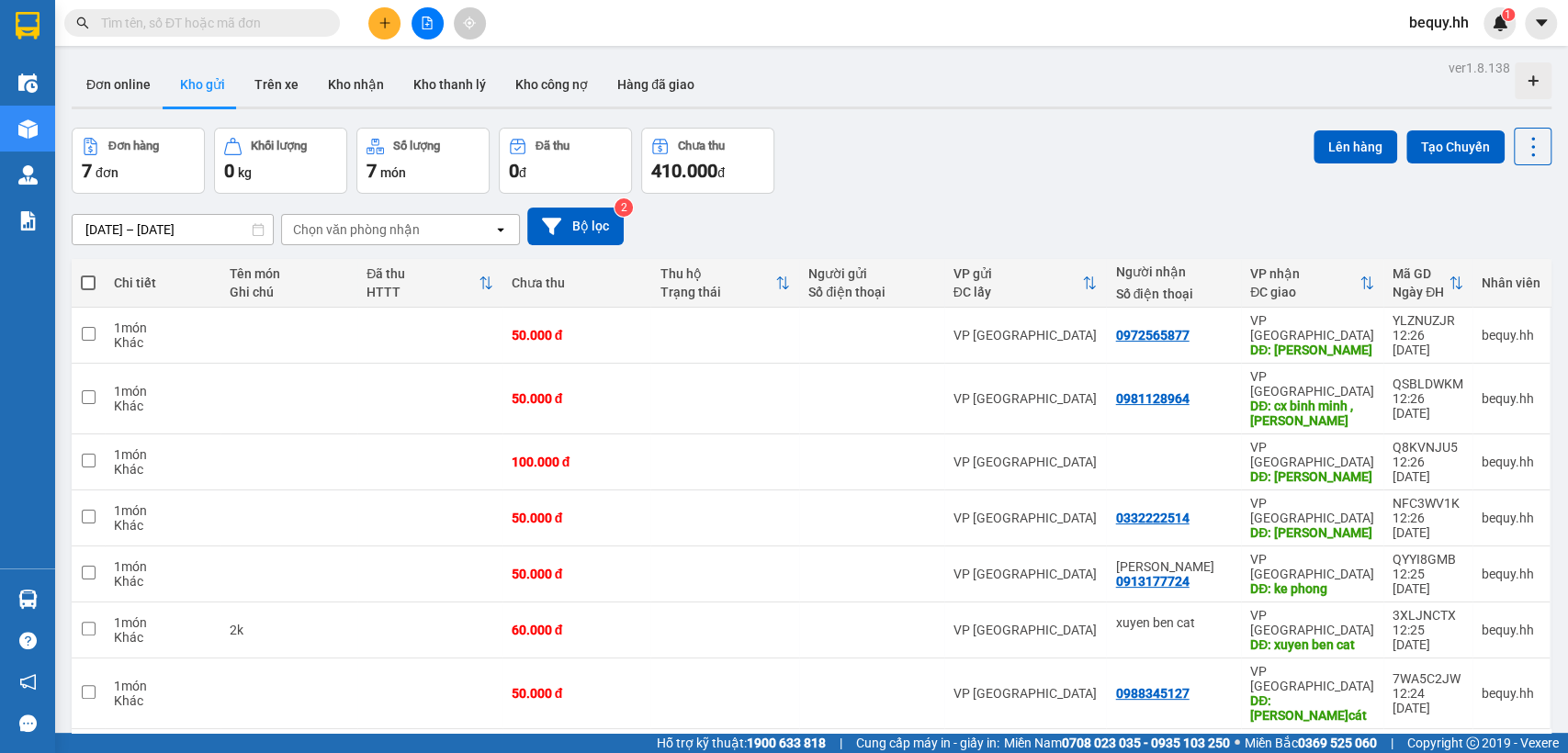
click at [81, 286] on span at bounding box center [87, 283] width 14 height 14
click at [88, 274] on input "checkbox" at bounding box center [88, 274] width 0 height 0
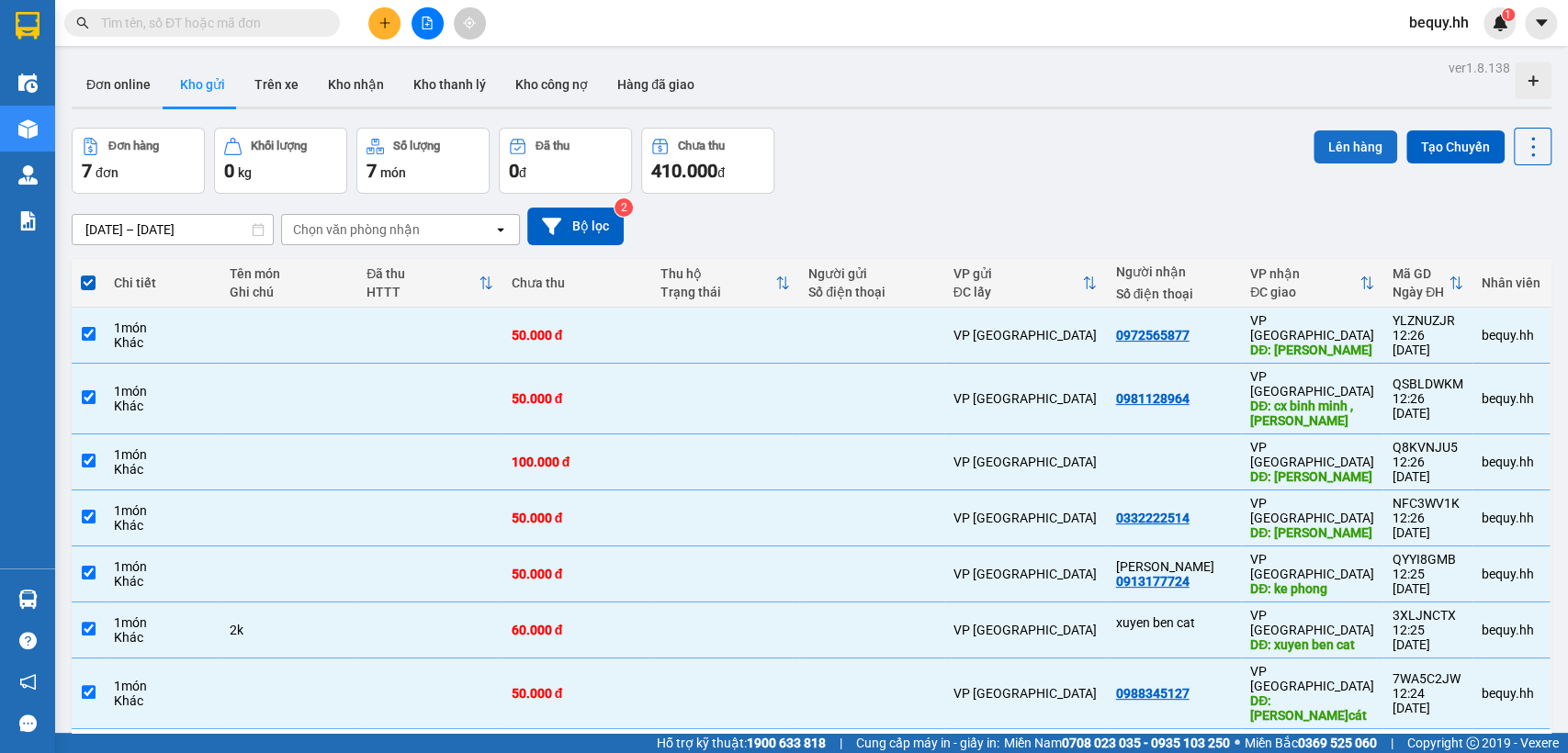
click at [1338, 144] on button "Lên hàng" at bounding box center [1355, 147] width 83 height 34
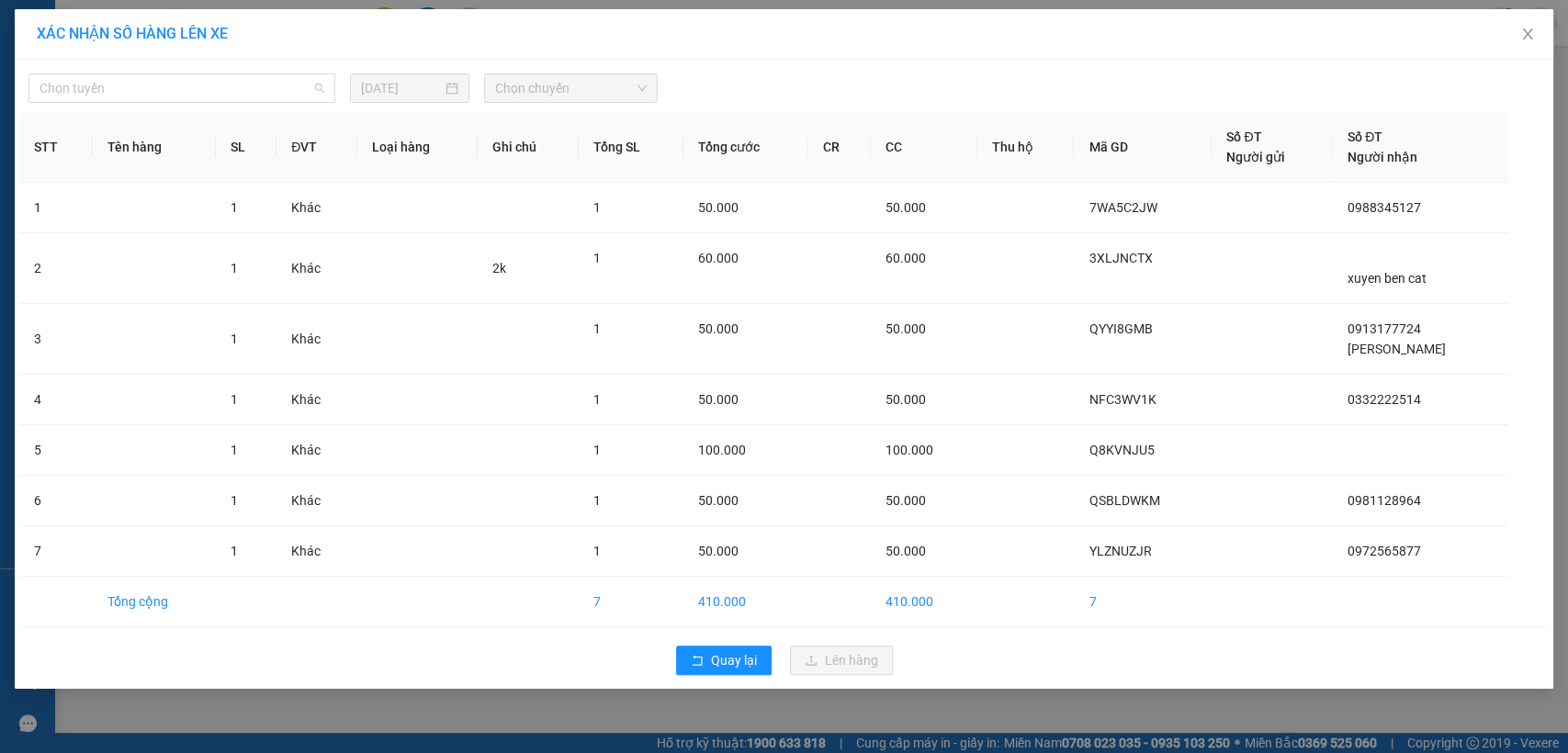
drag, startPoint x: 200, startPoint y: 84, endPoint x: 174, endPoint y: 107, distance: 34.7
click at [198, 84] on span "Chọn tuyến" at bounding box center [181, 88] width 285 height 28
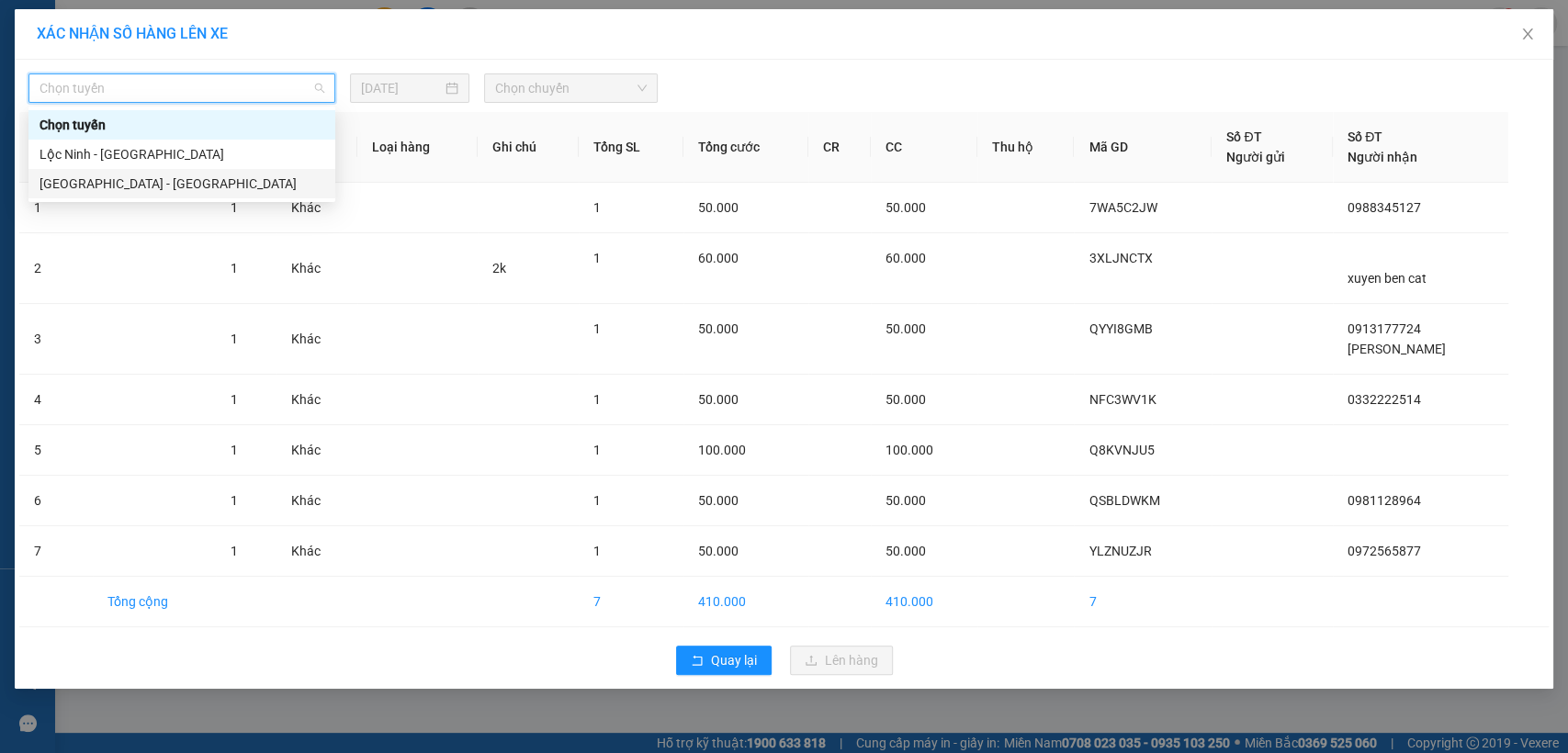
click at [112, 188] on div "[GEOGRAPHIC_DATA] - [GEOGRAPHIC_DATA]" at bounding box center [181, 183] width 285 height 20
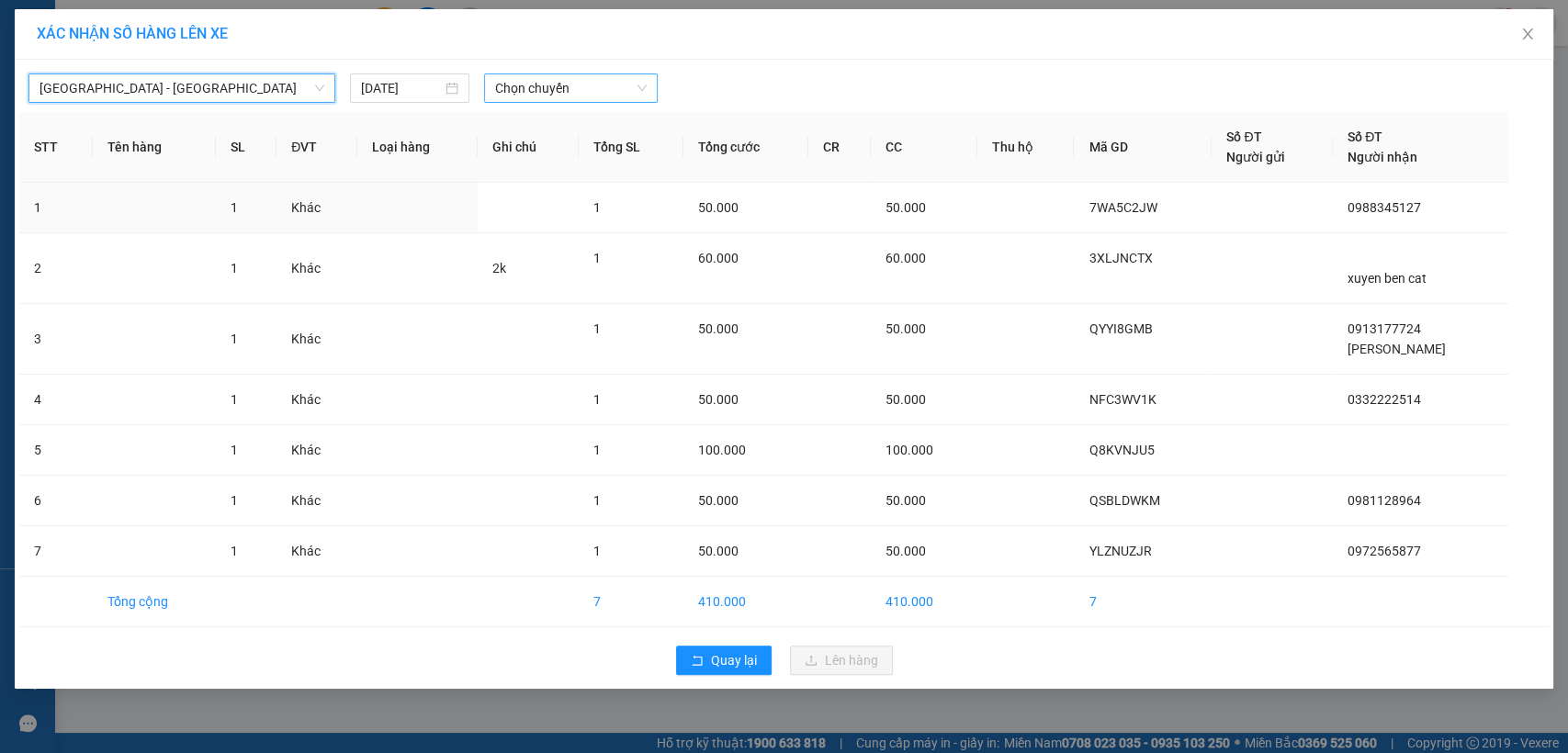
drag, startPoint x: 602, startPoint y: 85, endPoint x: 582, endPoint y: 90, distance: 20.6
click at [599, 86] on span "Chọn chuyến" at bounding box center [570, 88] width 150 height 28
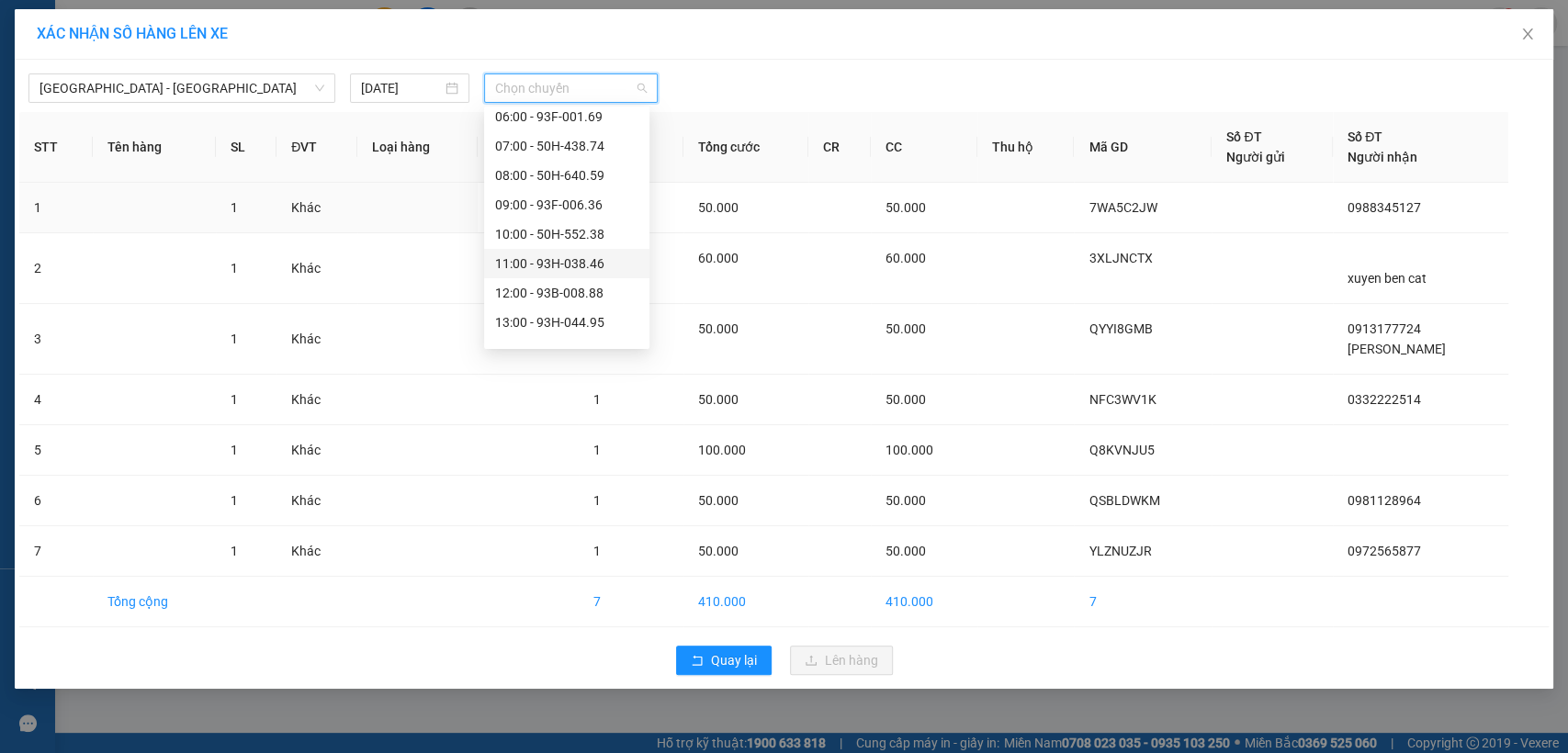
scroll to position [102, 0]
click at [552, 256] on div "12:00 - 93B-008.88" at bounding box center [567, 258] width 144 height 20
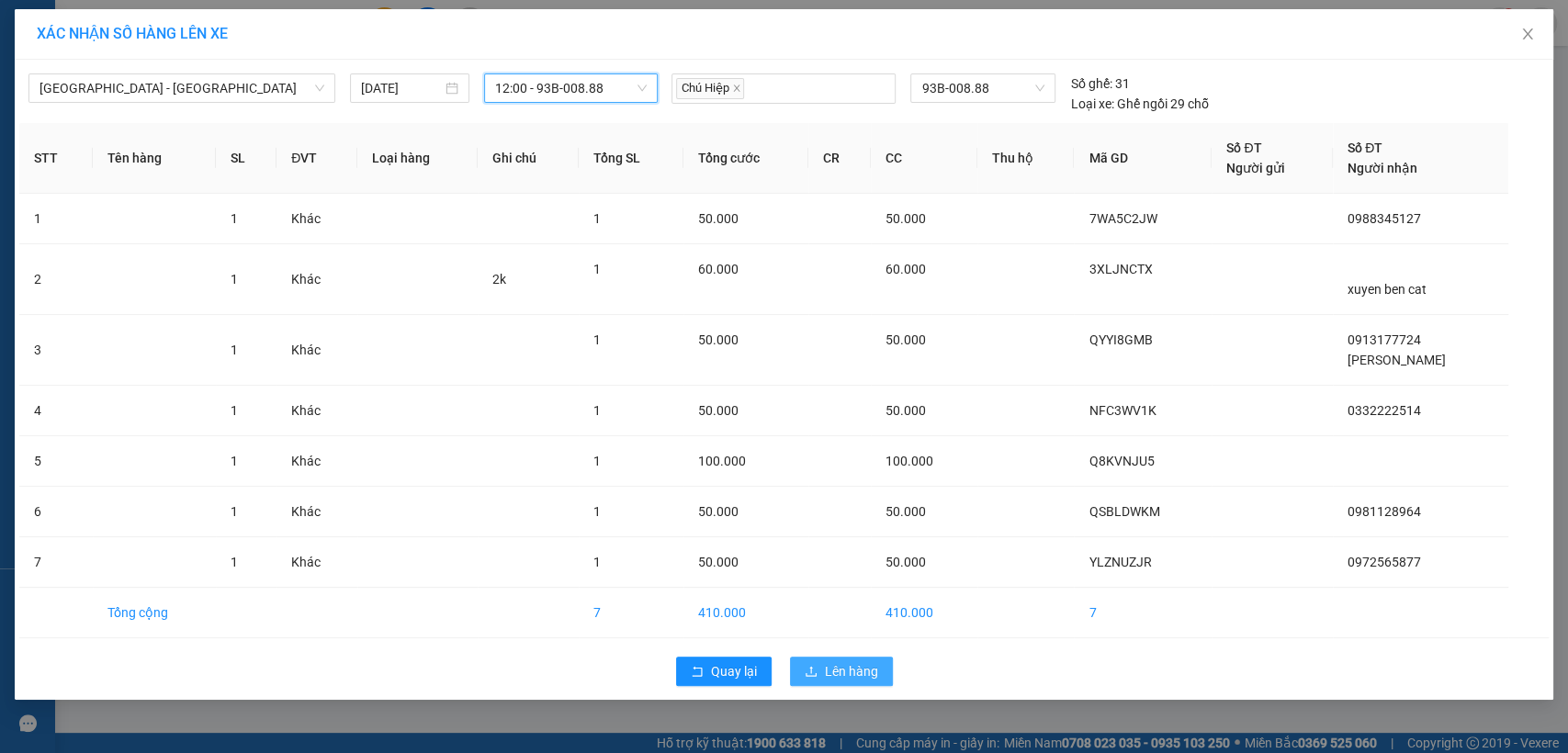
click at [845, 668] on span "Lên hàng" at bounding box center [852, 671] width 54 height 20
